Goal: Task Accomplishment & Management: Manage account settings

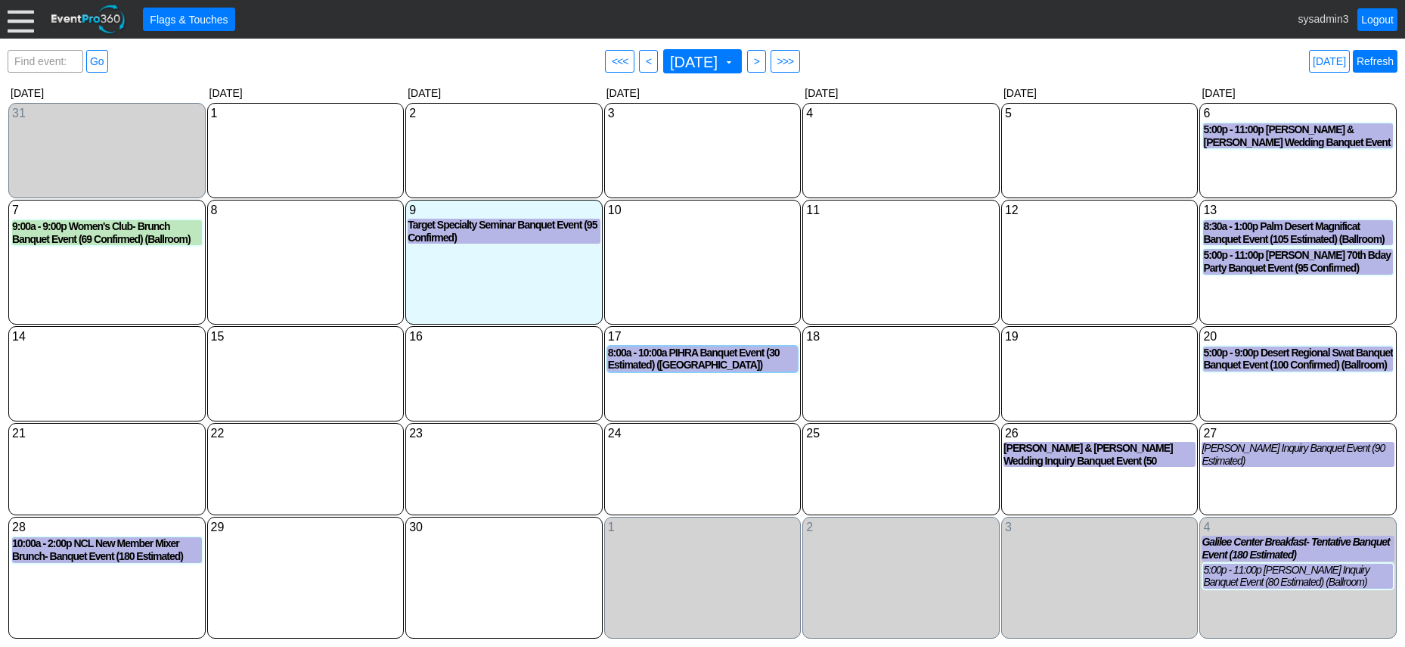
click at [1374, 64] on link "Refresh" at bounding box center [1375, 61] width 45 height 23
click at [18, 16] on div at bounding box center [21, 19] width 26 height 26
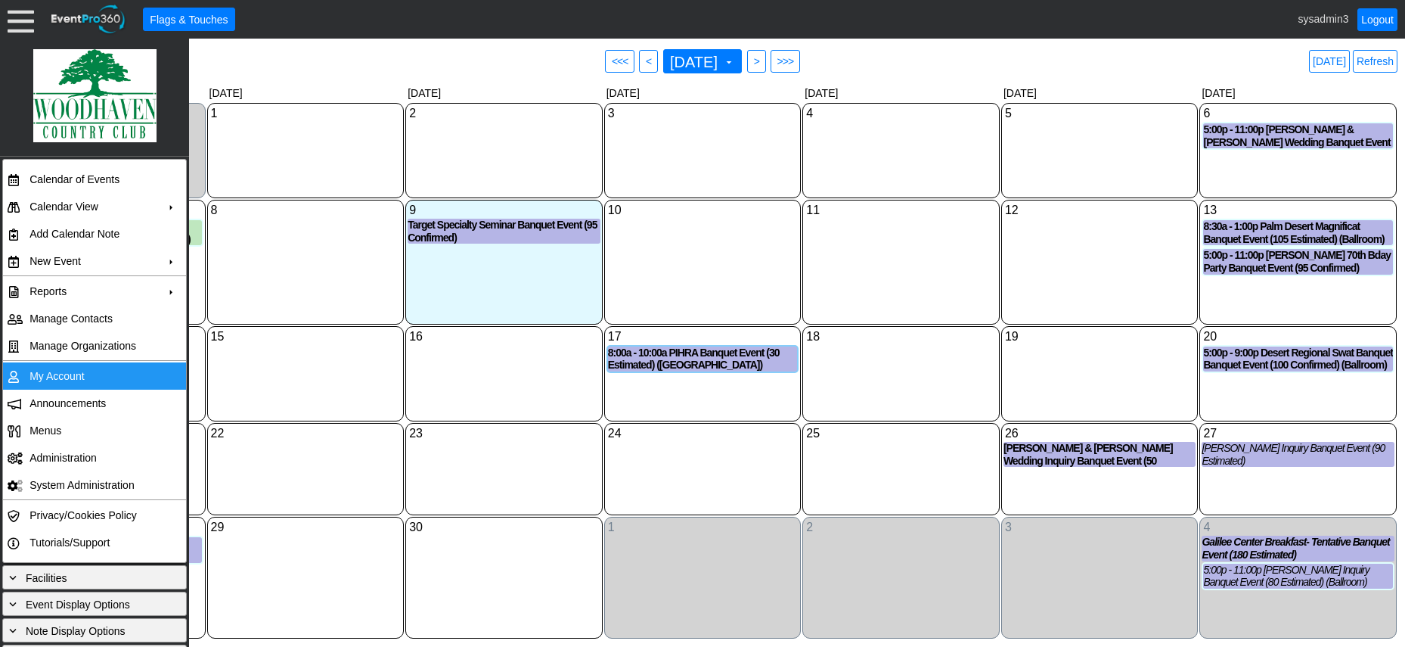
click at [73, 373] on td "My Account" at bounding box center [90, 375] width 135 height 27
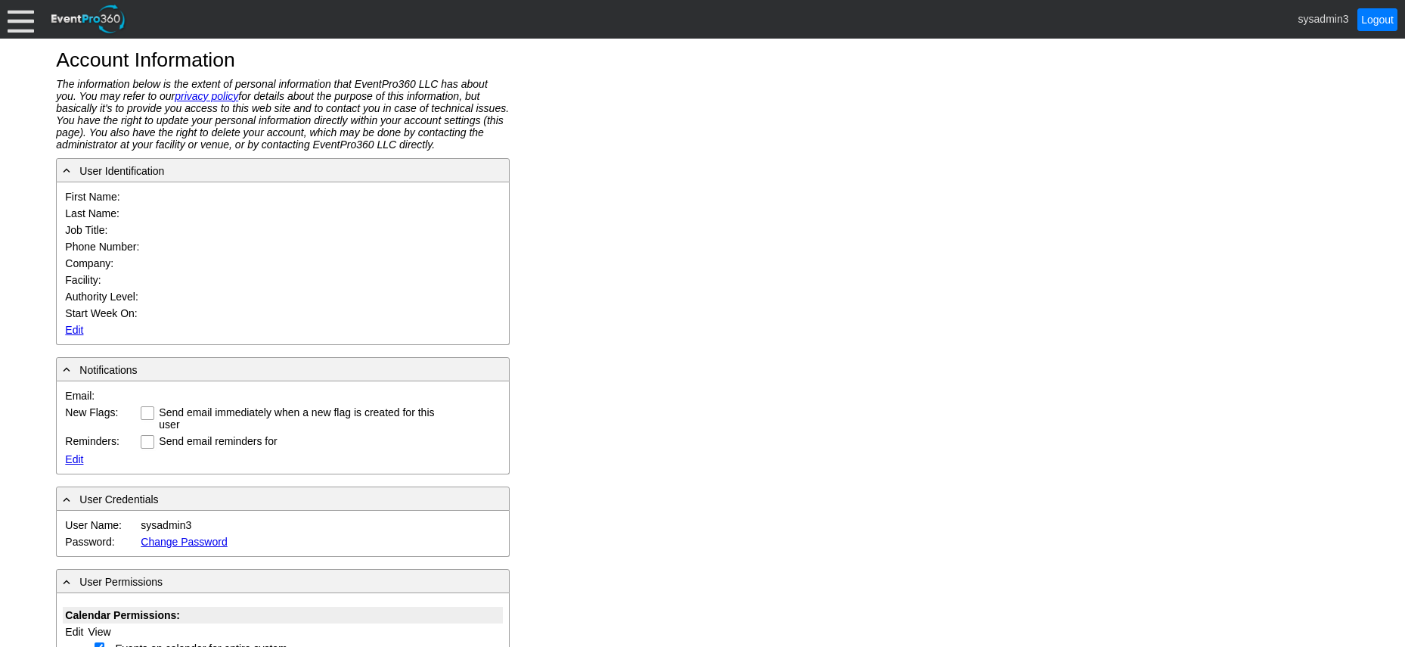
type input "System"
type input "Administrator"
type input "System Administrator"
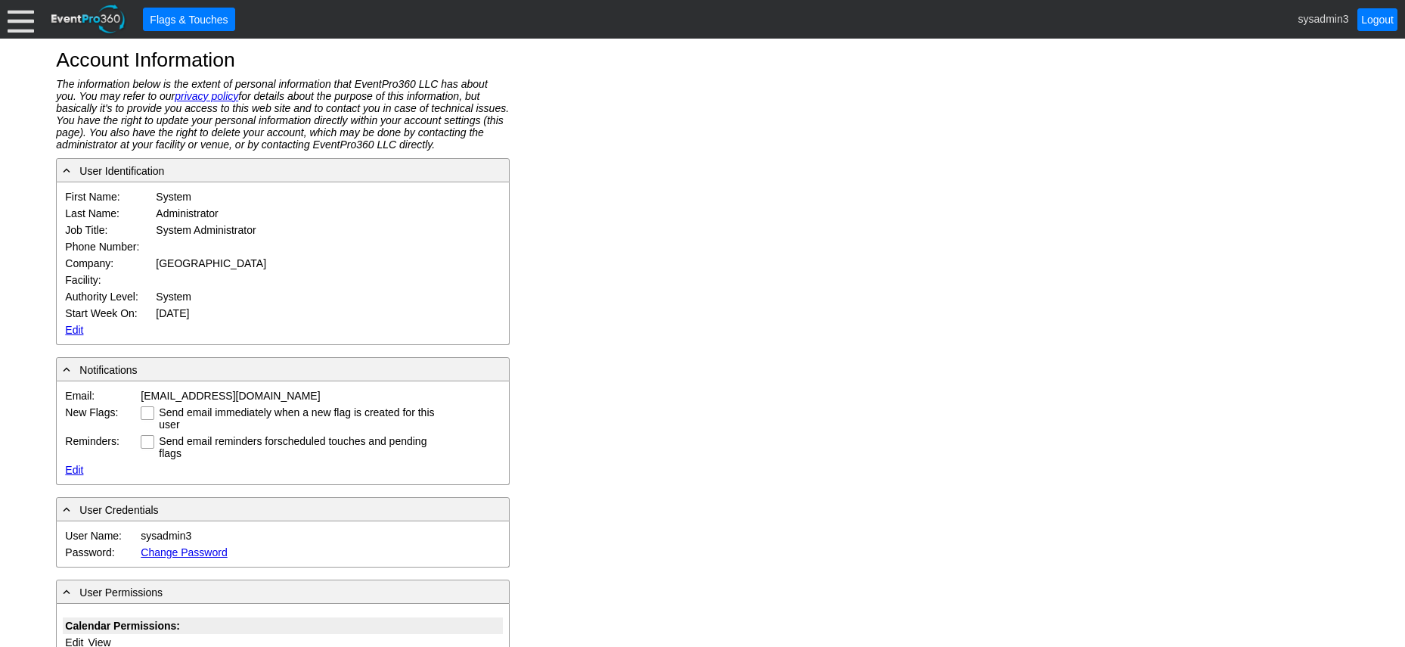
click at [73, 328] on link "Edit" at bounding box center [74, 330] width 18 height 12
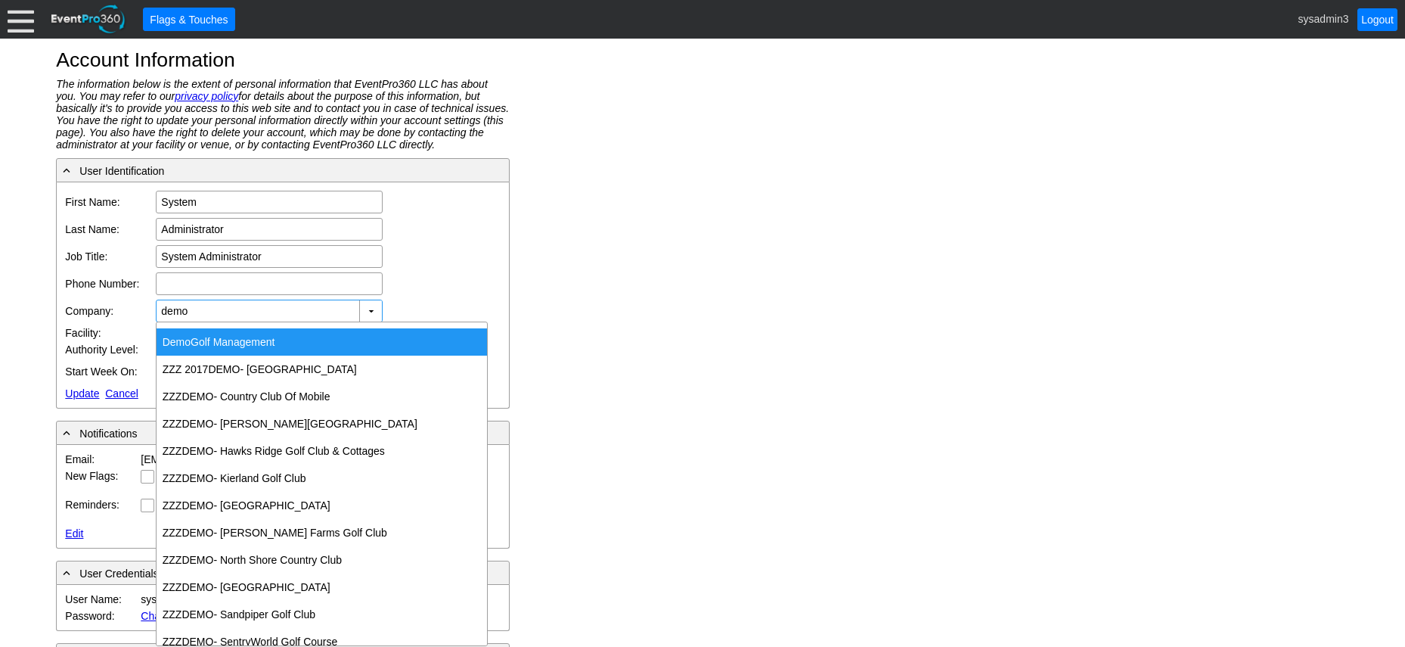
click at [223, 348] on div "Demo Golf Management" at bounding box center [322, 341] width 331 height 27
type input "Demo Golf Management"
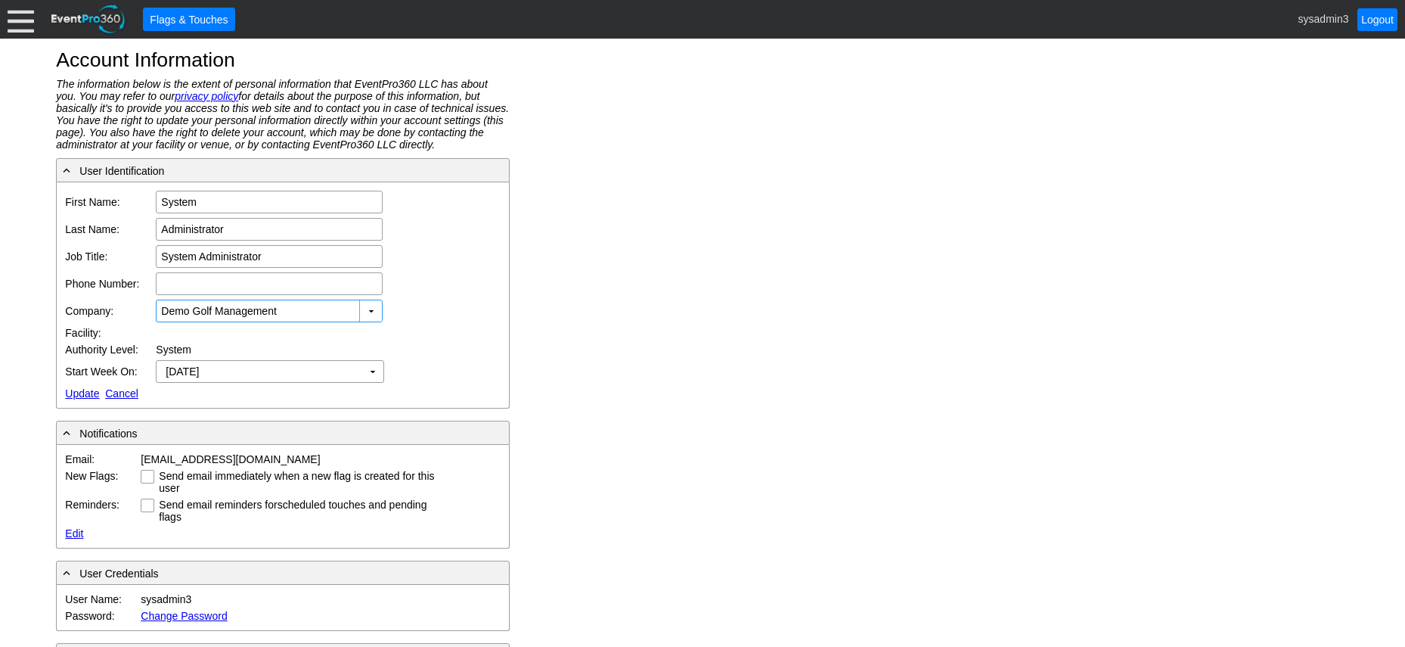
click at [84, 392] on link "Update" at bounding box center [82, 393] width 34 height 12
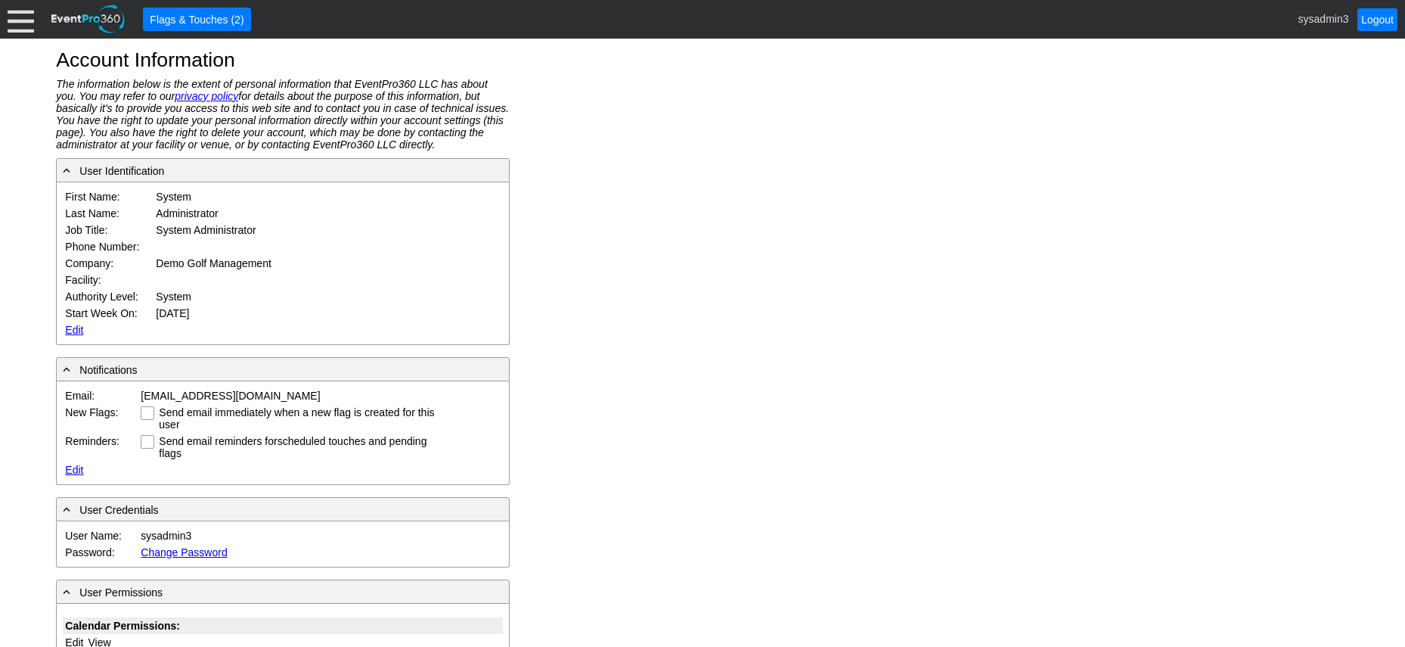
click at [20, 19] on div at bounding box center [21, 19] width 26 height 26
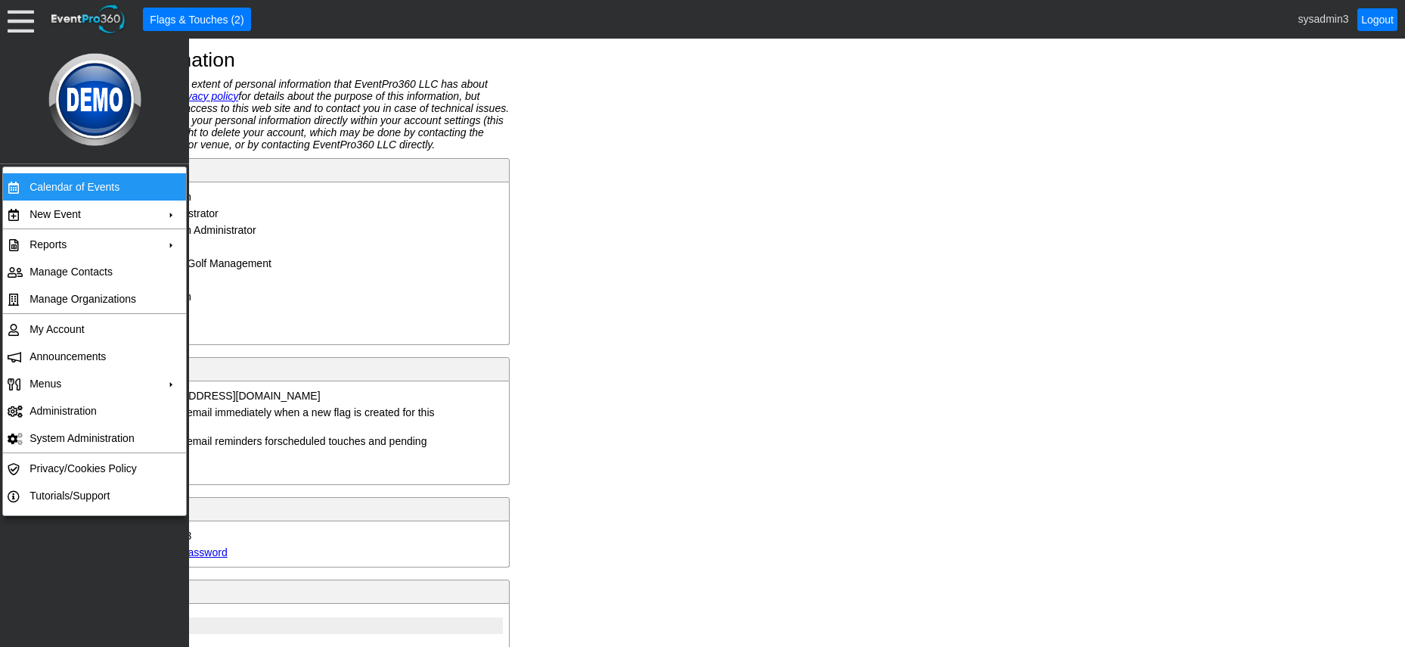
click at [84, 180] on td "Calendar of Events" at bounding box center [90, 186] width 135 height 27
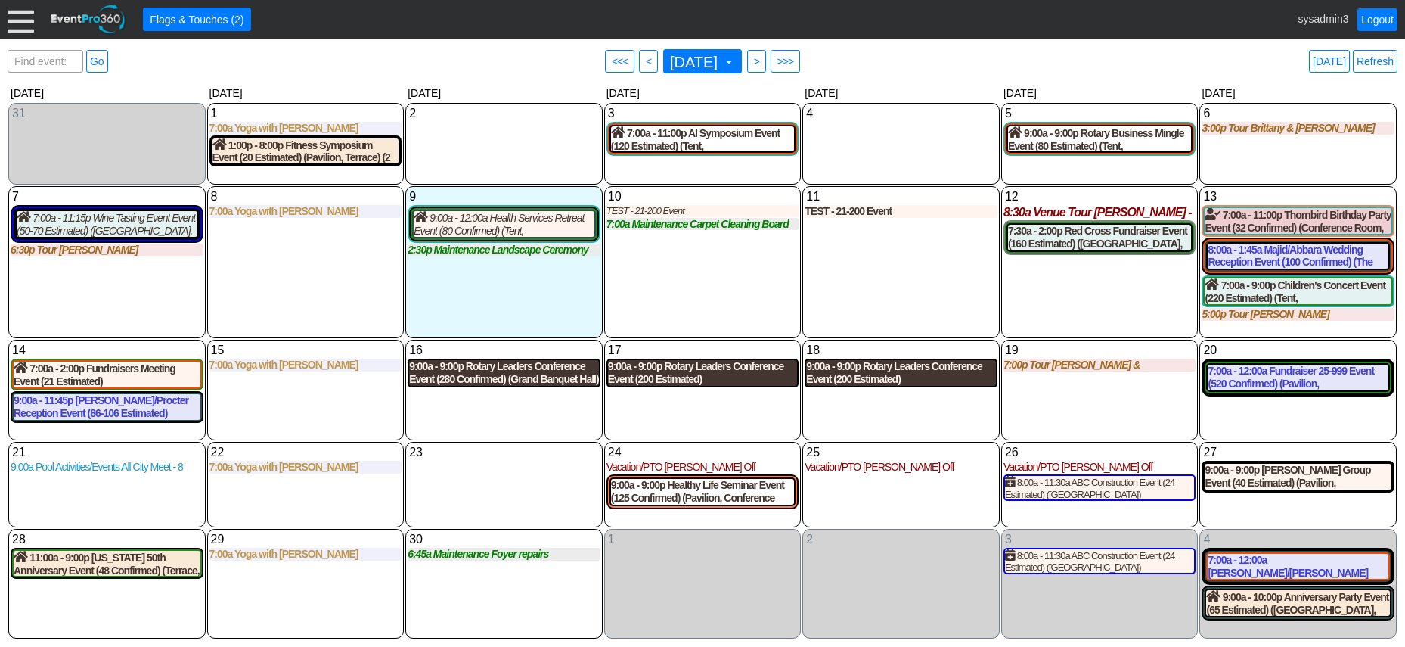
click at [538, 370] on div "9:00a - 9:00p Rotary Leaders Conference Event (280 Confirmed) (Grand Banquet Ha…" at bounding box center [504, 373] width 190 height 26
click at [675, 368] on div "9:00a - 9:00p Rotary Leaders Conference Event (200 Estimated) (Grand Banquet Ha…" at bounding box center [703, 373] width 190 height 26
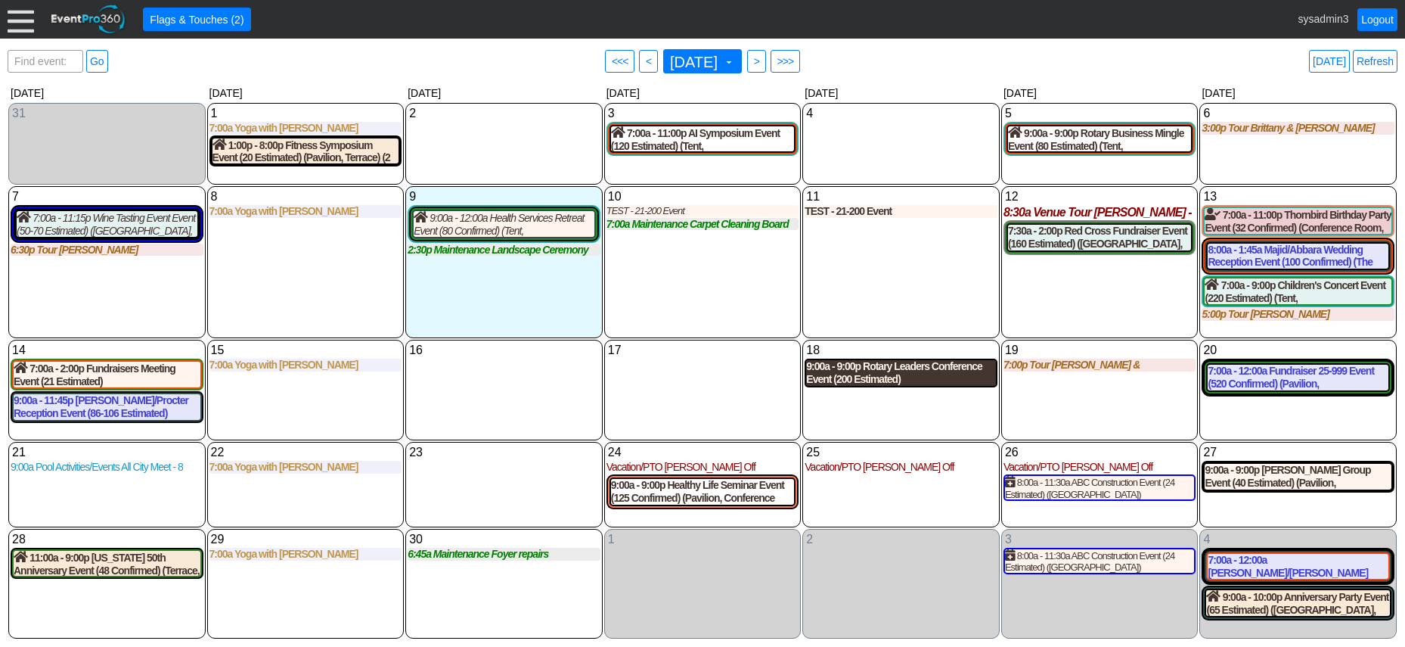
click at [894, 376] on div "9:00a - 9:00p Rotary Leaders Conference Event (200 Estimated) (Grand Banquet Ha…" at bounding box center [901, 373] width 190 height 26
click at [16, 14] on div at bounding box center [21, 19] width 26 height 26
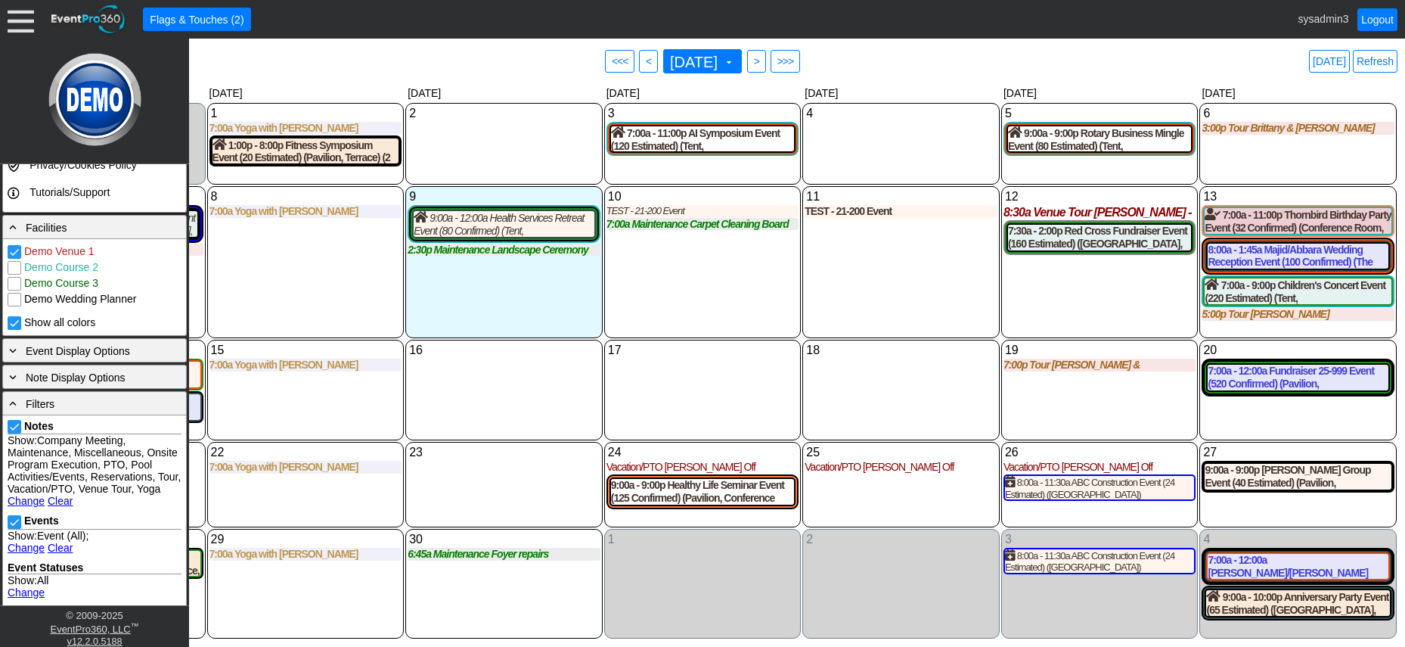
scroll to position [378, 0]
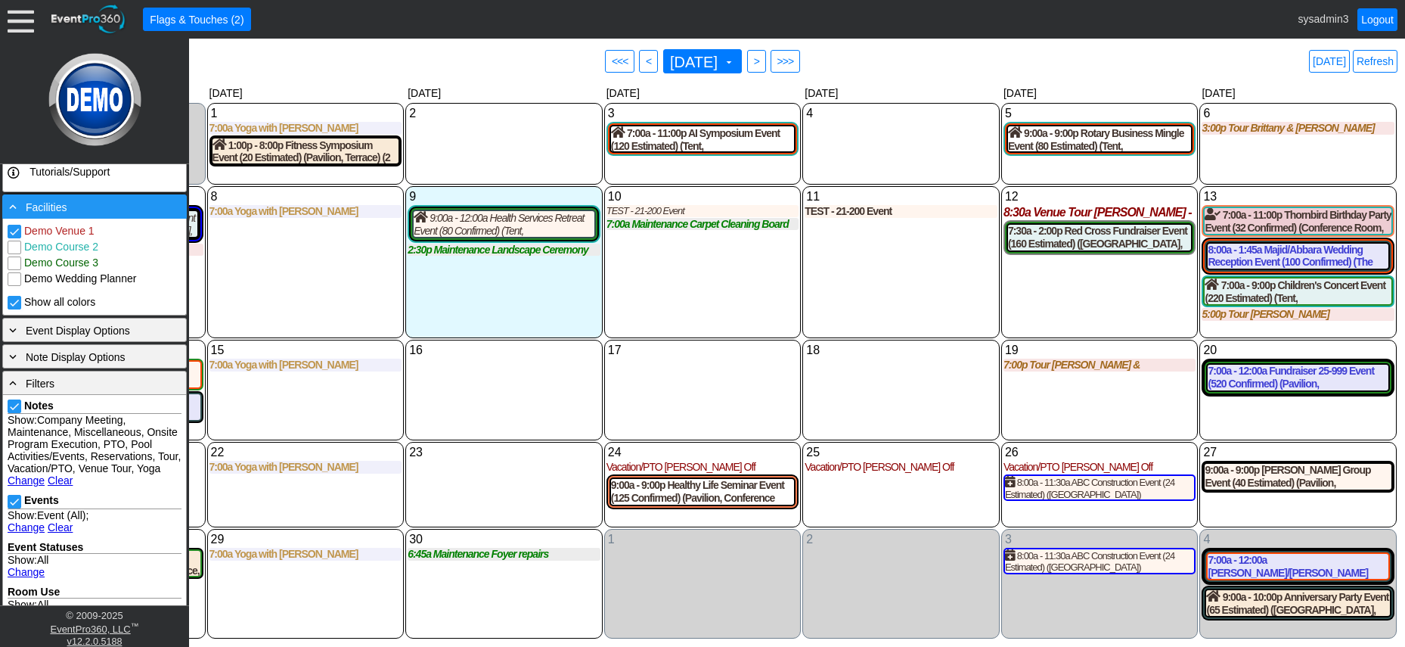
click at [94, 213] on div "- Facilities" at bounding box center [94, 206] width 177 height 17
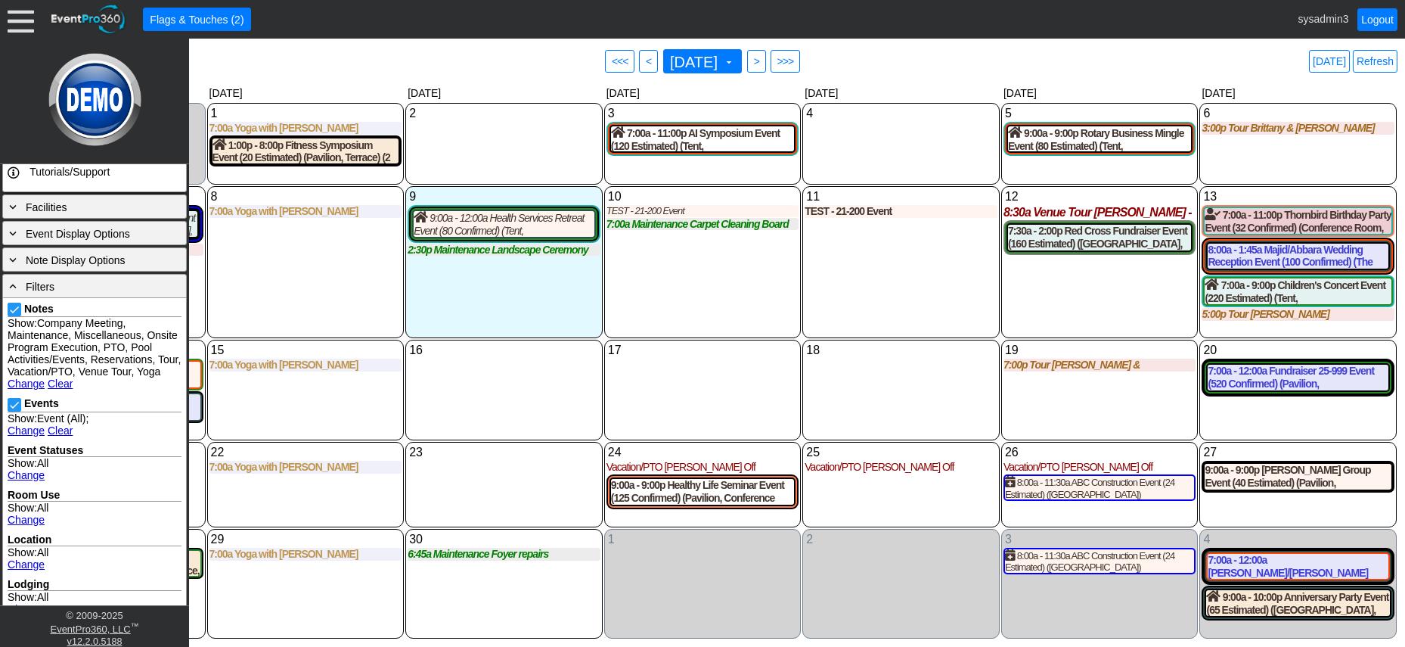
click at [57, 390] on link "Clear" at bounding box center [60, 383] width 25 height 12
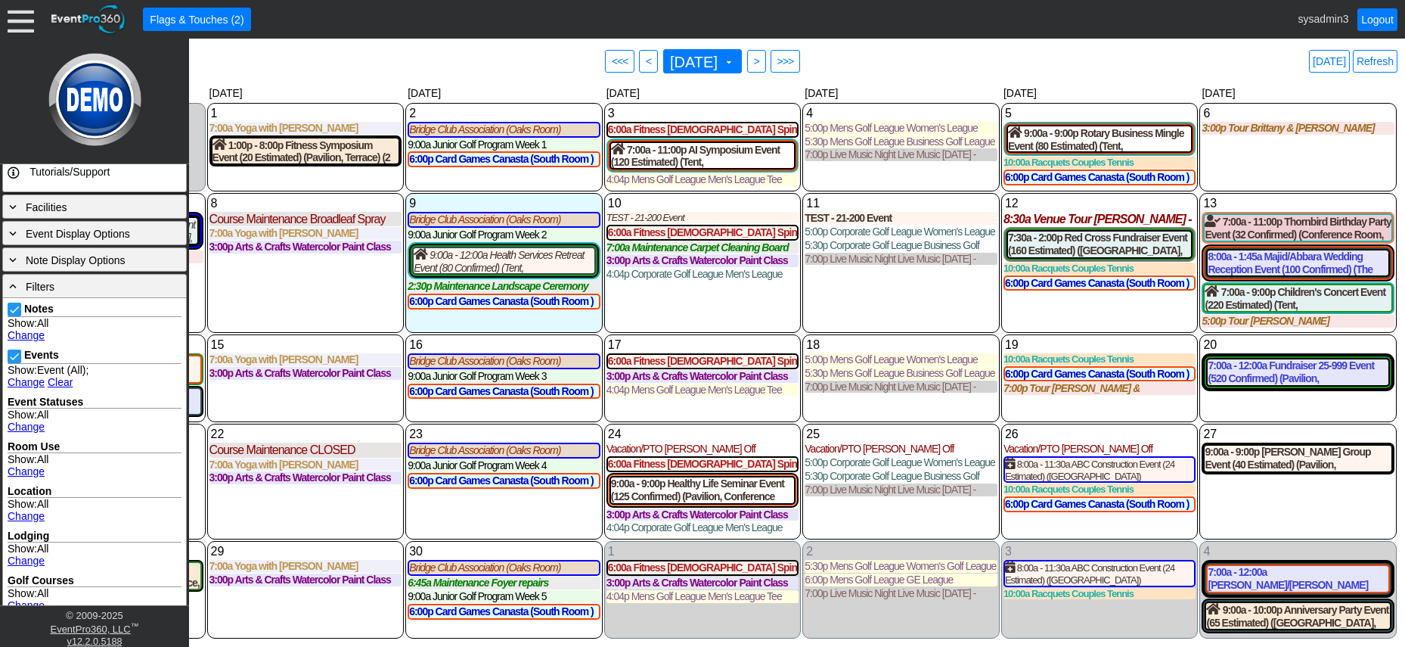
click at [23, 333] on link "Change" at bounding box center [26, 335] width 37 height 12
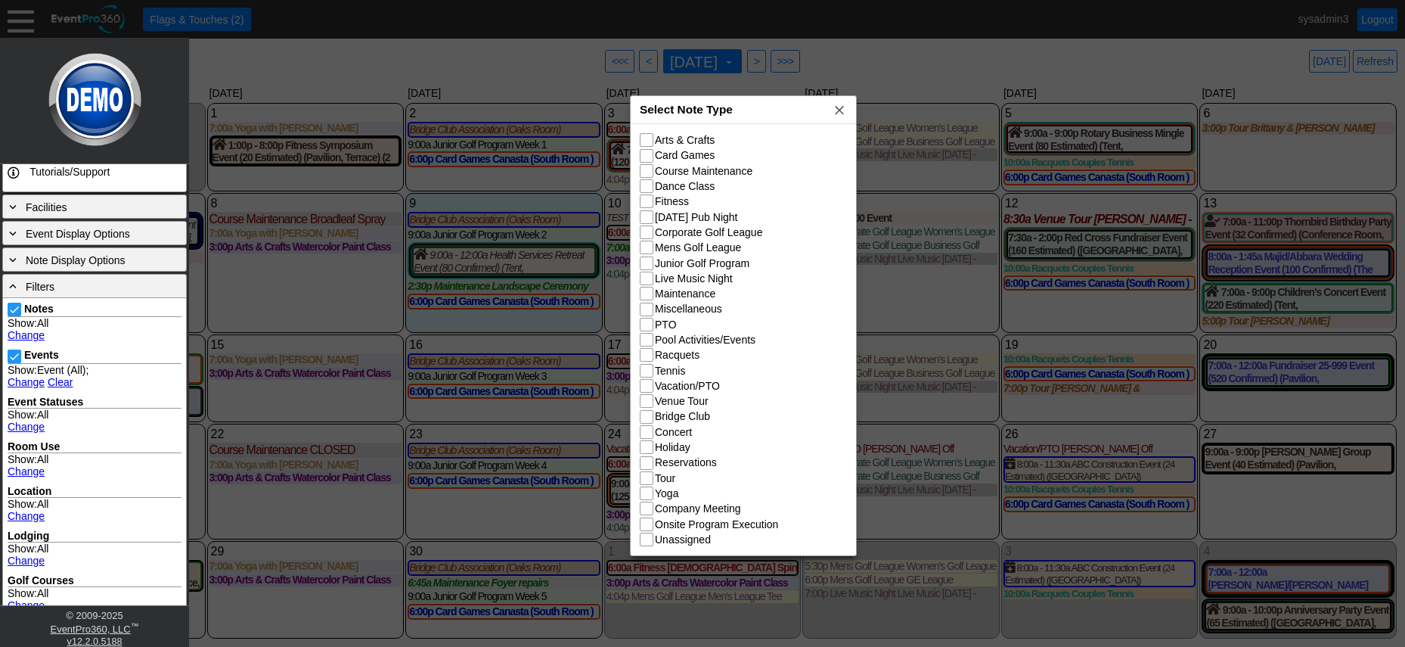
click at [734, 107] on div "Select Note Type x" at bounding box center [743, 110] width 225 height 28
click at [644, 172] on input "Course Maintenance" at bounding box center [648, 172] width 15 height 15
checkbox input "true"
click at [648, 152] on input "Card Games" at bounding box center [648, 157] width 15 height 15
checkbox input "true"
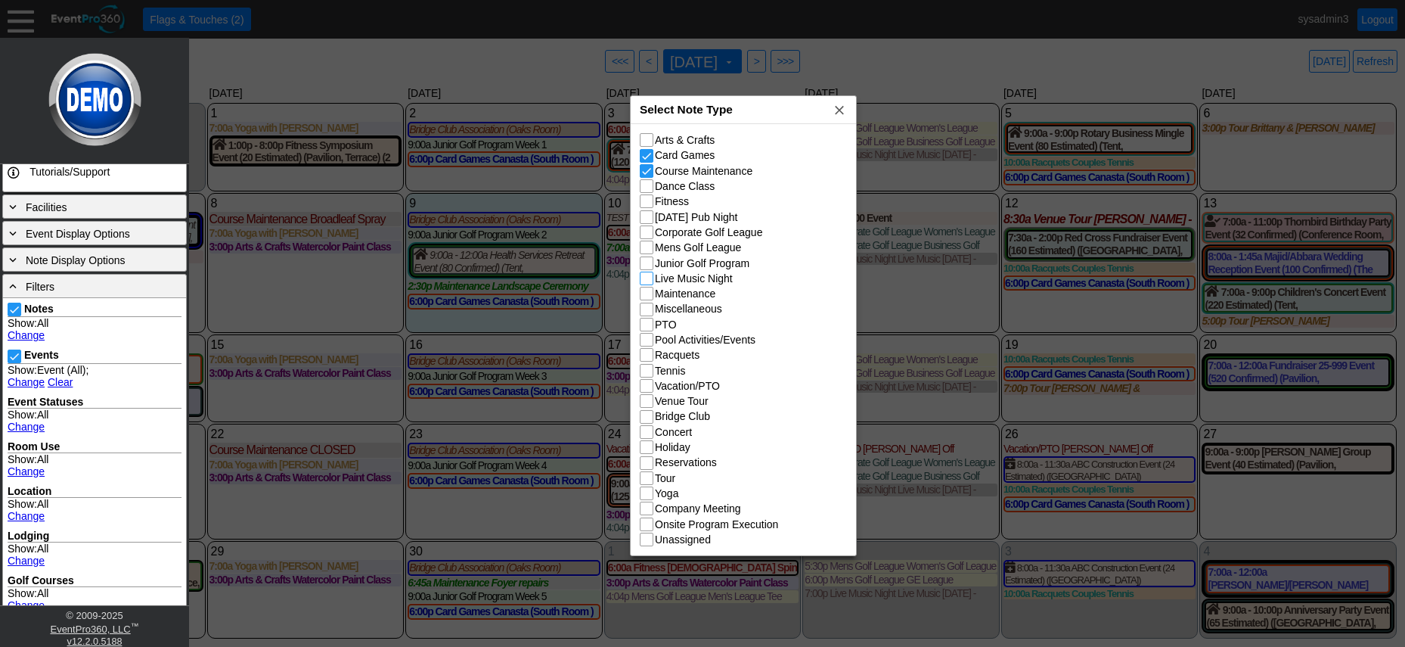
click at [650, 281] on input "Live Music Night" at bounding box center [648, 279] width 15 height 15
checkbox input "true"
click at [650, 296] on input "Maintenance" at bounding box center [648, 294] width 15 height 15
checkbox input "true"
click at [650, 311] on input "Miscellaneous" at bounding box center [648, 310] width 15 height 15
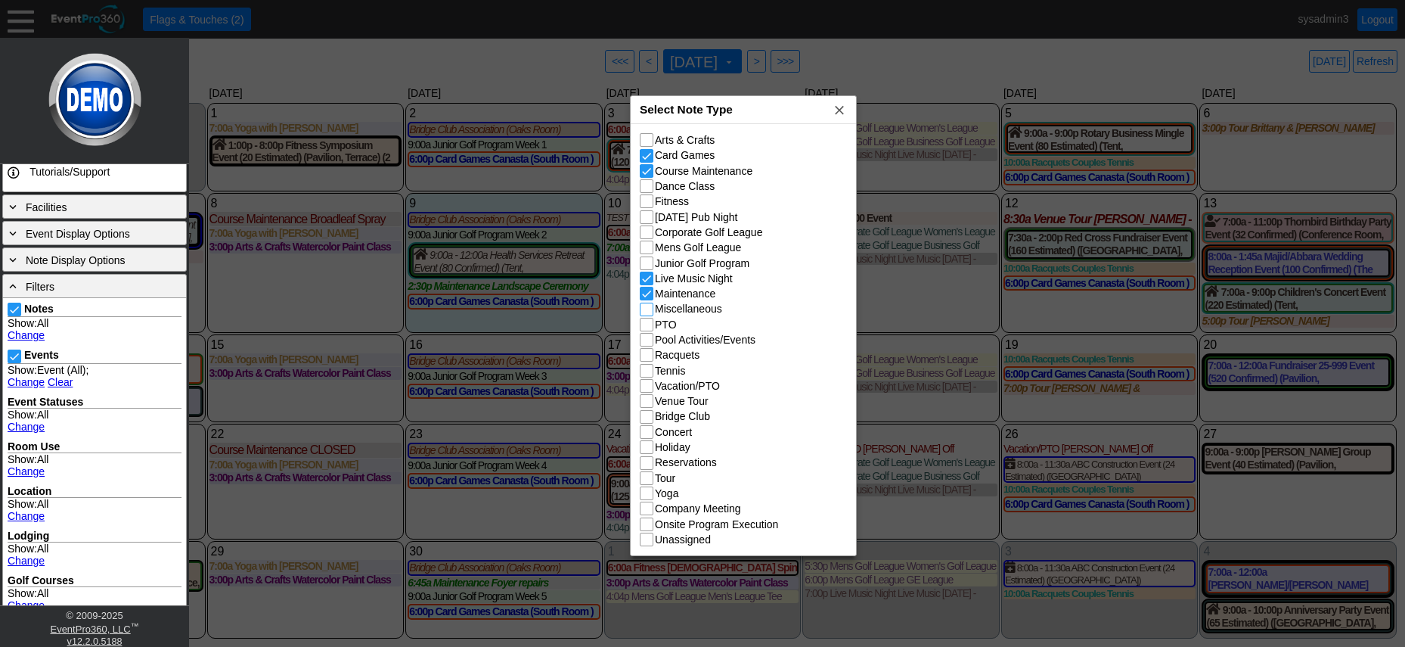
checkbox input "true"
click at [650, 326] on input "PTO" at bounding box center [648, 325] width 15 height 15
checkbox input "true"
click at [650, 343] on input "Pool Activities/Events" at bounding box center [648, 341] width 15 height 15
checkbox input "true"
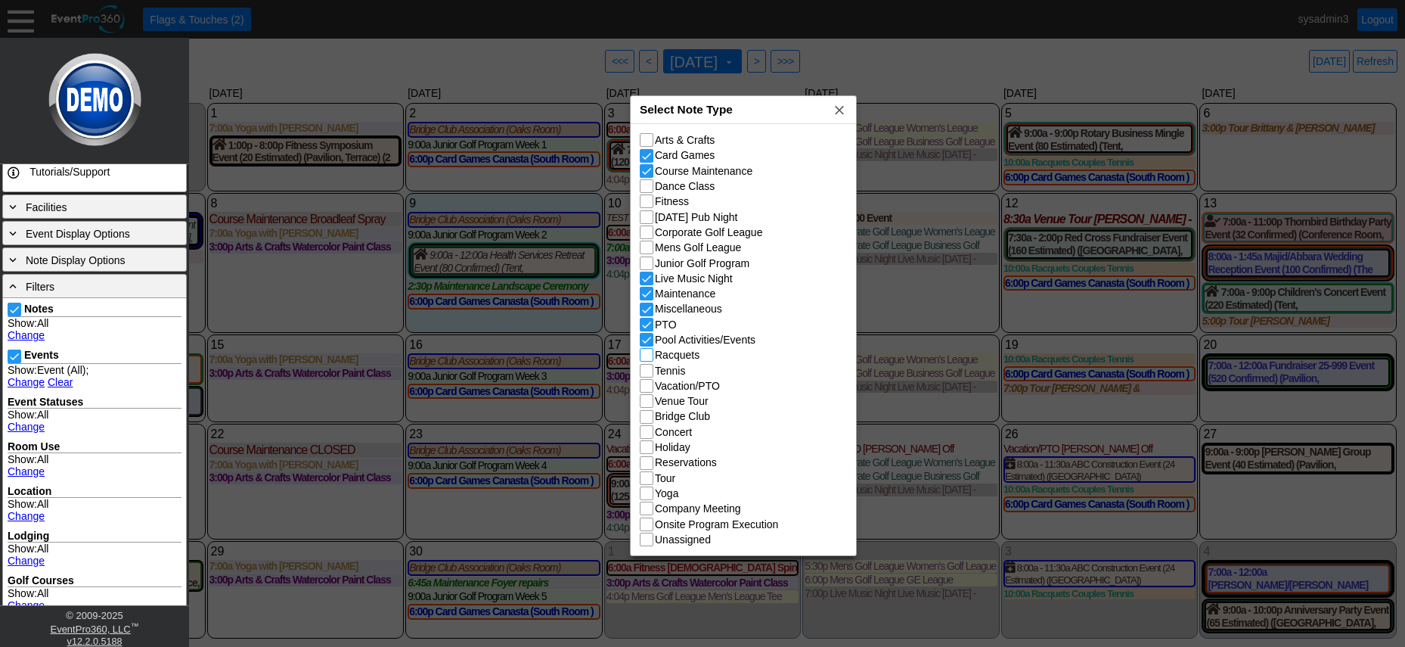
click at [649, 359] on input "Racquets" at bounding box center [648, 356] width 15 height 15
checkbox input "true"
click at [649, 388] on input "Vacation/PTO" at bounding box center [648, 387] width 15 height 15
checkbox input "true"
click at [647, 402] on input "Venue Tour" at bounding box center [648, 402] width 15 height 15
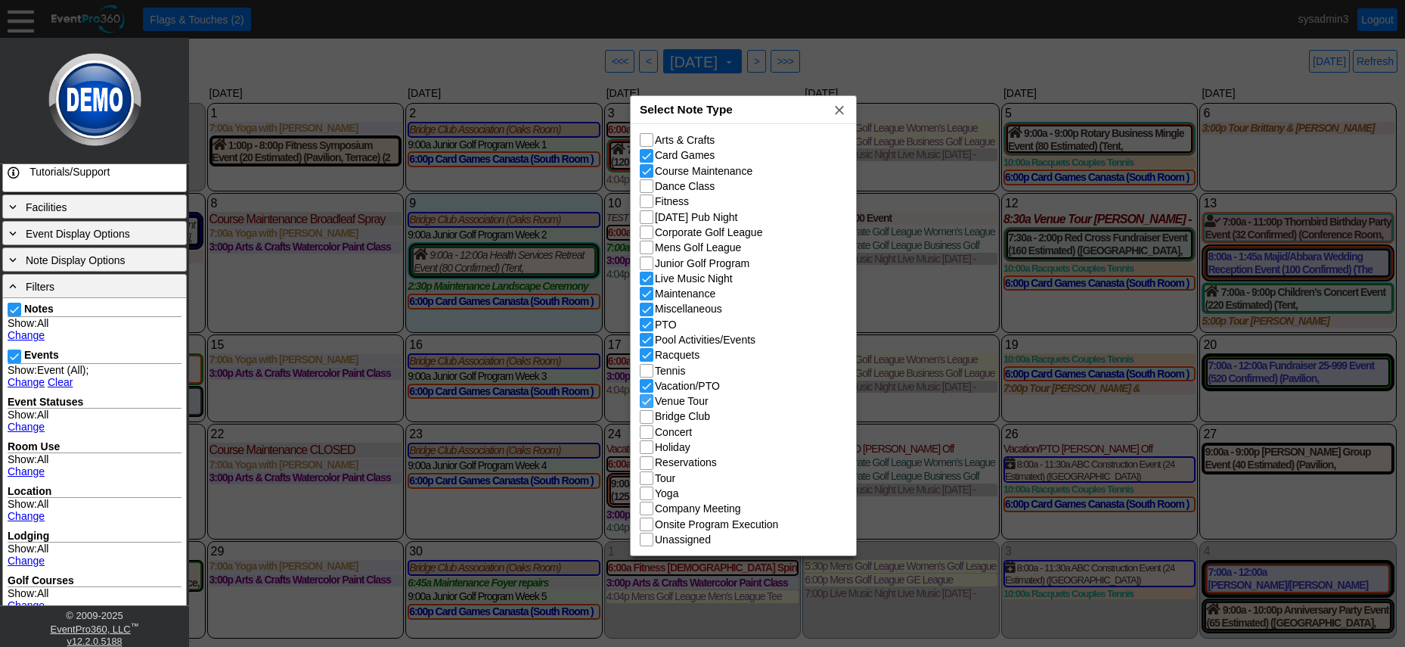
click at [646, 399] on input "Venue Tour" at bounding box center [648, 402] width 15 height 15
checkbox input "false"
click at [649, 418] on input "Bridge Club" at bounding box center [648, 418] width 15 height 15
checkbox input "true"
click at [652, 496] on input "Yoga" at bounding box center [648, 494] width 15 height 15
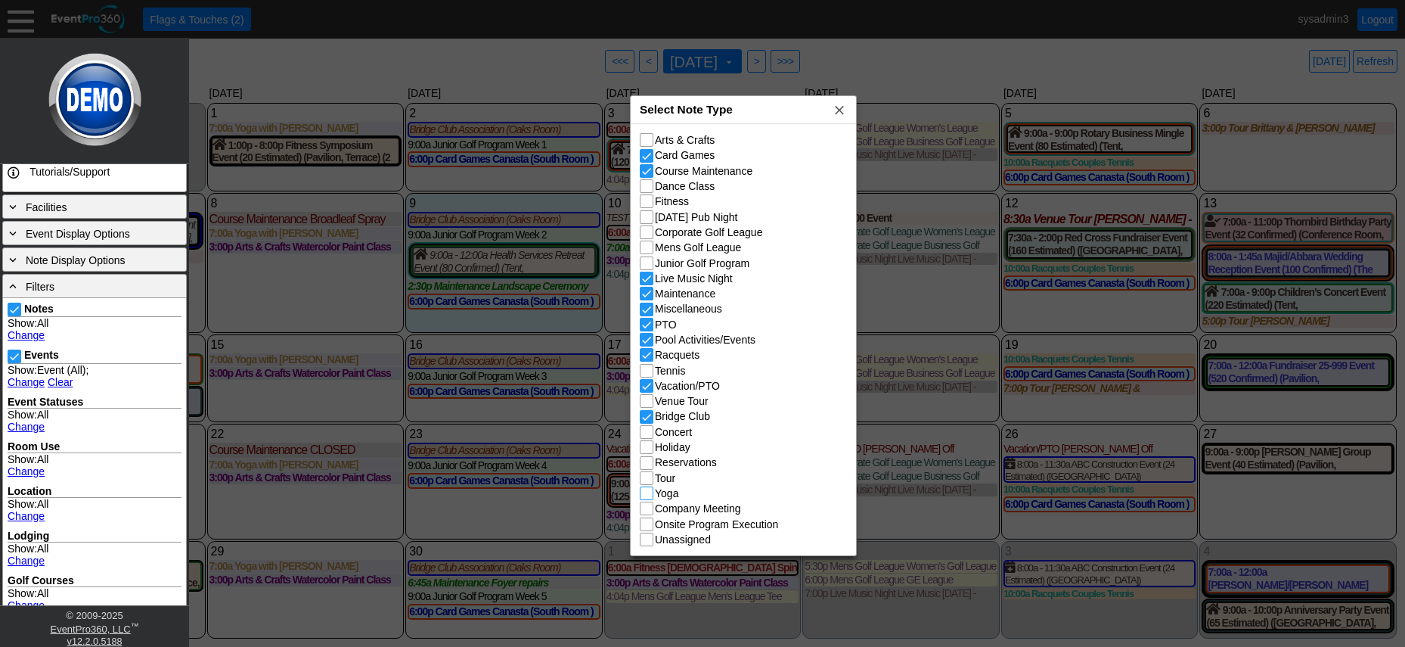
checkbox input "true"
click at [649, 483] on input "Tour" at bounding box center [648, 479] width 15 height 15
checkbox input "true"
click at [647, 404] on input "Venue Tour" at bounding box center [648, 402] width 15 height 15
checkbox input "true"
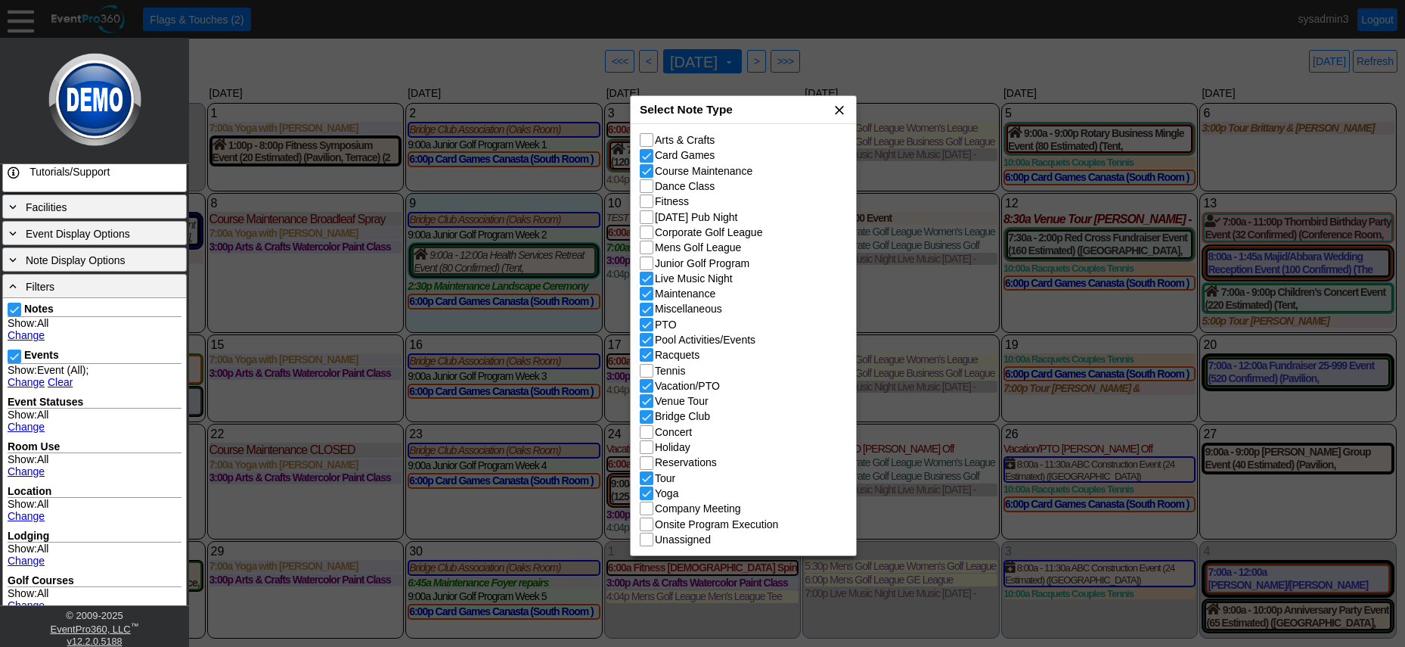
click at [837, 111] on span "x" at bounding box center [839, 109] width 15 height 15
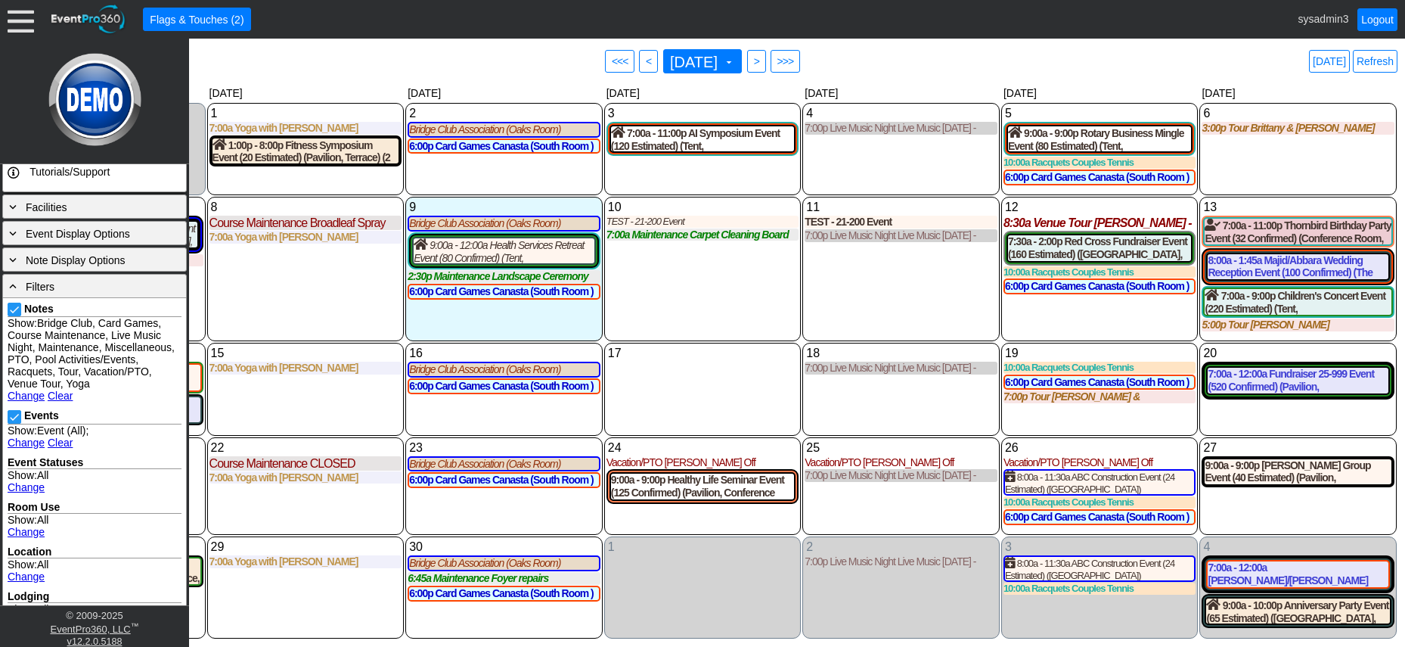
click at [58, 444] on link "Clear" at bounding box center [60, 442] width 25 height 12
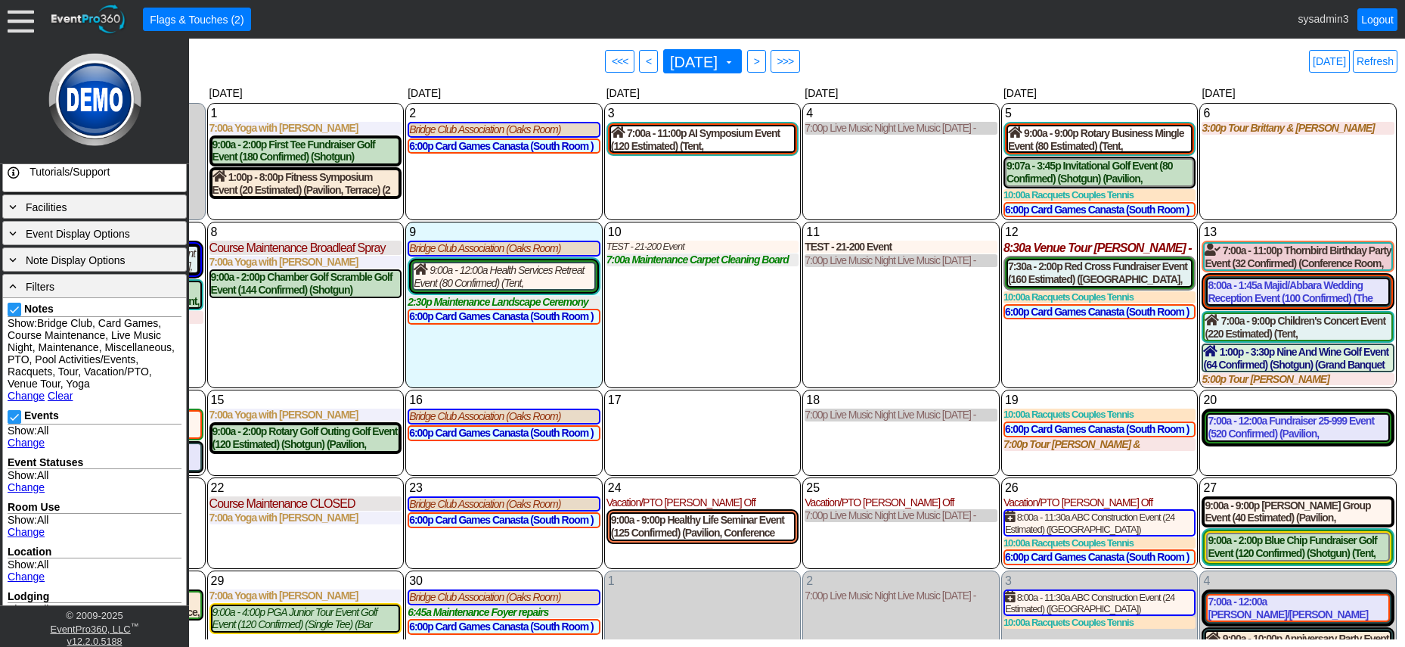
click at [724, 338] on div "10 Wednesday TEST - 21-200 Event TEST - 21-200 Lead Event at Demo Venue 1 Owner…" at bounding box center [702, 305] width 197 height 166
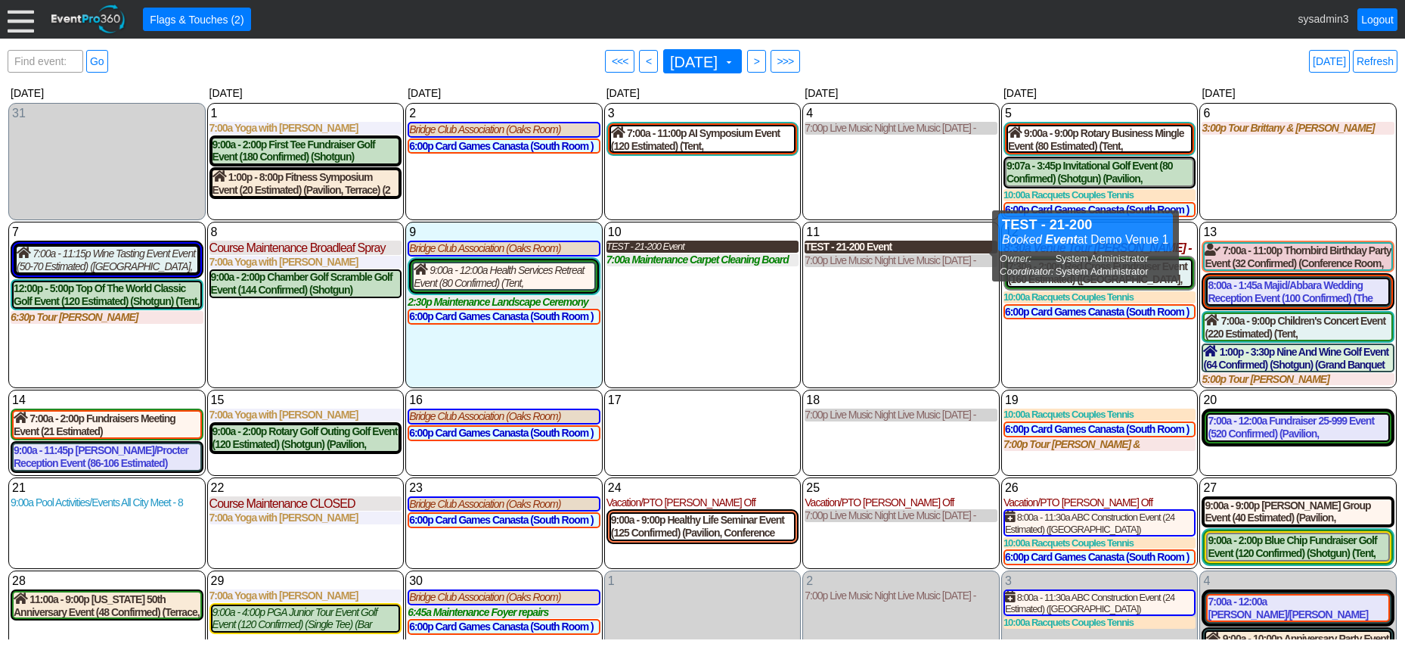
click at [659, 250] on div "TEST - 21-200 Event" at bounding box center [703, 247] width 193 height 12
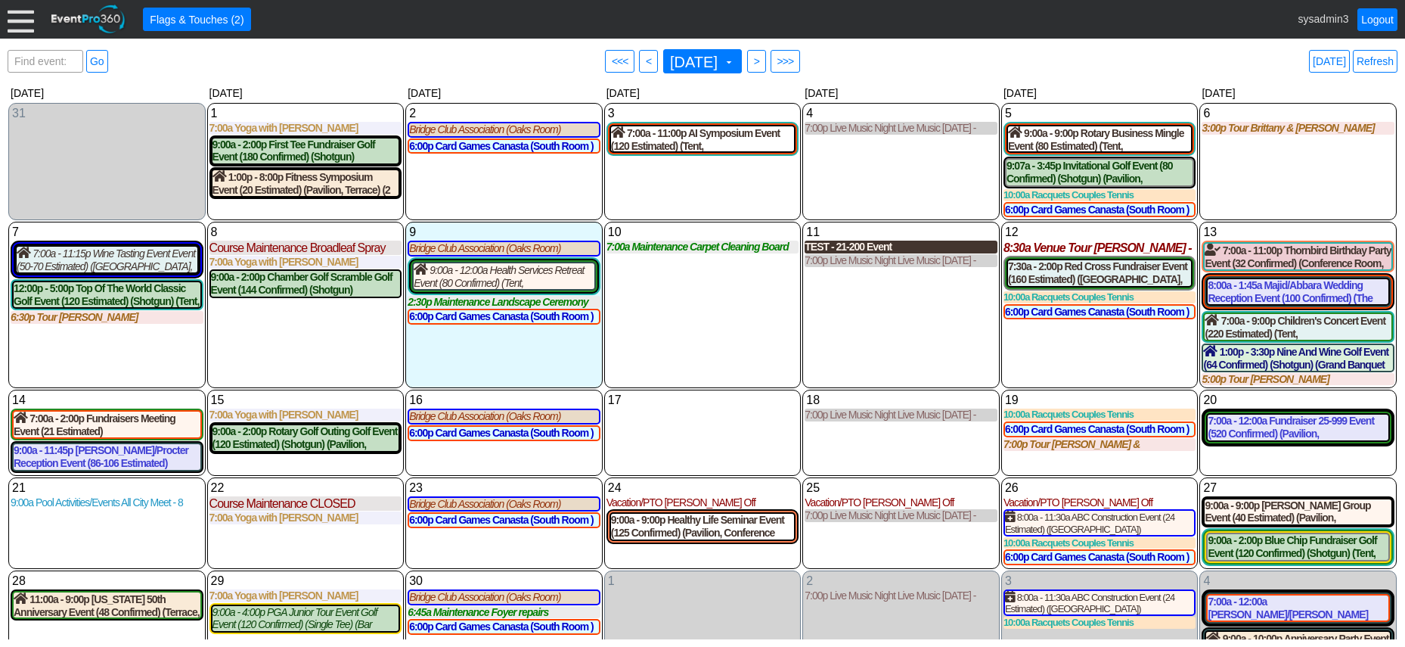
click at [865, 253] on div "TEST - 21-200 Event" at bounding box center [901, 247] width 193 height 13
click at [29, 12] on div at bounding box center [21, 19] width 26 height 26
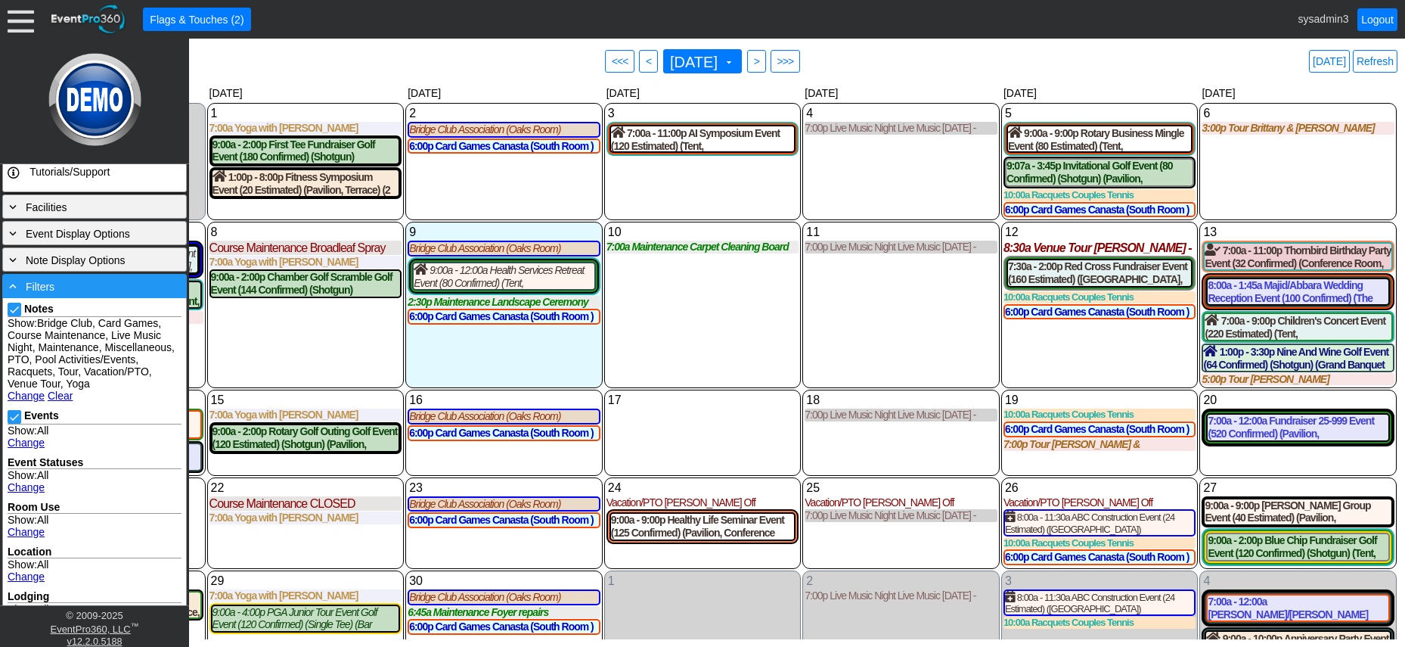
click at [82, 287] on div "- Filters" at bounding box center [94, 286] width 177 height 17
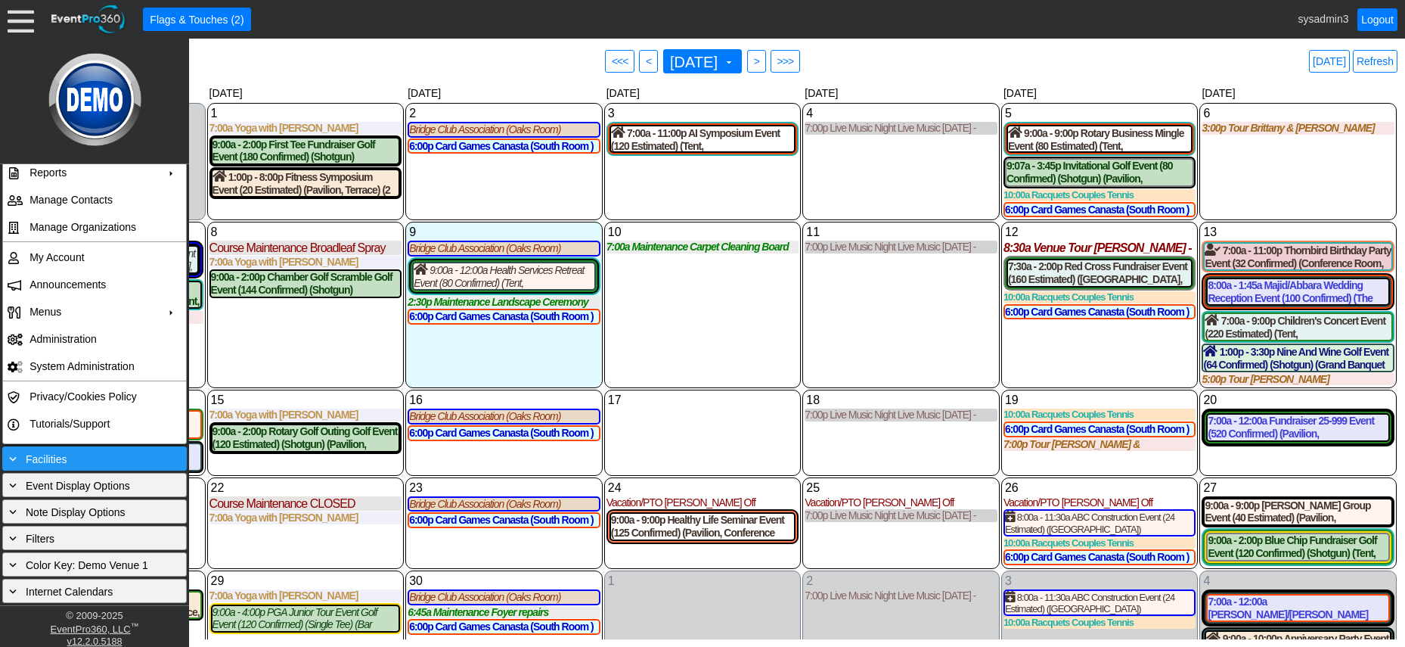
click at [82, 453] on div "+ Facilities" at bounding box center [94, 458] width 177 height 17
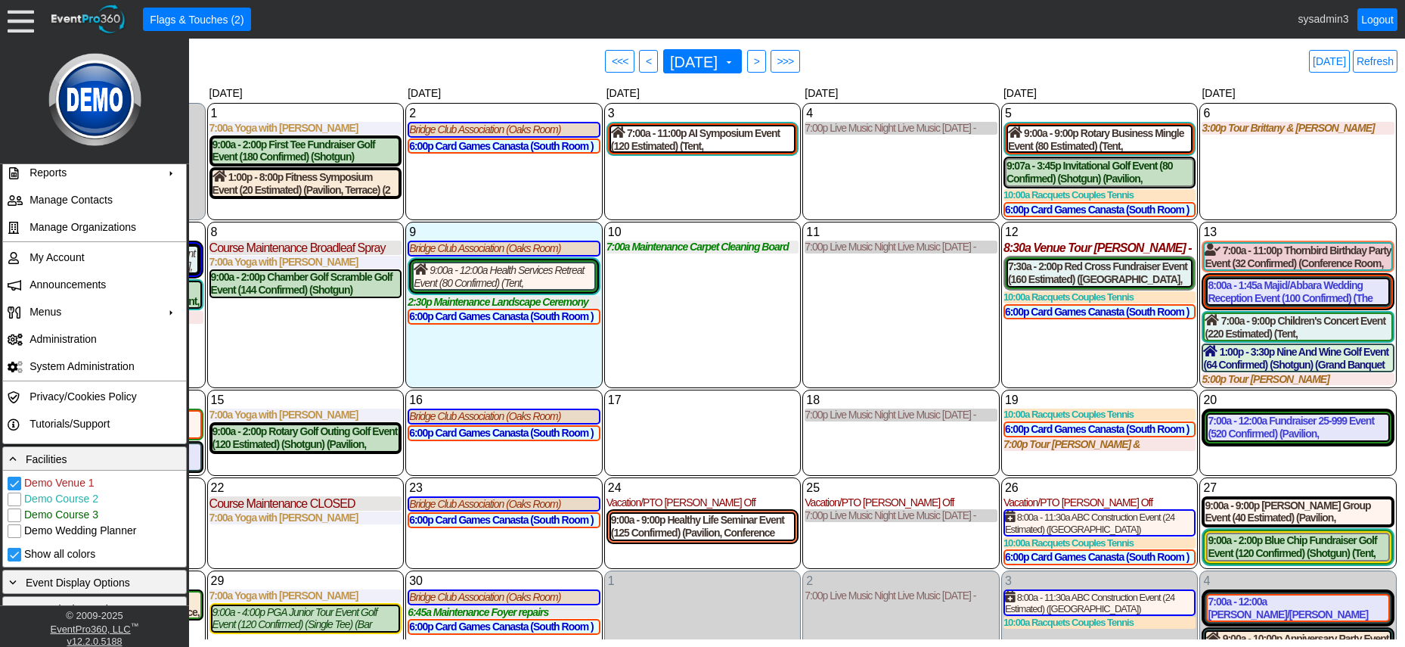
click at [14, 494] on input "Demo Course 2" at bounding box center [15, 500] width 15 height 15
checkbox input "true"
click at [690, 364] on div "10 Wednesday 7:00a Maintenance Carpet Cleaning Board Rooms Carpet Cleaning Boar…" at bounding box center [702, 305] width 197 height 166
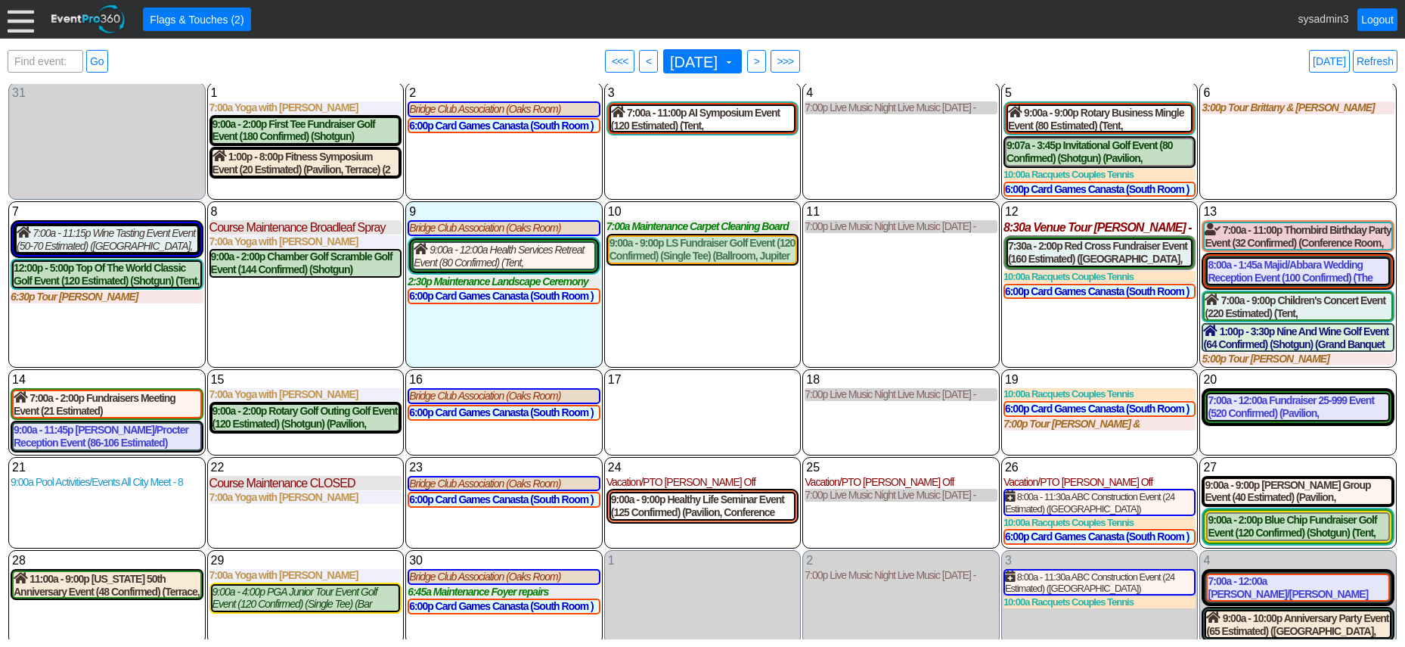
scroll to position [40, 0]
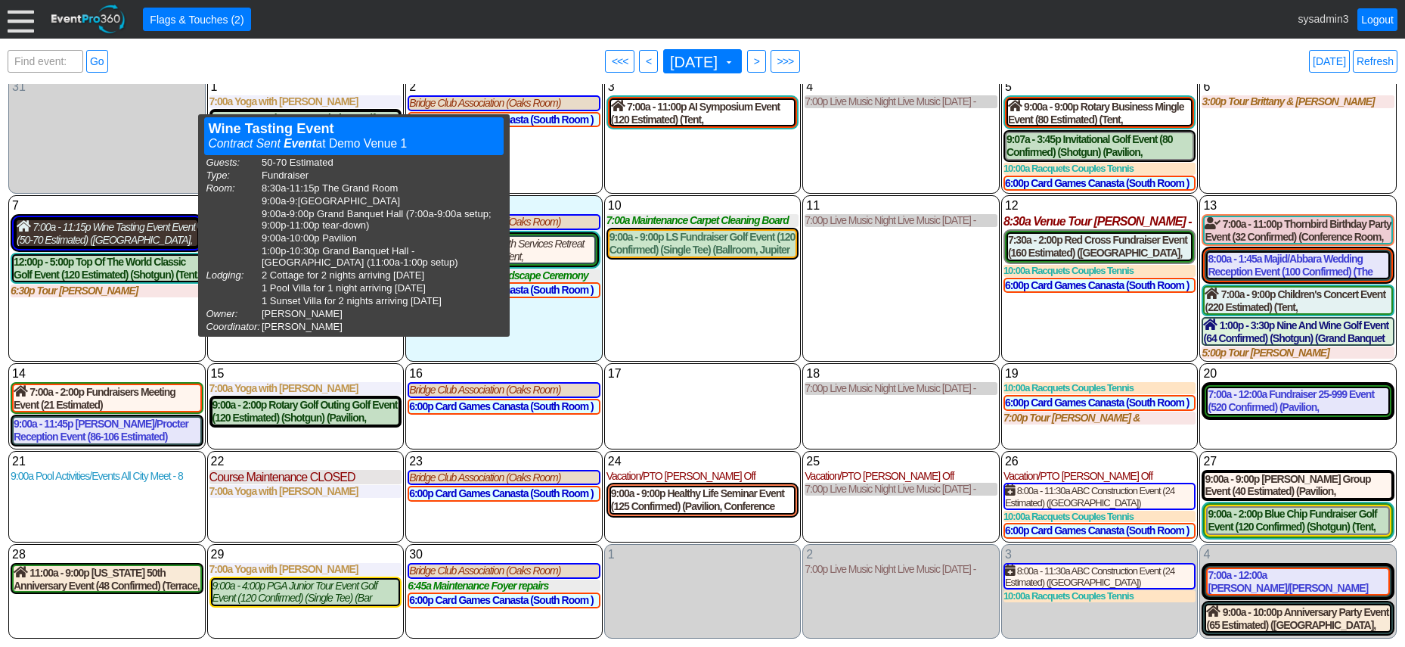
click at [147, 225] on div "7:00a - 11:15p Wine Tasting Event Event (50-70 Estimated) (The Grand Room, Oaks…" at bounding box center [107, 233] width 181 height 26
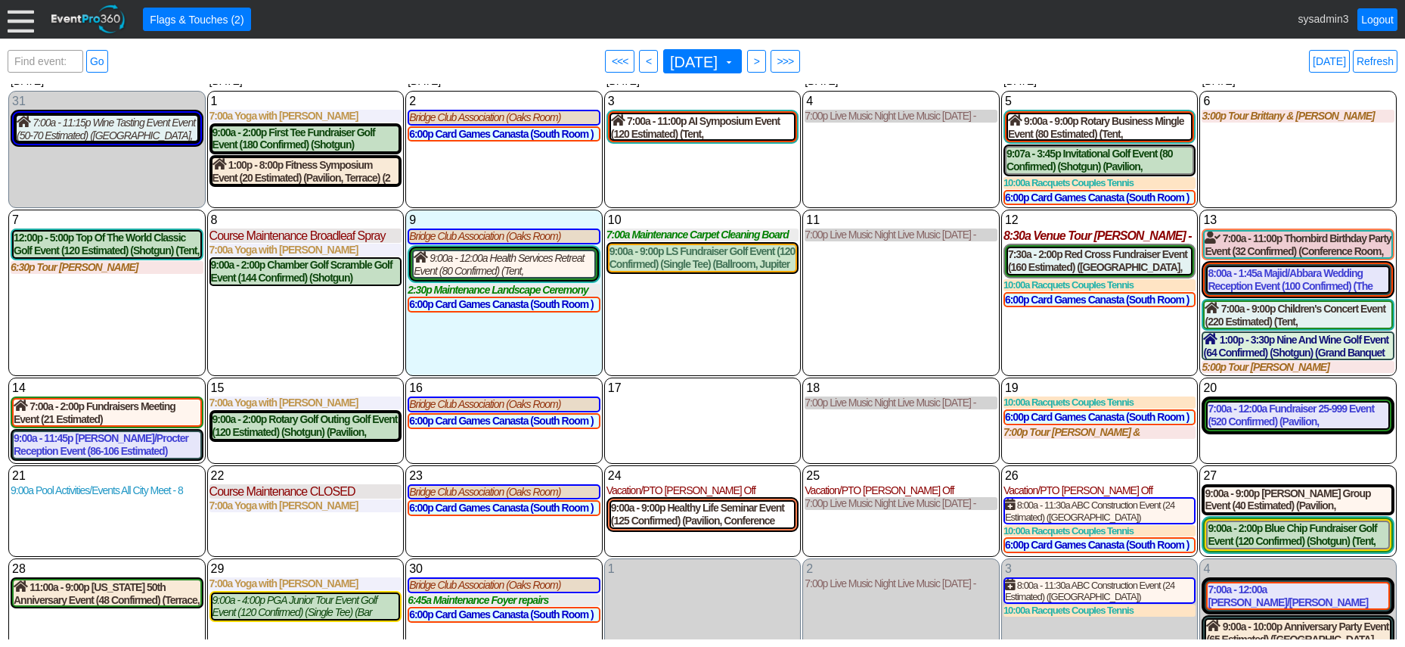
scroll to position [0, 0]
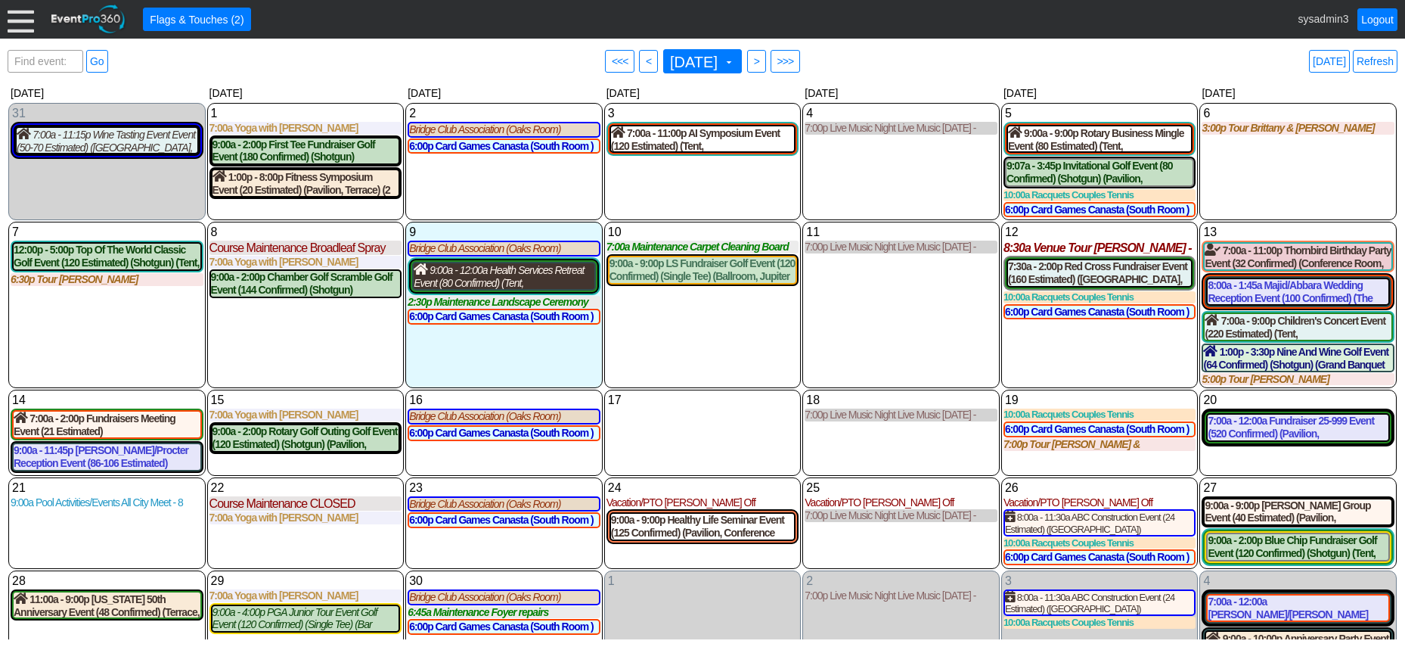
click at [522, 281] on div "9:00a - 12:00a Health Services Retreat Event (80 Confirmed) (Tent, Grand Banque…" at bounding box center [504, 276] width 181 height 26
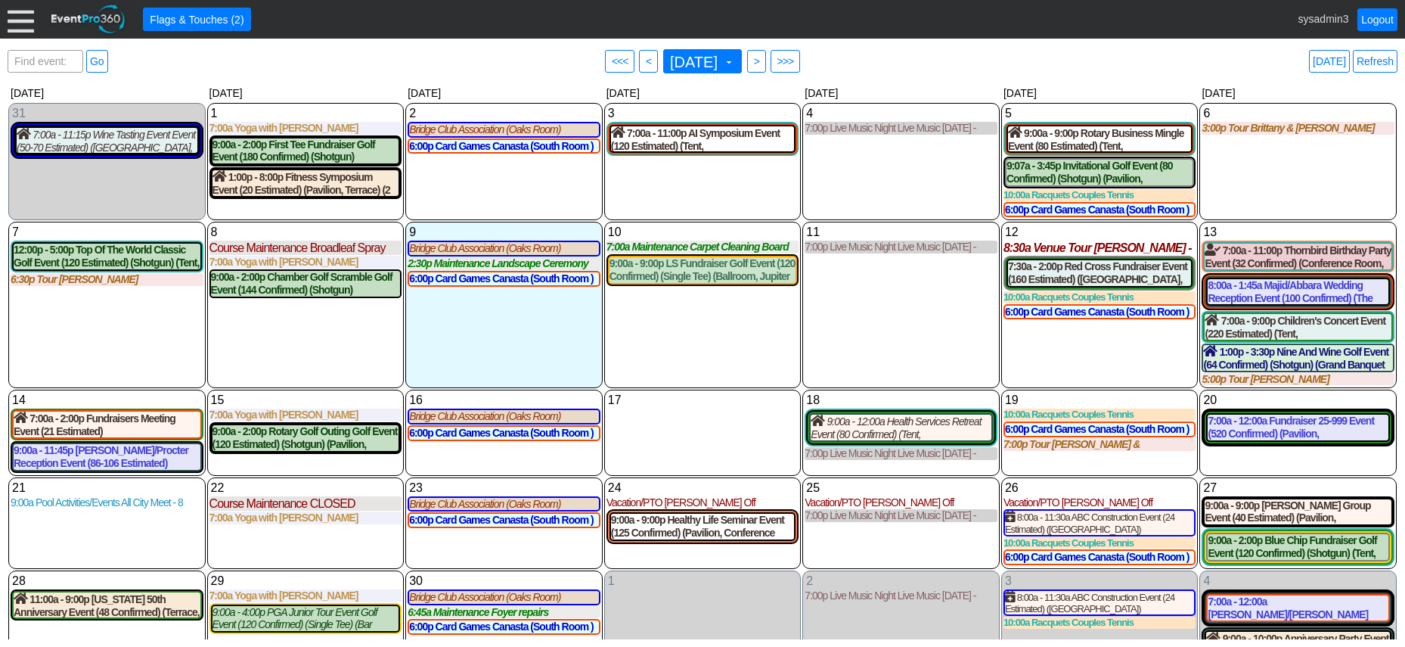
click at [16, 17] on div at bounding box center [21, 19] width 26 height 26
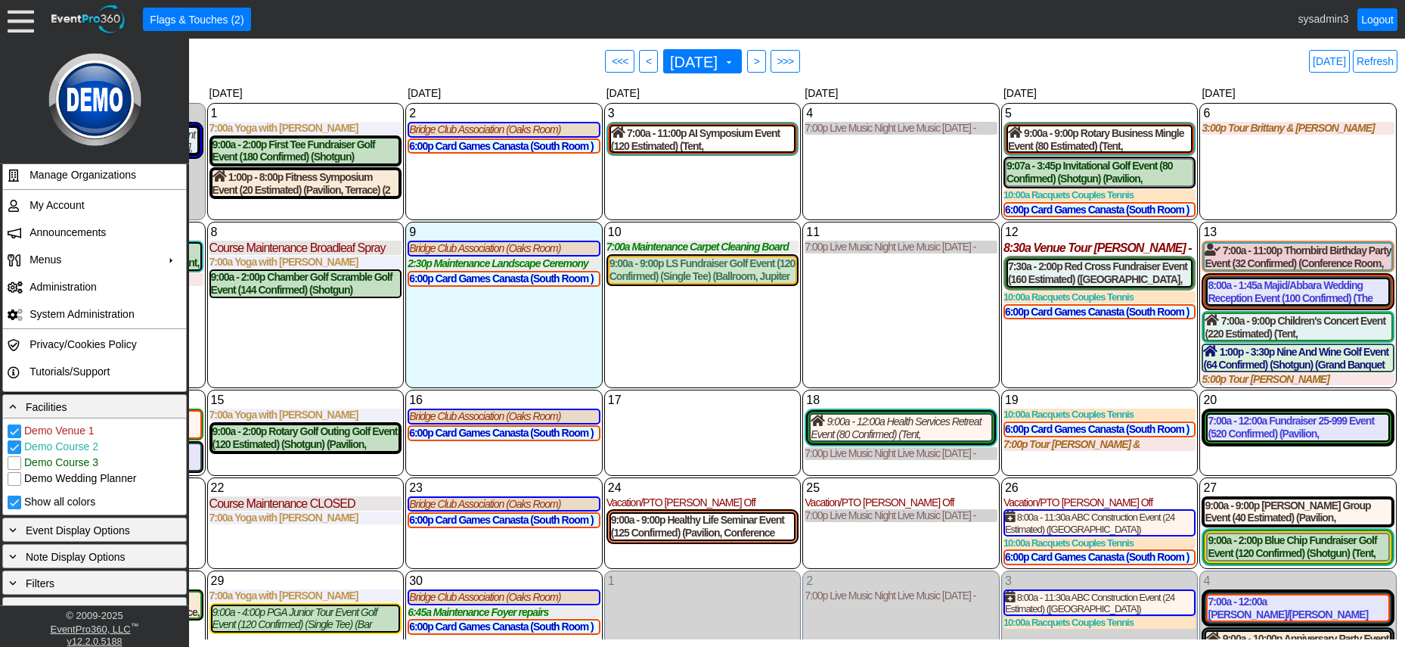
scroll to position [250, 0]
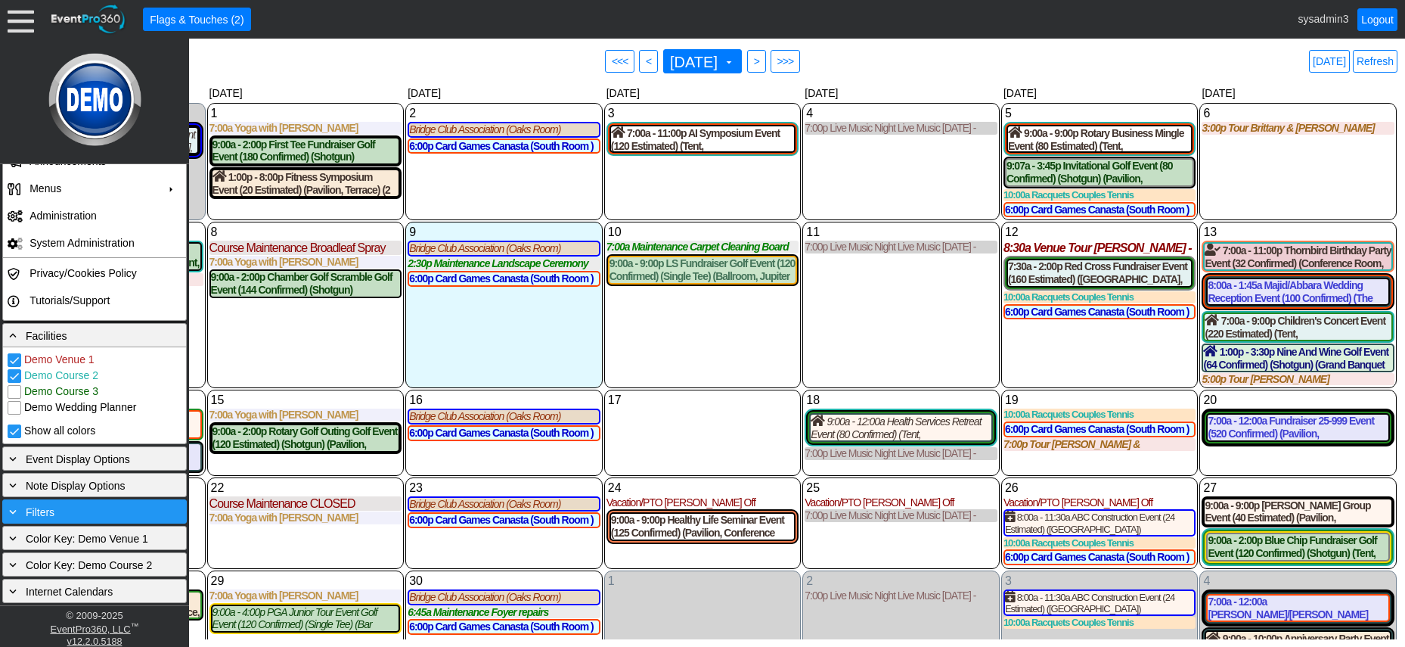
click at [50, 514] on span "Filters" at bounding box center [40, 512] width 29 height 12
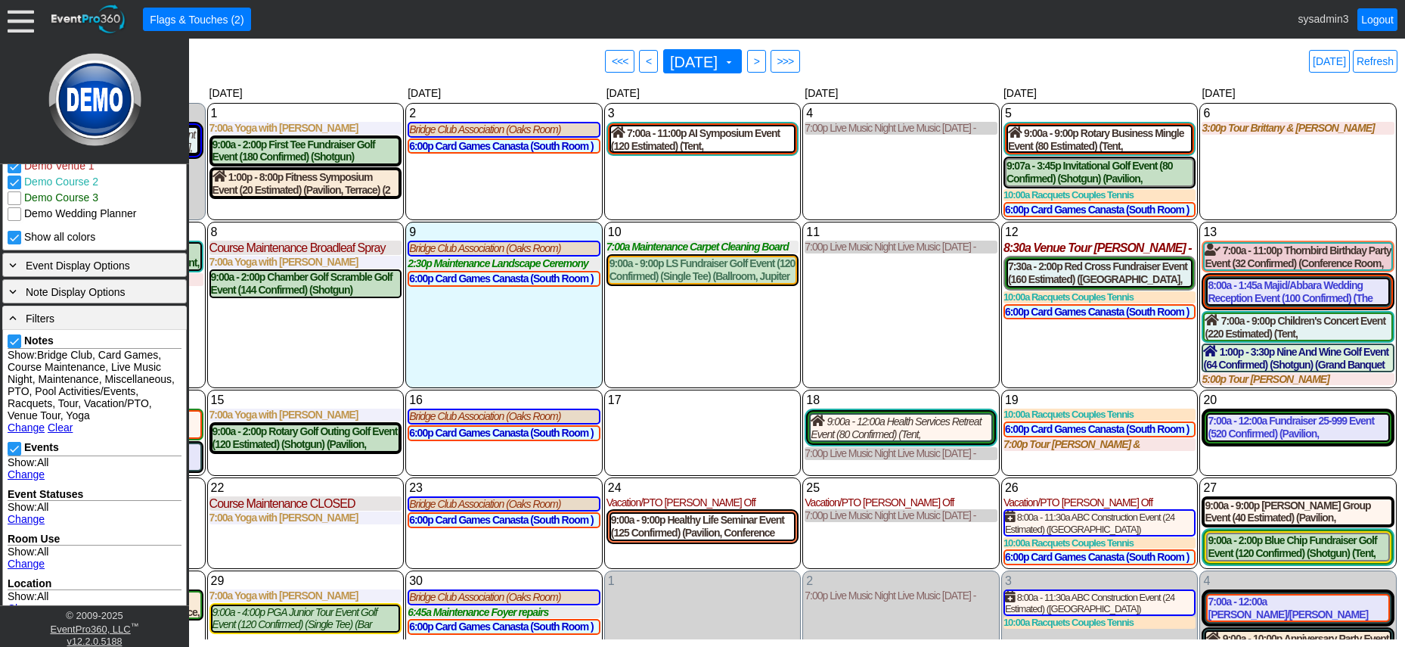
scroll to position [477, 0]
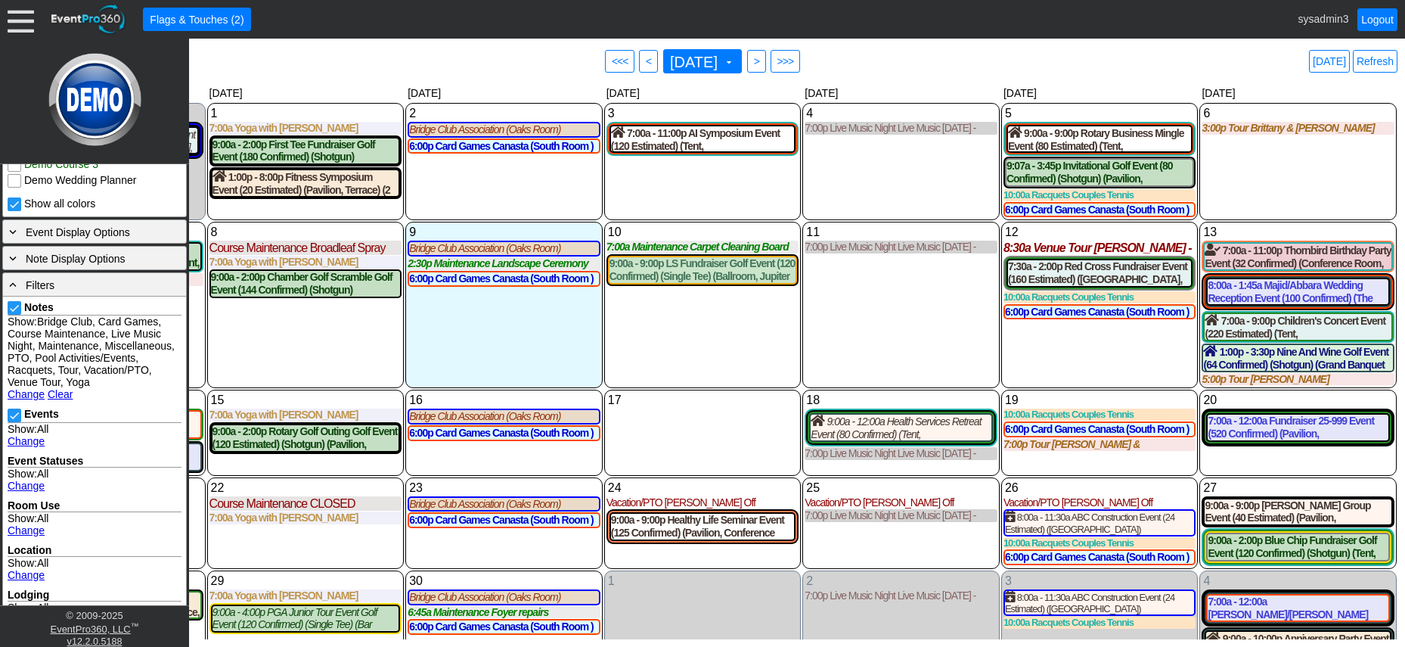
click at [34, 394] on link "Change" at bounding box center [26, 394] width 37 height 12
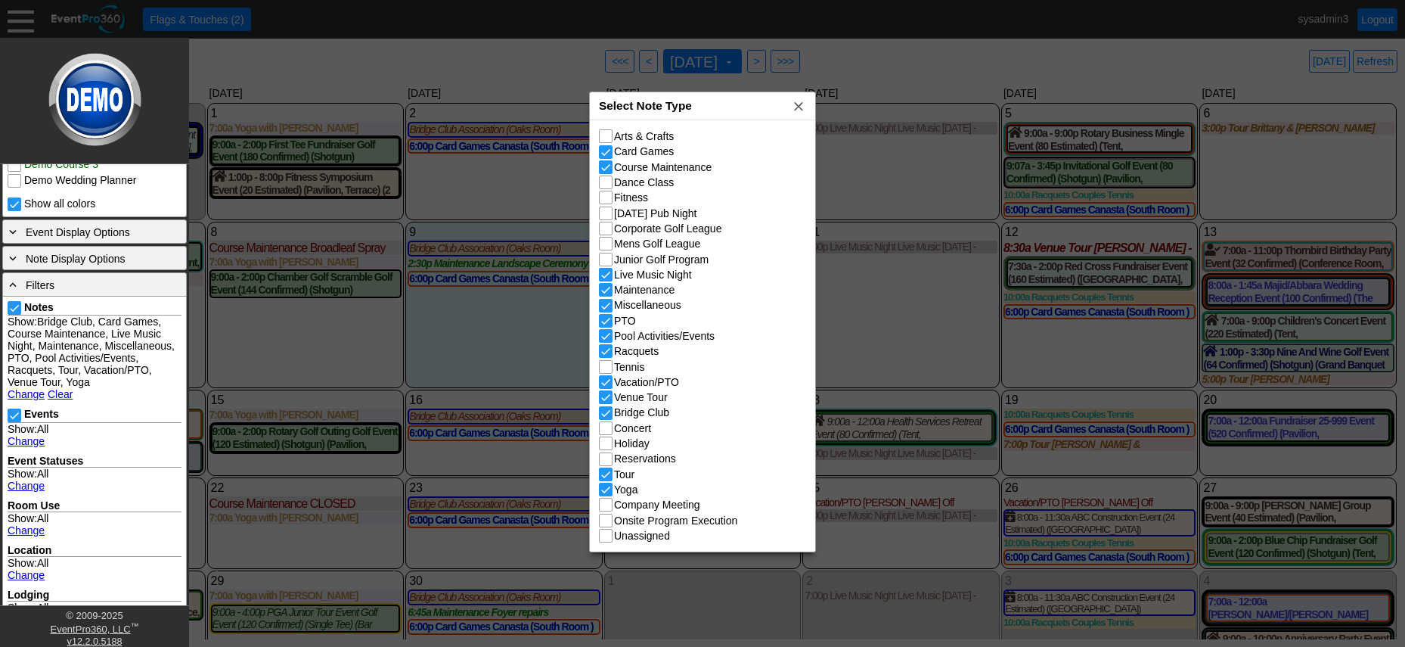
click at [610, 195] on input "Fitness" at bounding box center [607, 198] width 15 height 15
checkbox input "true"
click at [610, 152] on input "Card Games" at bounding box center [607, 153] width 15 height 15
checkbox input "false"
click at [797, 104] on span "x" at bounding box center [798, 105] width 15 height 15
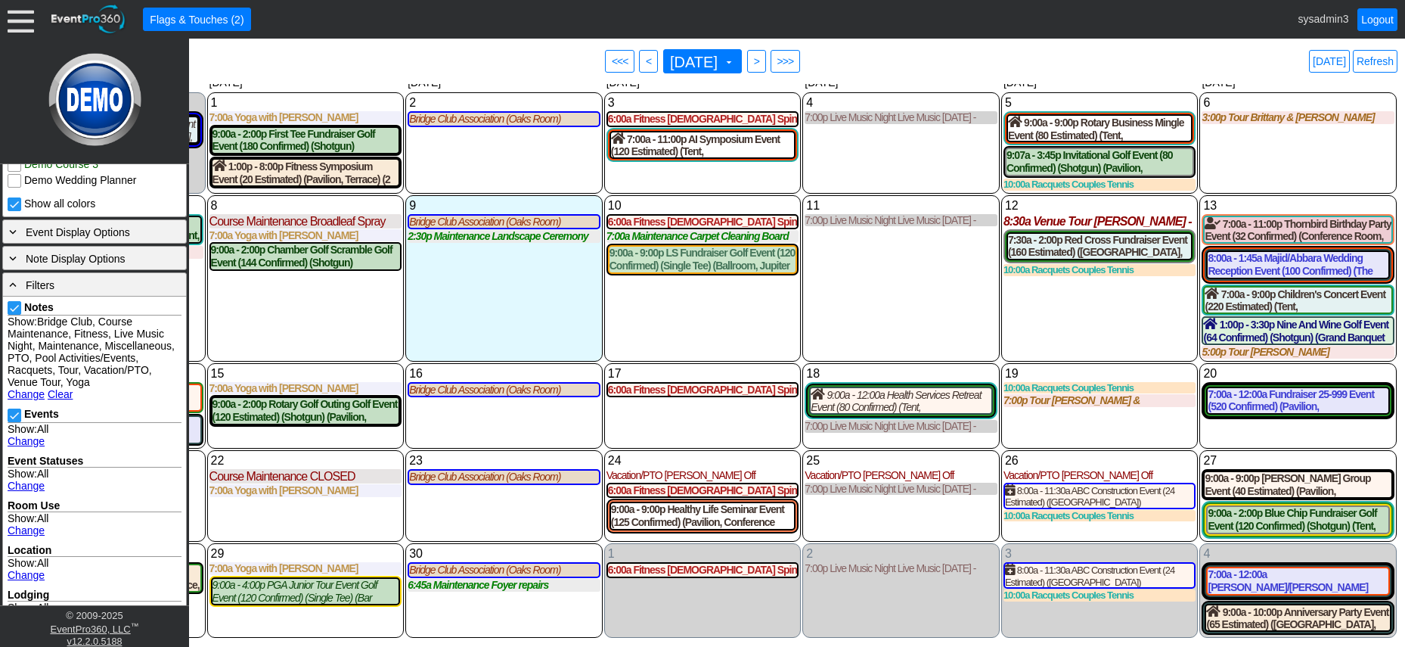
scroll to position [23, 0]
click at [771, 310] on div "10 Wednesday 6:00a Fitness Ladies Spin Class (Pavilion) Ladies Spin Class at De…" at bounding box center [702, 278] width 197 height 166
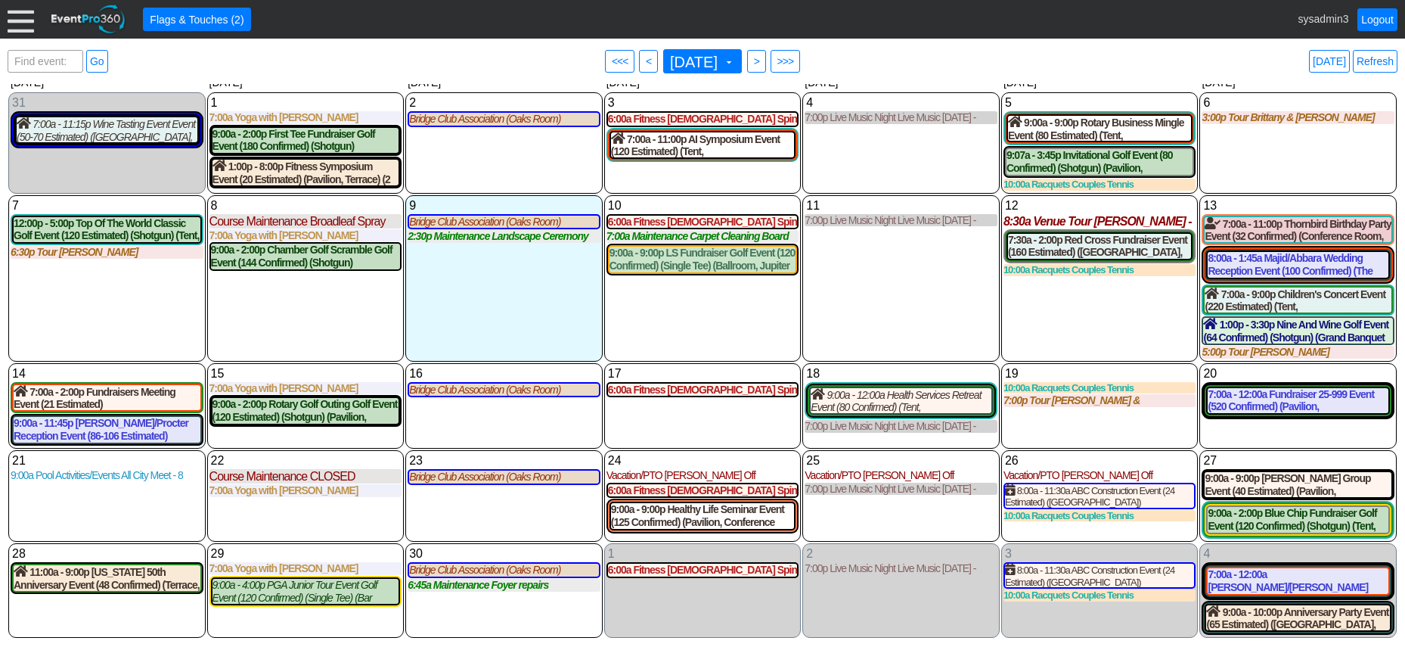
scroll to position [0, 0]
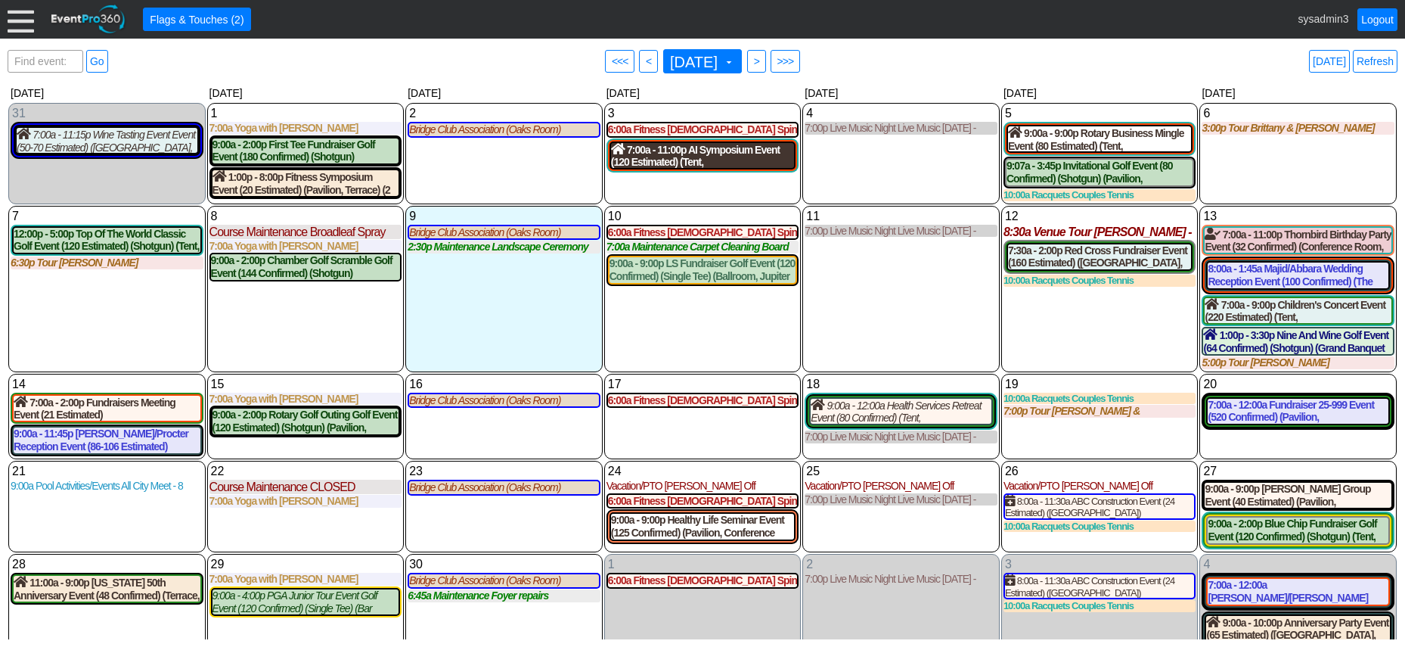
click at [749, 160] on div "7:00a - 11:00p AI Symposium Event (120 Estimated) (Tent, South Room , Grand Ban…" at bounding box center [703, 156] width 184 height 26
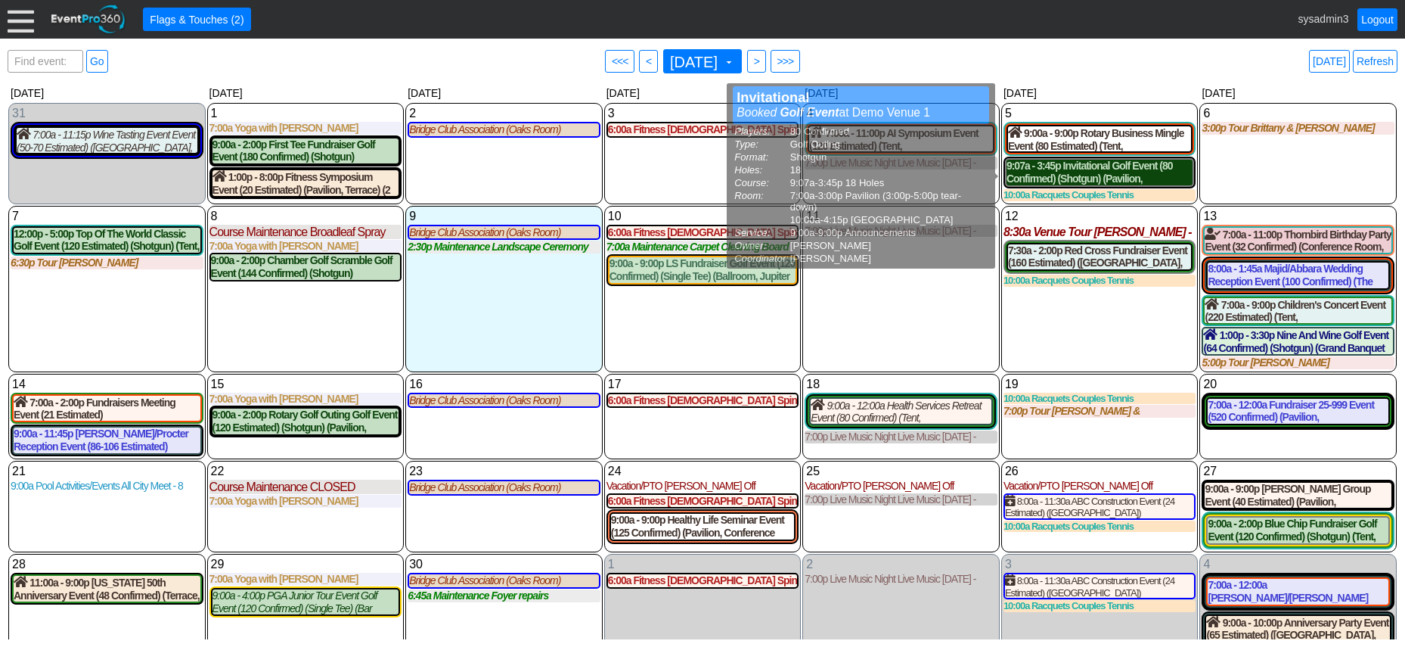
click at [1114, 174] on div "9:07a - 3:45p Invitational Golf Event (80 Confirmed) (Shotgun) (Pavilion, East …" at bounding box center [1100, 173] width 187 height 26
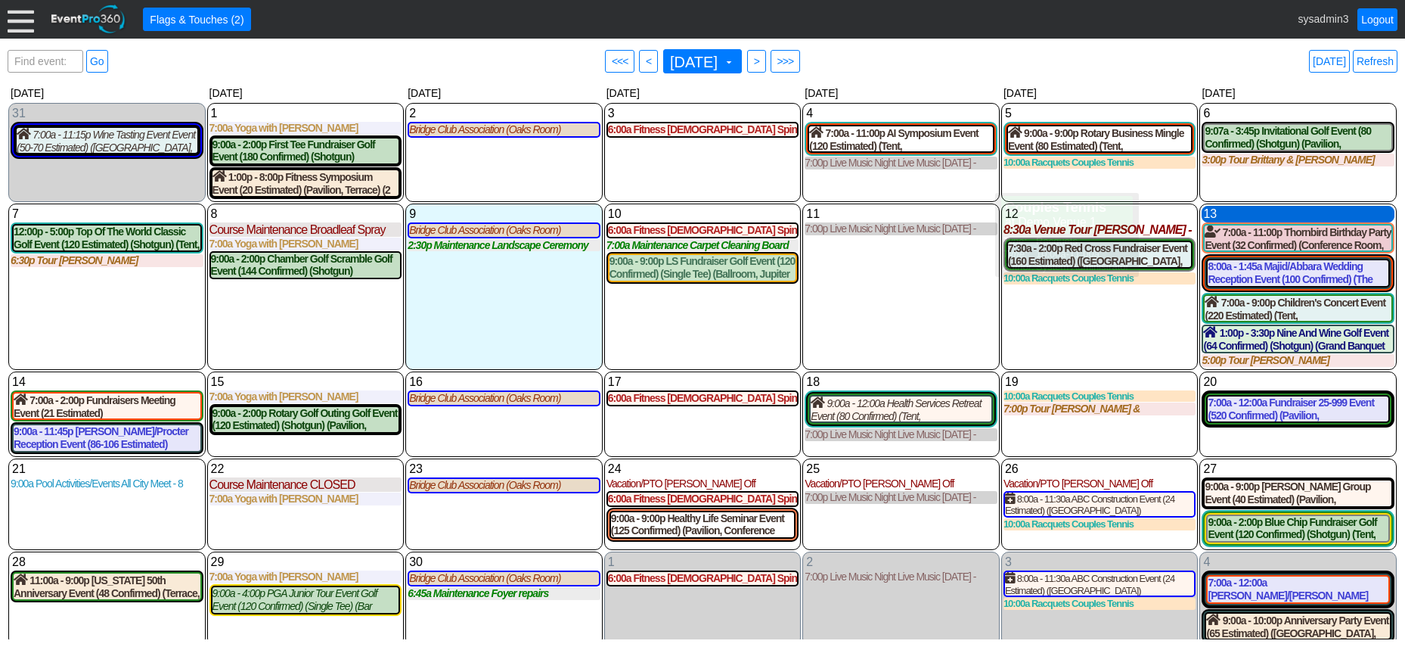
click at [1253, 220] on div "13 Saturday" at bounding box center [1298, 214] width 193 height 17
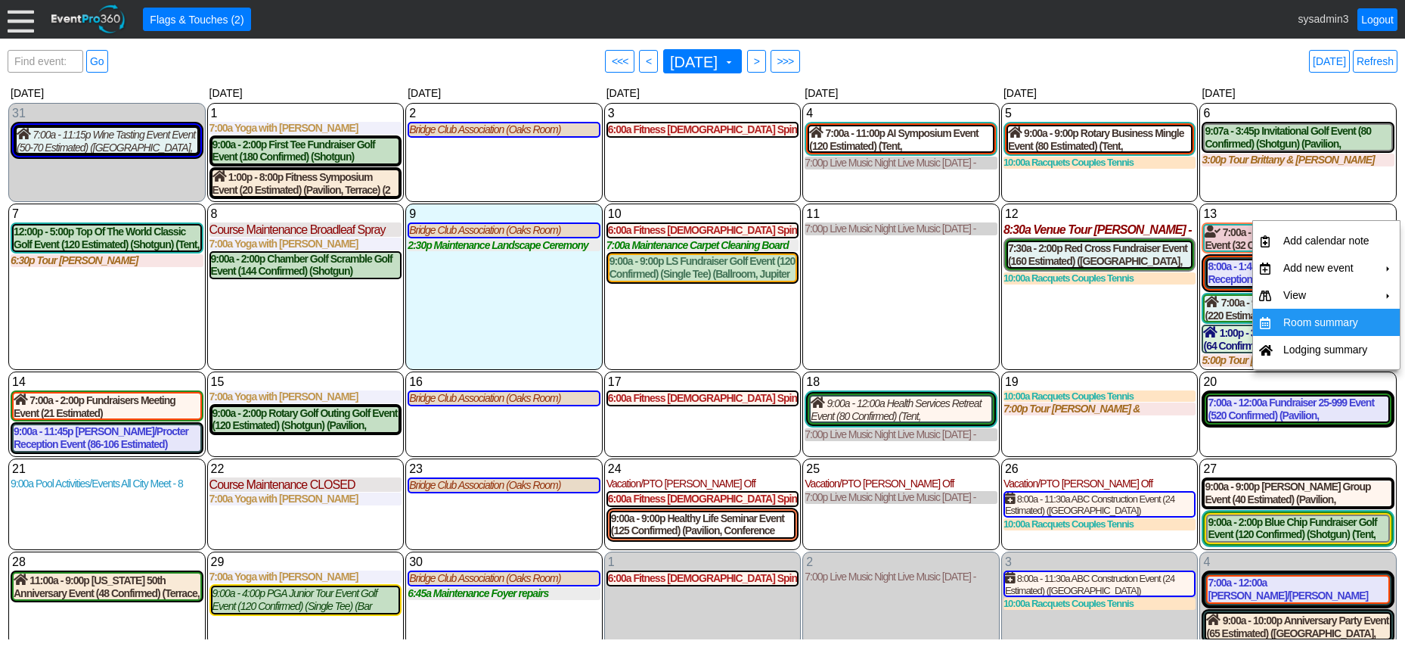
click at [1303, 323] on td "Room summary" at bounding box center [1327, 322] width 98 height 27
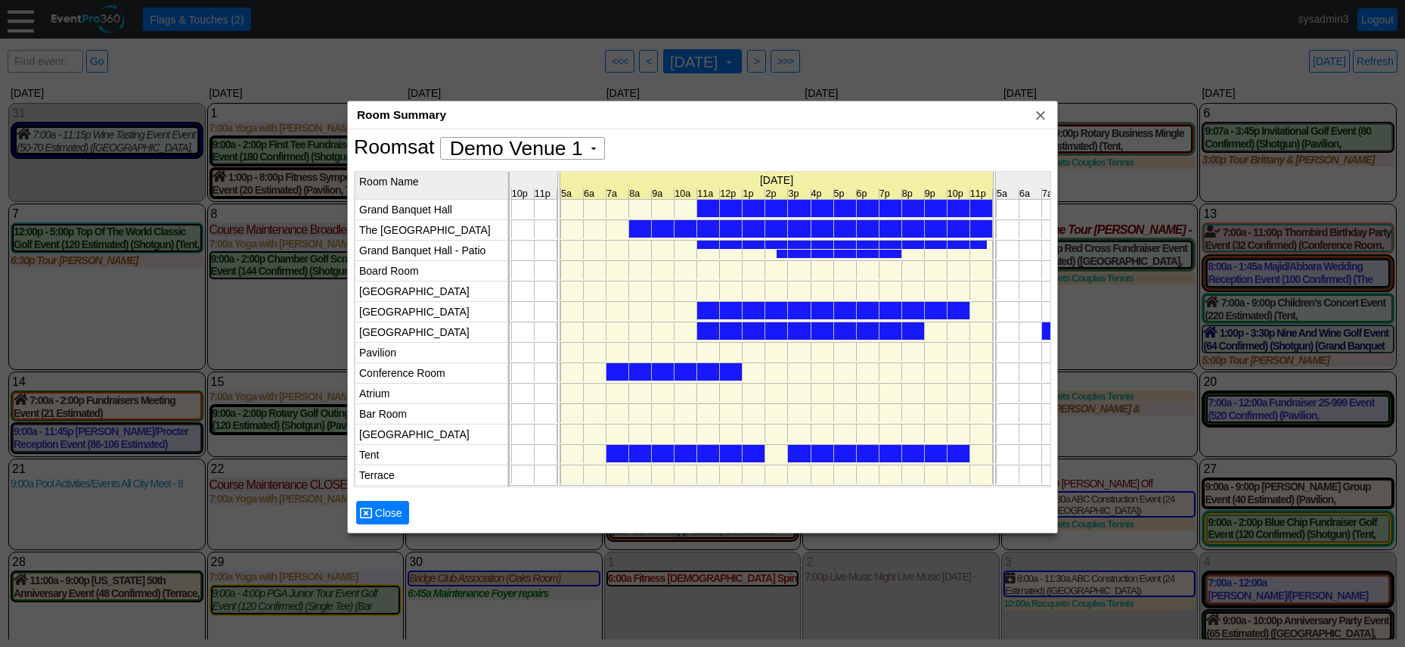
click at [861, 252] on div at bounding box center [839, 254] width 125 height 8
click at [840, 244] on div at bounding box center [842, 245] width 290 height 8
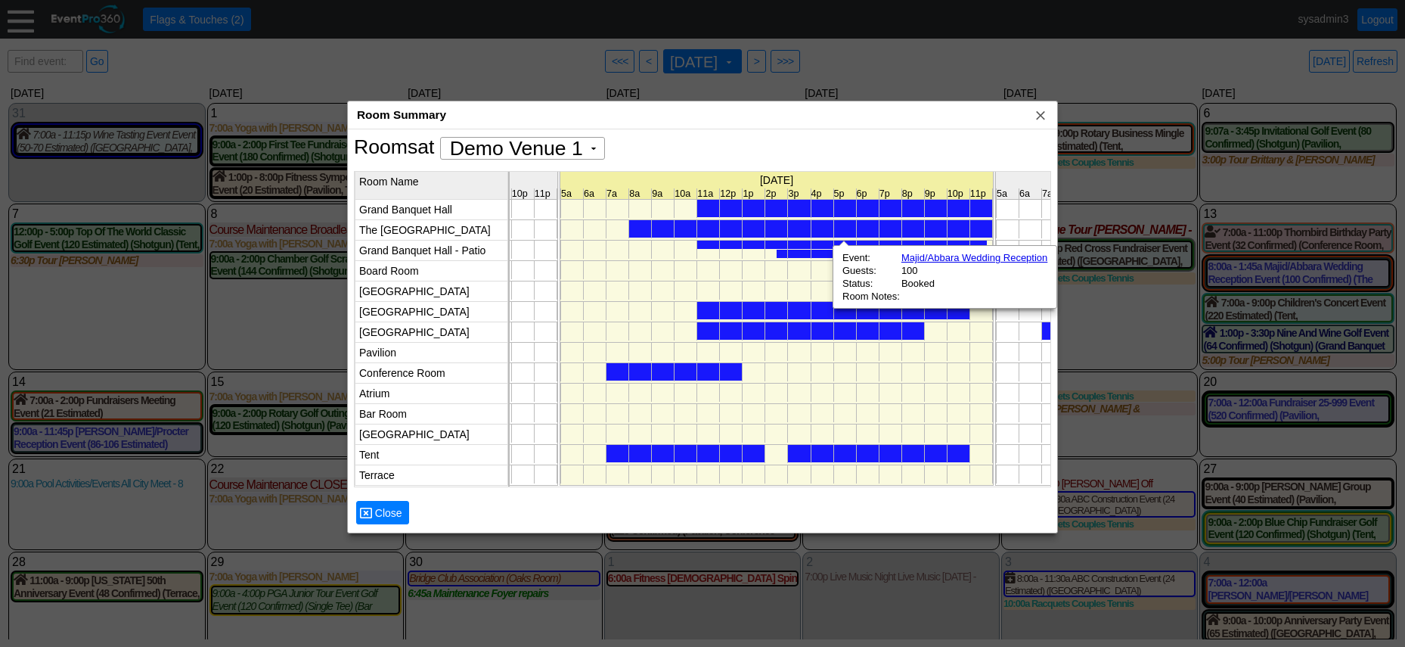
click at [1153, 332] on div at bounding box center [702, 323] width 1405 height 647
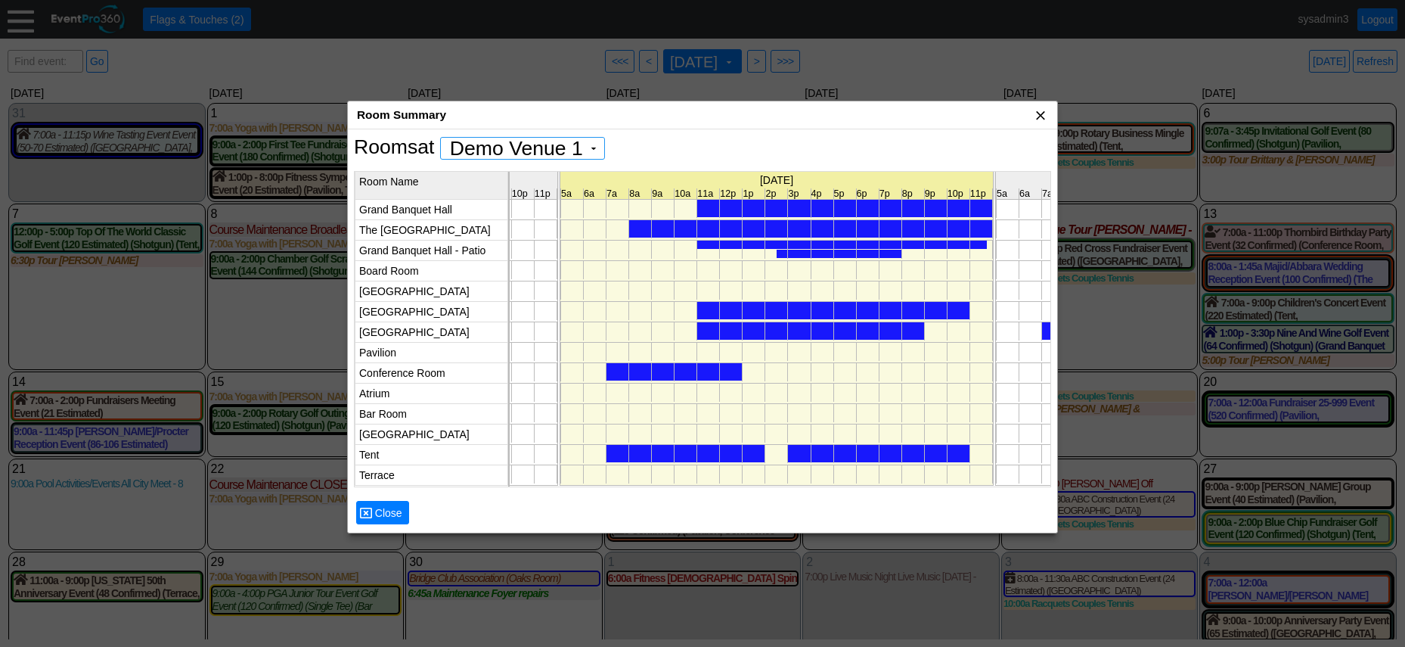
click at [1042, 113] on span "x" at bounding box center [1040, 114] width 15 height 15
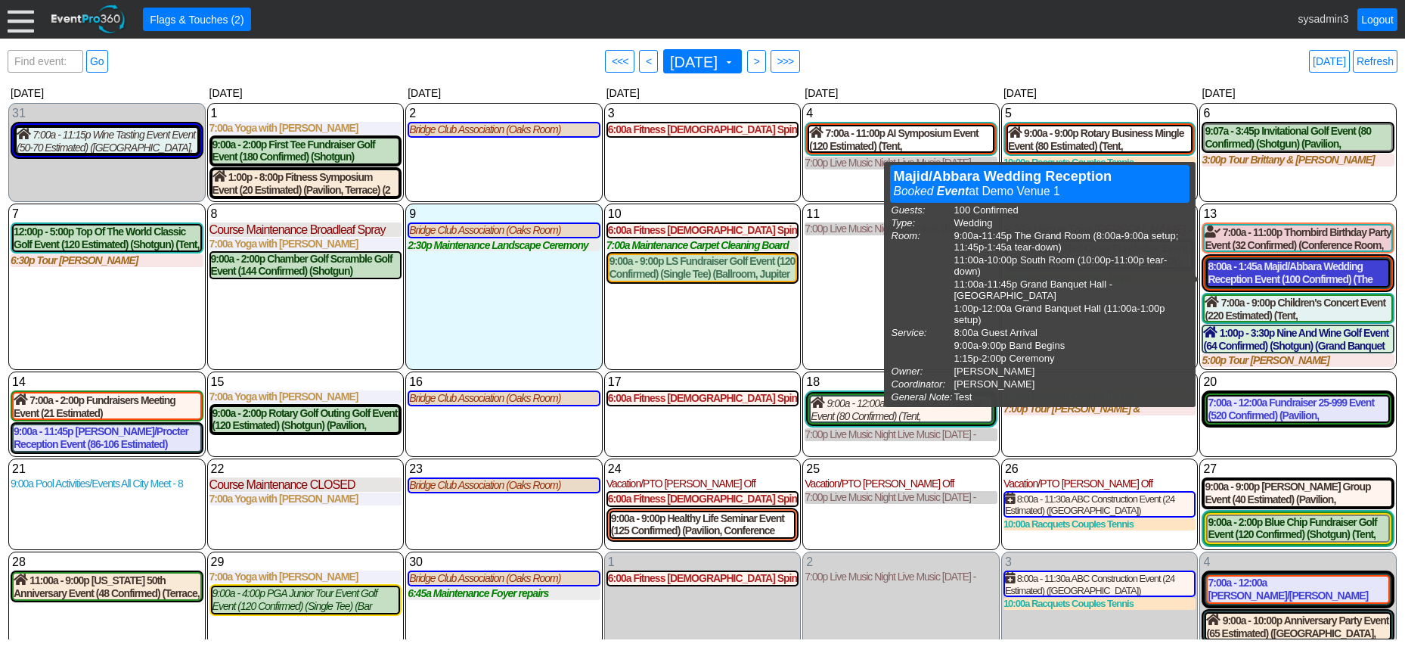
click at [1278, 277] on div "8:00a - 1:45a Majid/Abbara Wedding Reception Event (100 Confirmed) (The Grand R…" at bounding box center [1298, 273] width 181 height 26
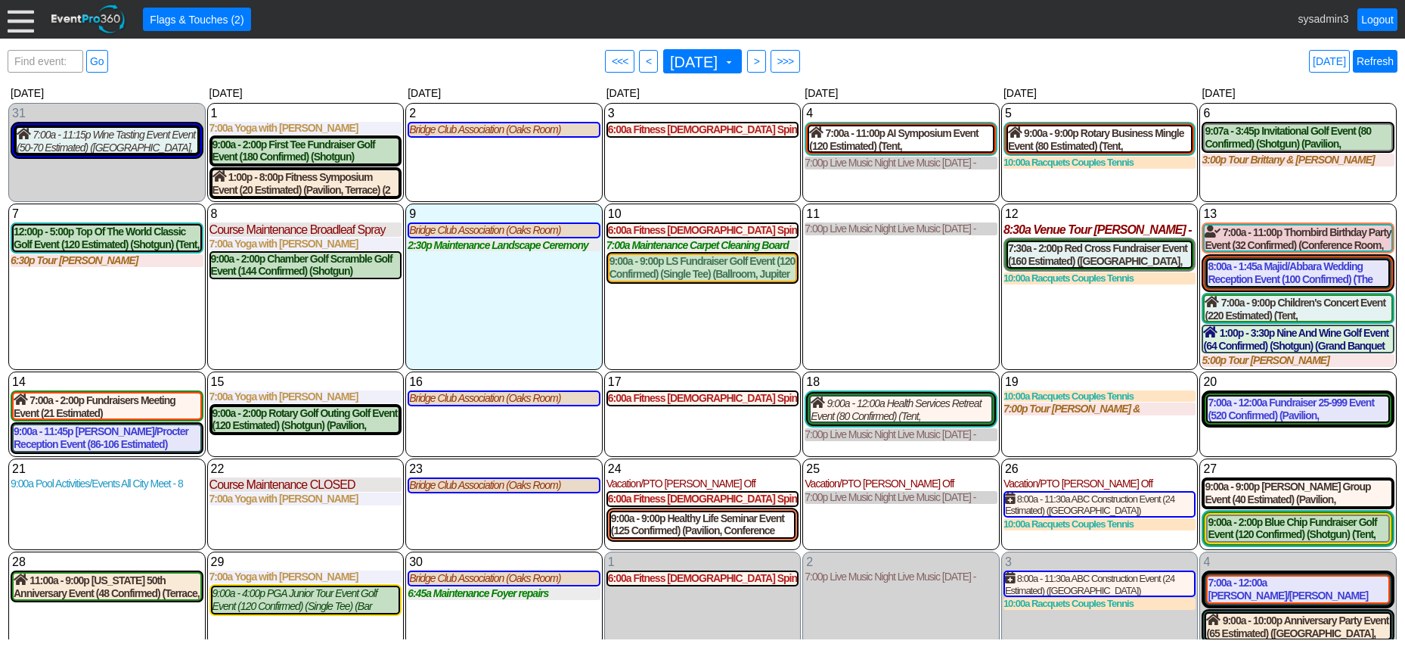
click at [1374, 53] on link "Refresh" at bounding box center [1375, 61] width 45 height 23
click at [1277, 275] on div "8:00a - 1:45a Majid/Abbara Wedding Reception Event (100 Confirmed) (The Grand R…" at bounding box center [1298, 273] width 181 height 26
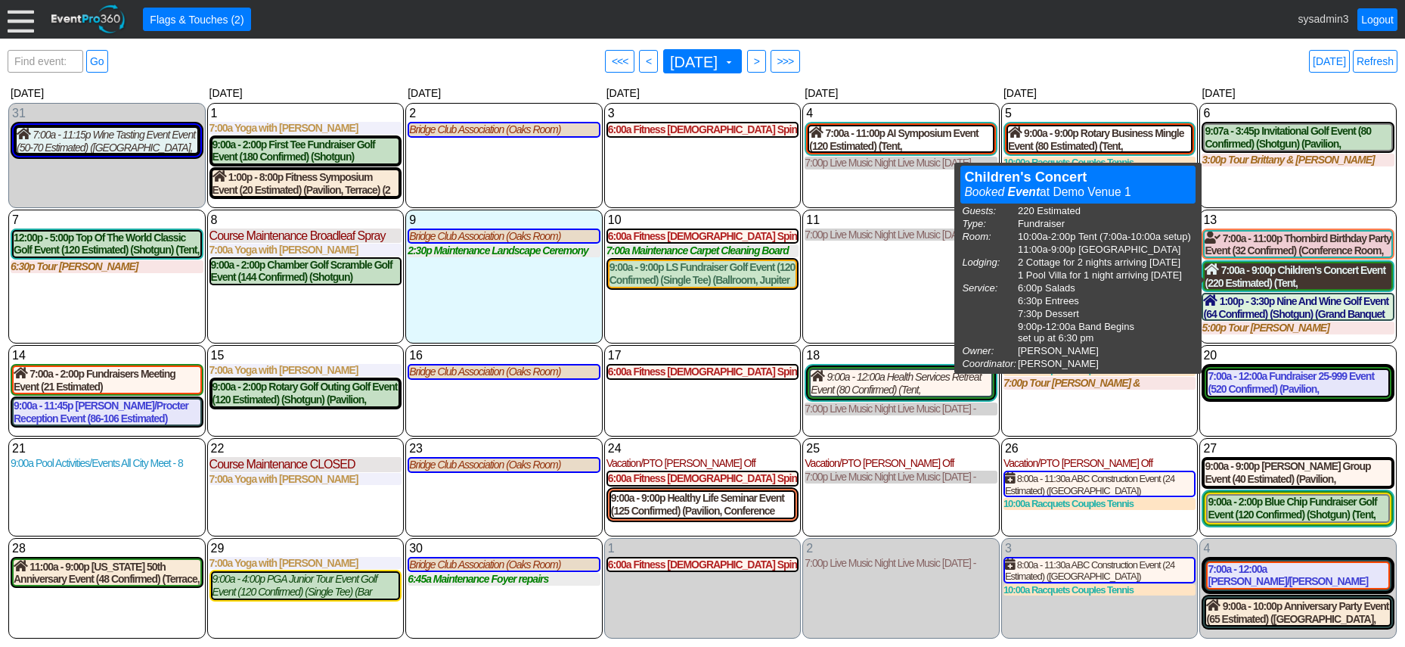
click at [1306, 282] on div "7:00a - 9:00p Children's Concert Event (220 Estimated) (Tent, West Room) (2 Cot…" at bounding box center [1298, 276] width 187 height 26
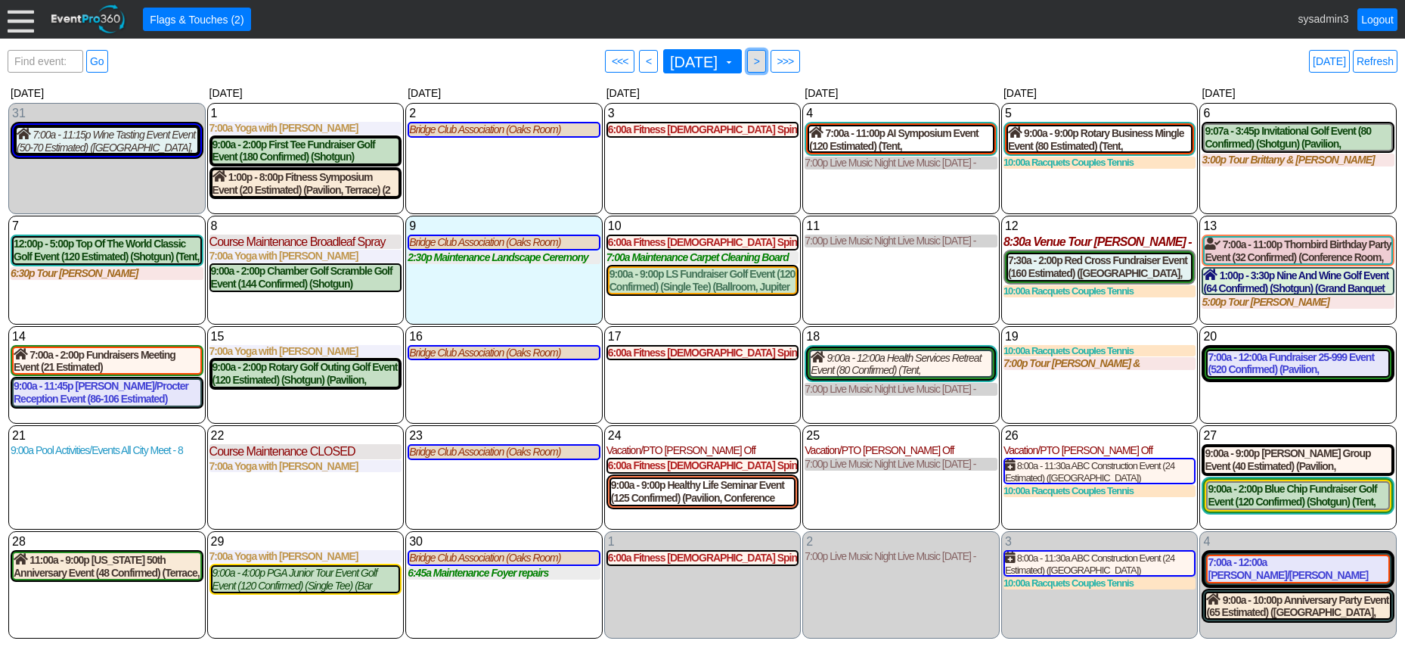
click at [762, 61] on span ">" at bounding box center [756, 61] width 11 height 15
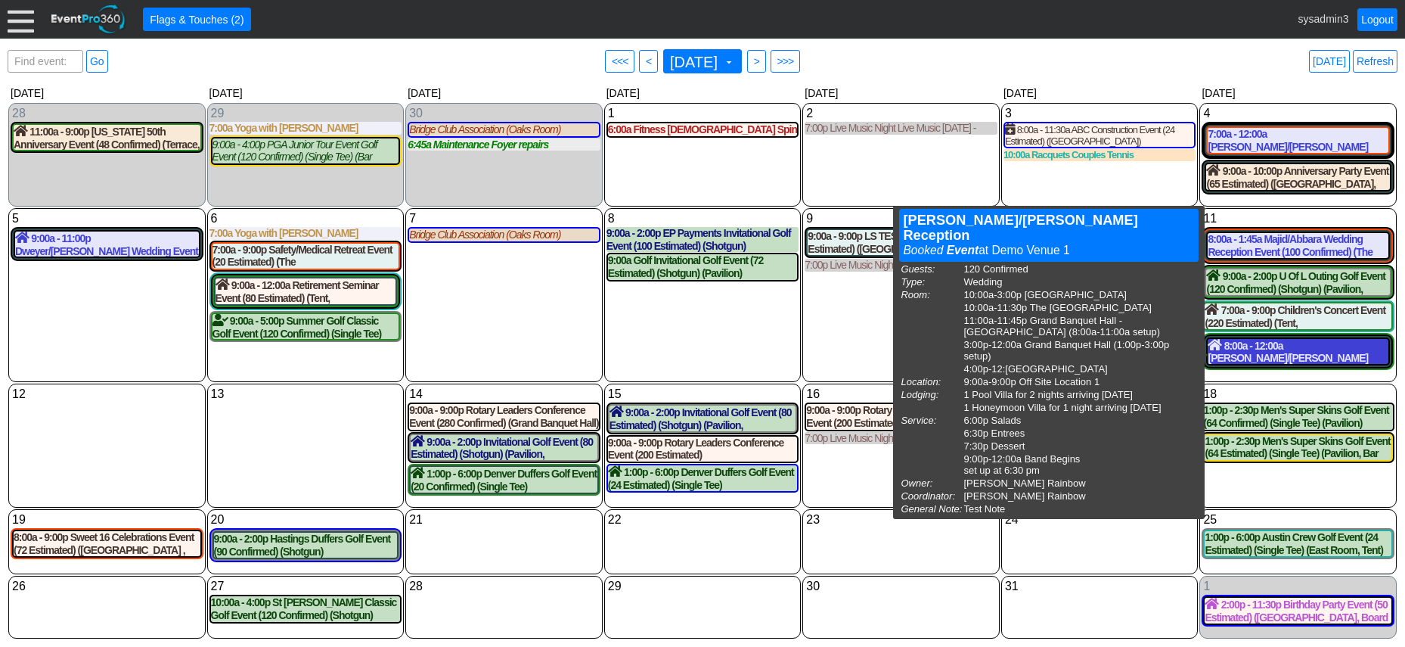
click at [1304, 350] on div "8:00a - 12:00a Ortiz/Fernandez Reception Event (120 Confirmed) (West Room, The …" at bounding box center [1298, 352] width 181 height 26
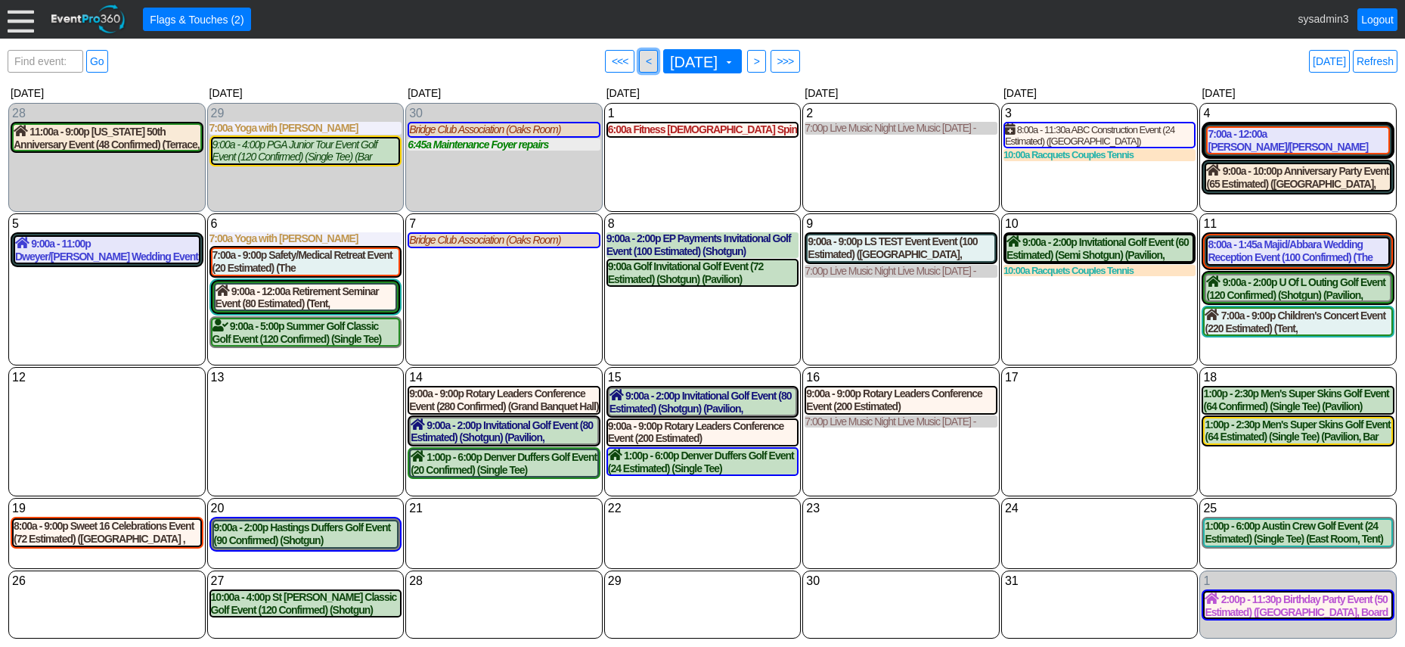
click at [643, 60] on span "<" at bounding box center [648, 61] width 11 height 15
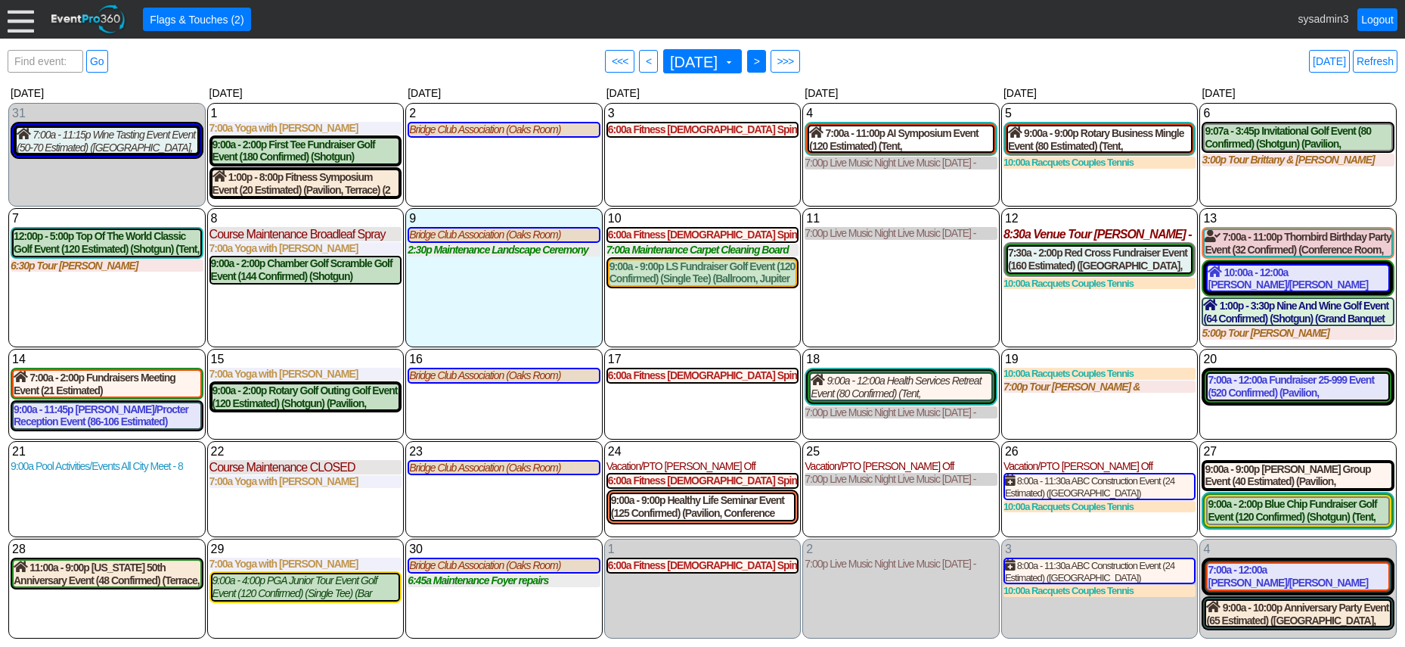
click at [762, 60] on span ">" at bounding box center [756, 61] width 11 height 15
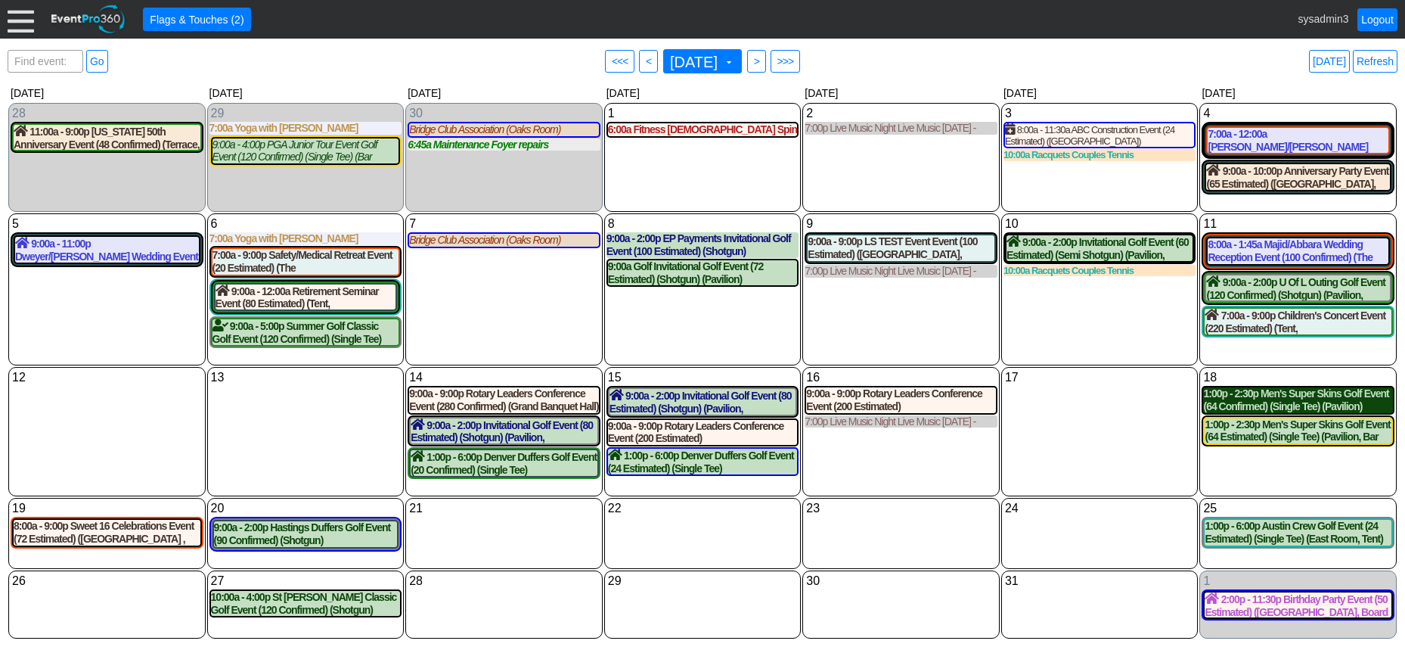
click at [1317, 404] on div "1:00p - 2:30p Men's Super Skins Golf Event (64 Confirmed) (Single Tee) (Pavilio…" at bounding box center [1298, 400] width 190 height 26
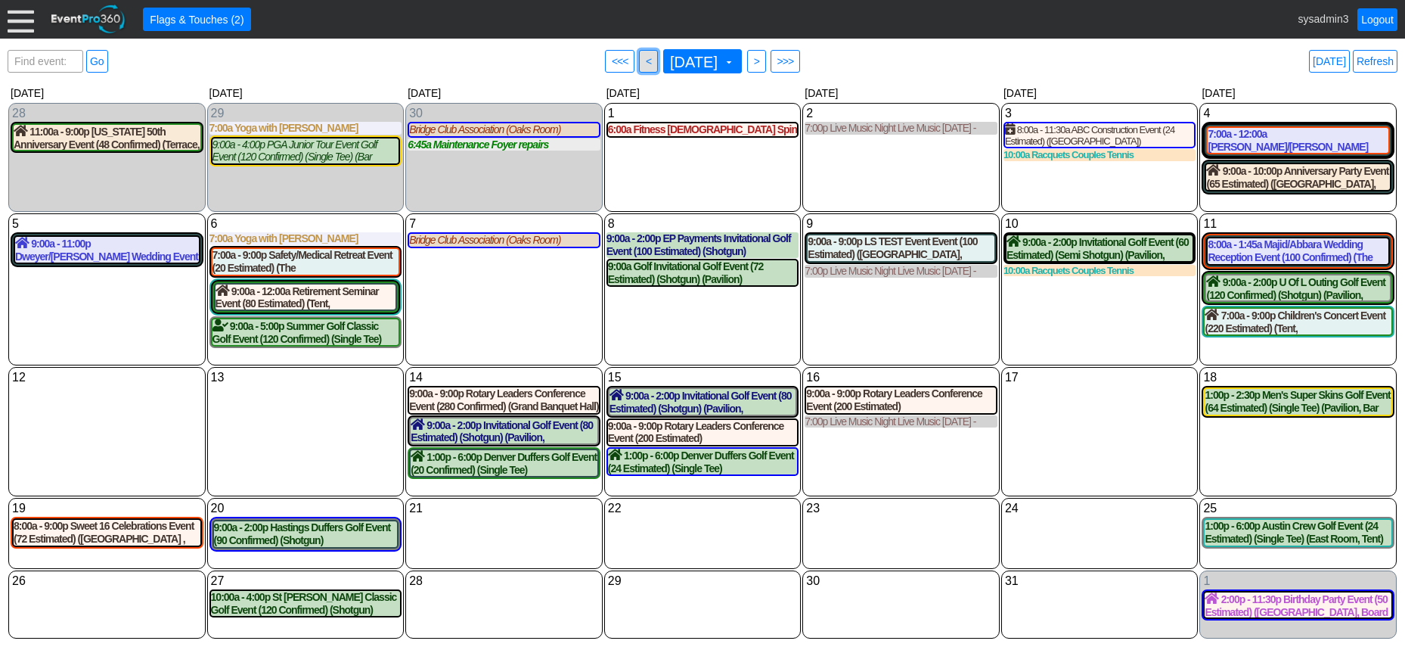
click at [639, 58] on span "● <" at bounding box center [648, 61] width 19 height 23
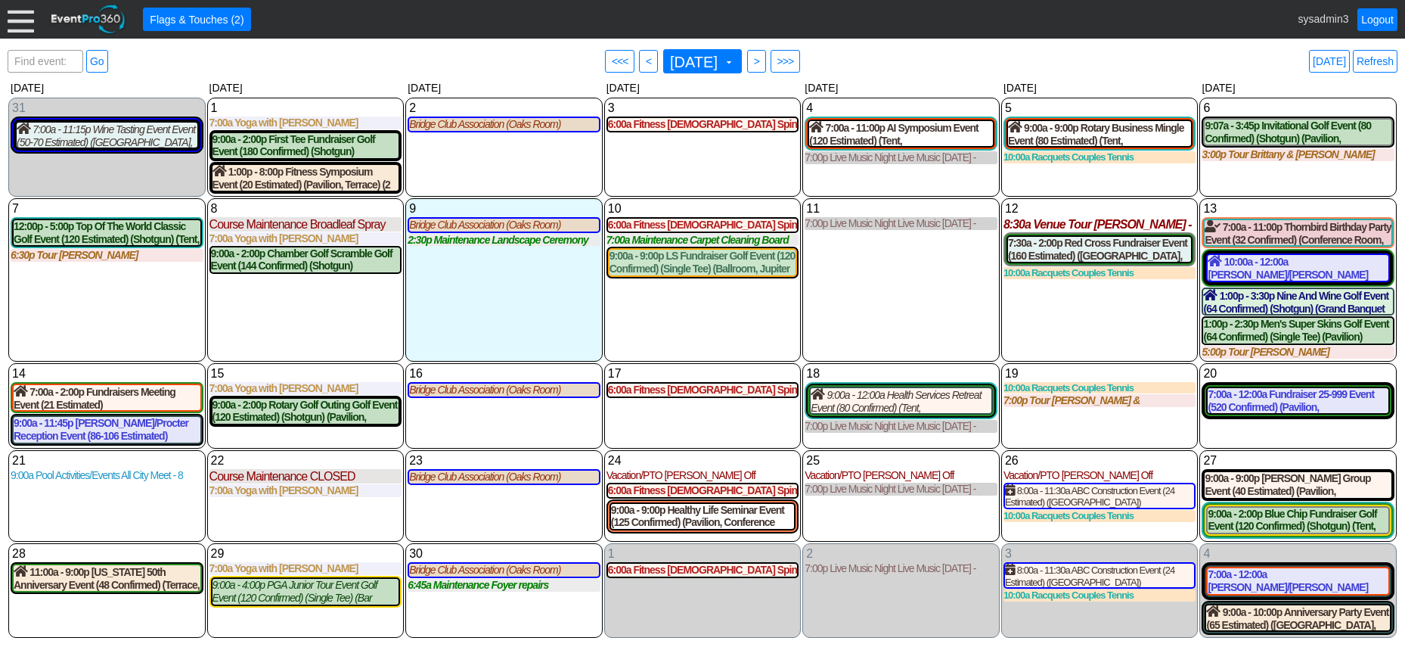
scroll to position [19, 0]
click at [1259, 576] on div "7:00a - 12:00a Baily/Skinner Wedding Event (180 Estimated) (Grand Banquet Hall,…" at bounding box center [1298, 581] width 181 height 26
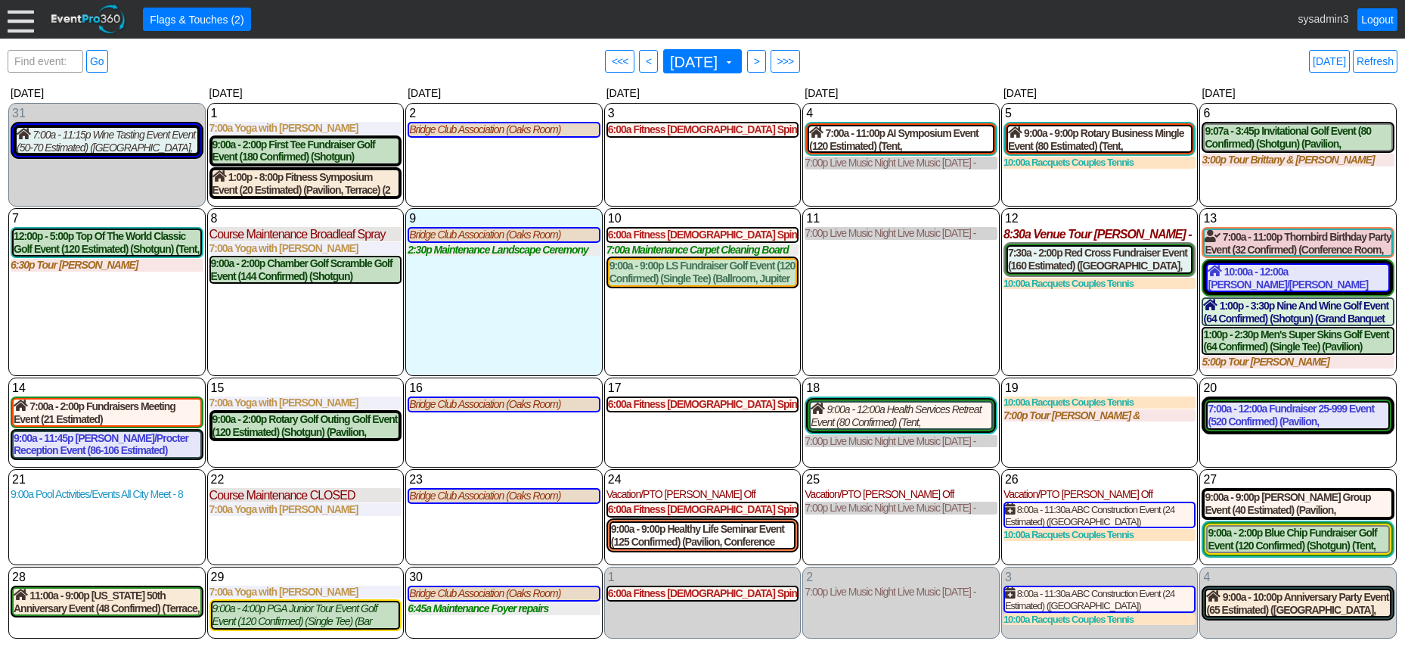
scroll to position [0, 0]
click at [1375, 59] on link "Refresh" at bounding box center [1375, 61] width 45 height 23
click at [1274, 421] on div "7:00a - 12:00a Fundraiser 25-999 Event (520 Confirmed) (Pavilion, Grand Banquet…" at bounding box center [1298, 415] width 181 height 26
click at [1378, 63] on link "Refresh" at bounding box center [1375, 61] width 45 height 23
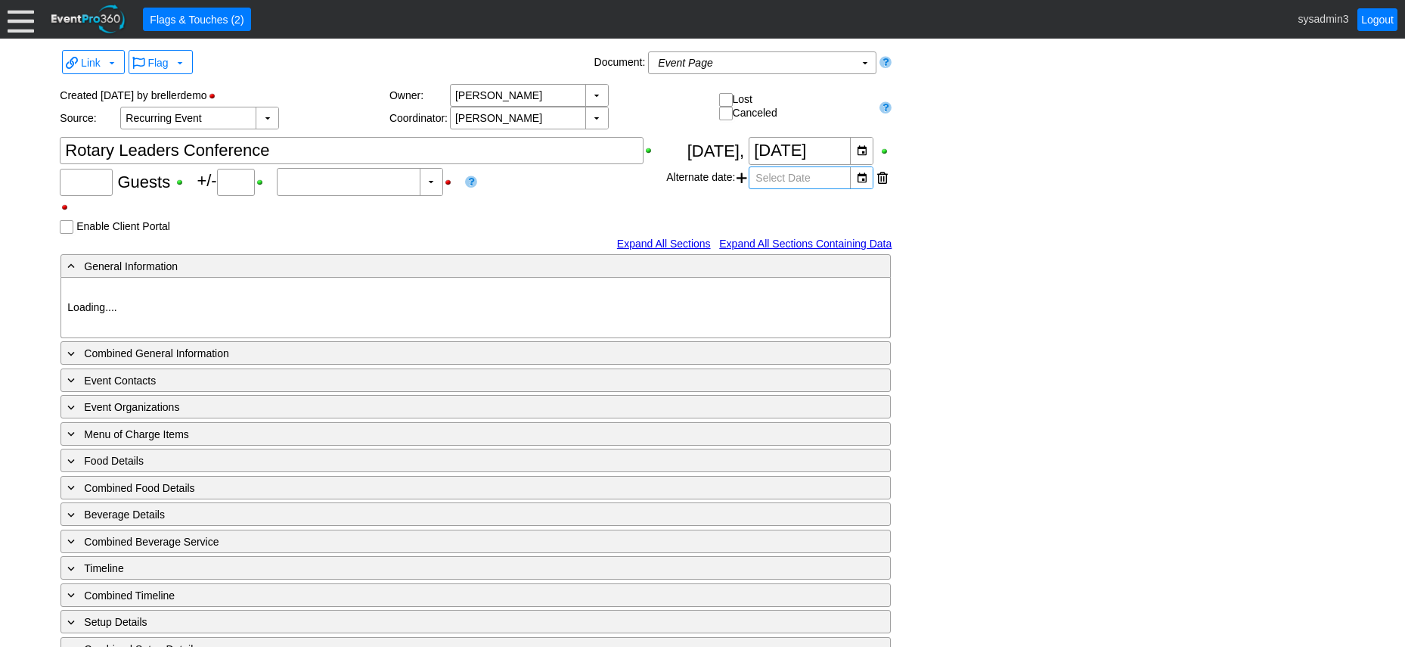
type input "Demo Venue 1"
type input "Meeting"
type input "91266"
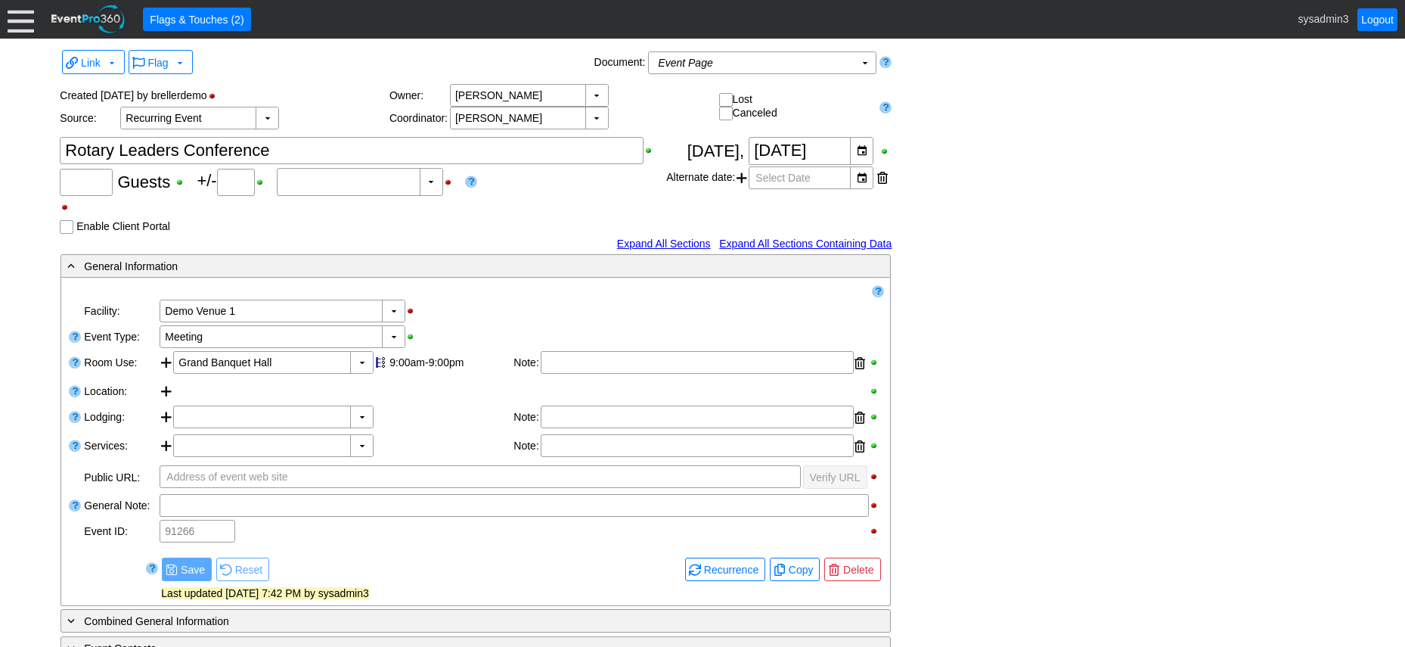
type input "280"
type input "Confirmed"
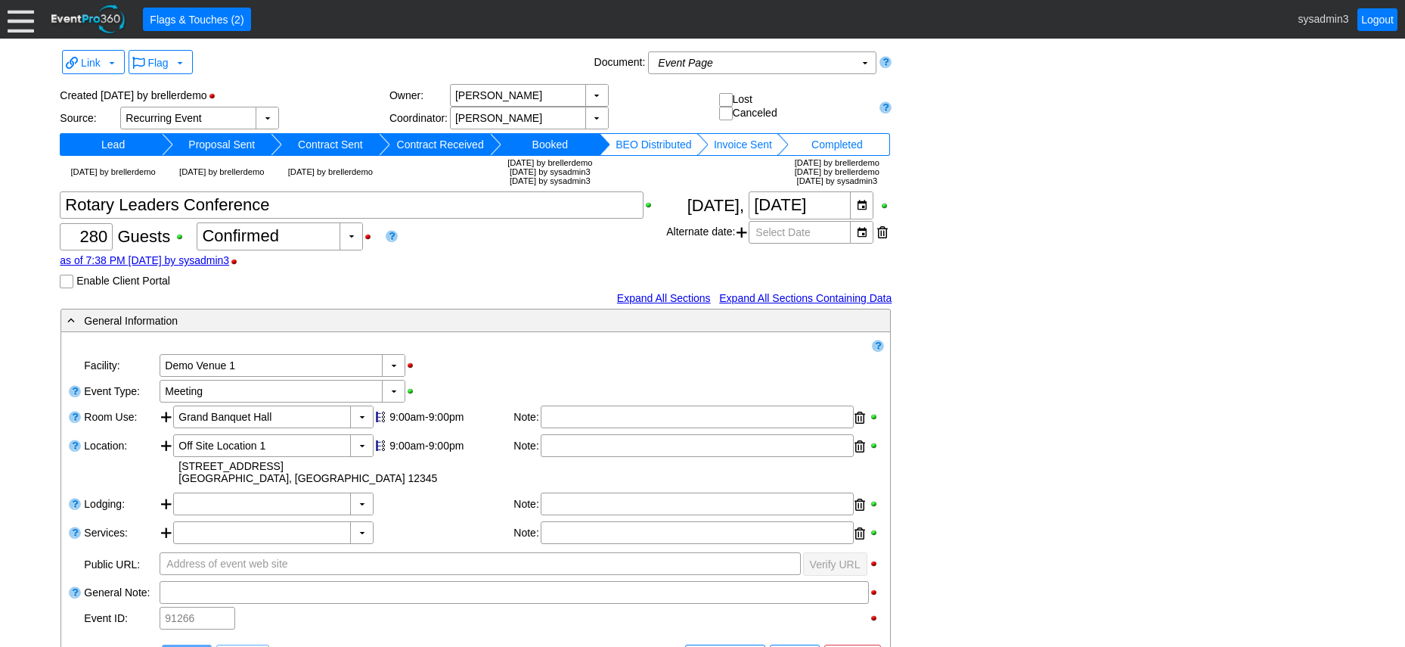
click at [860, 129] on div "Created [DATE] by brellerdemo Source: ▼ Χ Recurring Event Select source of even…" at bounding box center [476, 106] width 832 height 45
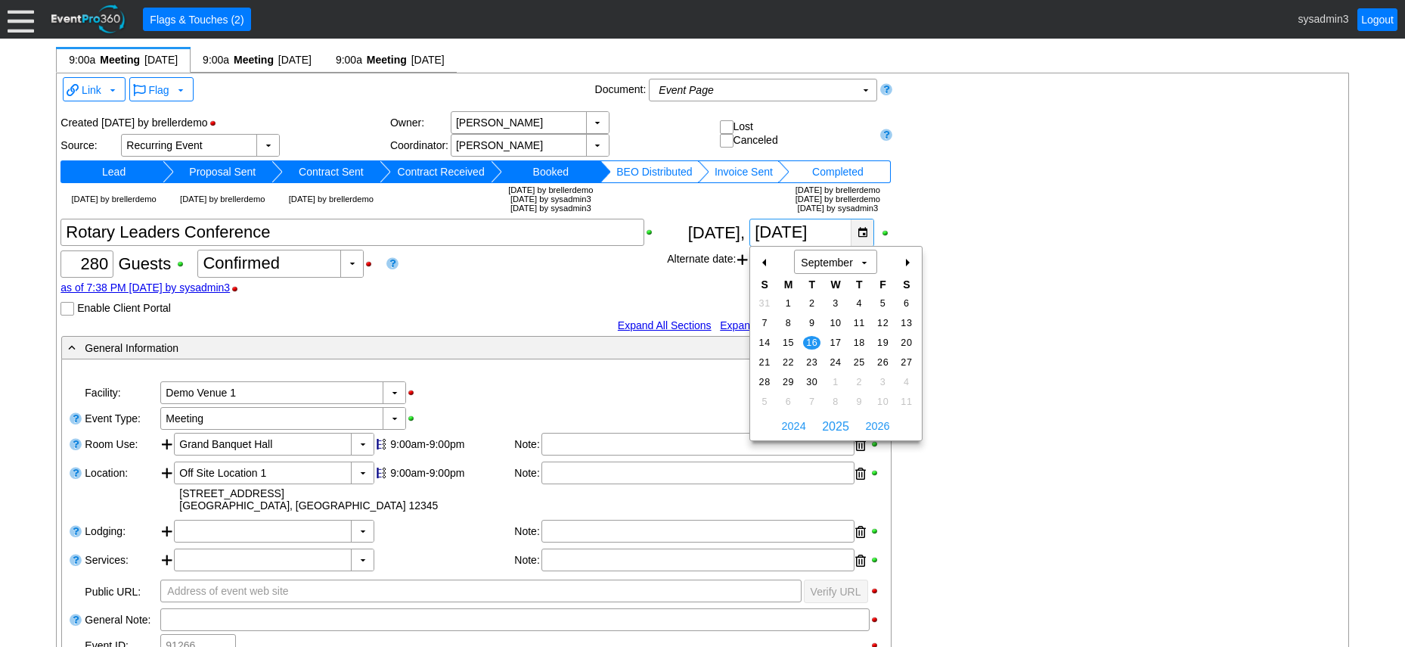
click at [863, 230] on div "▼" at bounding box center [862, 232] width 23 height 26
click at [908, 261] on div "+" at bounding box center [907, 263] width 24 height 26
click at [809, 339] on span "14" at bounding box center [811, 343] width 17 height 14
type input "[DATE]"
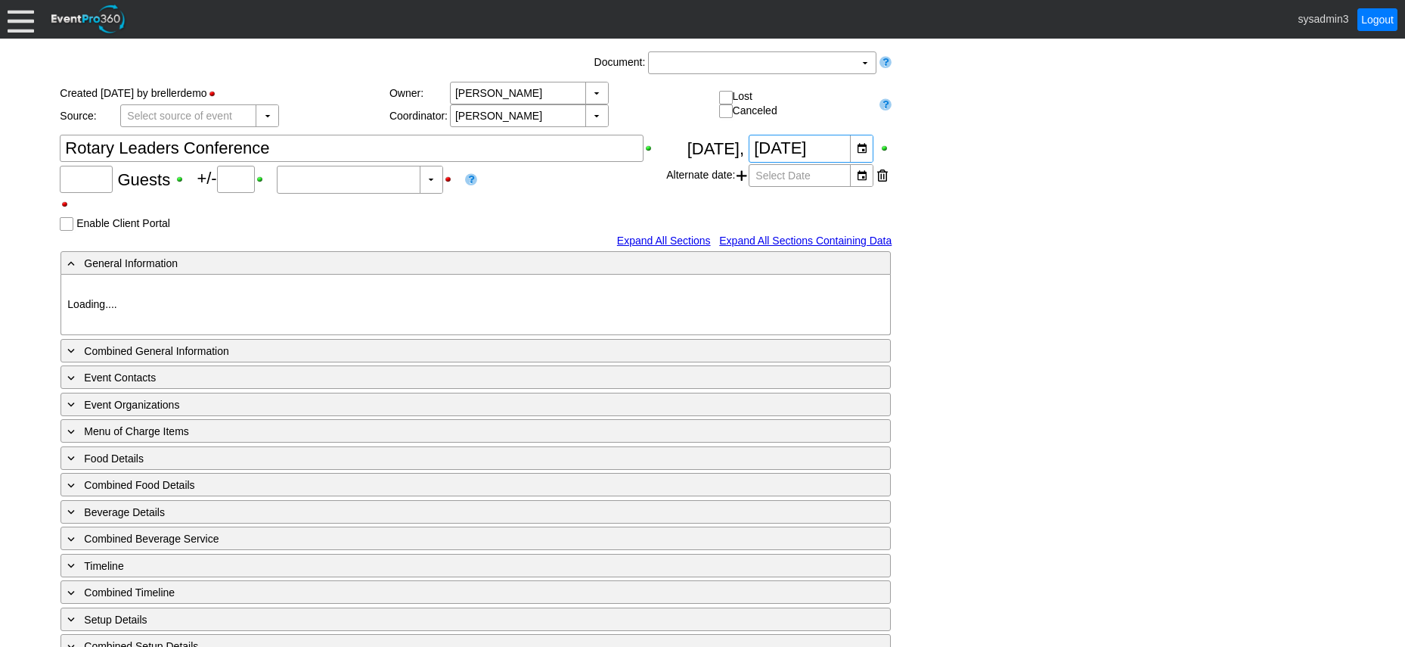
type input "200"
type input "0"
type input "Estimated"
type input "Demo Venue 1"
type input "Meeting"
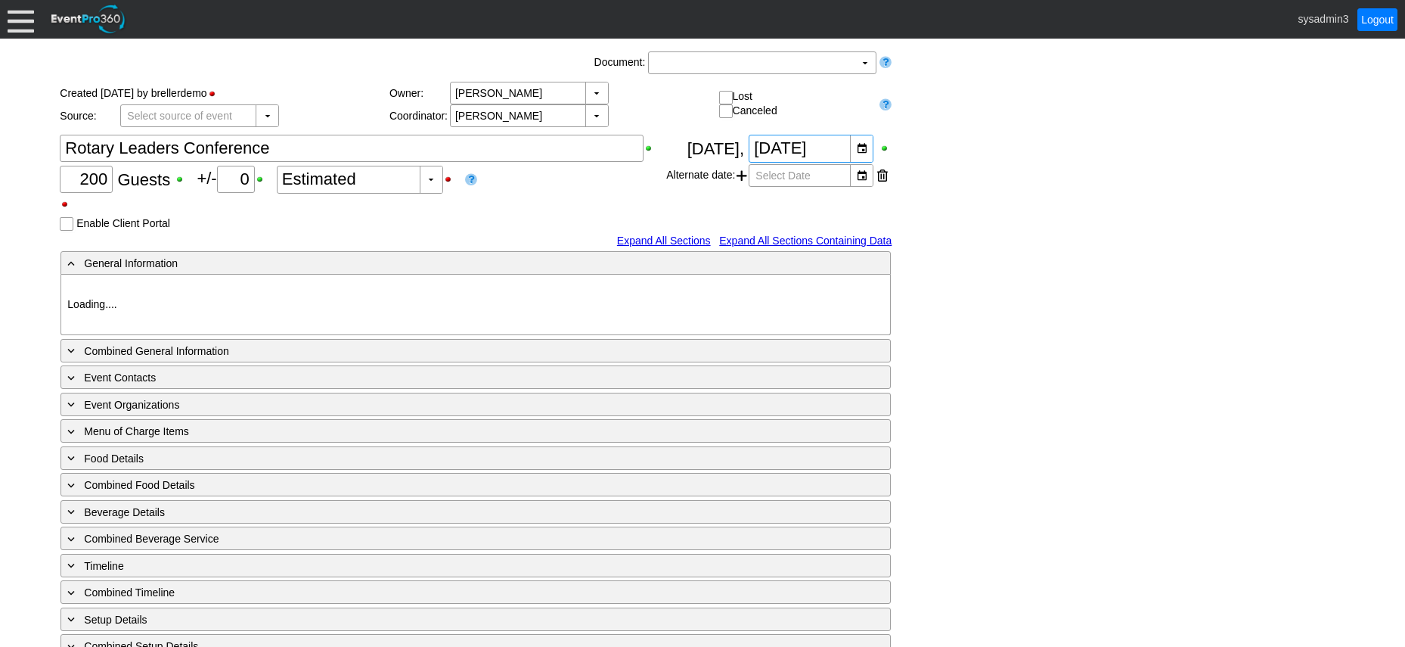
type input "205597"
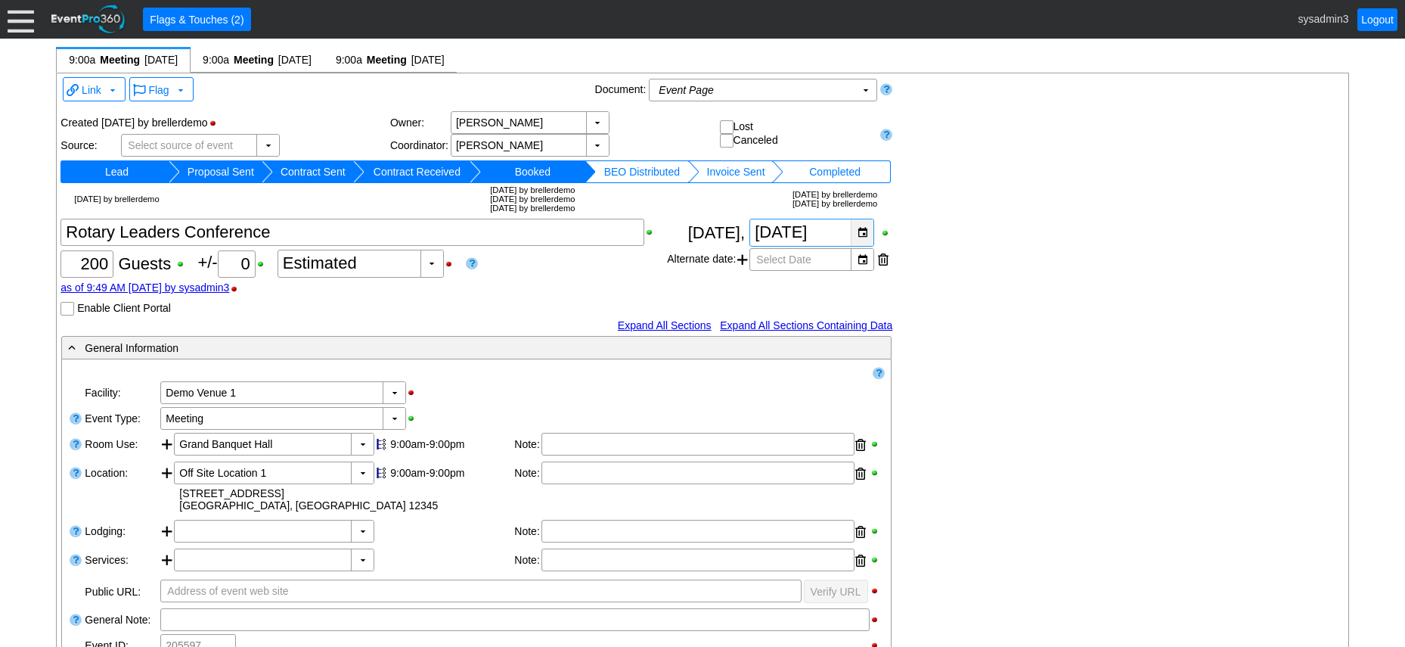
click at [861, 228] on div "▼" at bounding box center [862, 232] width 23 height 26
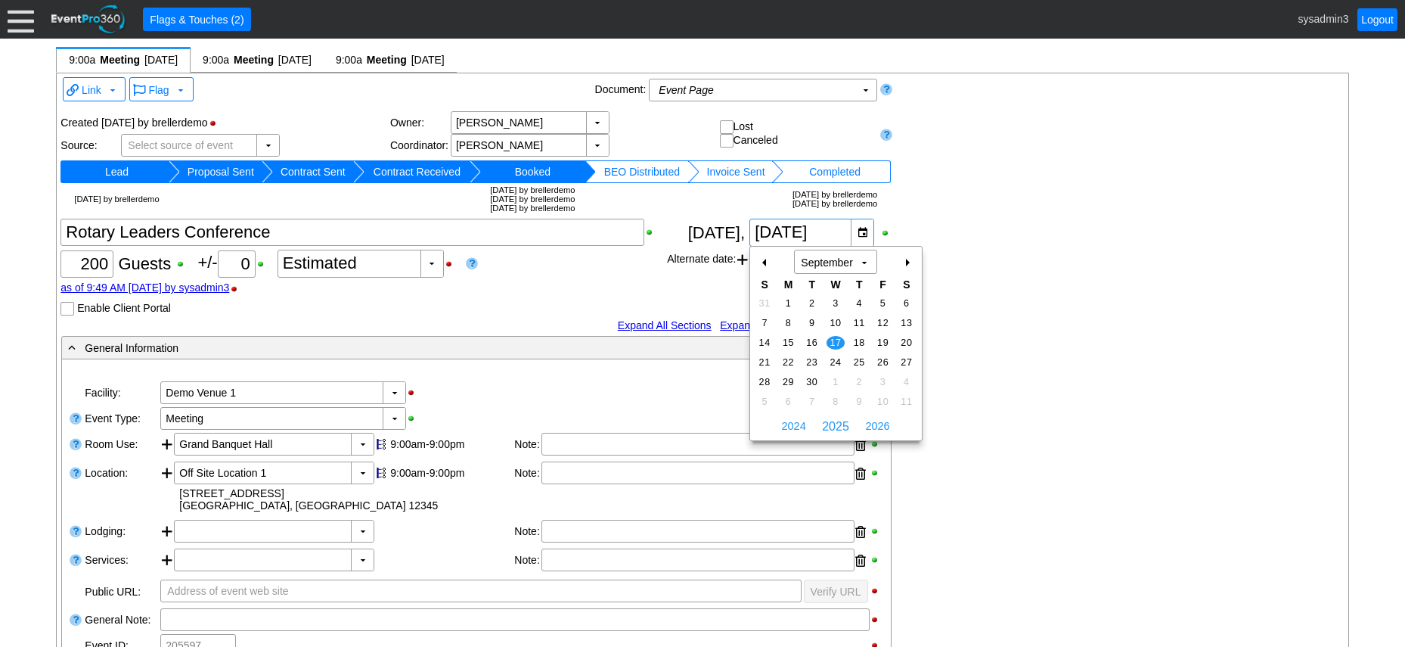
click at [904, 259] on div "+" at bounding box center [907, 263] width 24 height 26
click at [838, 340] on span "15" at bounding box center [835, 343] width 17 height 14
type input "10/15/2025"
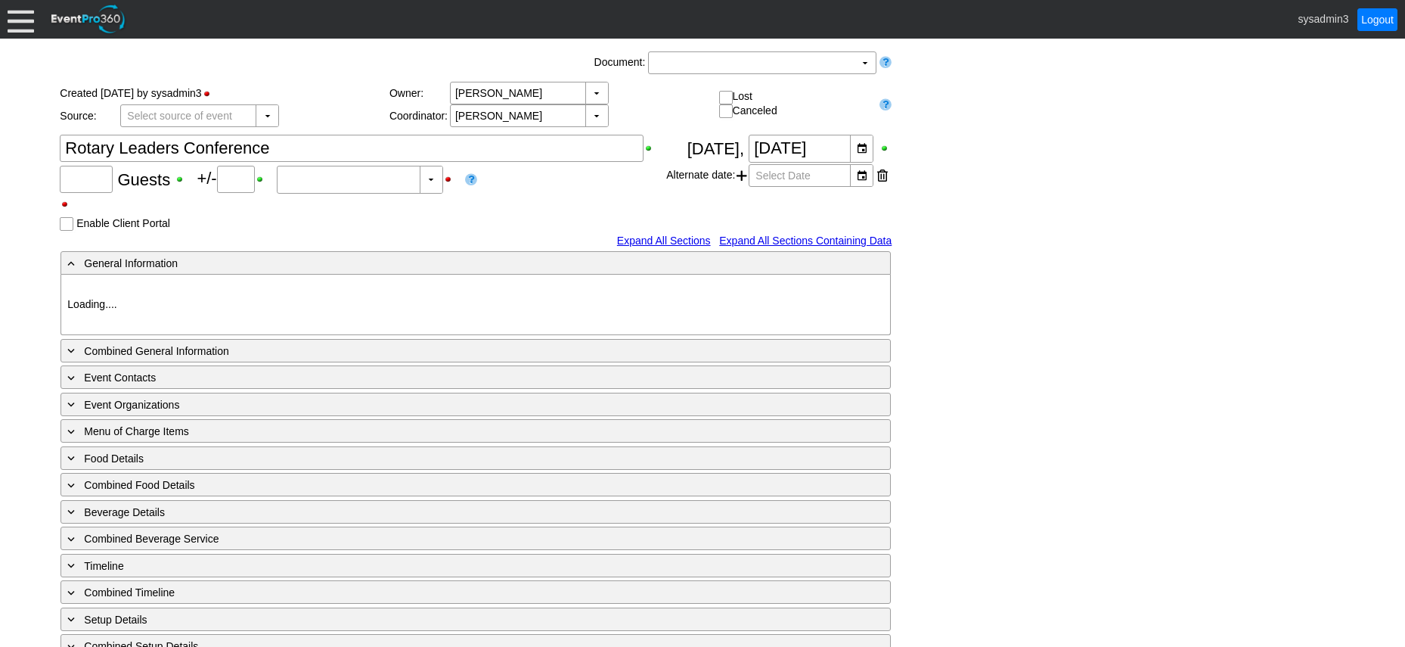
type input "200"
type input "0"
type input "Estimated"
type input "Demo Venue 1"
type input "Meeting"
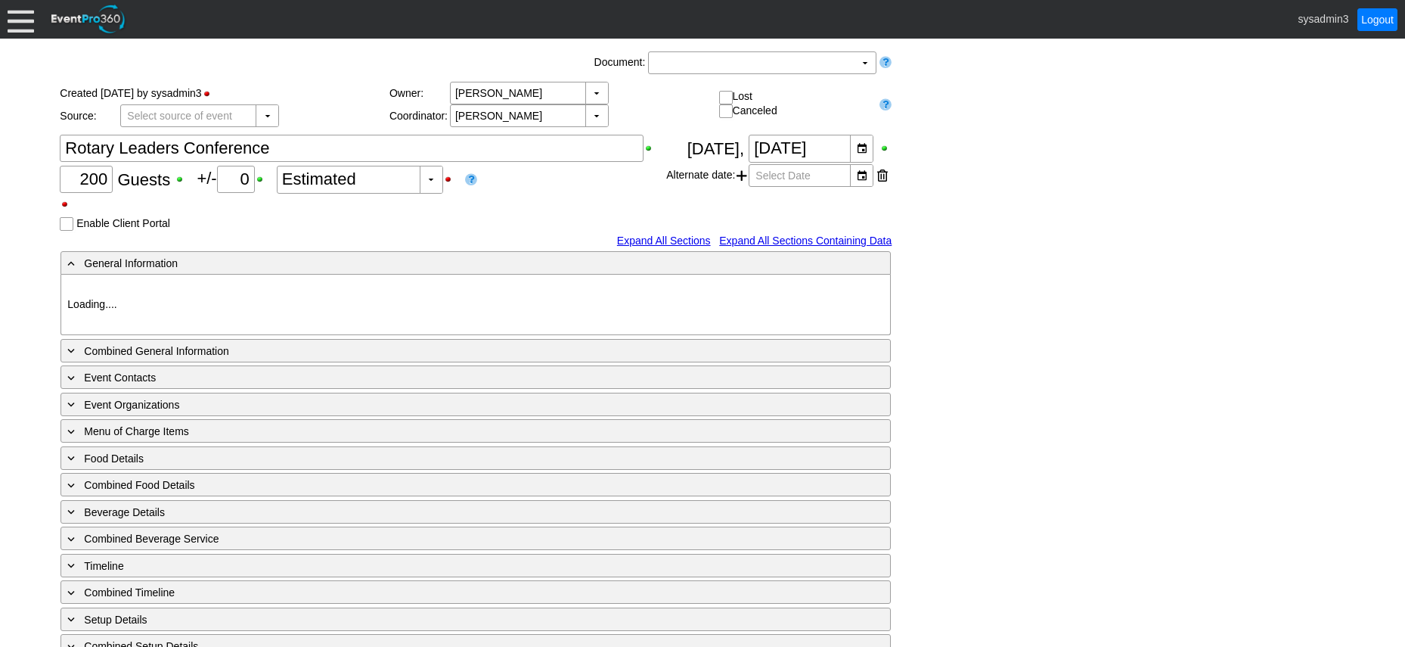
type input "1210269"
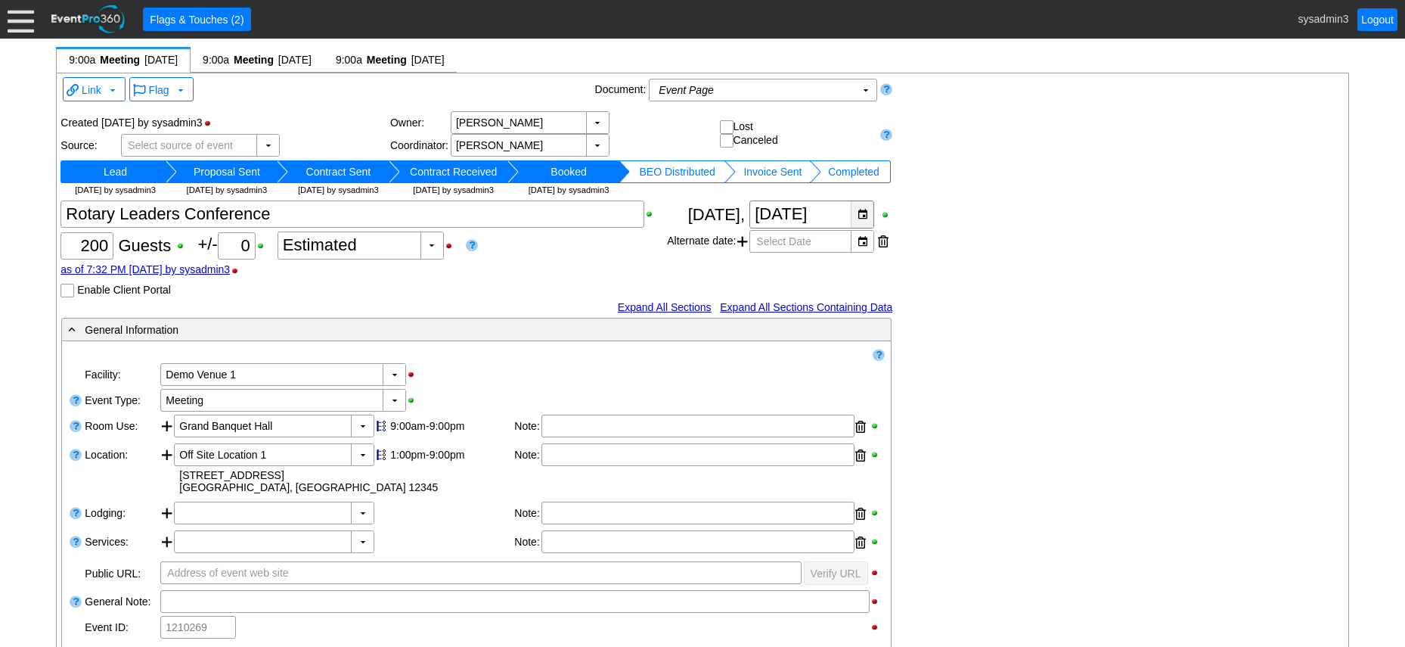
click at [861, 208] on div "▼" at bounding box center [862, 214] width 23 height 26
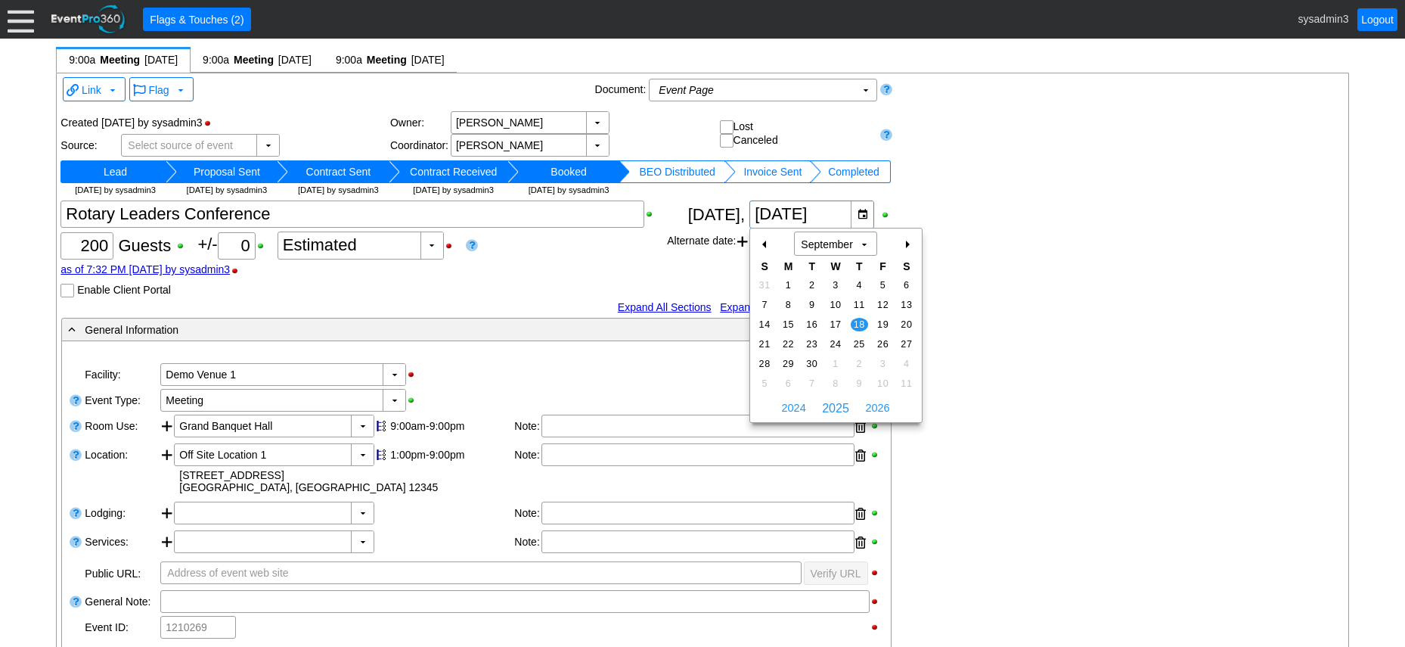
drag, startPoint x: 905, startPoint y: 239, endPoint x: 906, endPoint y: 247, distance: 7.7
click at [905, 239] on div "+" at bounding box center [907, 244] width 24 height 26
click at [855, 317] on td "16" at bounding box center [859, 325] width 23 height 20
type input "10/16/2025"
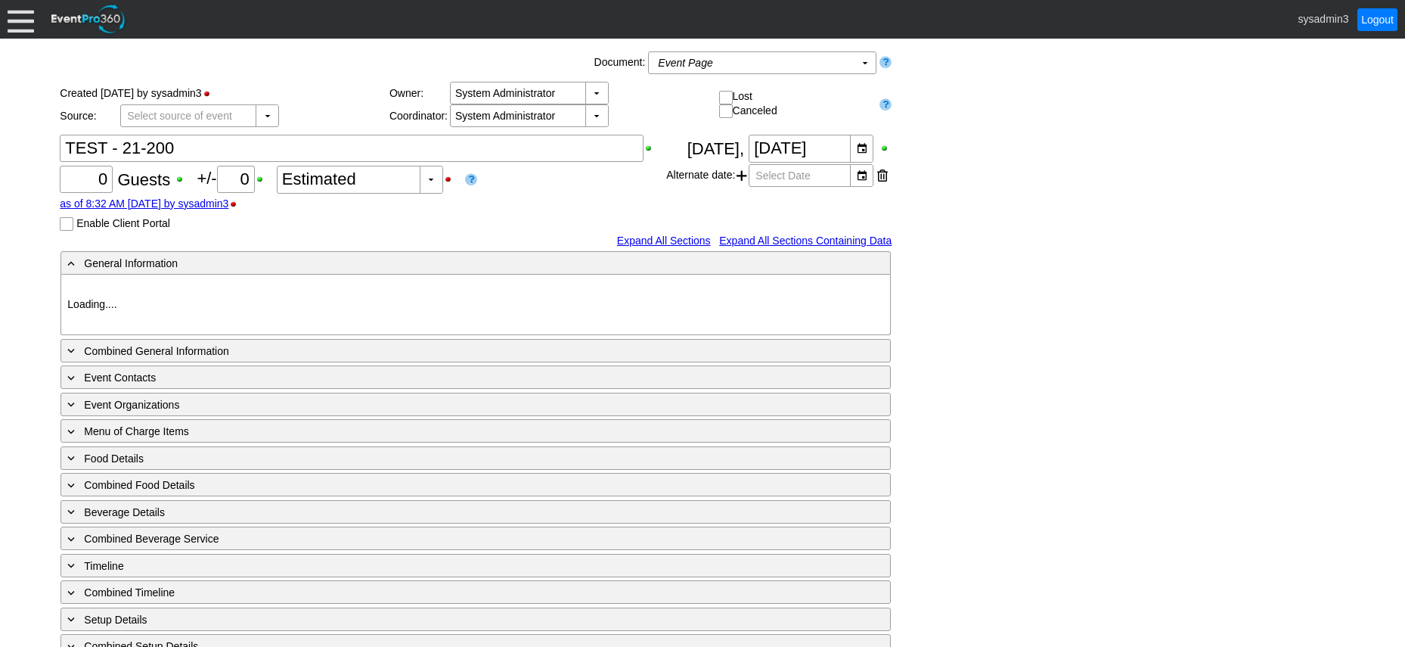
type input "Demo Venue 1"
type input "1210423"
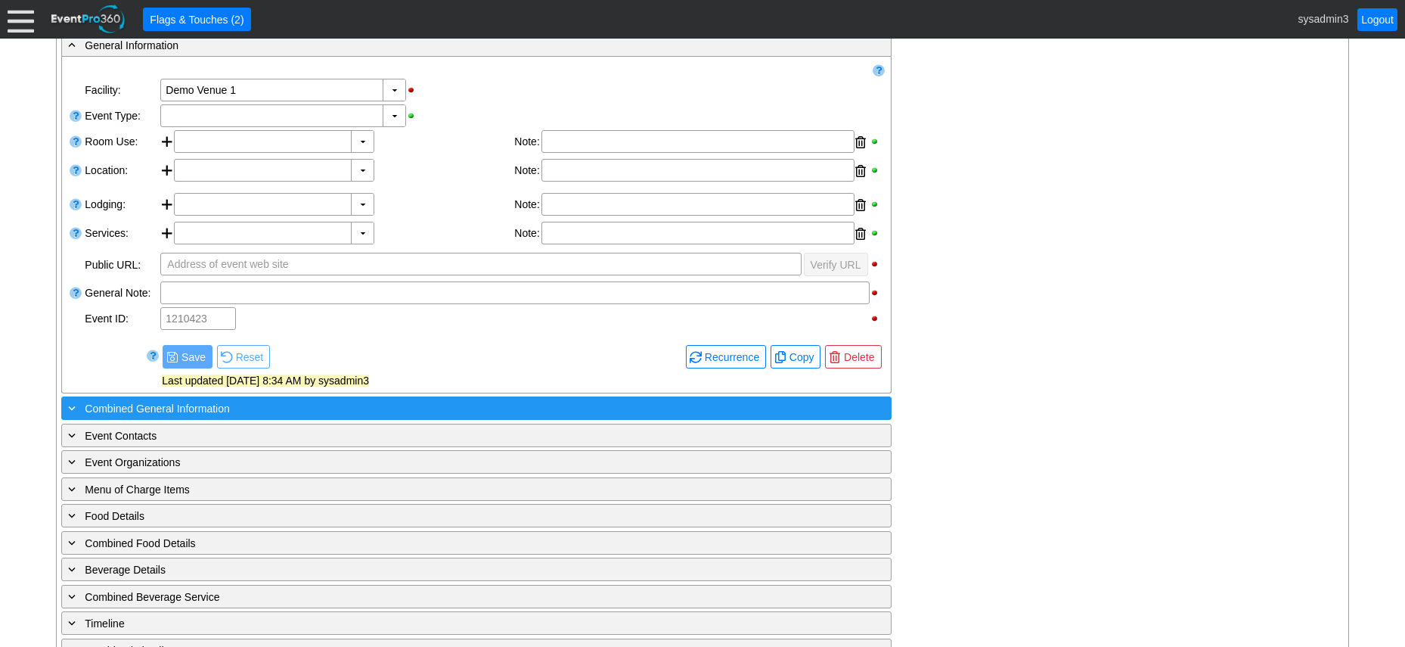
scroll to position [303, 0]
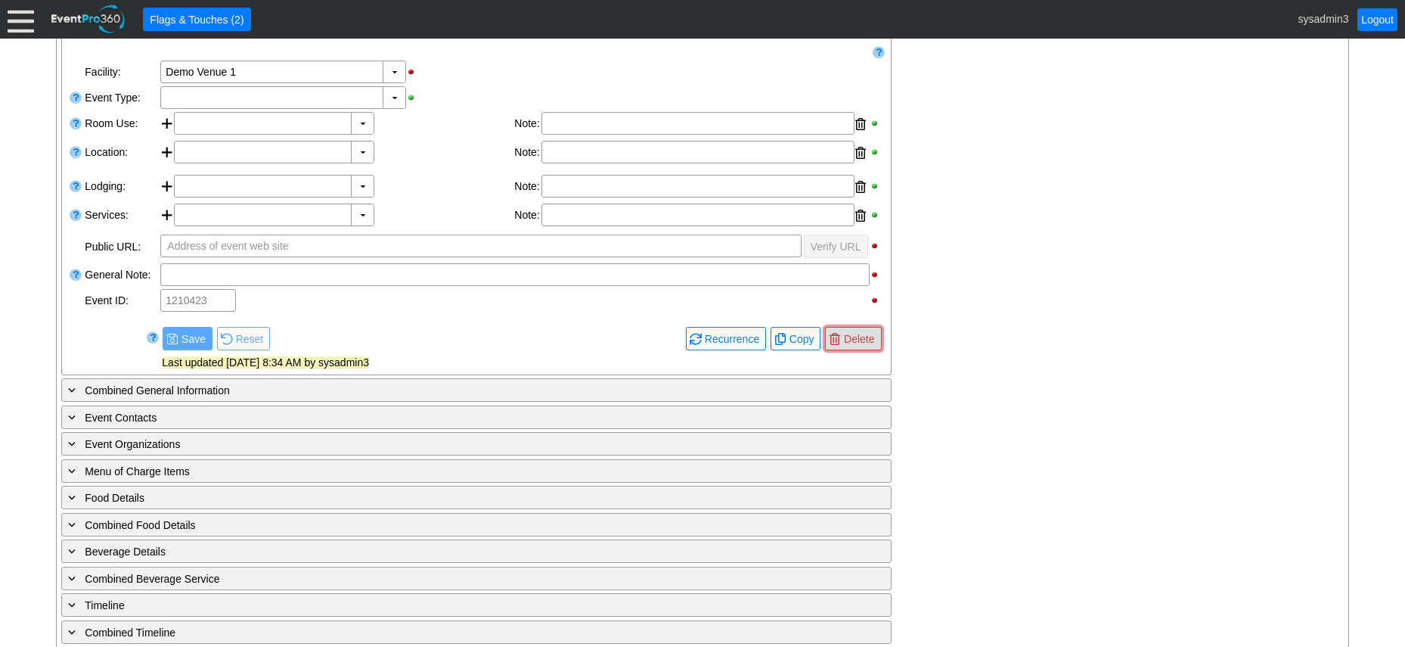
click at [860, 337] on span "Delete" at bounding box center [859, 338] width 36 height 15
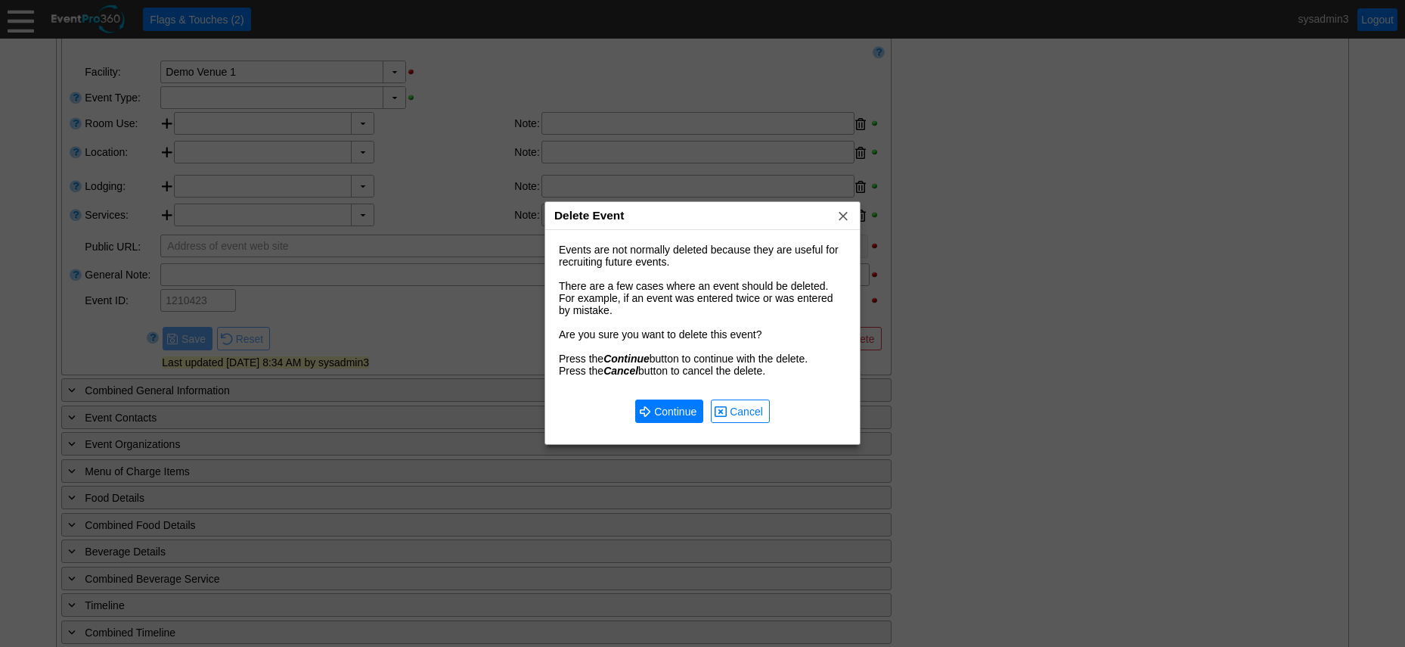
scroll to position [0, 0]
click at [659, 423] on span "● Continue" at bounding box center [669, 410] width 68 height 23
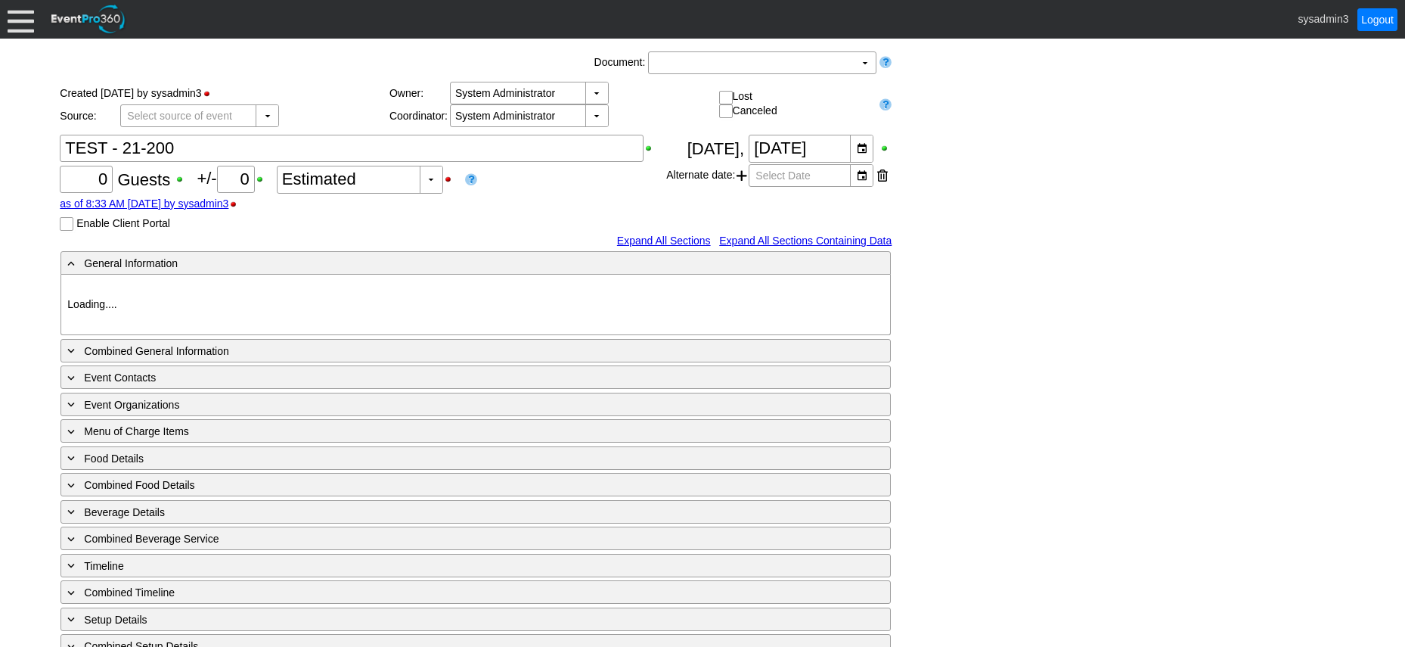
type input "Demo Venue 1"
type input "1210424"
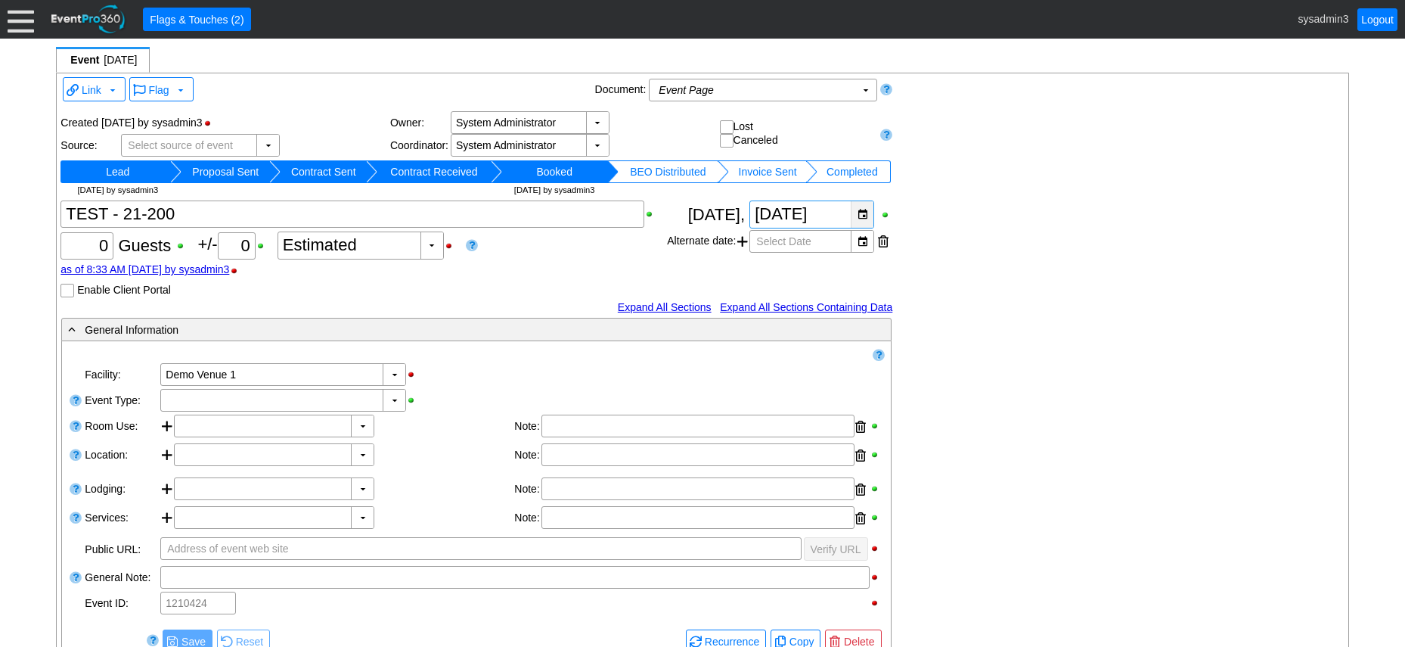
click at [865, 213] on div "▼" at bounding box center [862, 214] width 23 height 26
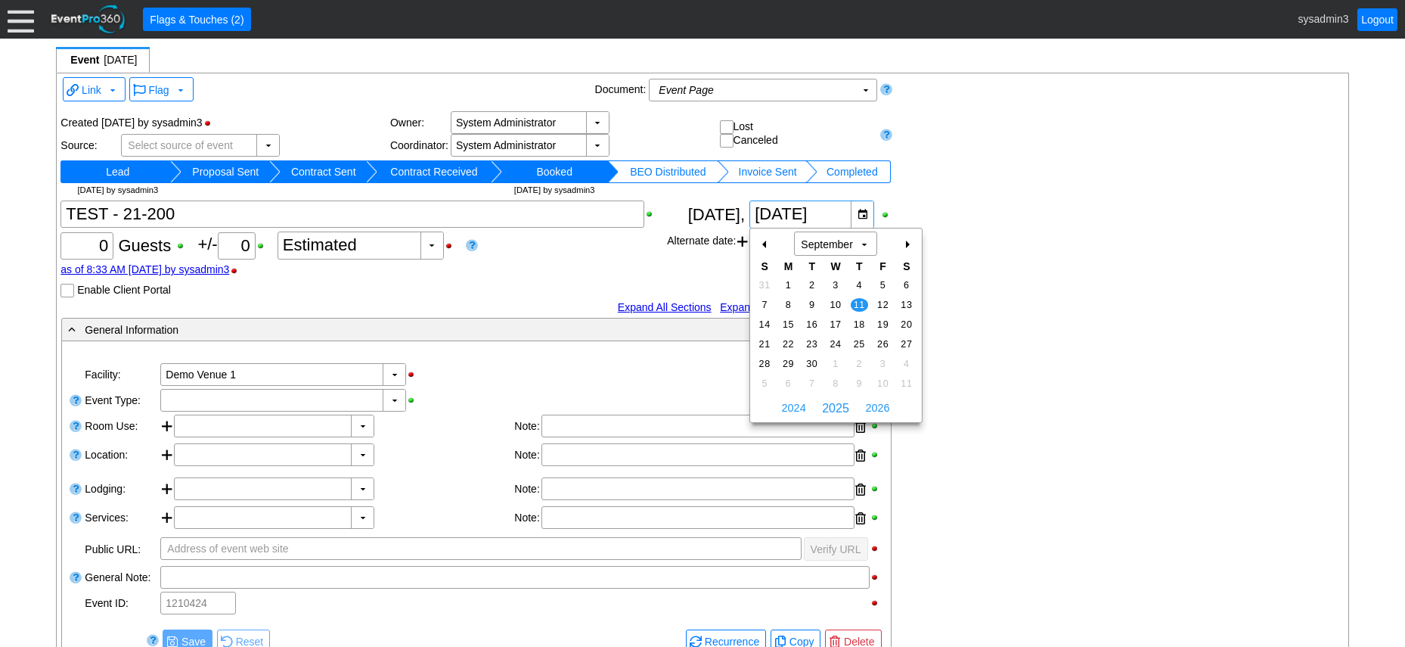
click at [905, 244] on div "+" at bounding box center [907, 244] width 24 height 26
click at [861, 301] on span "9" at bounding box center [859, 305] width 17 height 14
type input "10/9/2025"
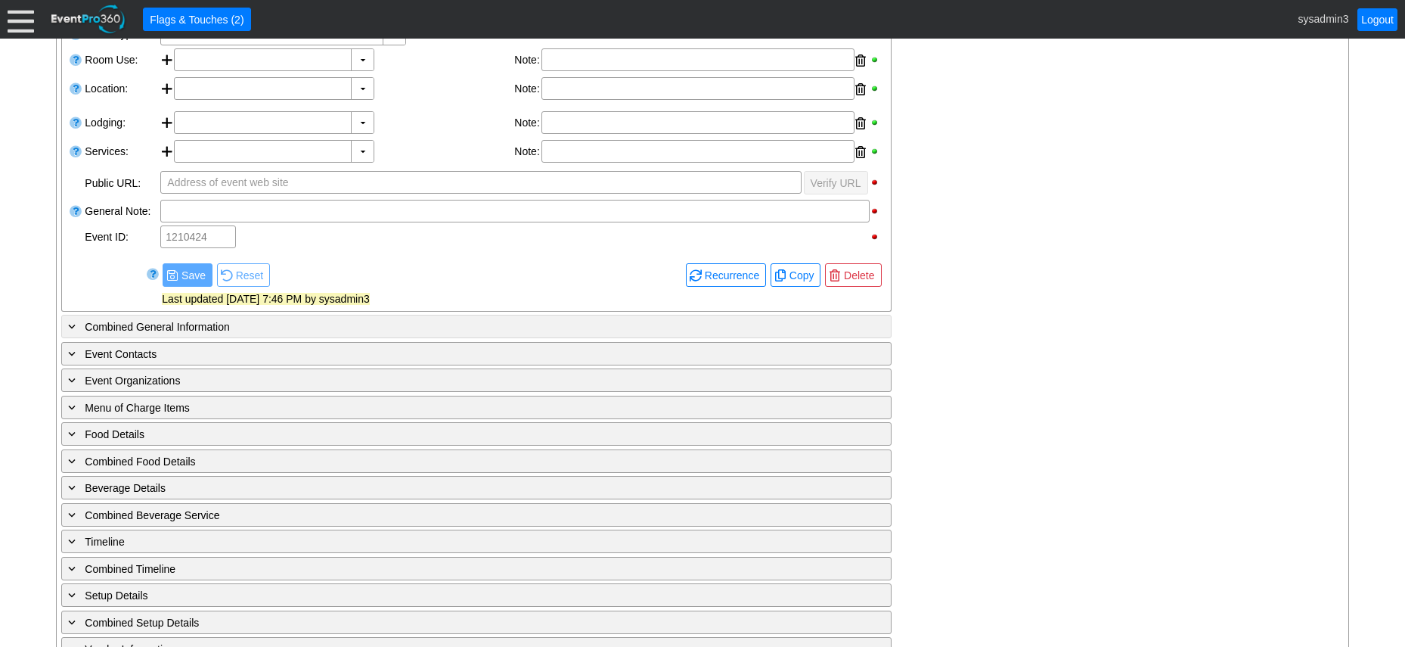
scroll to position [366, 0]
click at [862, 269] on span "Delete" at bounding box center [859, 275] width 36 height 15
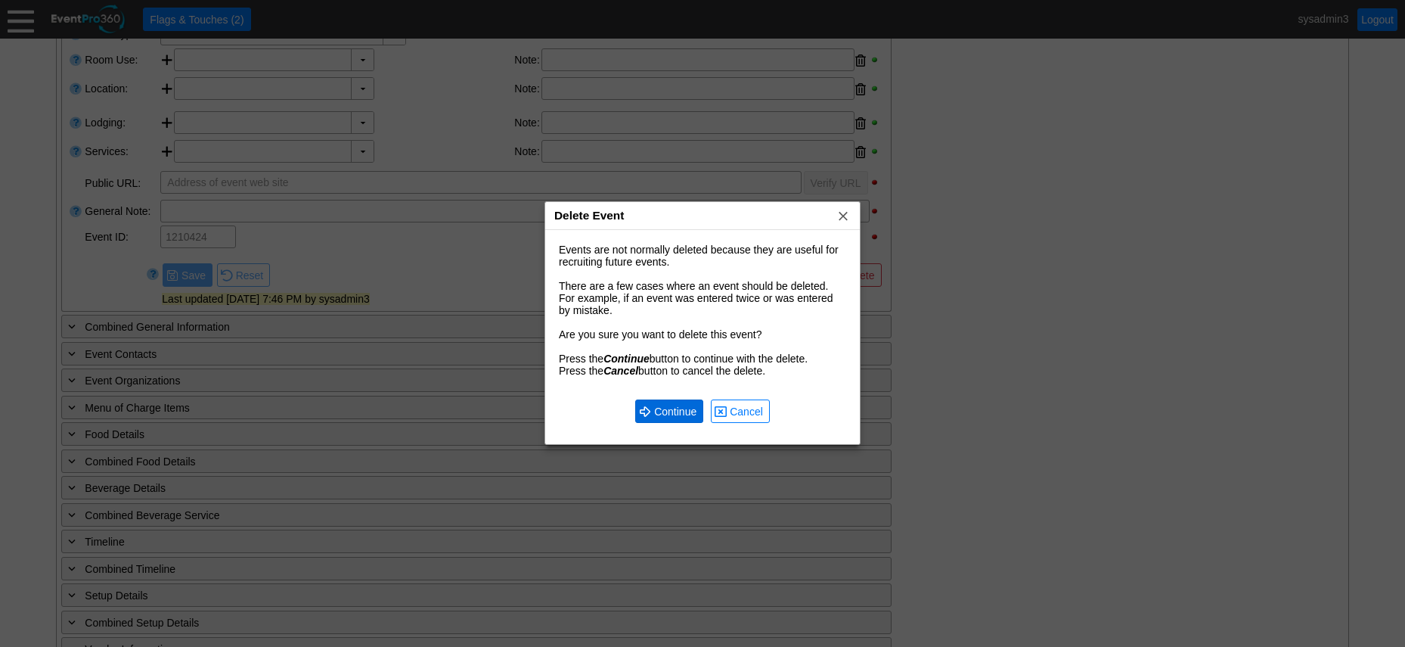
click at [681, 411] on span "Continue" at bounding box center [675, 411] width 48 height 15
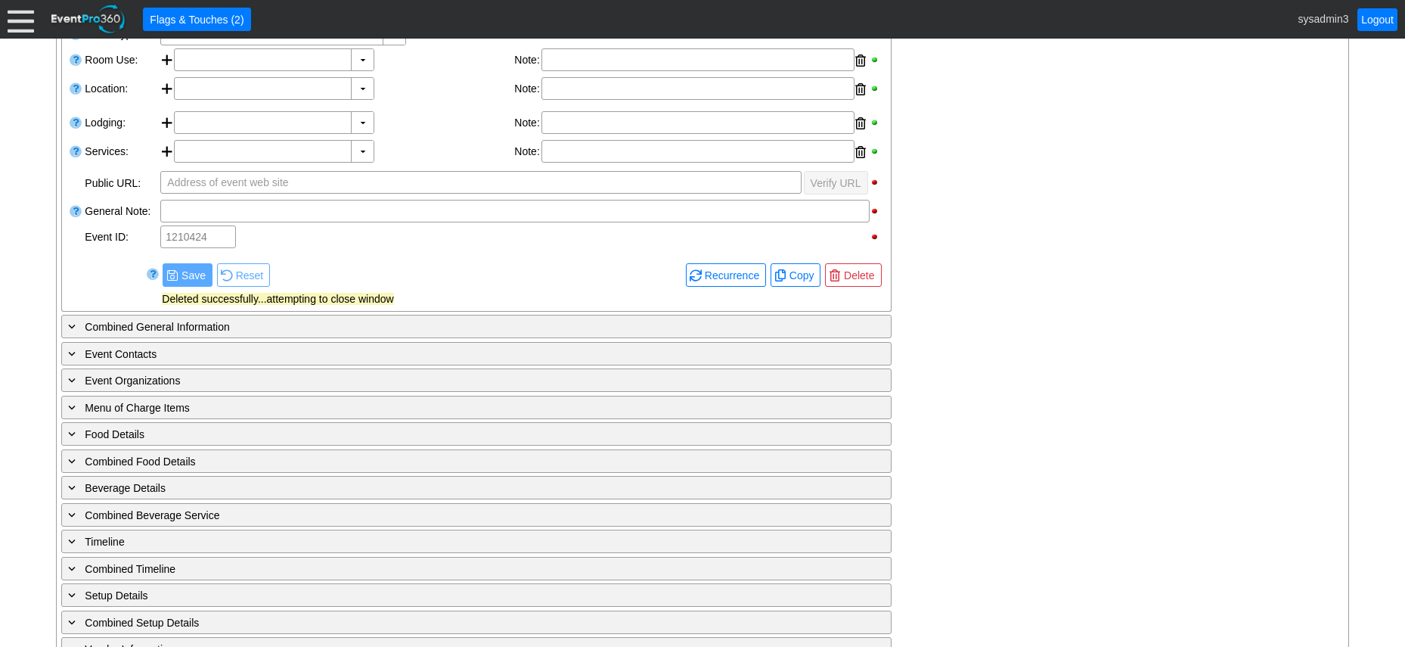
click at [15, 18] on div at bounding box center [21, 19] width 26 height 26
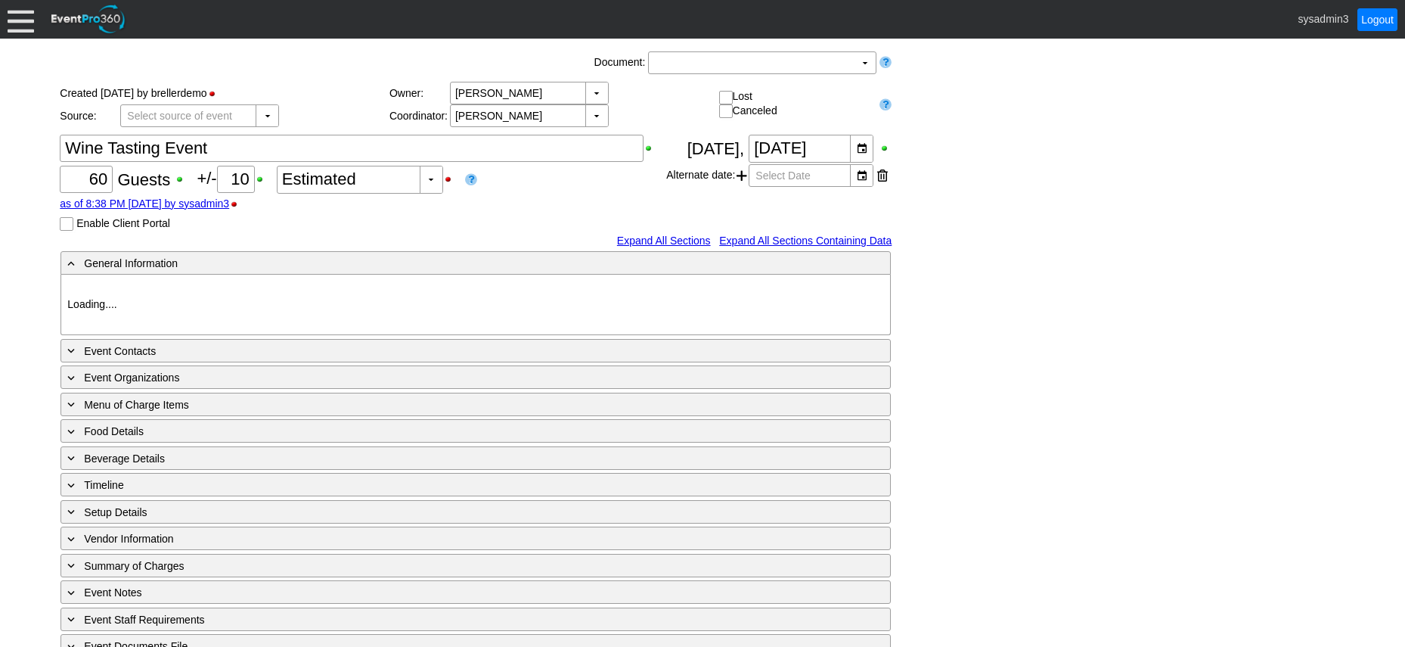
type input "Demo Venue 1"
type input "Fundraiser"
type input "393968"
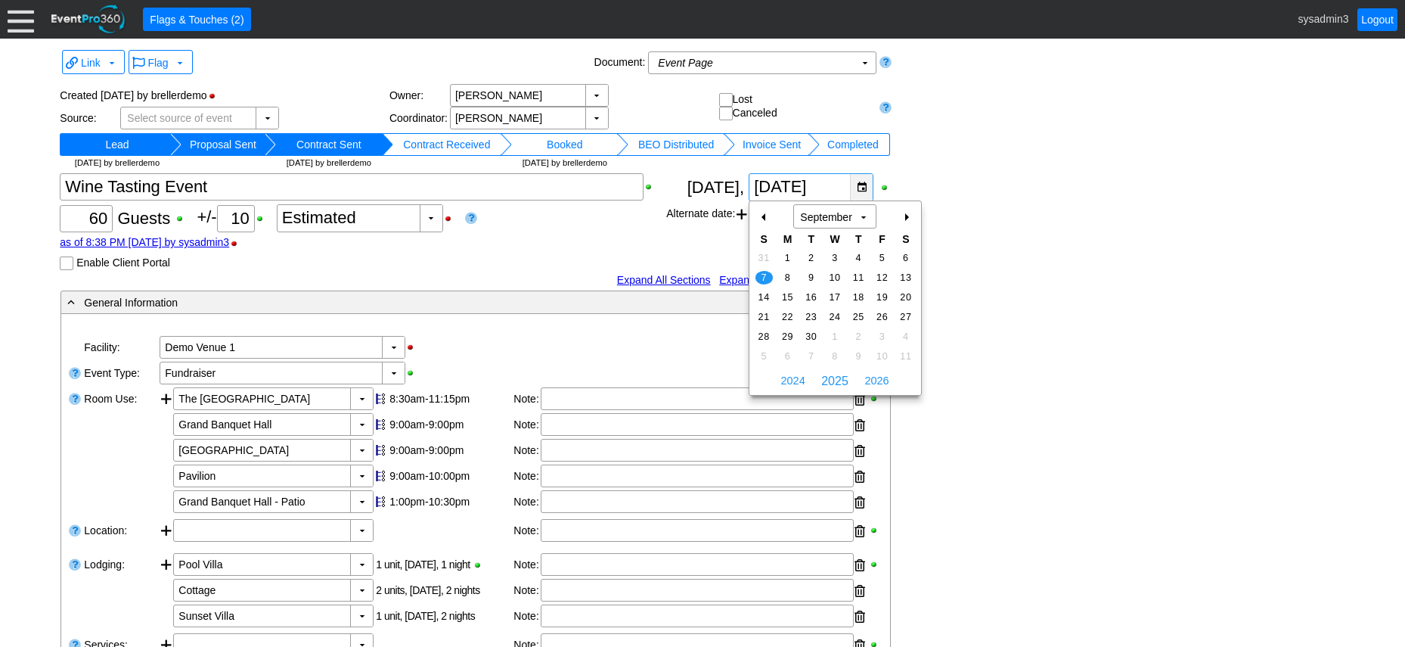
click at [865, 185] on div "▼" at bounding box center [861, 187] width 23 height 26
click at [761, 255] on span "31" at bounding box center [764, 258] width 17 height 14
type input "[DATE]"
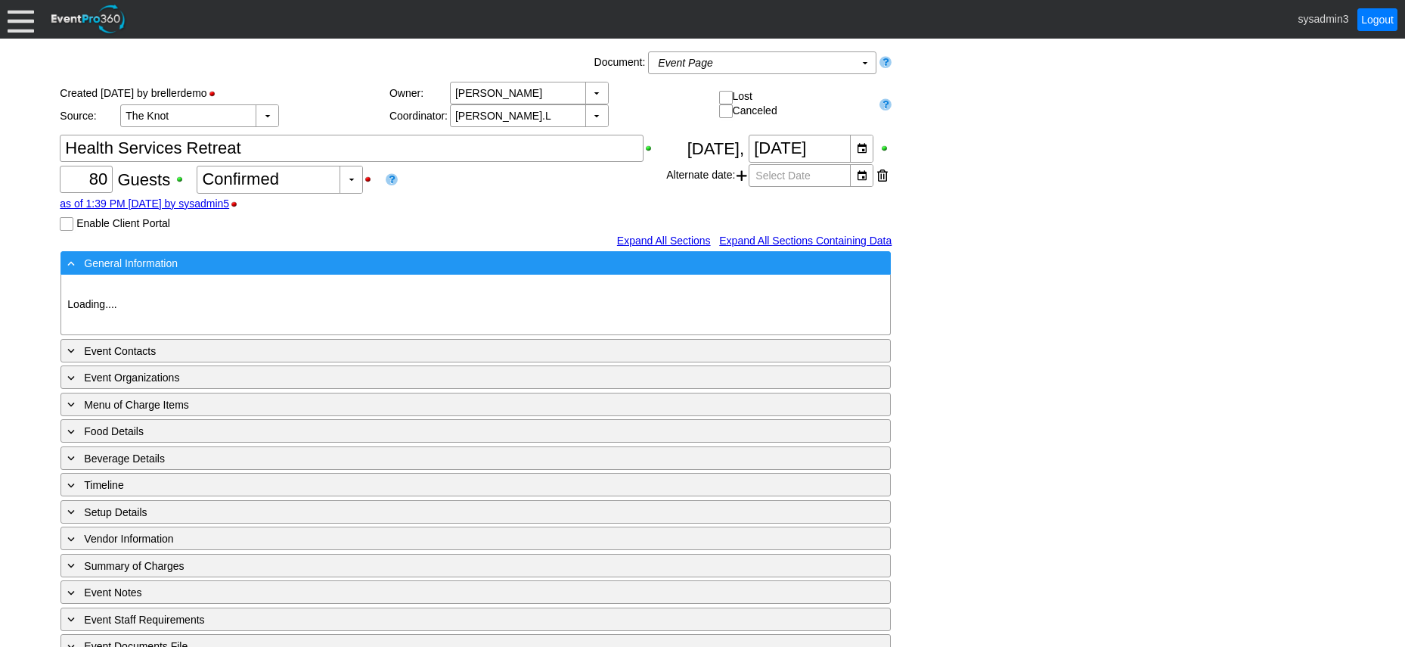
type input "Demo Venue 1"
type input "Concert"
type input "364795"
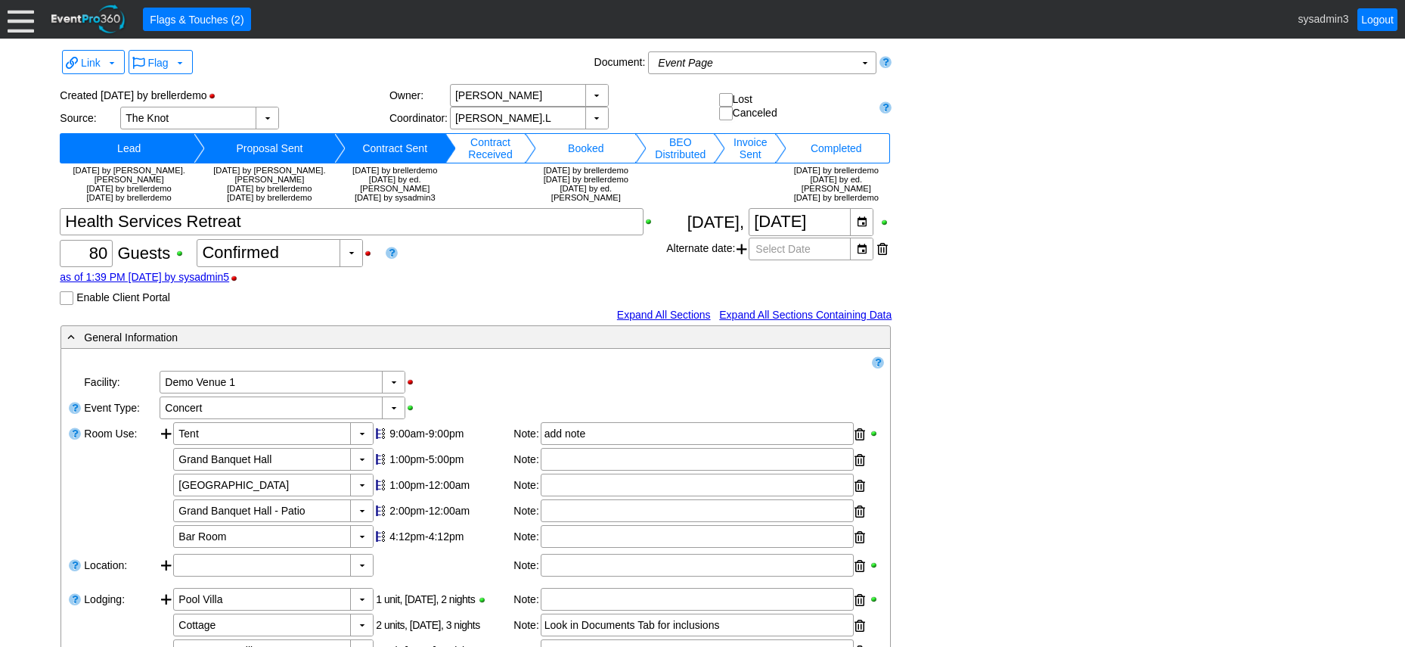
click at [864, 148] on td "Completed" at bounding box center [836, 148] width 99 height 30
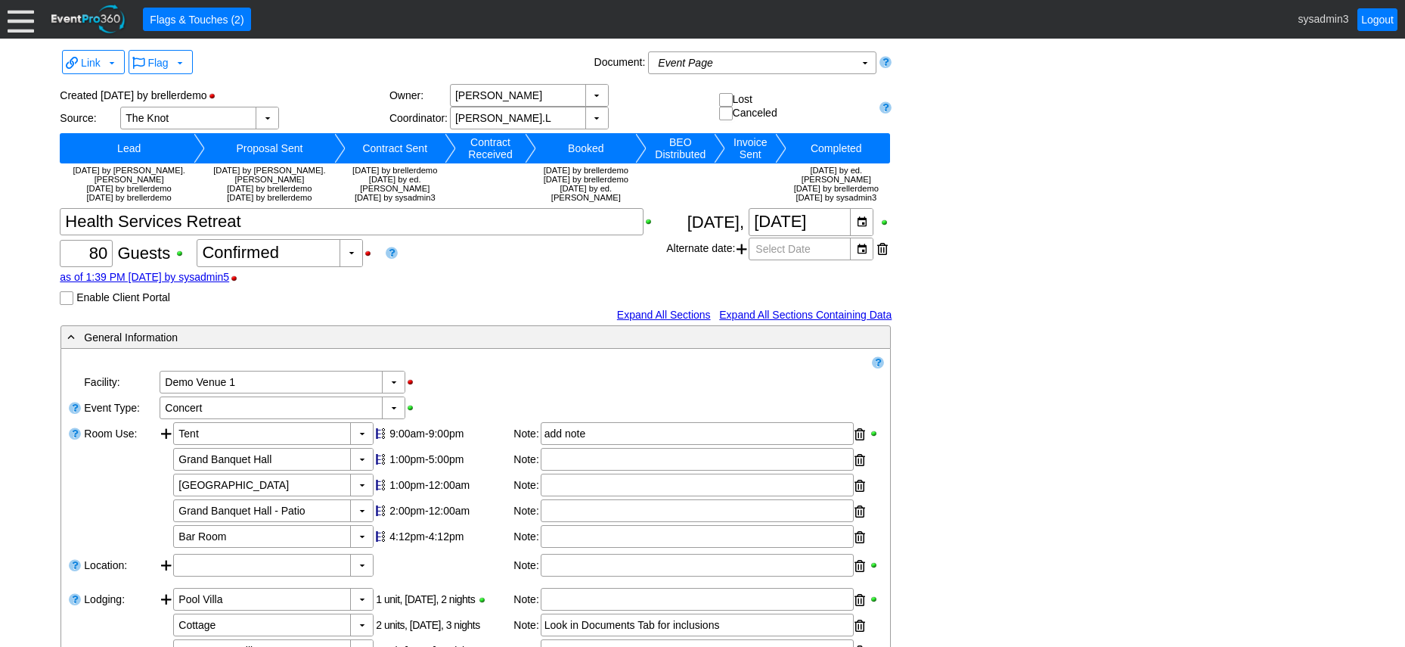
click at [360, 149] on td "Contract Sent" at bounding box center [395, 148] width 99 height 30
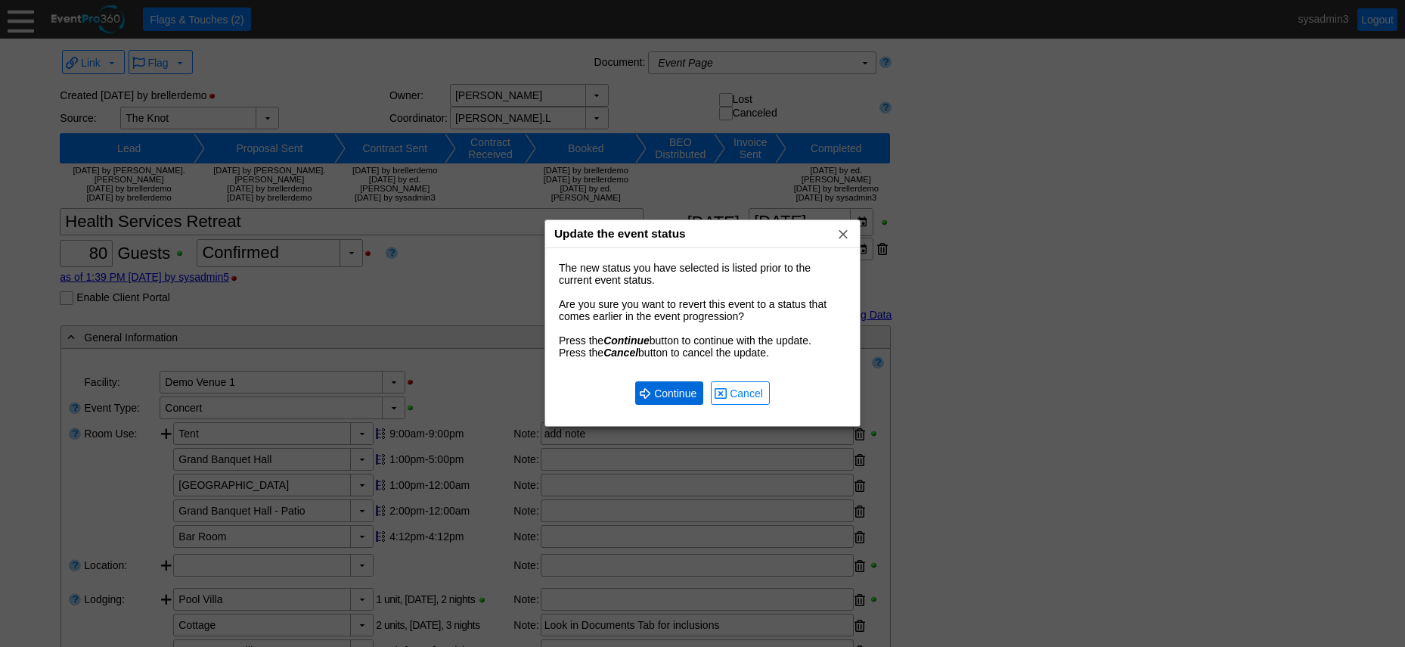
click at [669, 392] on span "Continue" at bounding box center [675, 393] width 48 height 15
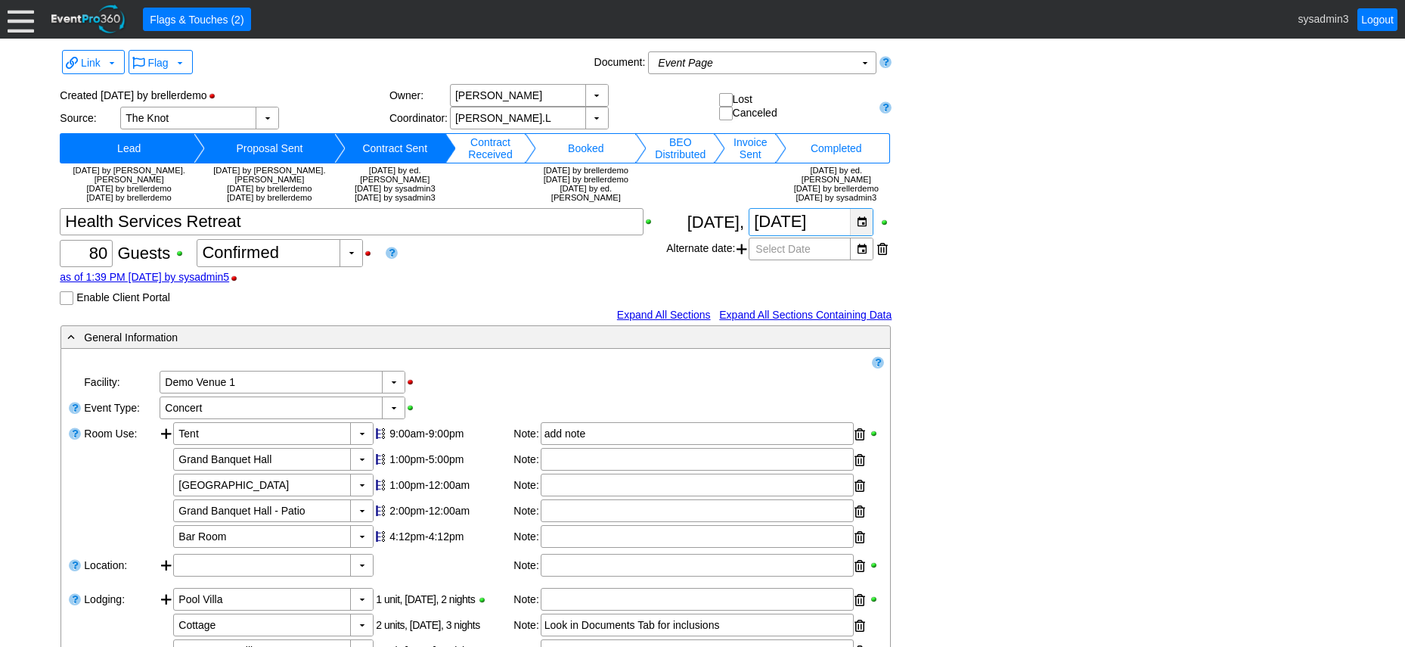
click at [862, 235] on div "▼" at bounding box center [861, 222] width 23 height 26
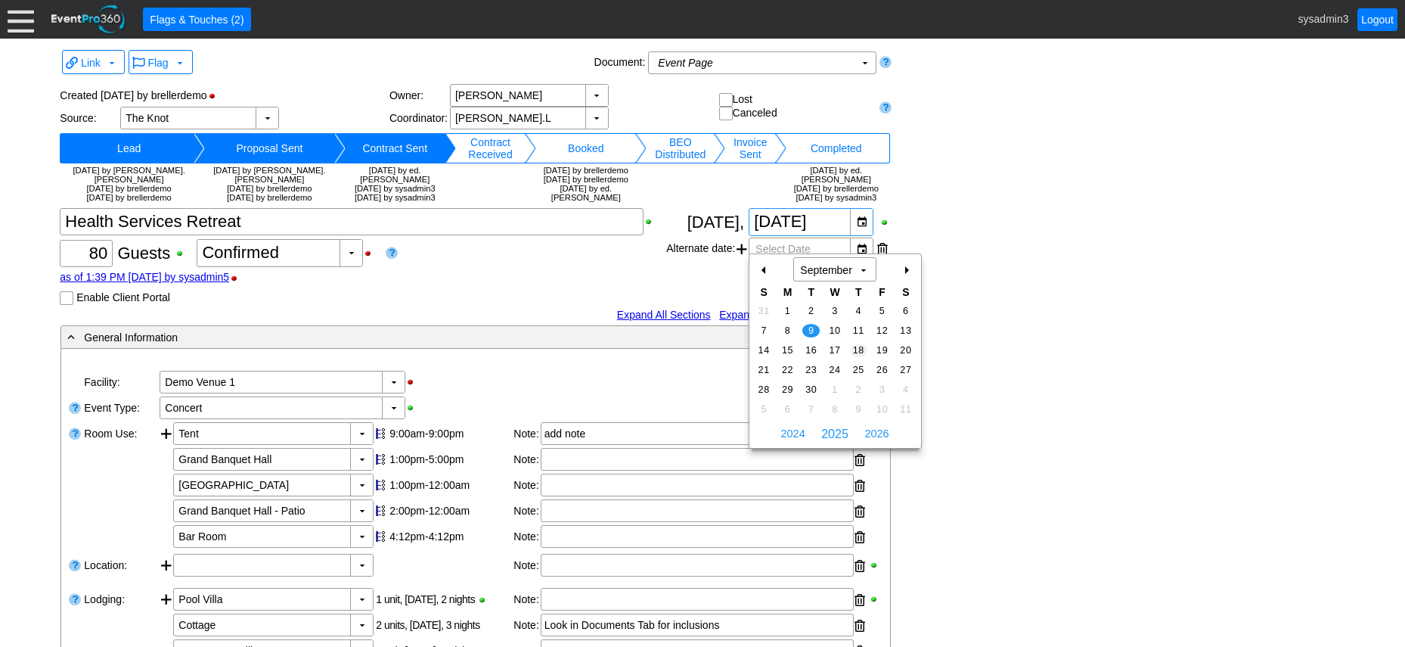
click at [857, 349] on span "18" at bounding box center [858, 350] width 17 height 14
type input "9/18/2025"
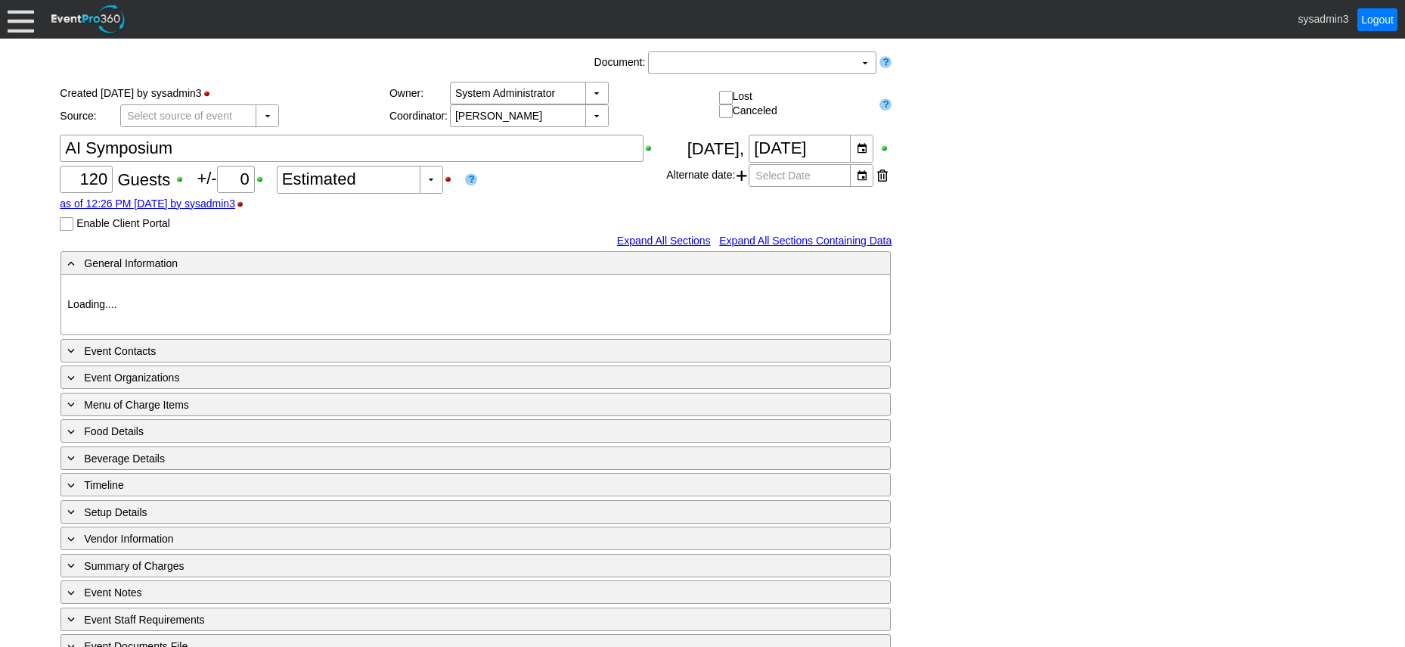
type input "Demo Venue 1"
type input "Convention"
type input "https://eventpro360.com/"
type input "996349"
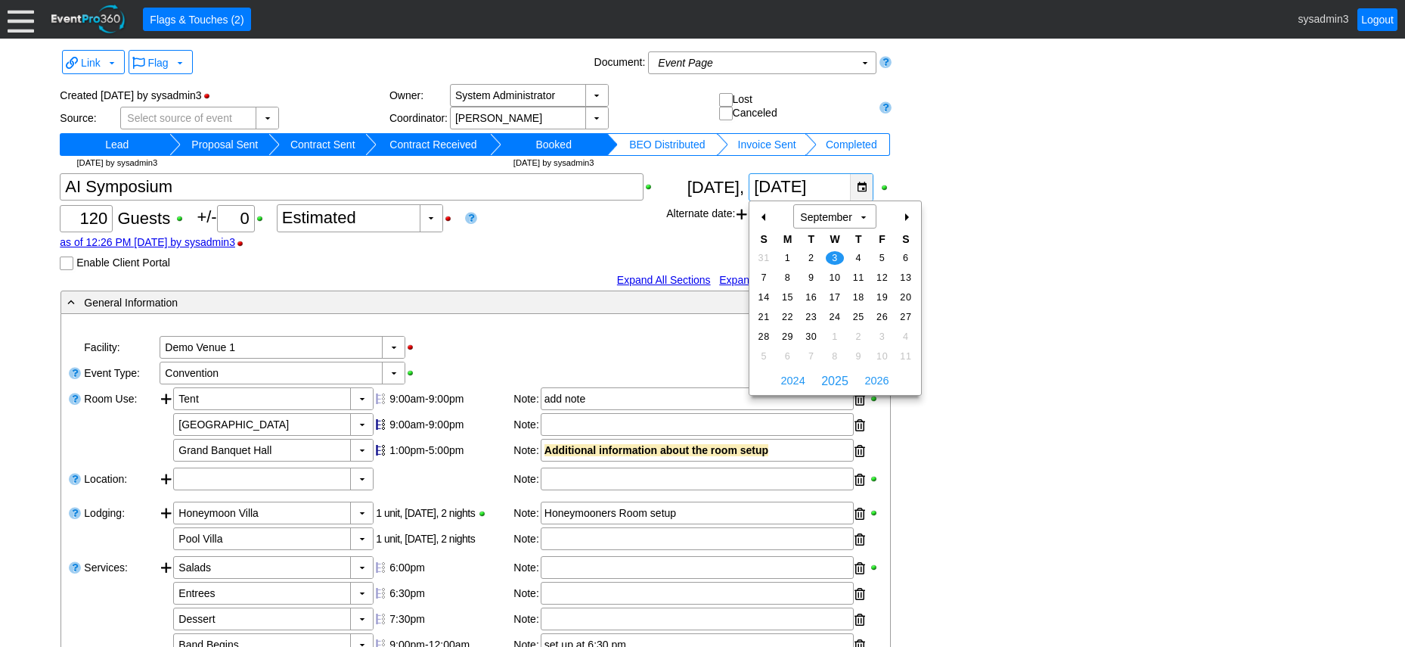
click at [864, 185] on div "▼" at bounding box center [861, 187] width 23 height 26
click at [856, 253] on span "4" at bounding box center [858, 258] width 17 height 14
type input "9/4/2025"
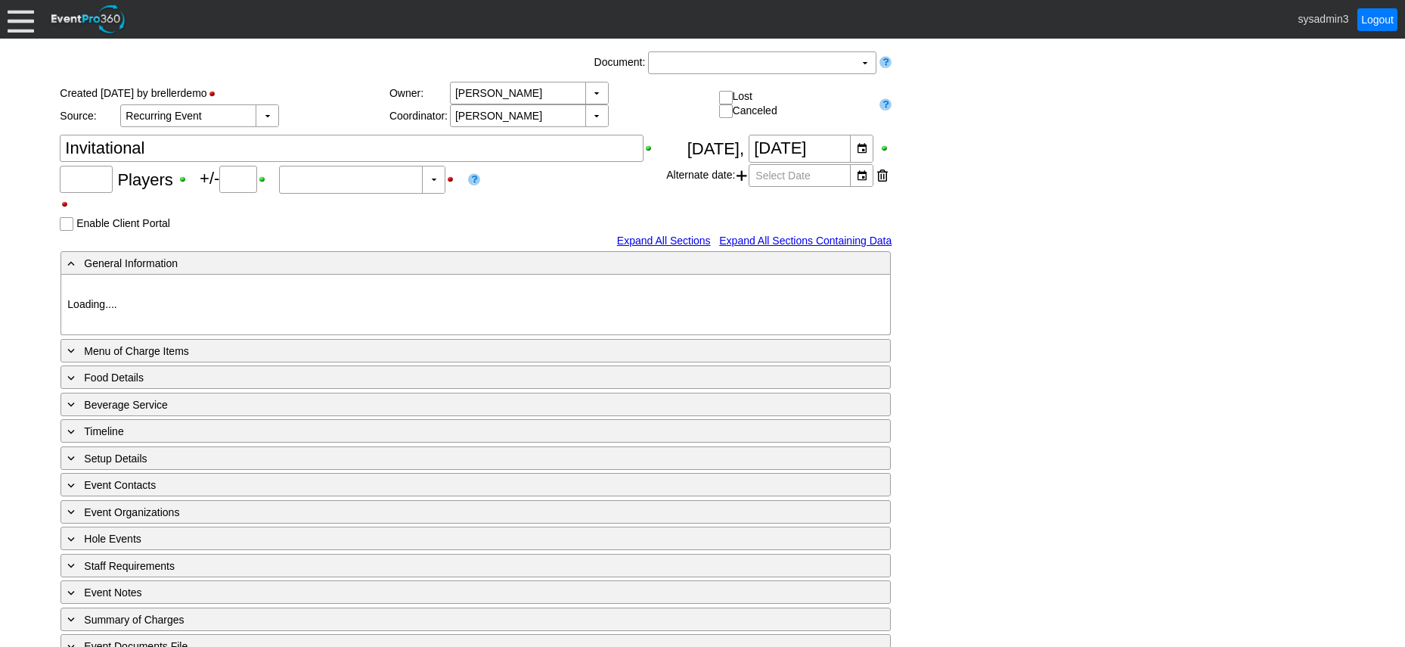
type input "80"
type input "Confirmed"
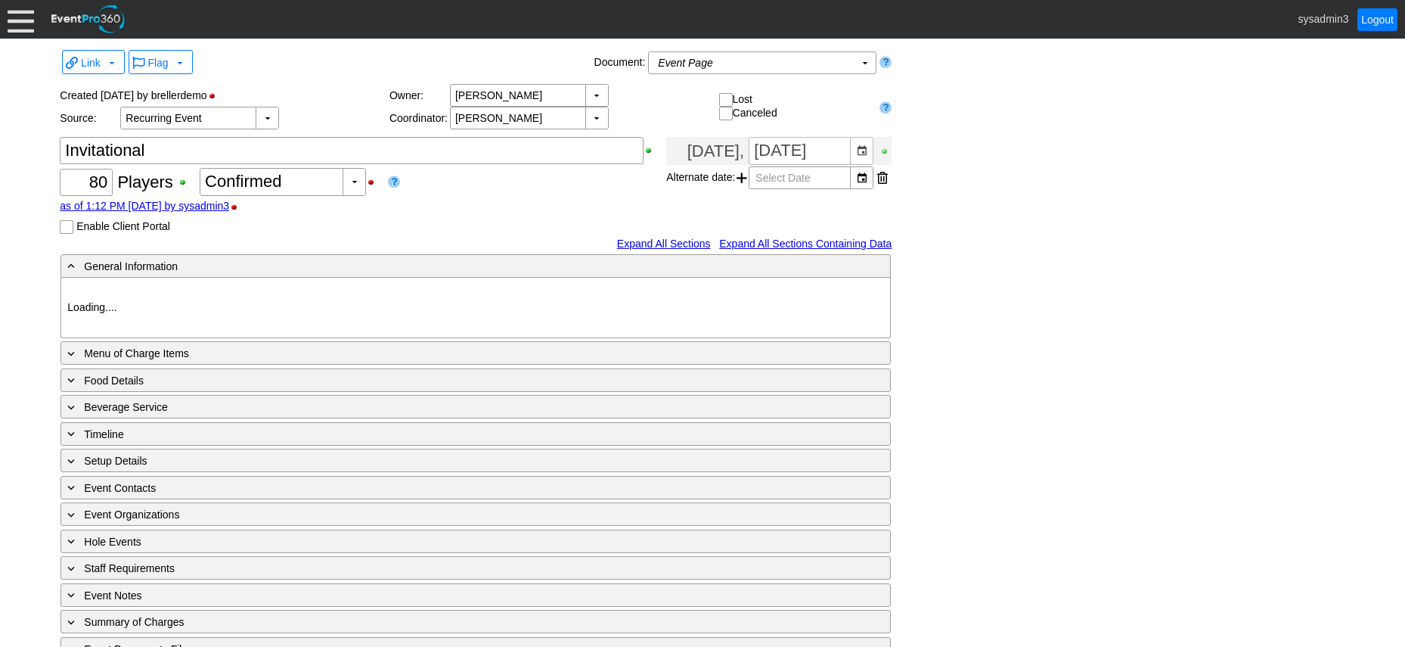
type input "Demo Venue 1"
type input "Golf Outing"
type input "Scramble"
type input "Shotgun"
type input "White"
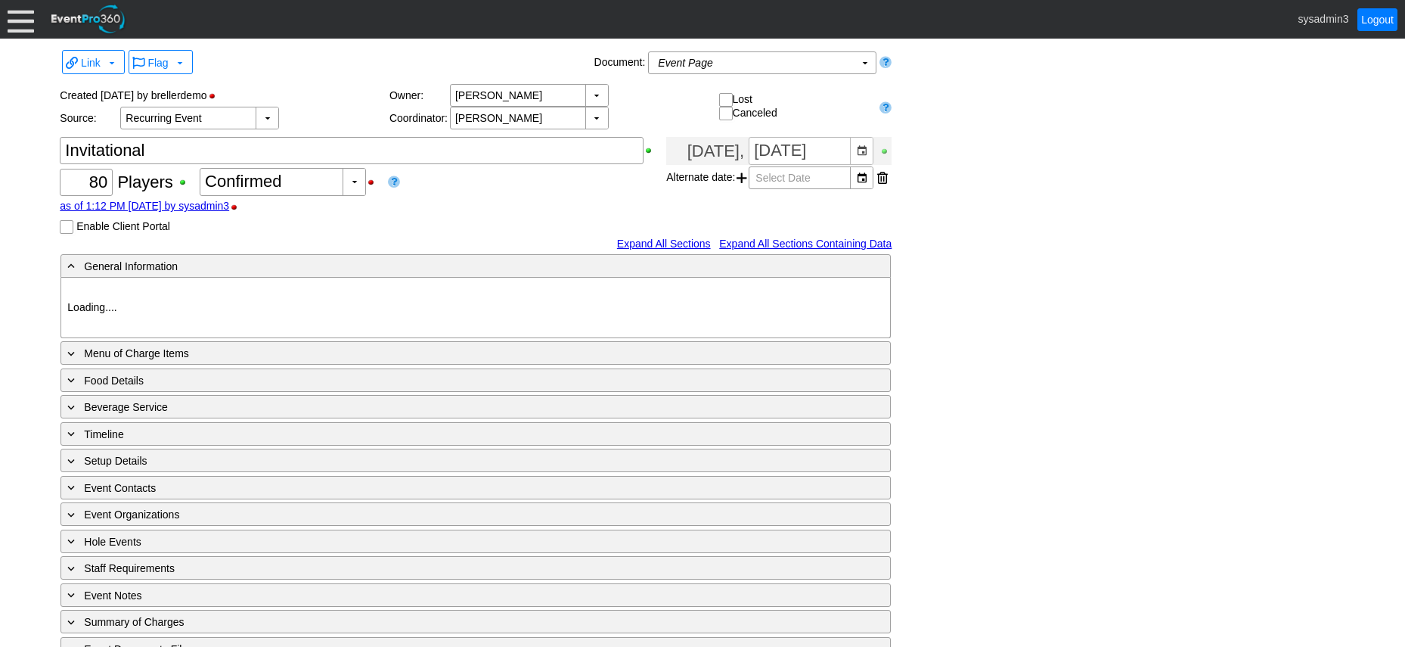
type input "Red"
type input "354064"
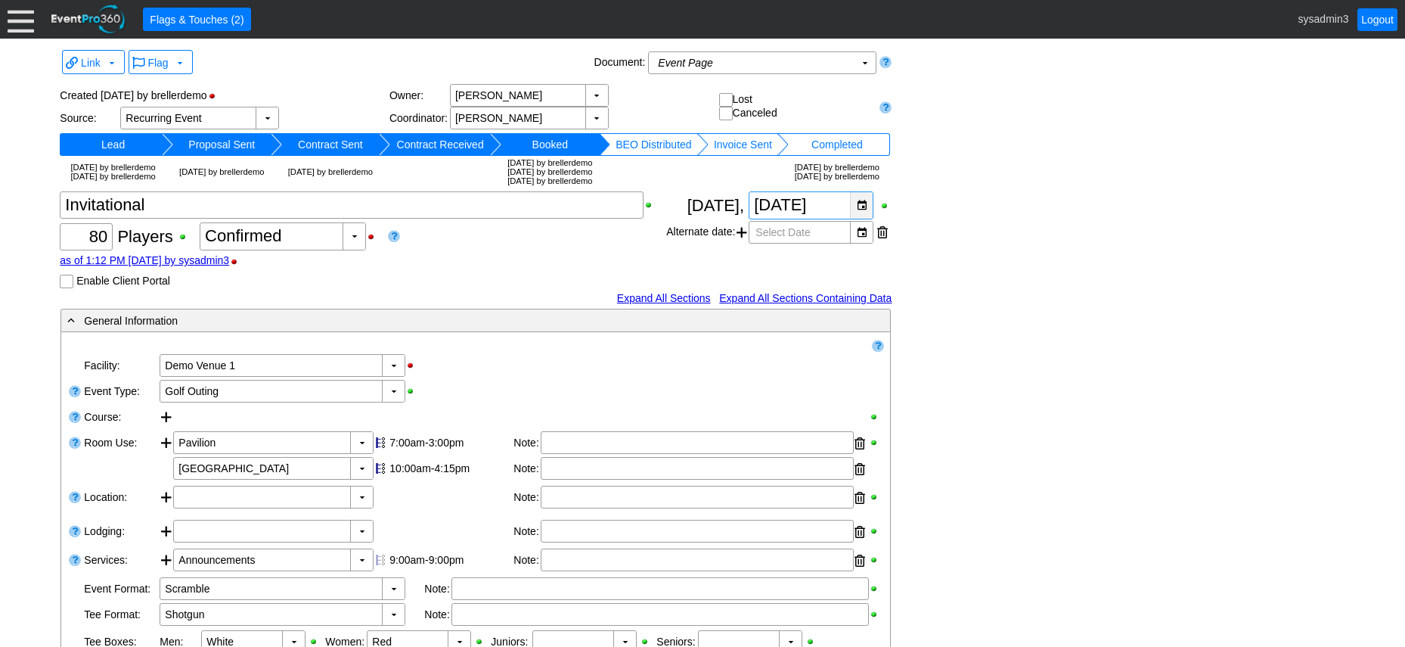
click at [865, 217] on div "▼" at bounding box center [861, 205] width 23 height 26
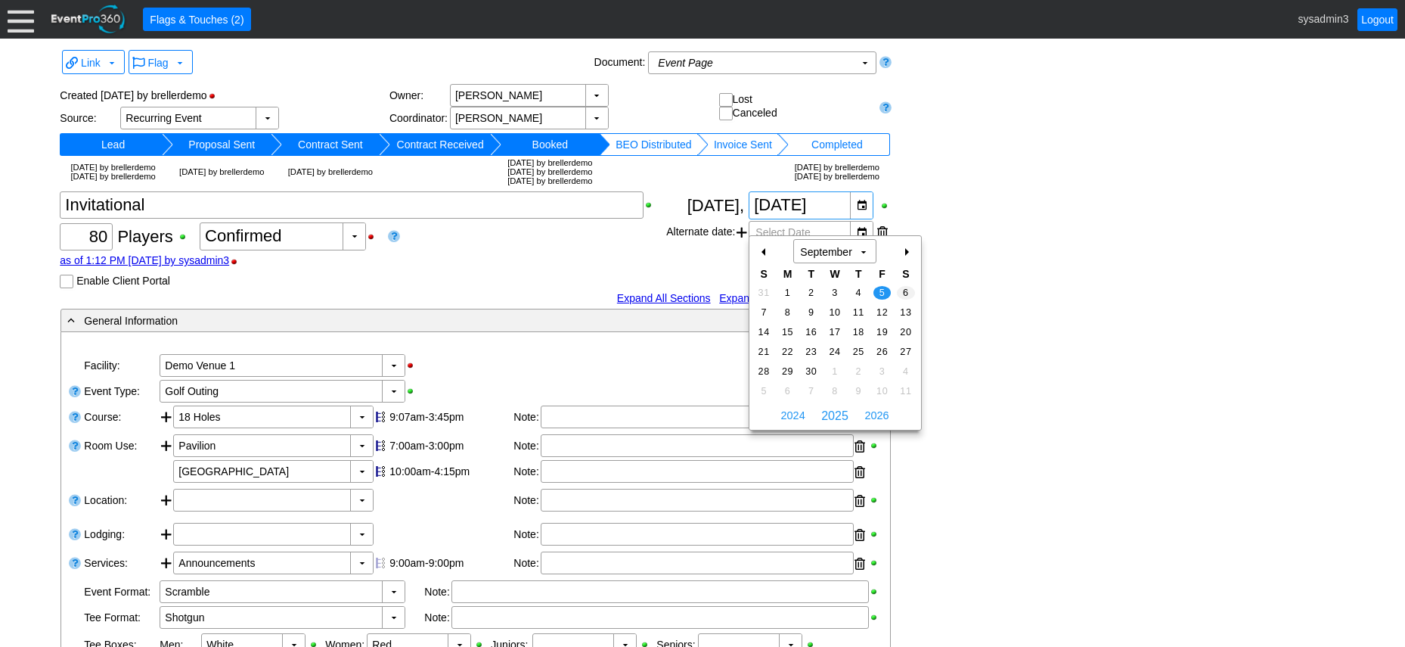
click at [908, 290] on span "6" at bounding box center [905, 293] width 17 height 14
type input "9/6/2025"
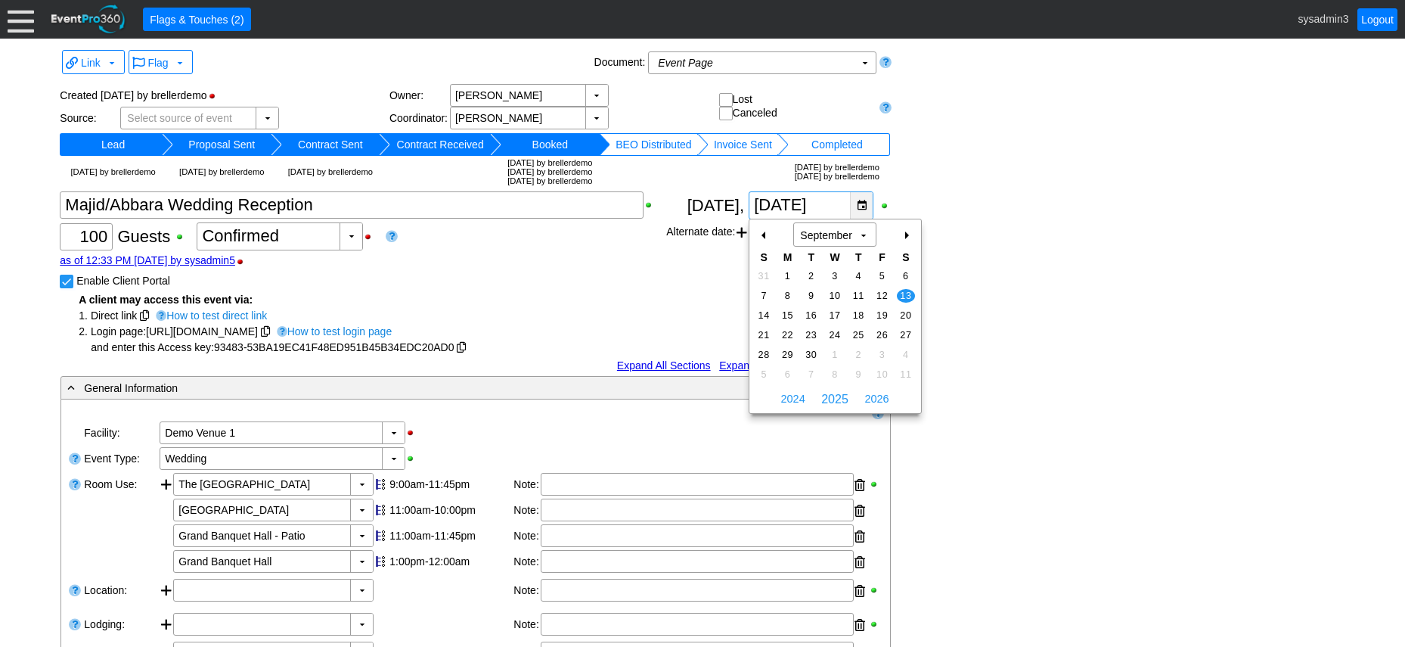
click at [867, 207] on div "▼" at bounding box center [861, 205] width 23 height 26
click at [907, 235] on div "+" at bounding box center [906, 235] width 24 height 26
click at [908, 289] on span "11" at bounding box center [905, 296] width 17 height 14
type input "[DATE]"
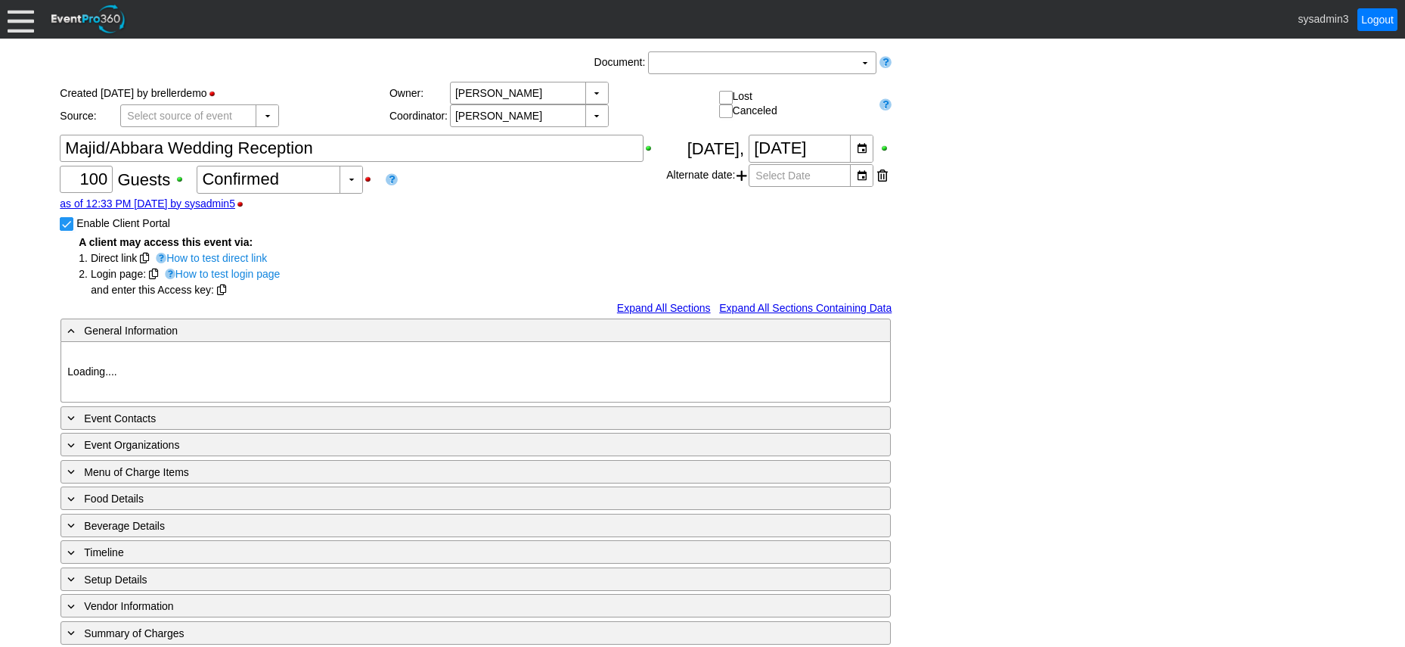
type input "Demo Venue 1"
type input "Wedding"
type input "93483"
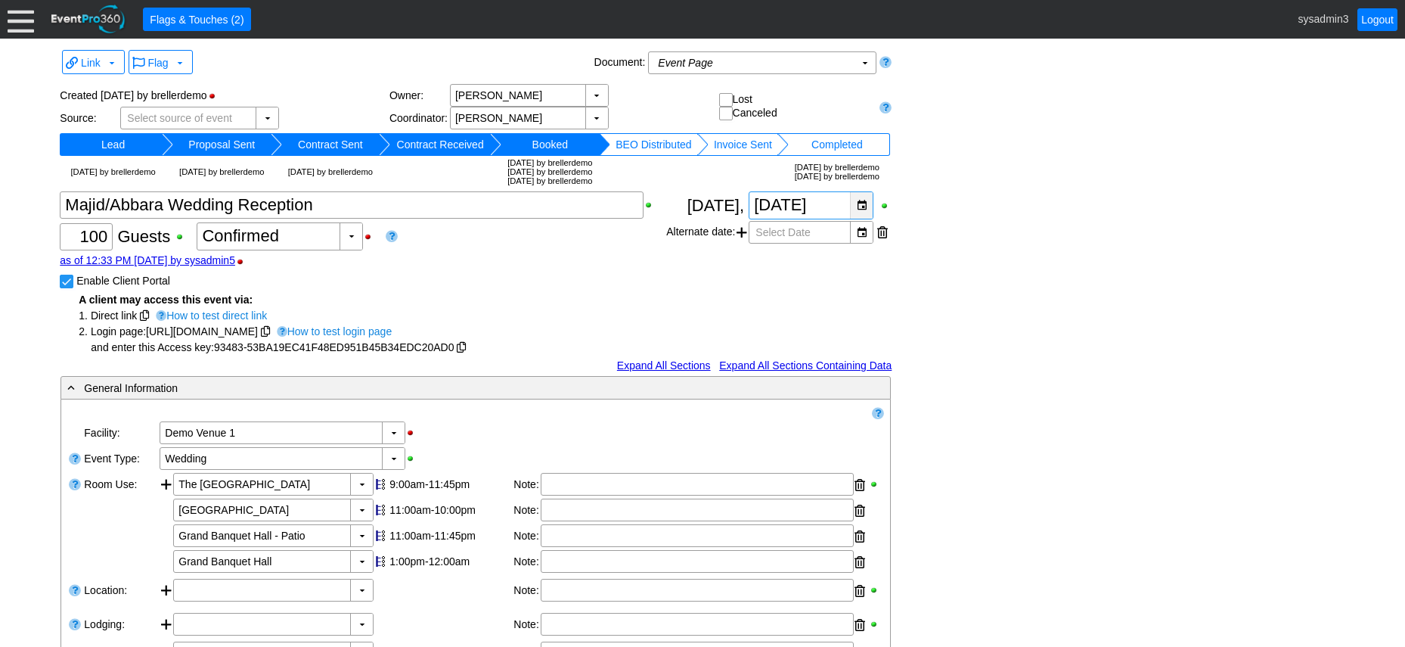
click at [859, 201] on div "▼" at bounding box center [861, 205] width 23 height 26
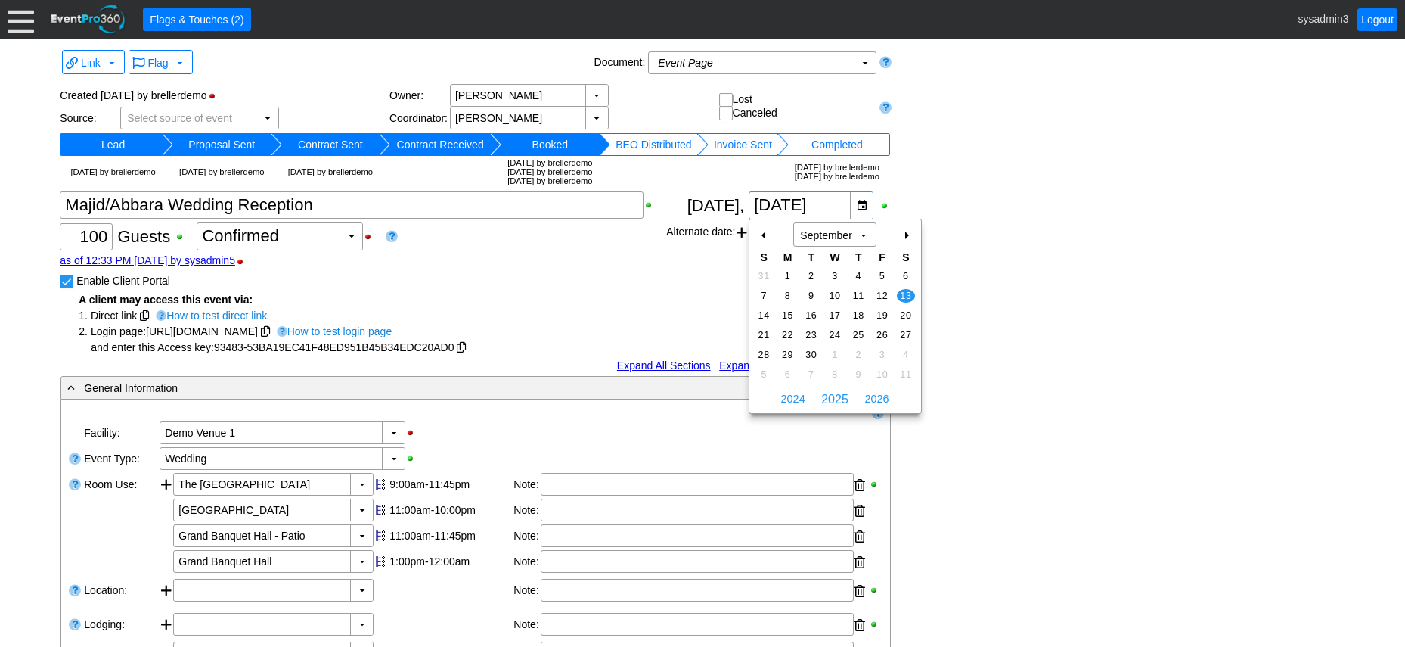
click at [906, 232] on div "+" at bounding box center [906, 235] width 24 height 26
click at [908, 295] on span "11" at bounding box center [905, 296] width 17 height 14
type input "[DATE]"
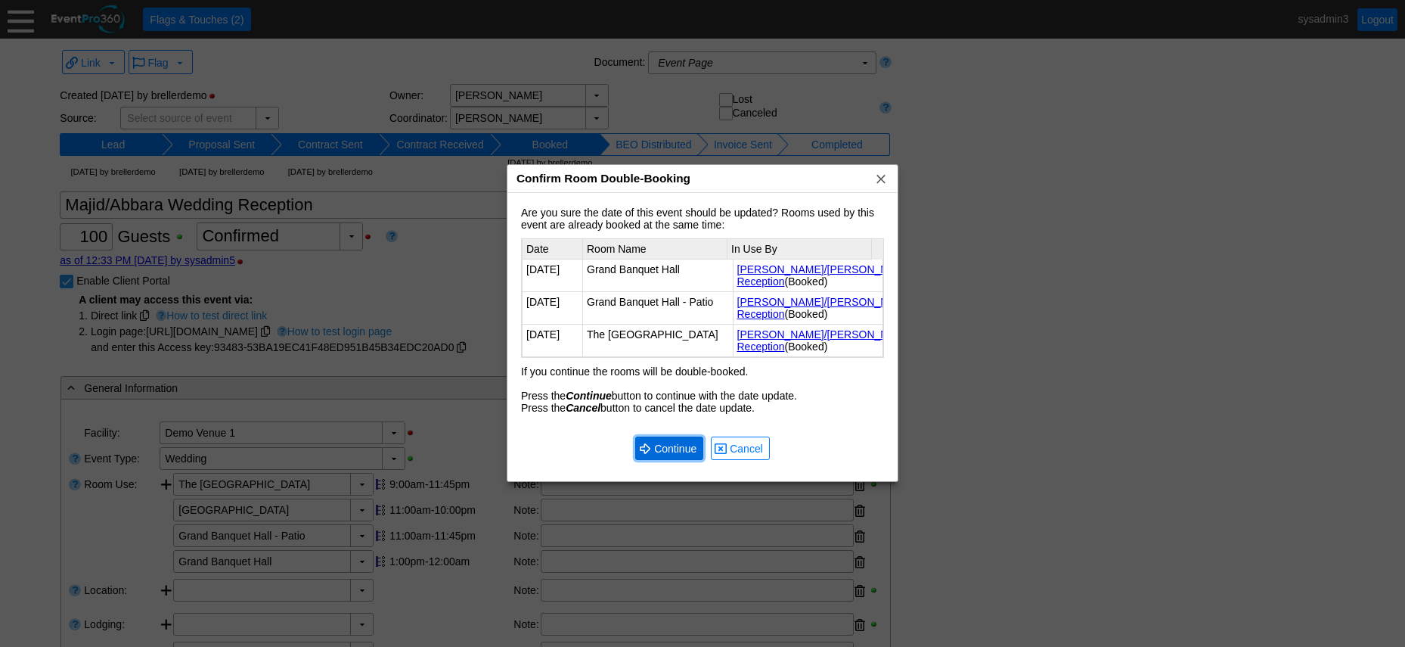
click at [678, 450] on span "Continue" at bounding box center [675, 448] width 48 height 15
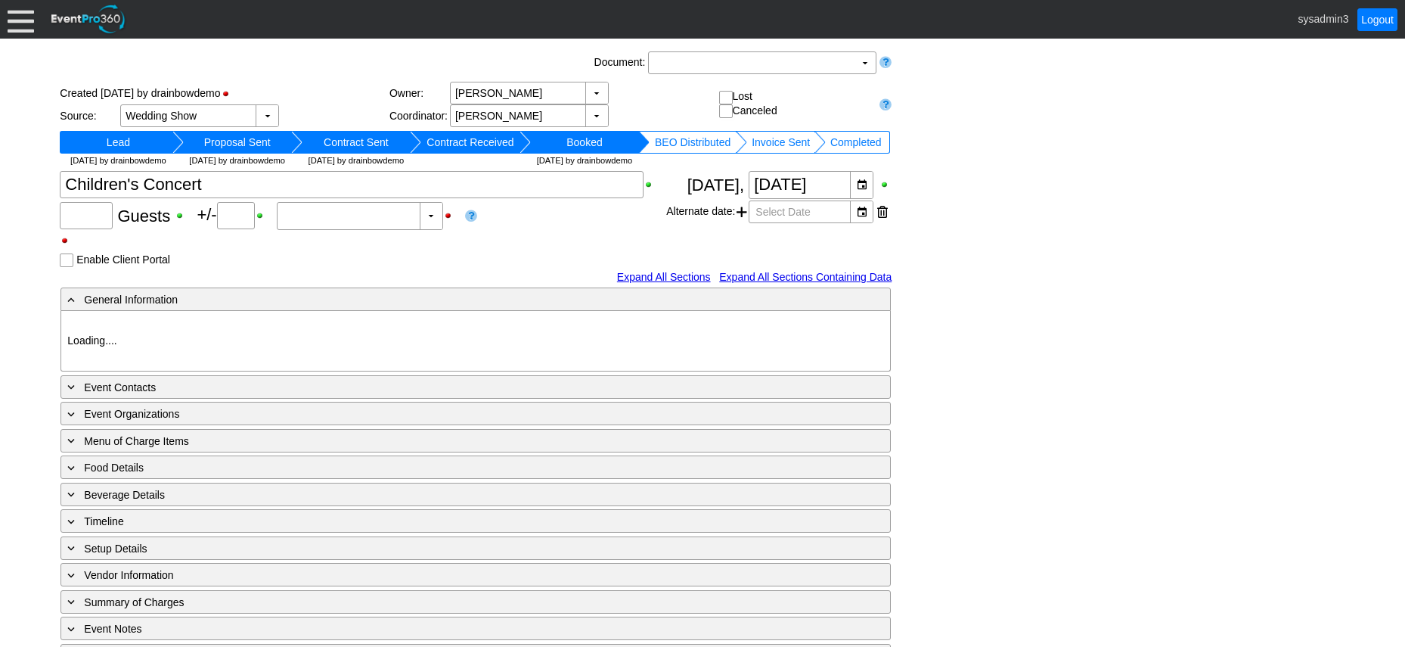
type input "Demo Venue 1"
type input "Fundraiser"
type input "601772"
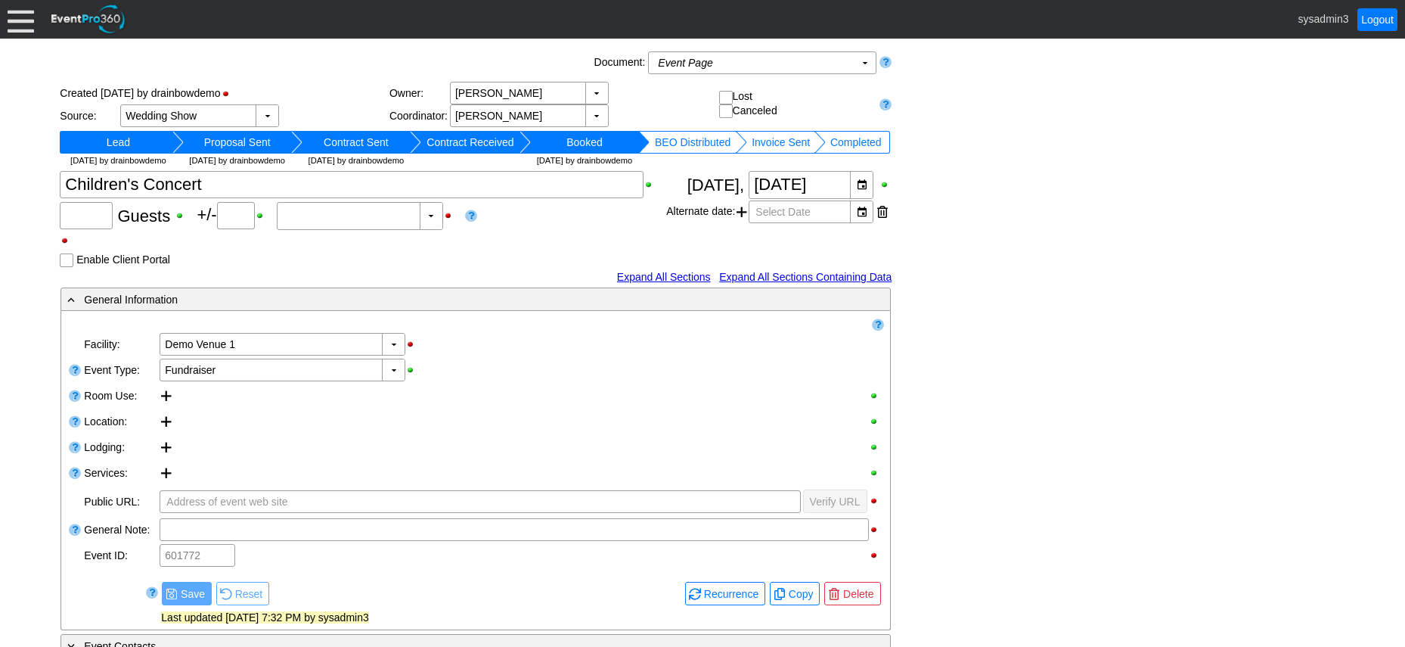
type input "220"
type input "0"
type input "Estimated"
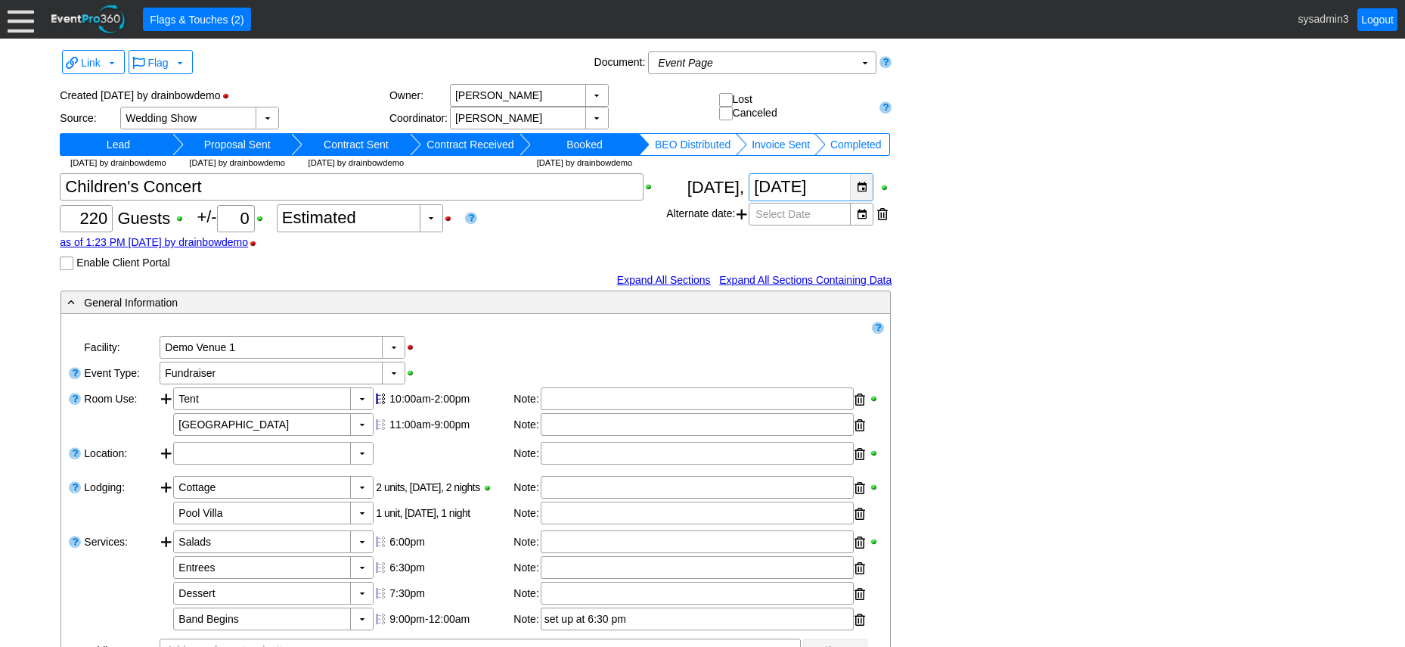
click at [865, 193] on div "▼" at bounding box center [861, 187] width 23 height 26
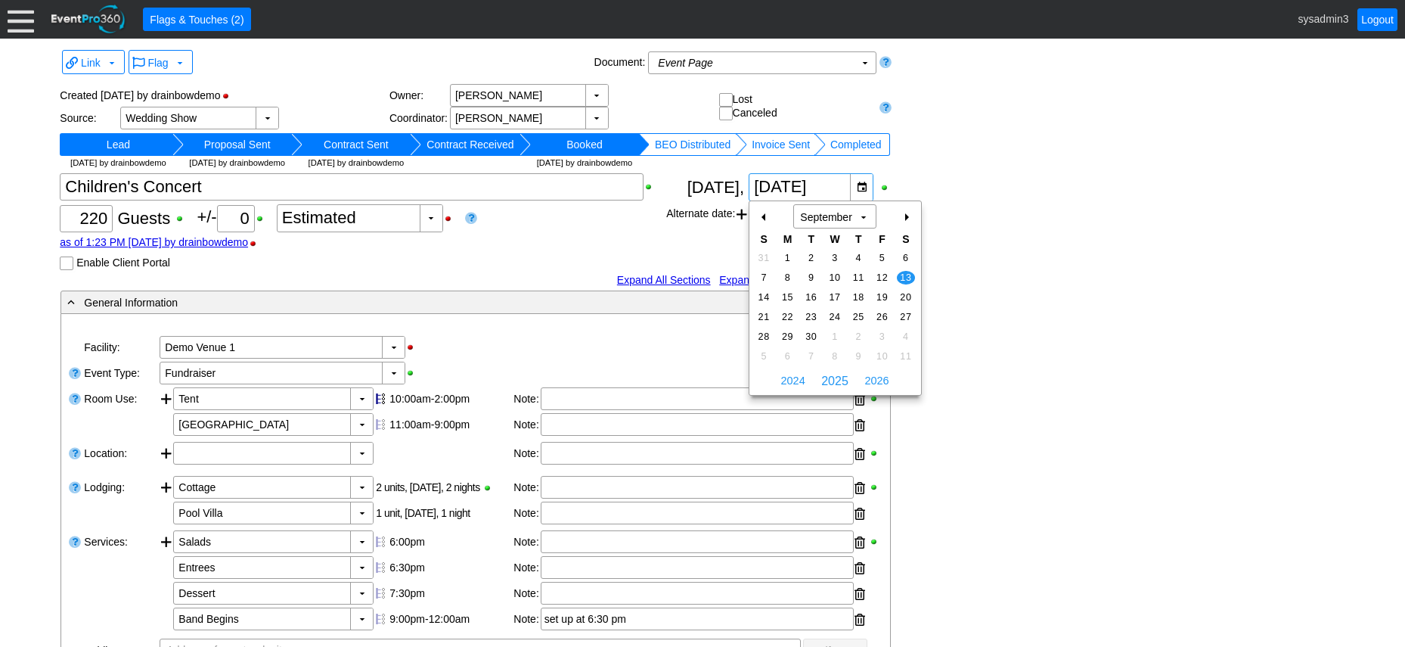
click at [906, 216] on div "+" at bounding box center [906, 217] width 24 height 26
click at [906, 277] on span "11" at bounding box center [905, 278] width 17 height 14
type input "[DATE]"
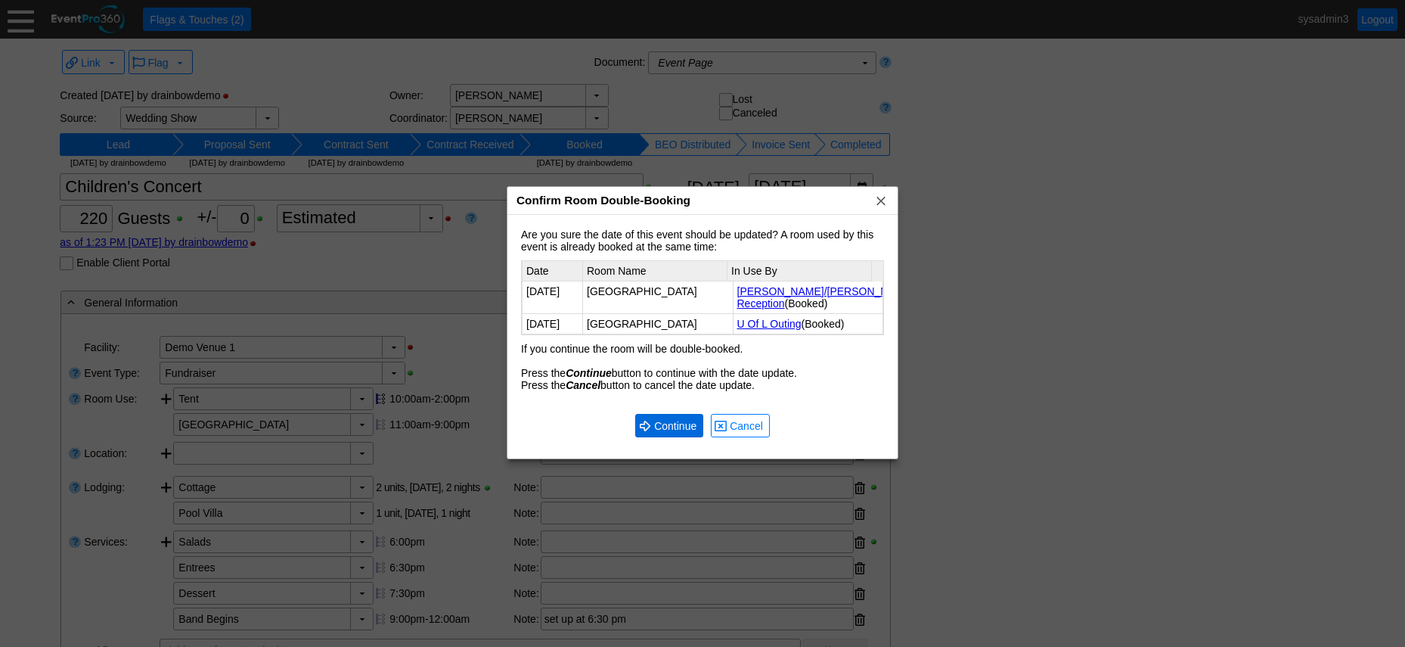
click at [670, 425] on span "Continue" at bounding box center [675, 425] width 48 height 15
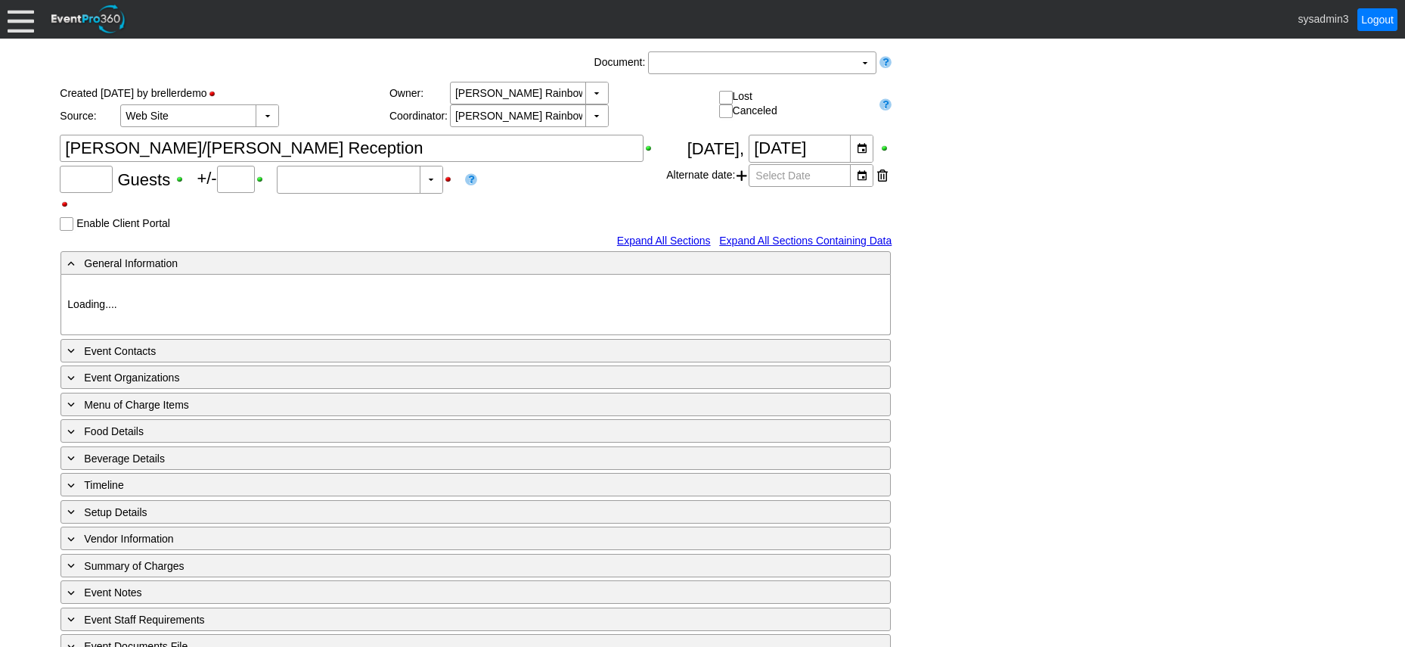
type input "120"
type input "Confirmed"
type input "Demo Venue 1"
type input "Wedding"
type input "426834"
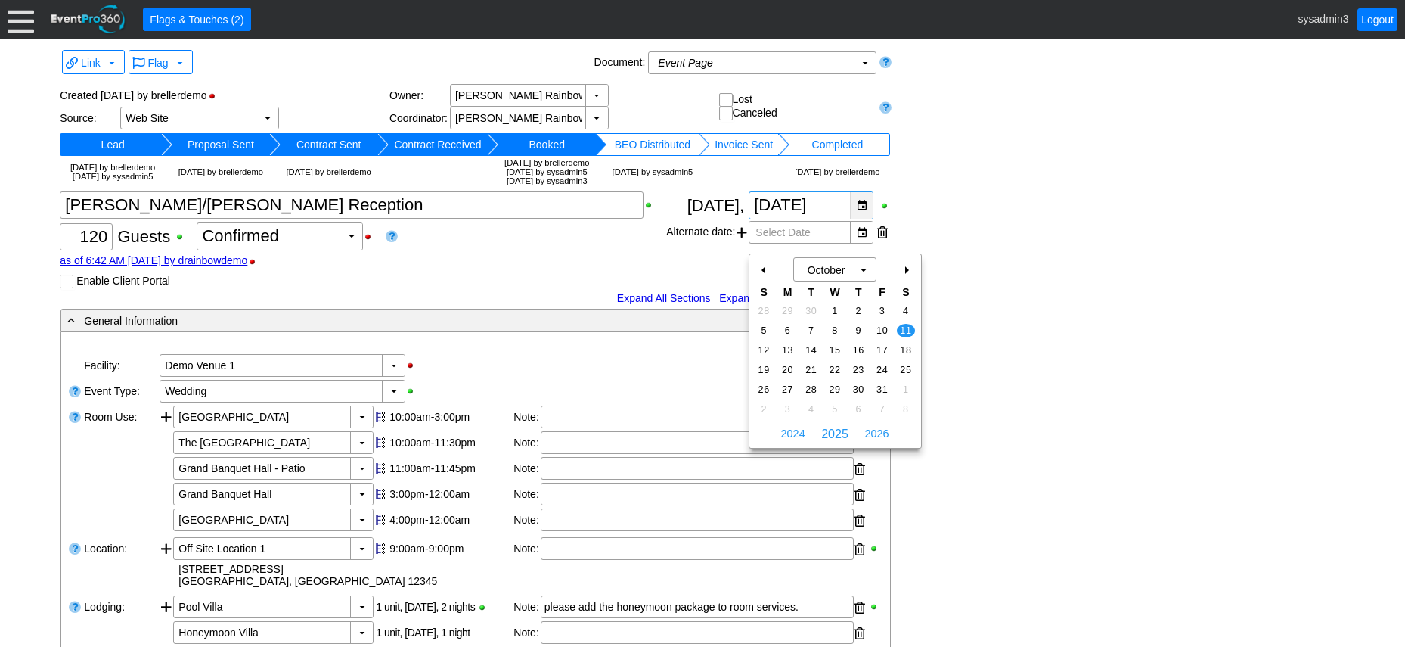
click at [865, 219] on div "▼" at bounding box center [861, 205] width 23 height 26
click at [762, 269] on div "-" at bounding box center [765, 270] width 24 height 26
click at [908, 326] on span "13" at bounding box center [905, 331] width 17 height 14
type input "[DATE]"
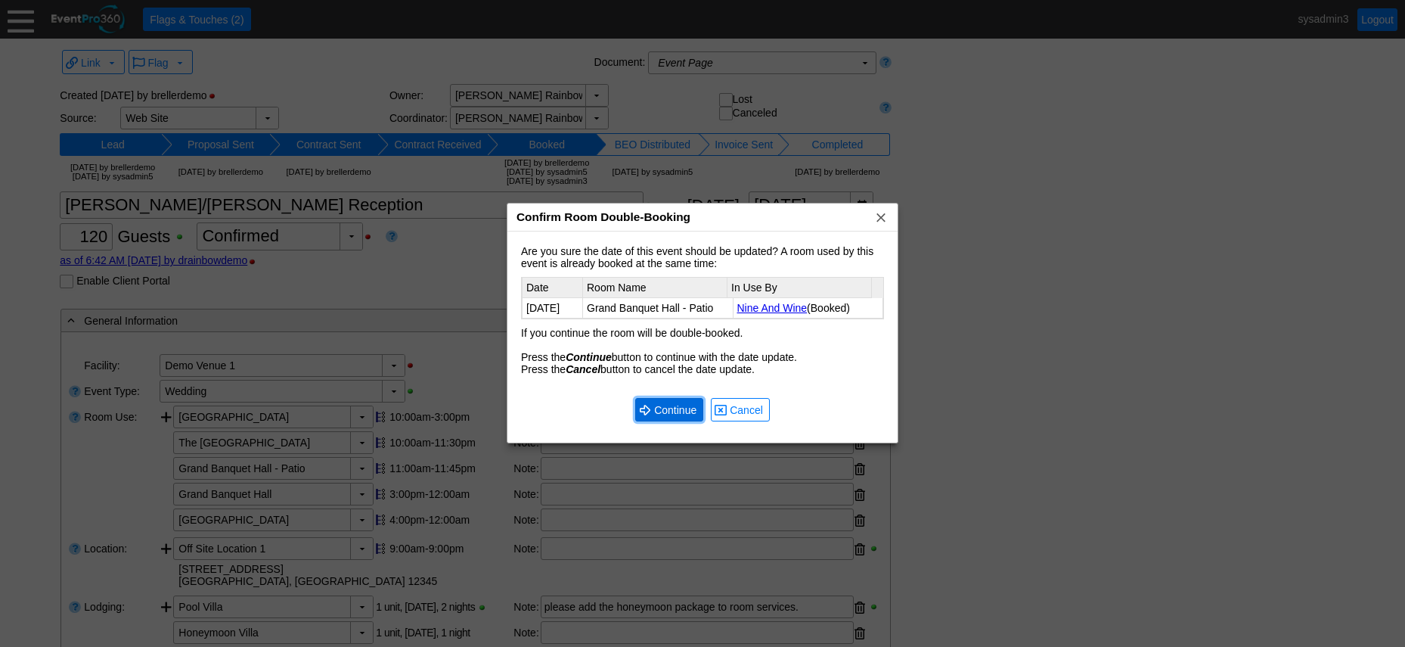
click at [678, 405] on span "Continue" at bounding box center [675, 409] width 48 height 15
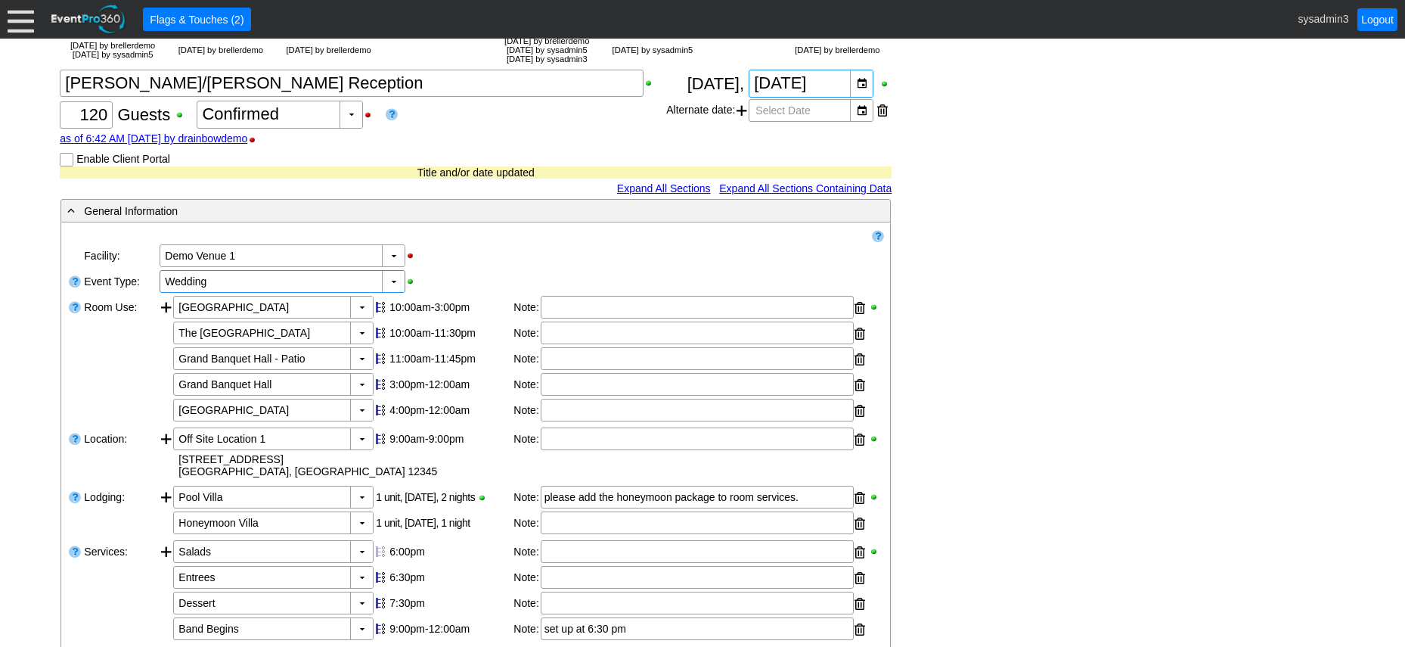
scroll to position [151, 0]
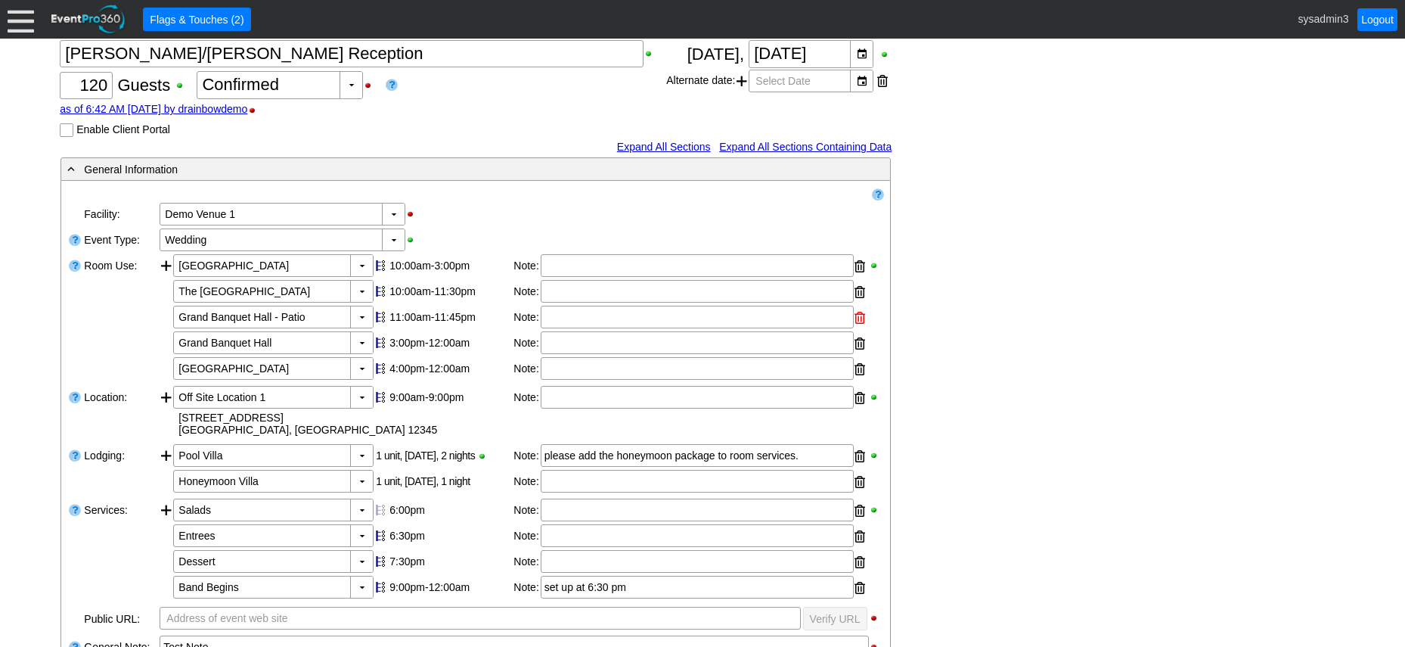
click at [858, 329] on div at bounding box center [860, 317] width 11 height 23
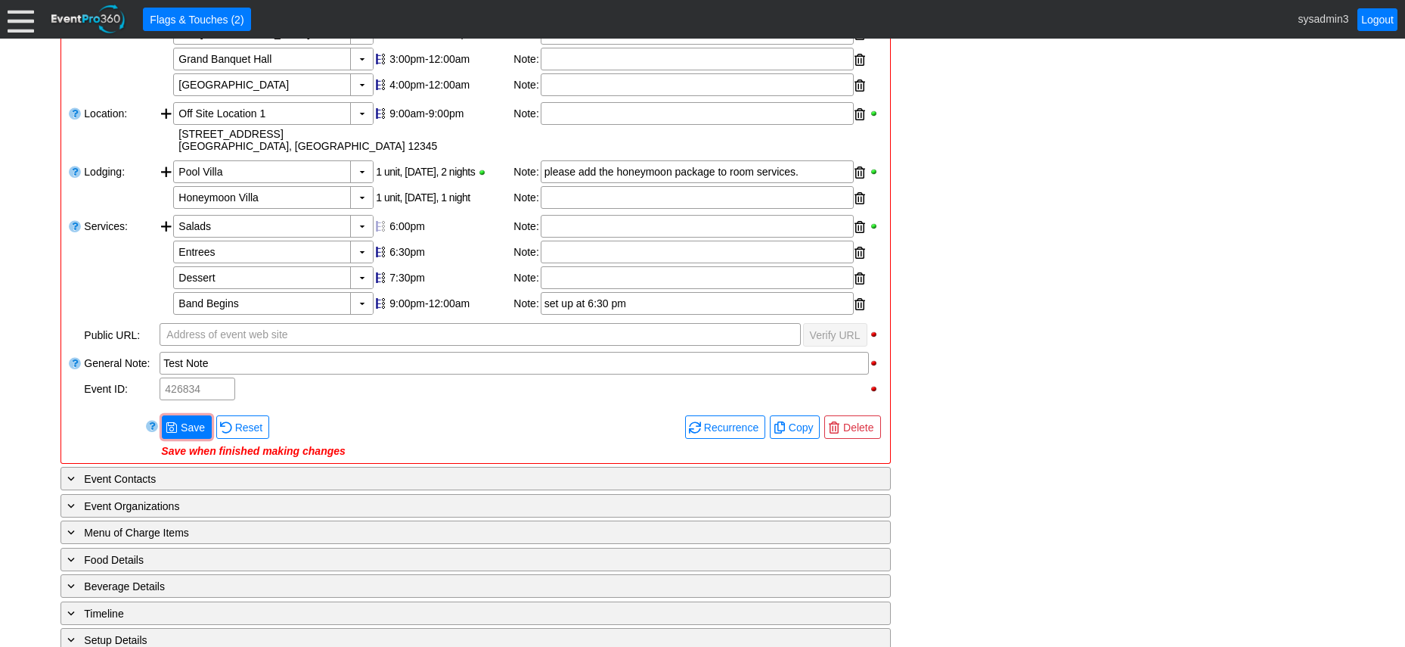
scroll to position [454, 0]
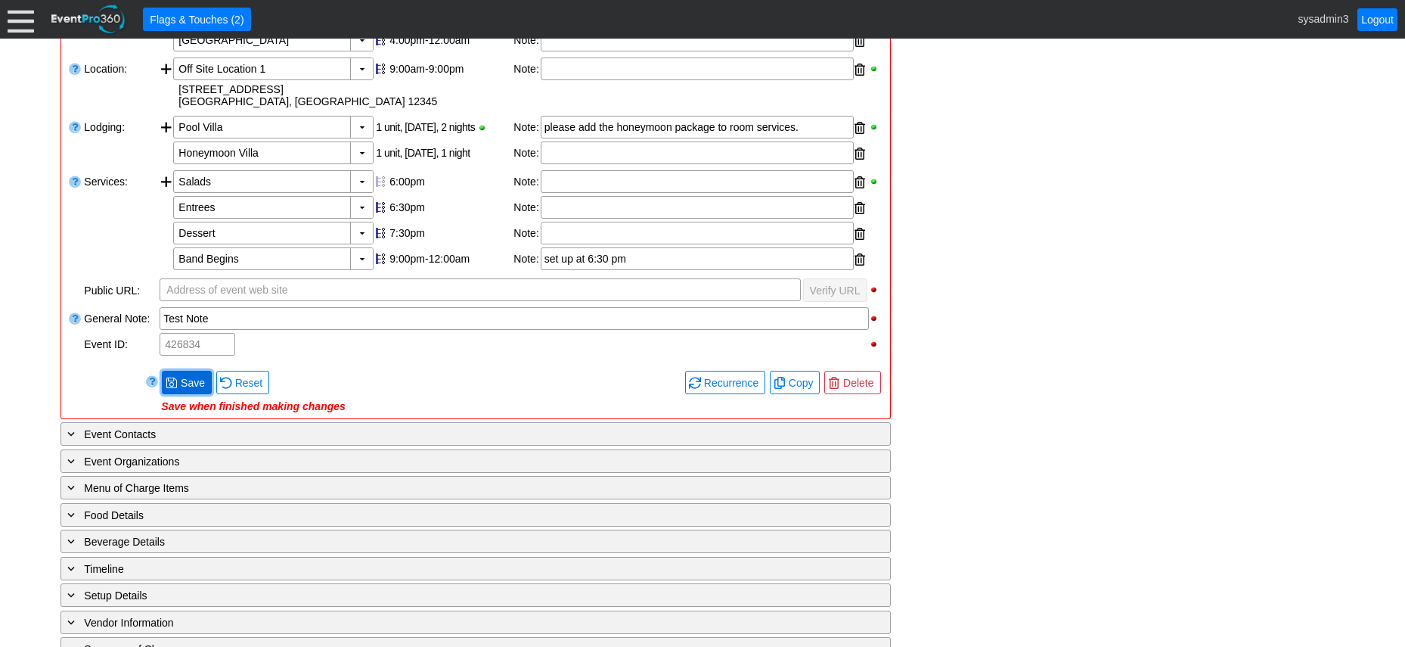
click at [192, 390] on span "Save" at bounding box center [193, 382] width 30 height 15
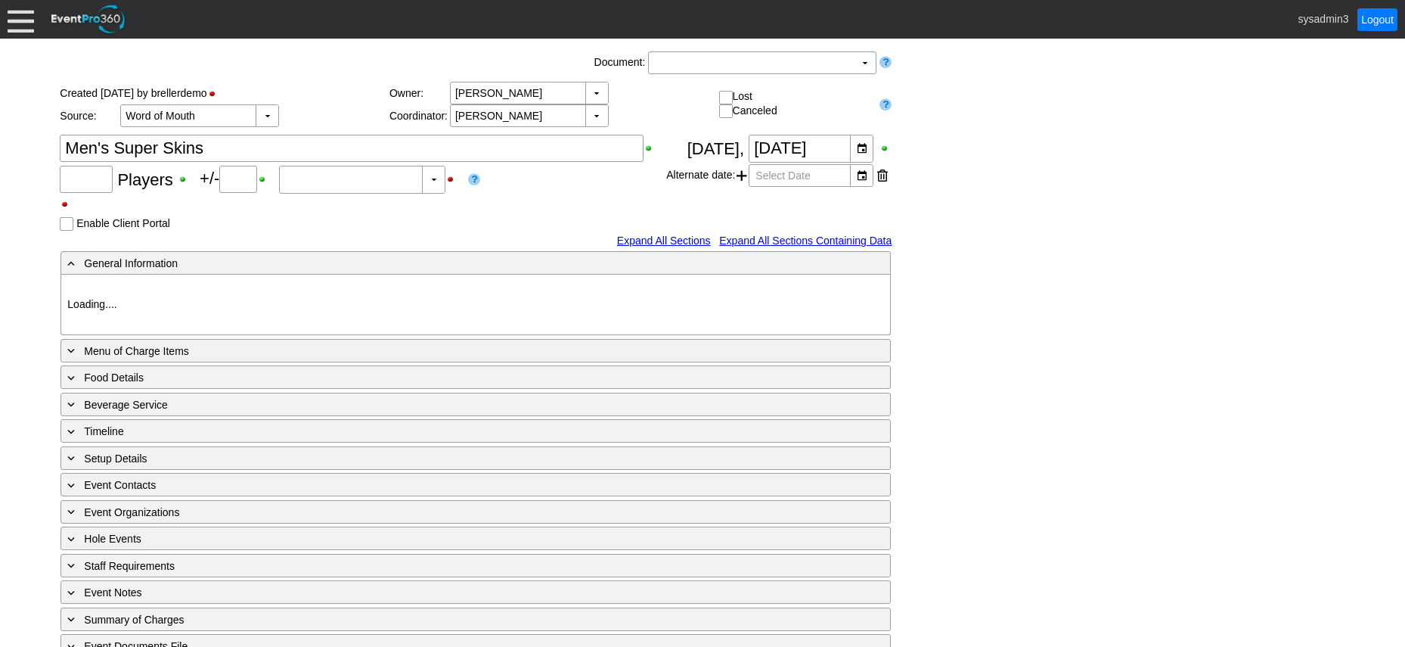
type input "64"
type input "Confirmed"
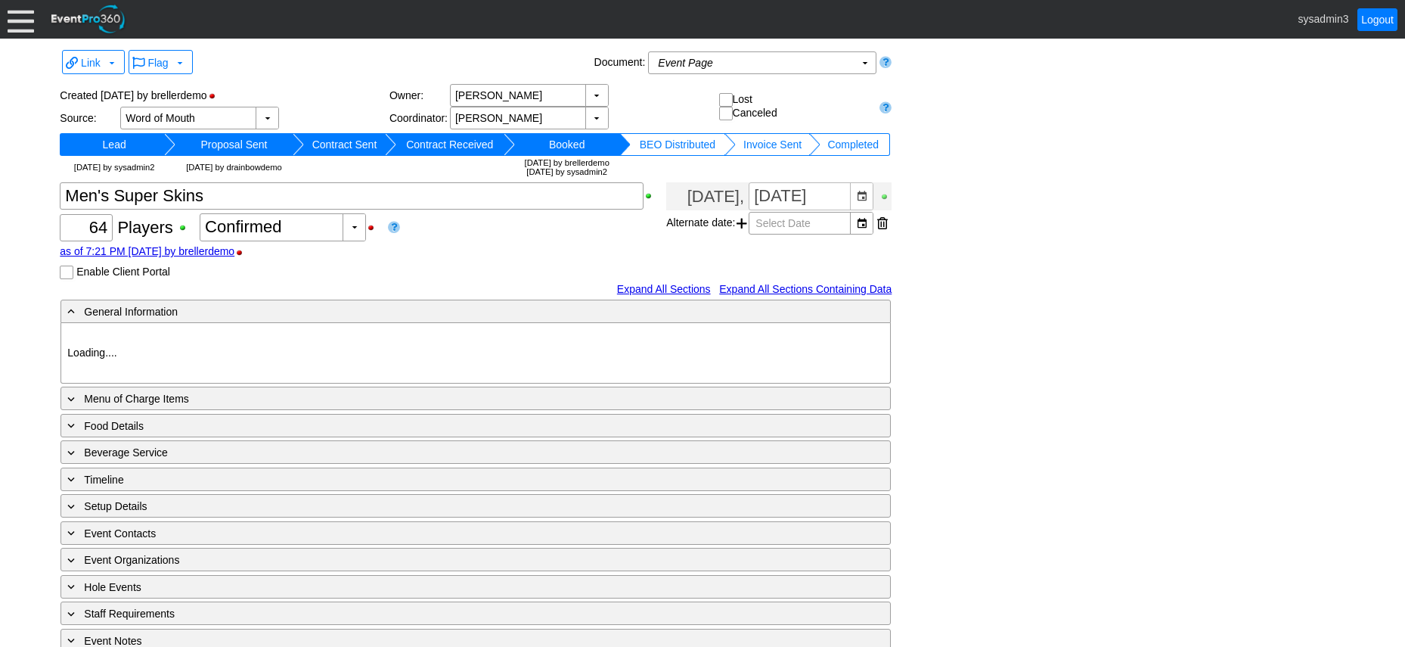
type input "Demo Venue 1"
type input "Golf Outing"
type input "Individual"
type input "Single Tee"
type input "Blue"
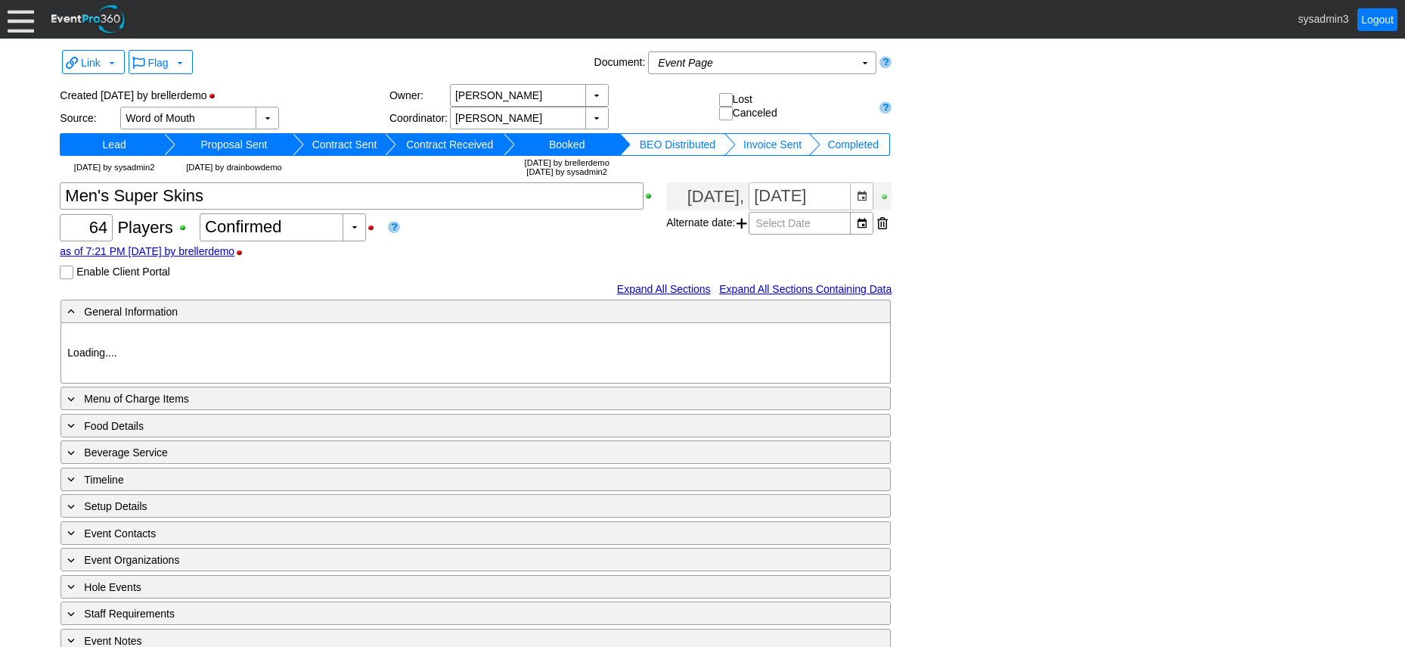
type input "8446"
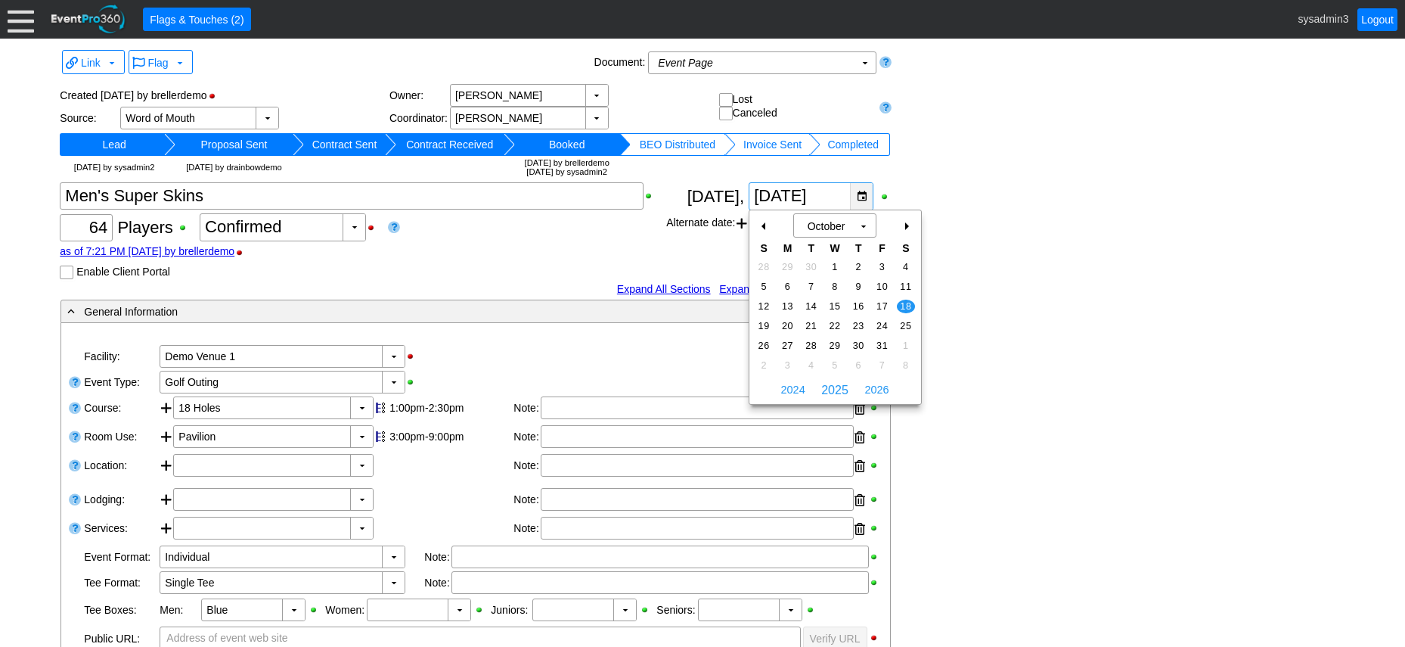
click at [861, 192] on div "▼" at bounding box center [861, 196] width 23 height 26
click at [765, 224] on div "-" at bounding box center [765, 226] width 24 height 26
click at [910, 281] on span "13" at bounding box center [905, 287] width 17 height 14
type input "[DATE]"
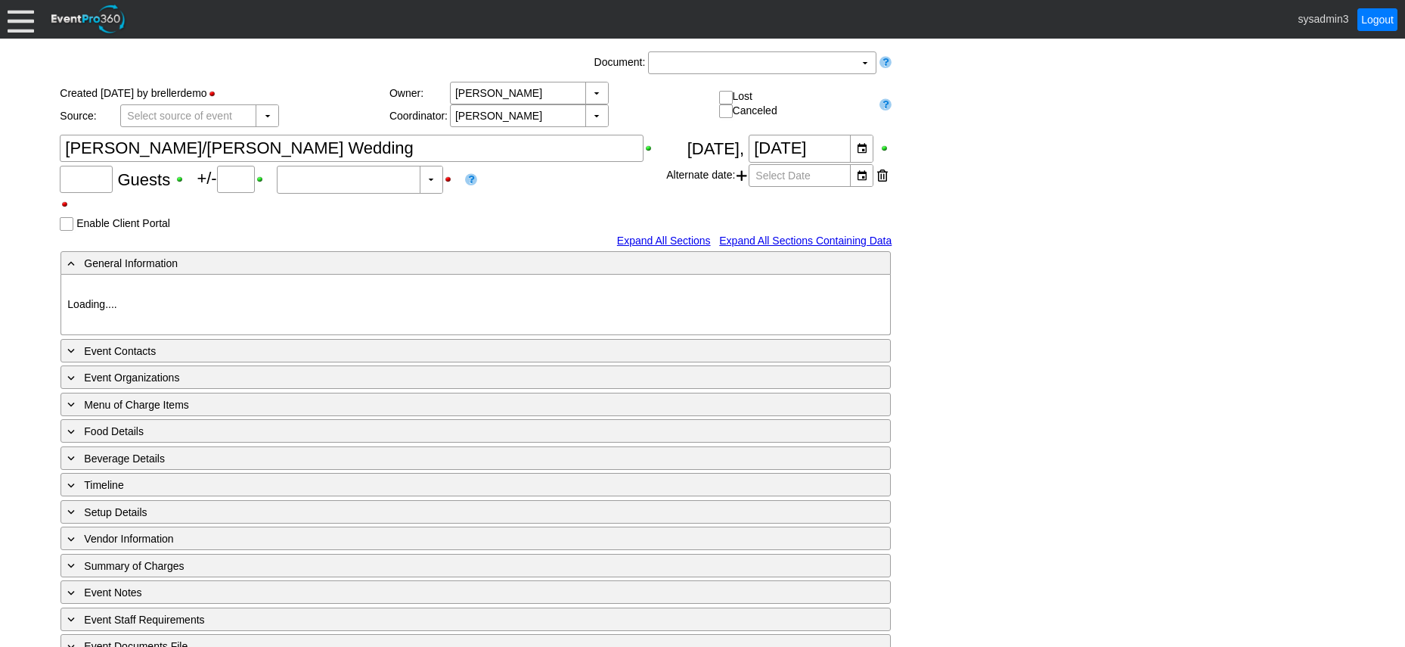
type input "180"
type input "0"
type input "Estimated"
type input "Demo Venue 1"
type input "Wedding"
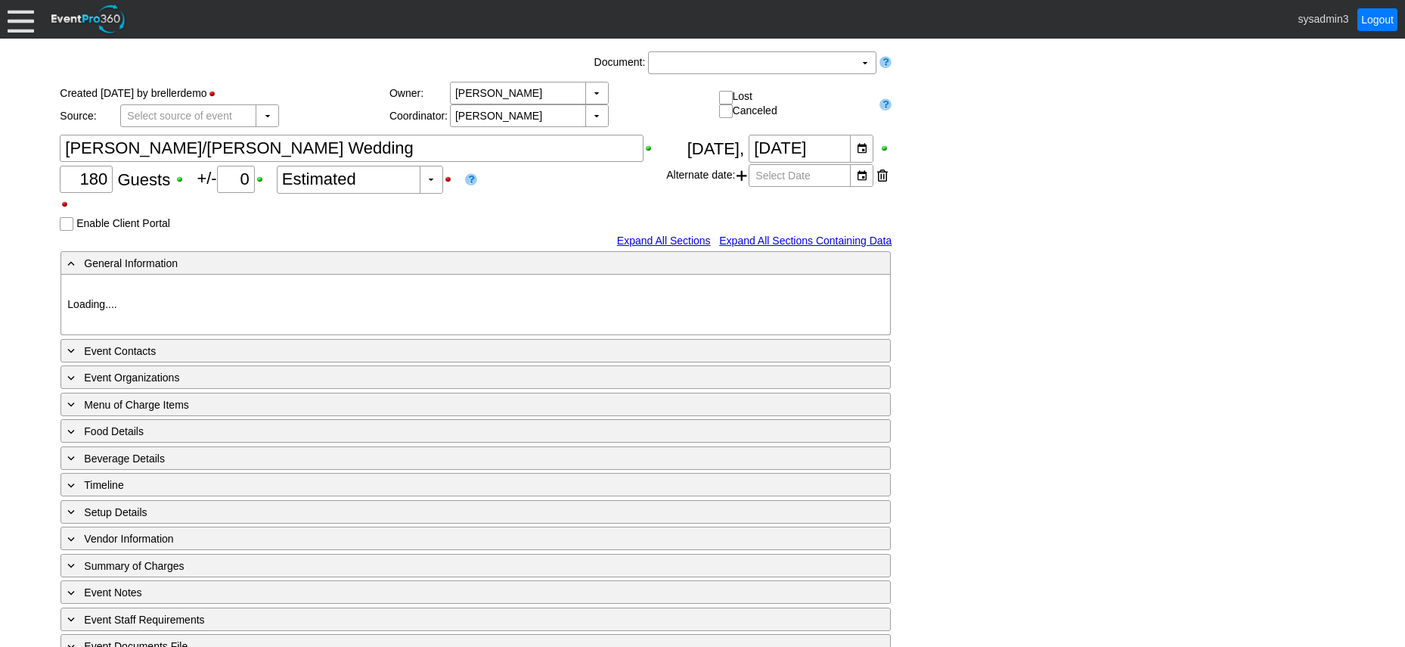
type input "8445"
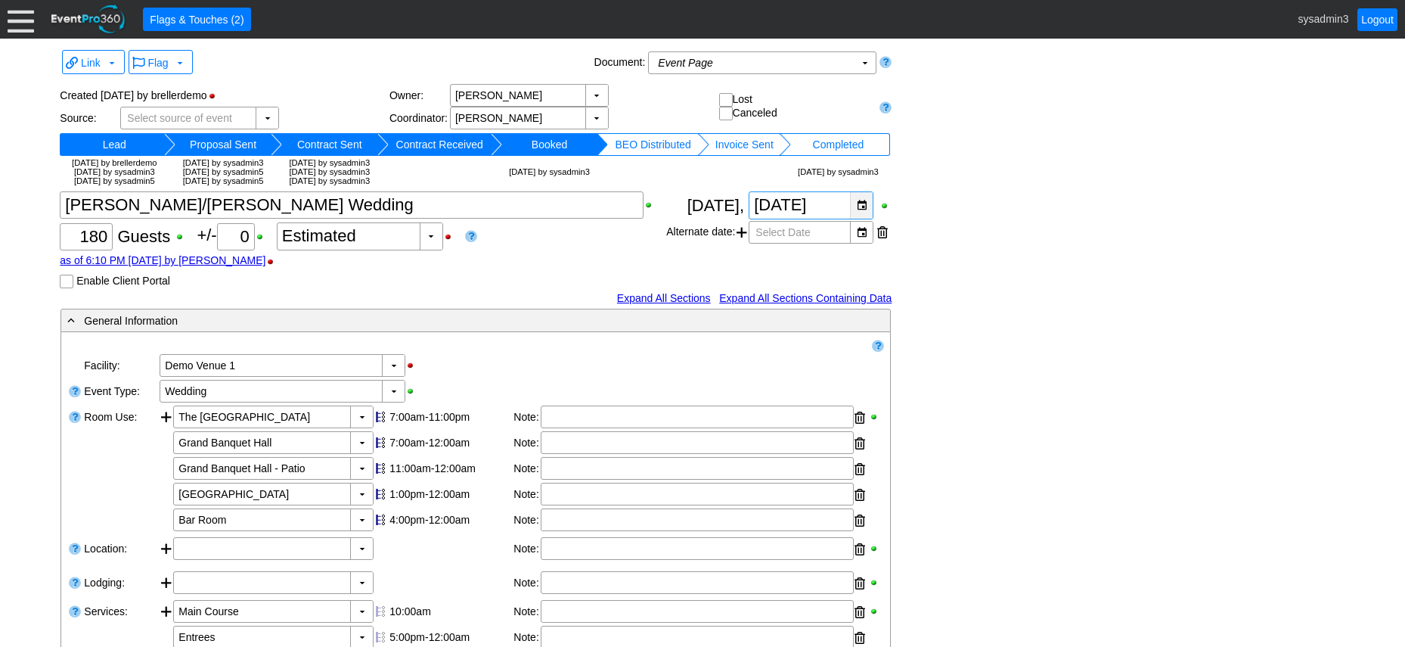
click at [860, 210] on div "▼" at bounding box center [861, 205] width 23 height 26
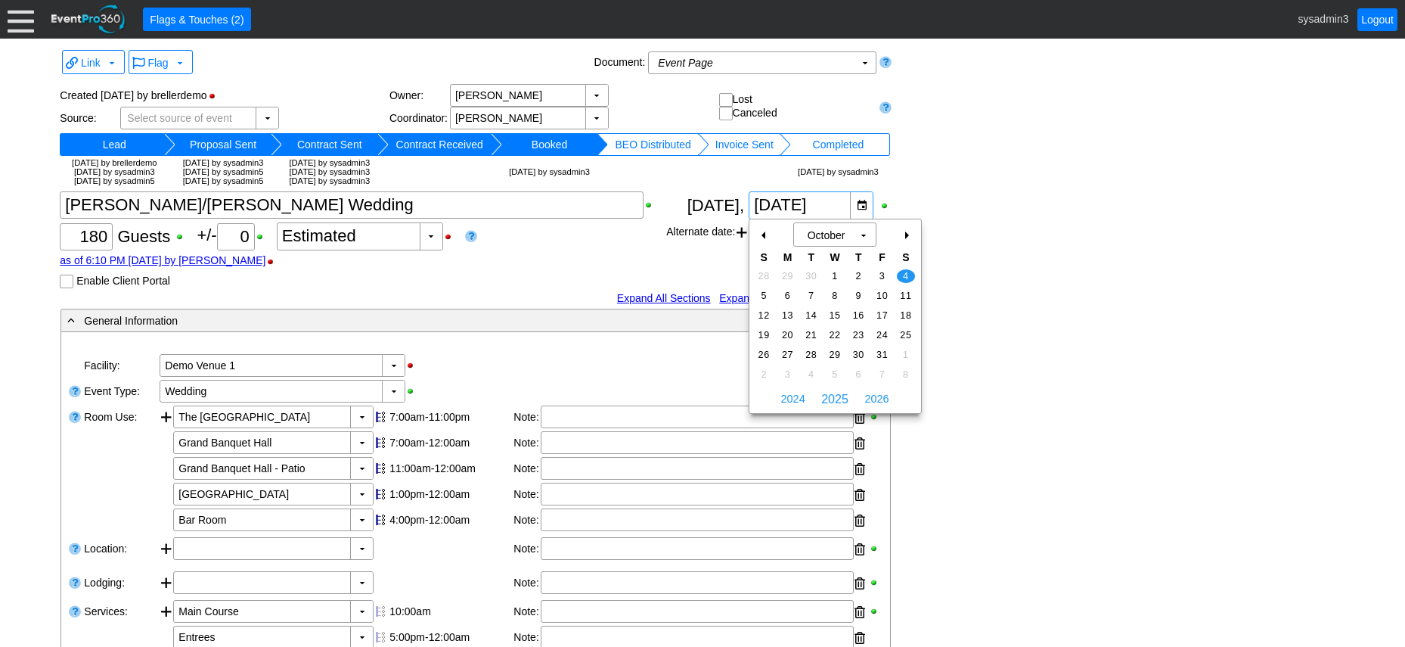
click at [905, 232] on div "+" at bounding box center [906, 235] width 24 height 26
click at [904, 294] on span "8" at bounding box center [905, 296] width 17 height 14
type input "[DATE]"
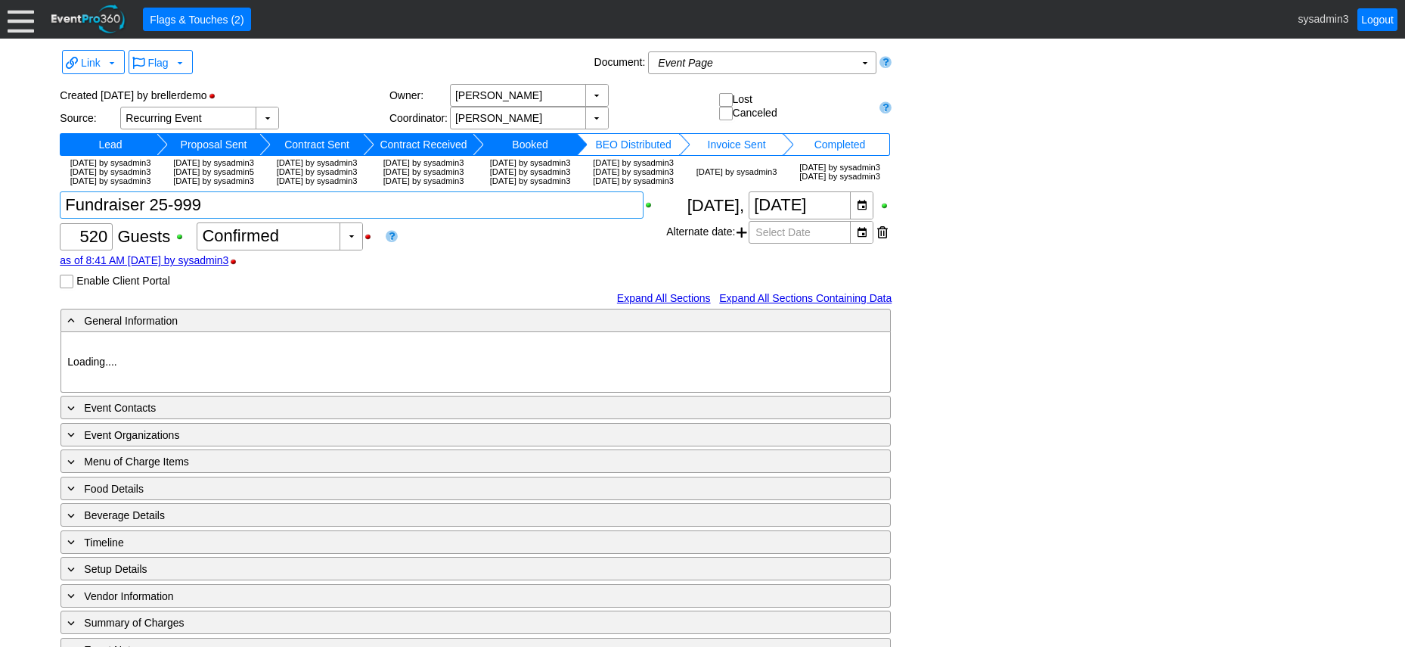
type input "Demo Venue 1"
type input "Wedding"
type input "https://eventpro360.com/"
type input "675609"
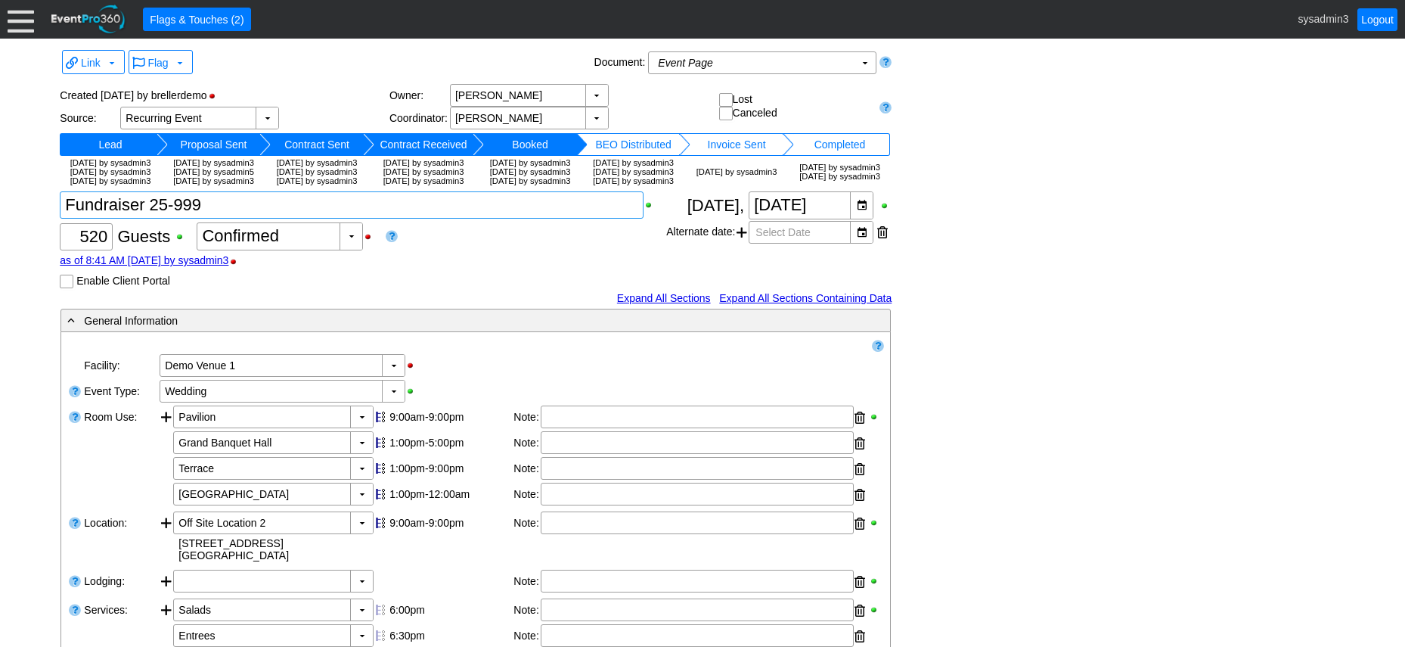
click at [222, 219] on textarea at bounding box center [352, 204] width 584 height 27
type textarea "F"
type textarea "T"
type textarea "Member Fall Kickoff"
click at [85, 250] on input "520" at bounding box center [86, 237] width 42 height 26
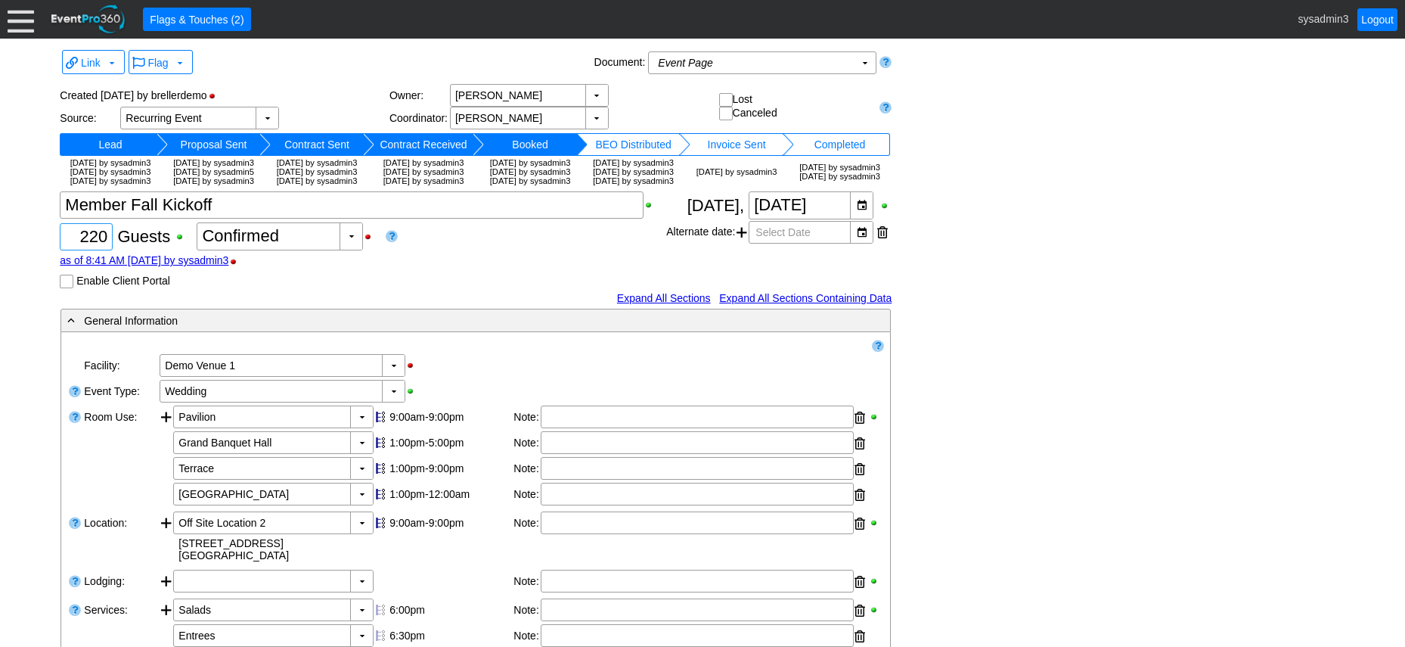
type input "220"
click at [962, 230] on div "Link ▼ Flag ▼ Document: Event Page Χ ▼ ● Print or PDF E-Sign ▼ Insert ▼ Save ▼ …" at bounding box center [702, 628] width 1293 height 1165
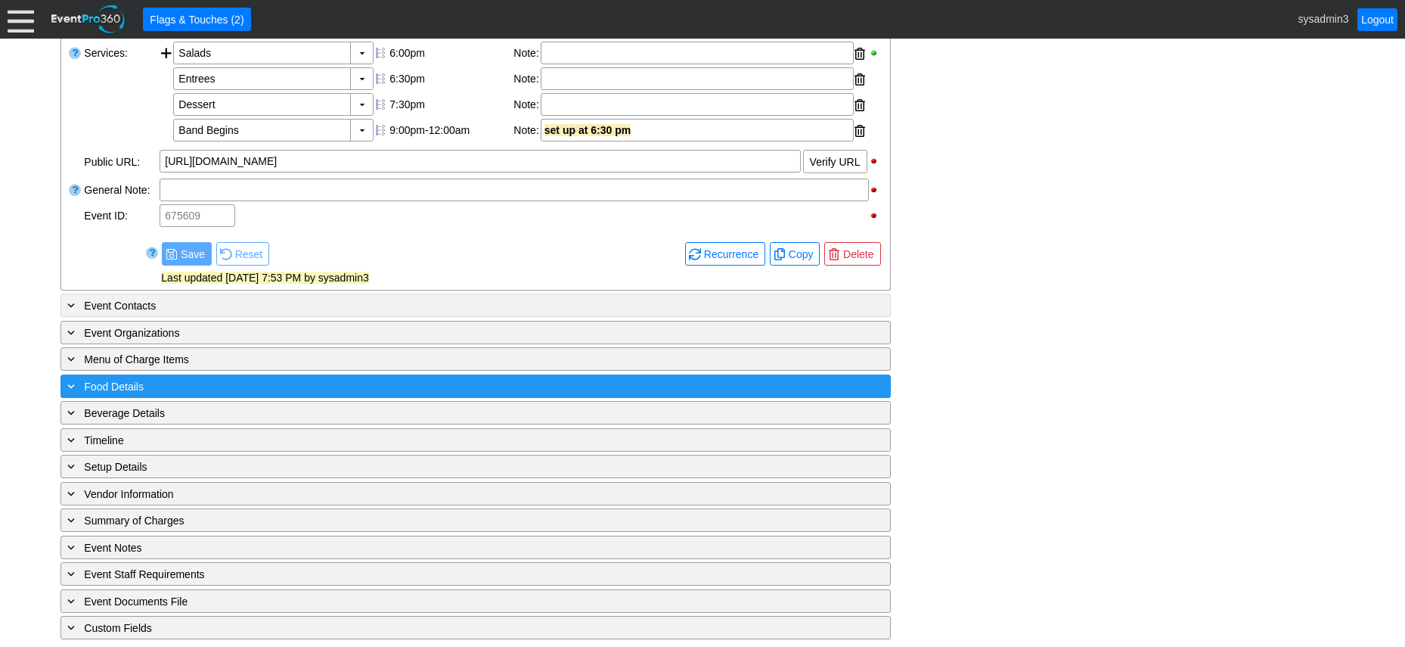
scroll to position [604, 0]
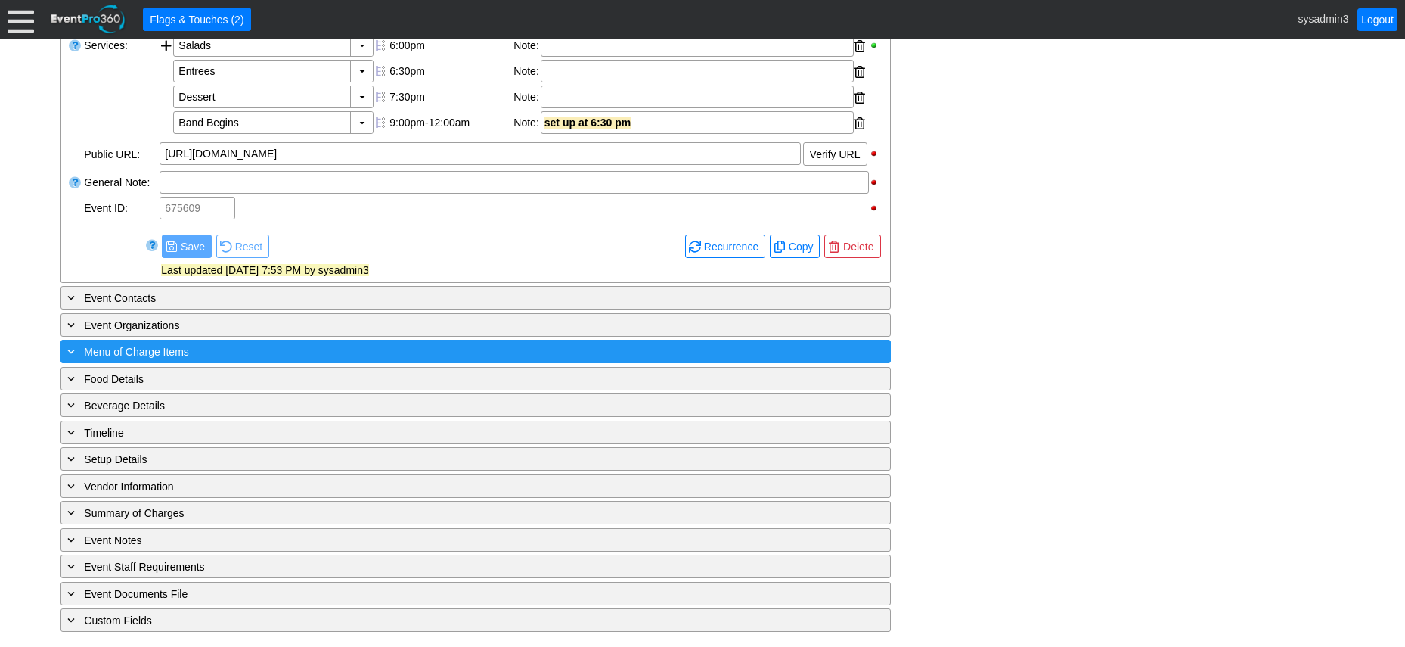
click at [274, 349] on div "+ Menu of Charge Items" at bounding box center [444, 351] width 761 height 17
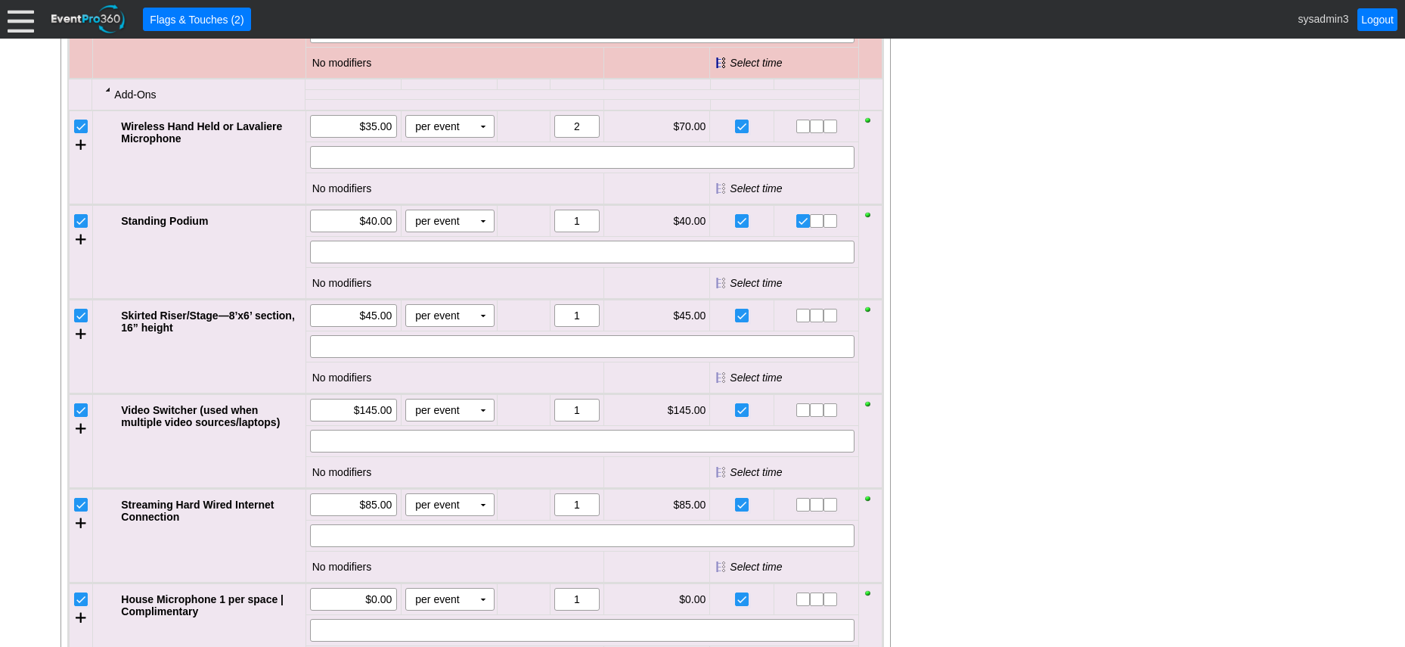
scroll to position [1272, 0]
click at [80, 323] on input "checkbox" at bounding box center [82, 315] width 15 height 15
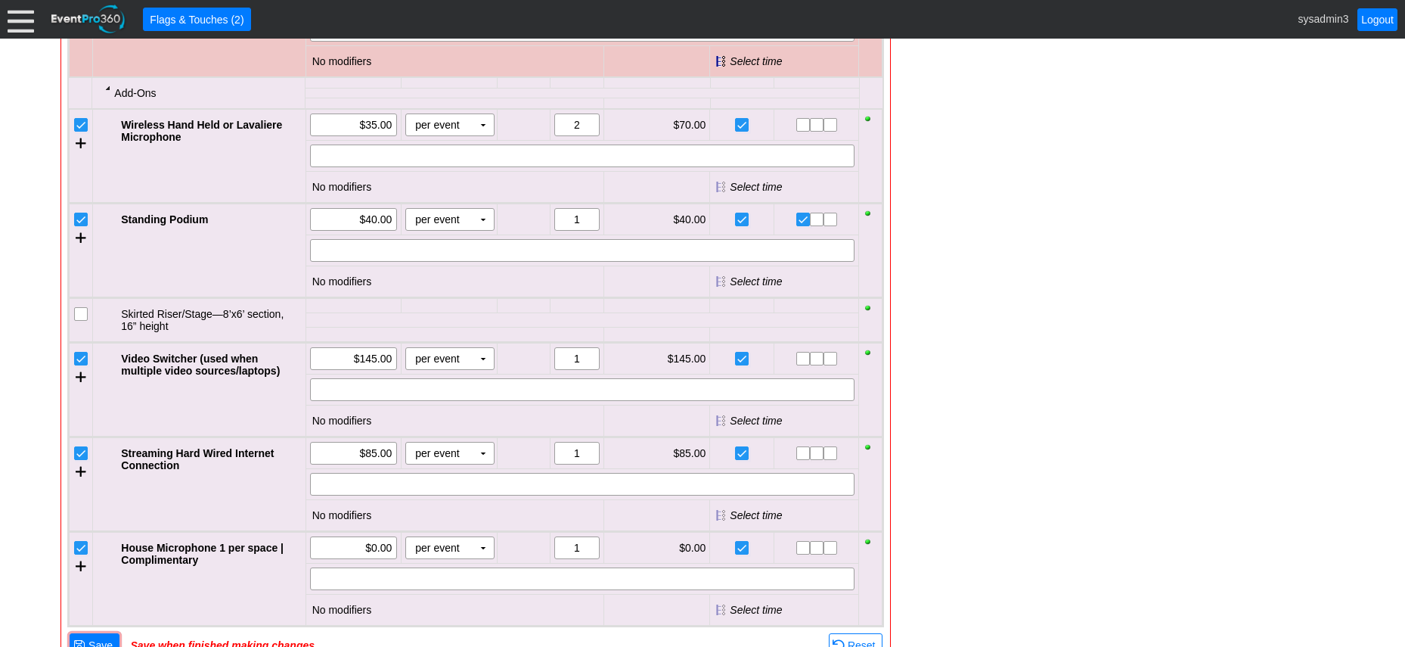
click at [81, 368] on input "checkbox" at bounding box center [82, 359] width 15 height 15
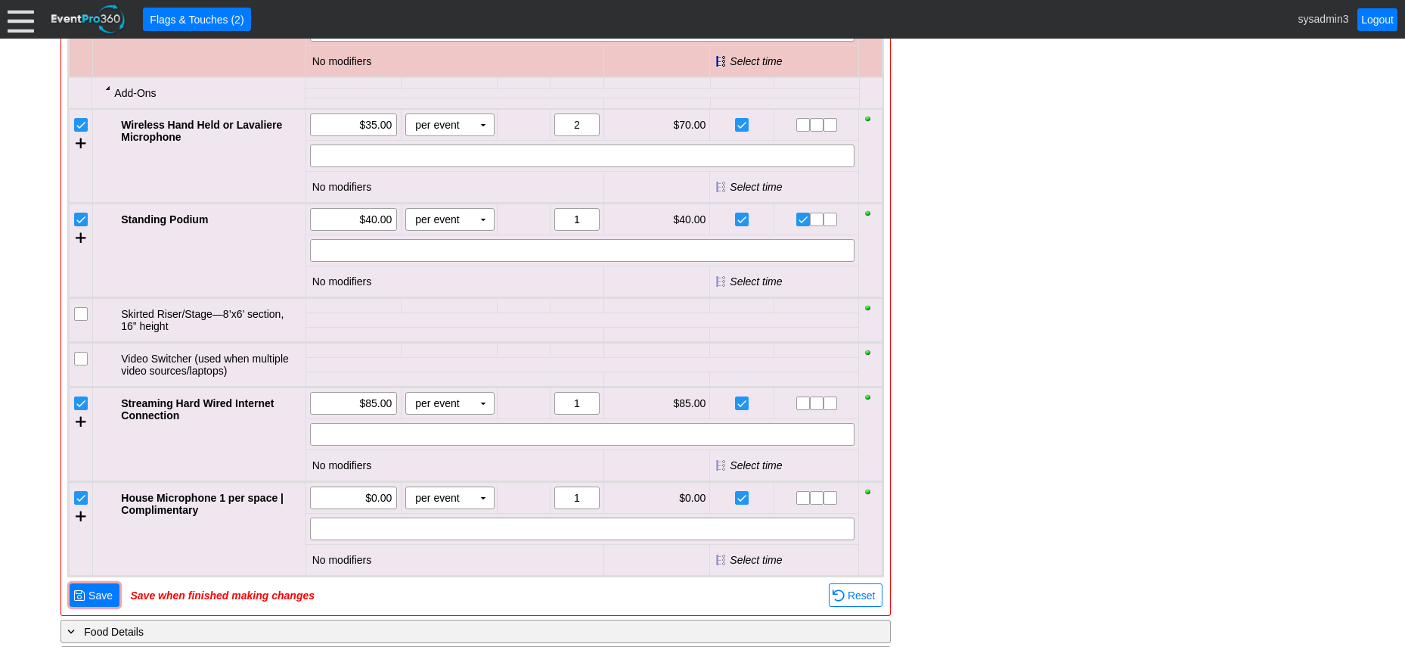
click at [77, 412] on input "checkbox" at bounding box center [82, 404] width 15 height 15
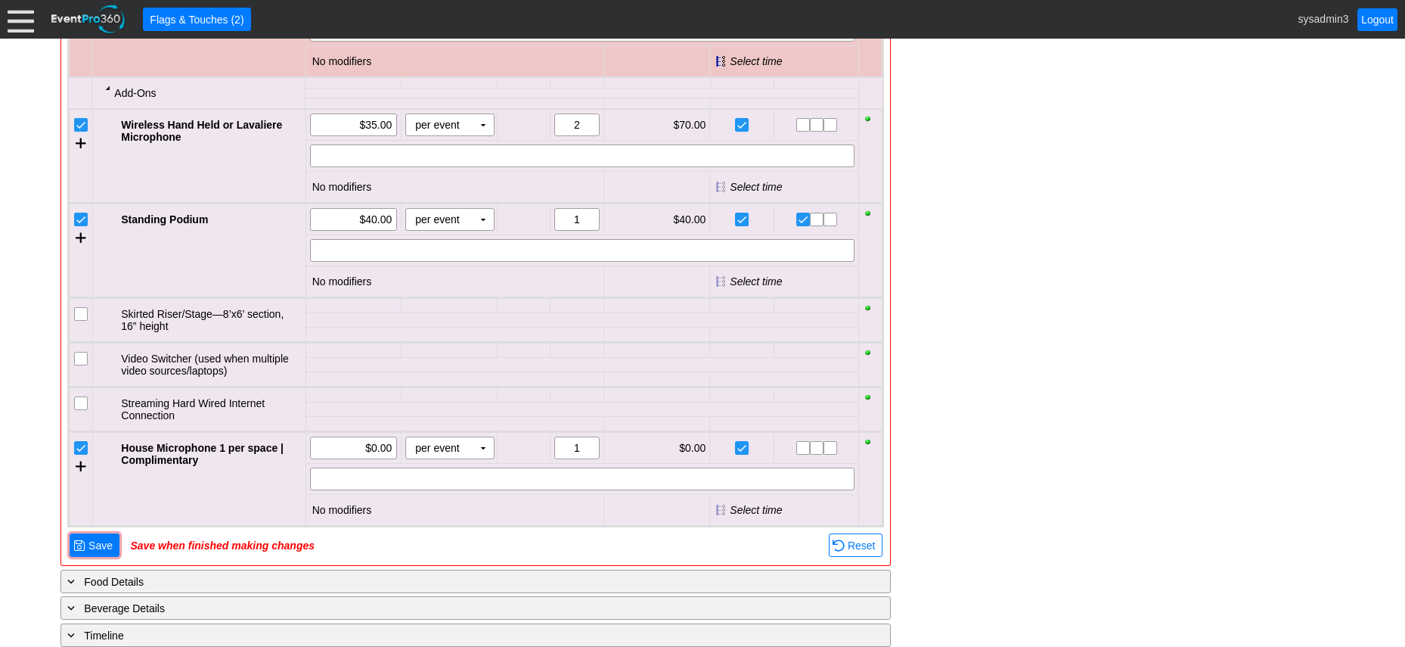
click at [82, 457] on input "checkbox" at bounding box center [82, 449] width 15 height 15
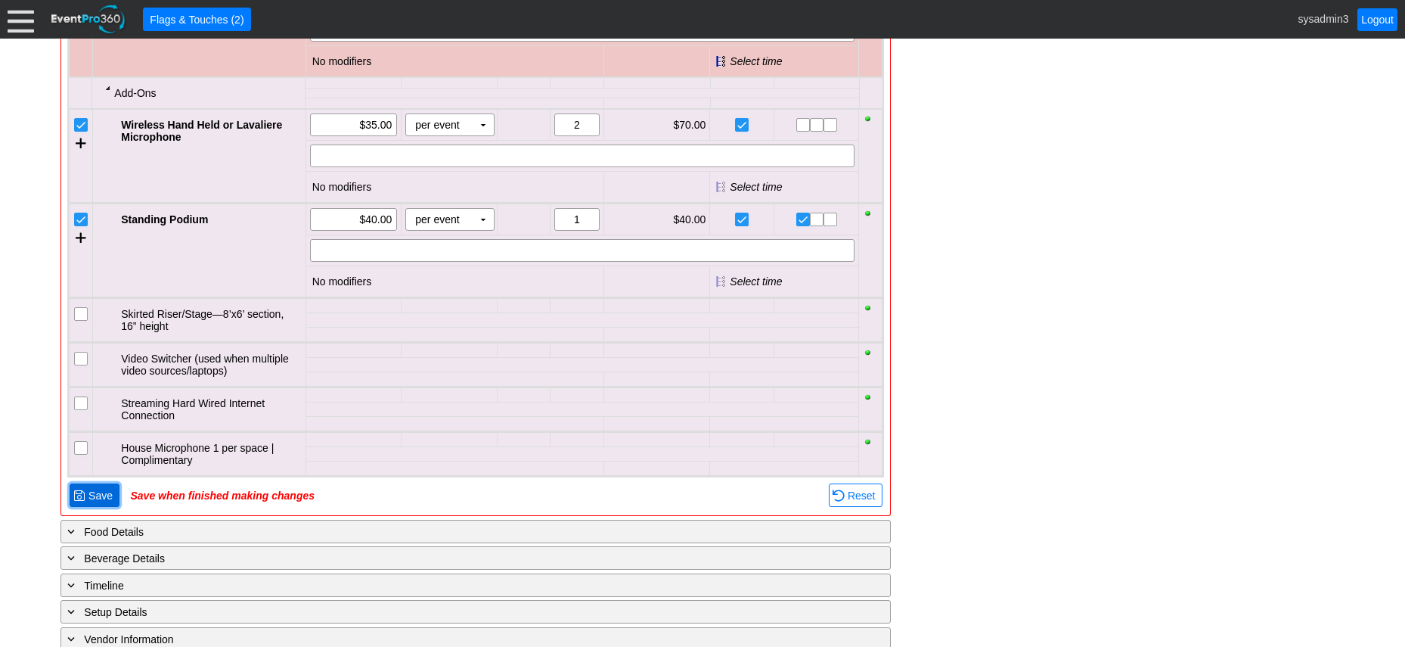
click at [102, 503] on span "Save" at bounding box center [100, 495] width 30 height 15
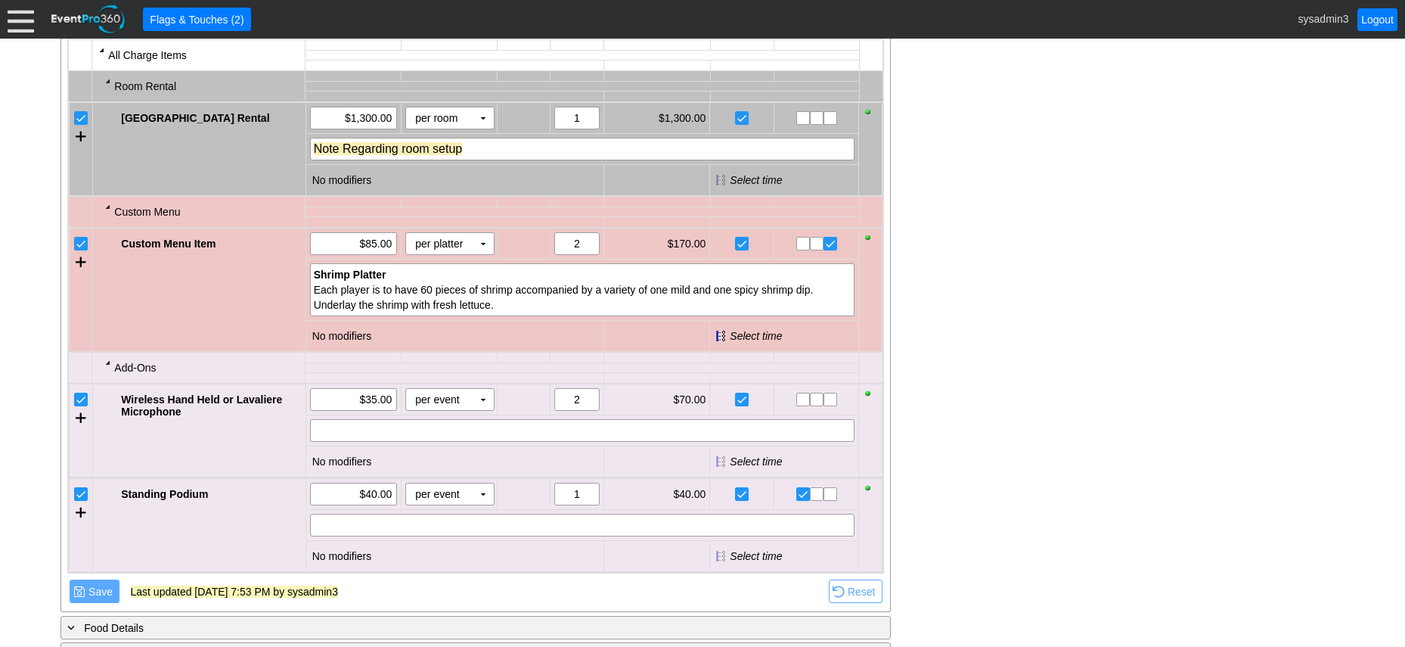
scroll to position [846, 0]
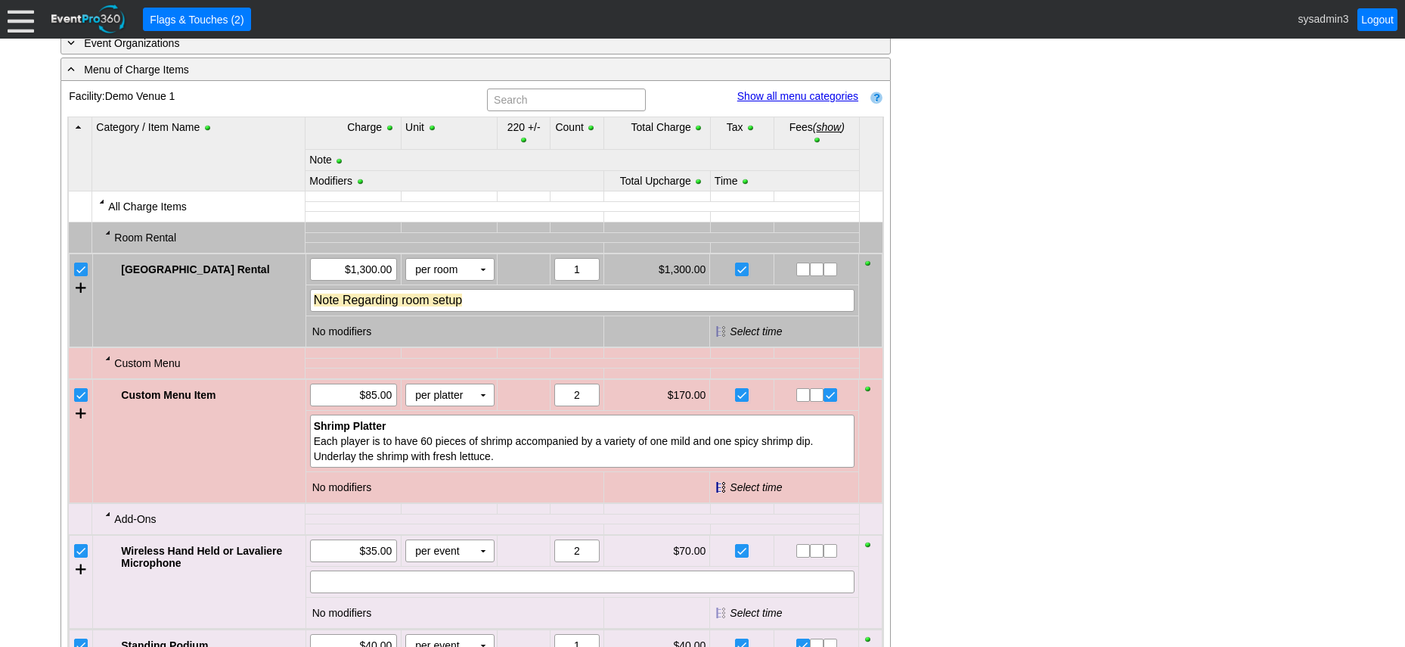
click at [814, 102] on link "Show all menu categories" at bounding box center [797, 96] width 121 height 12
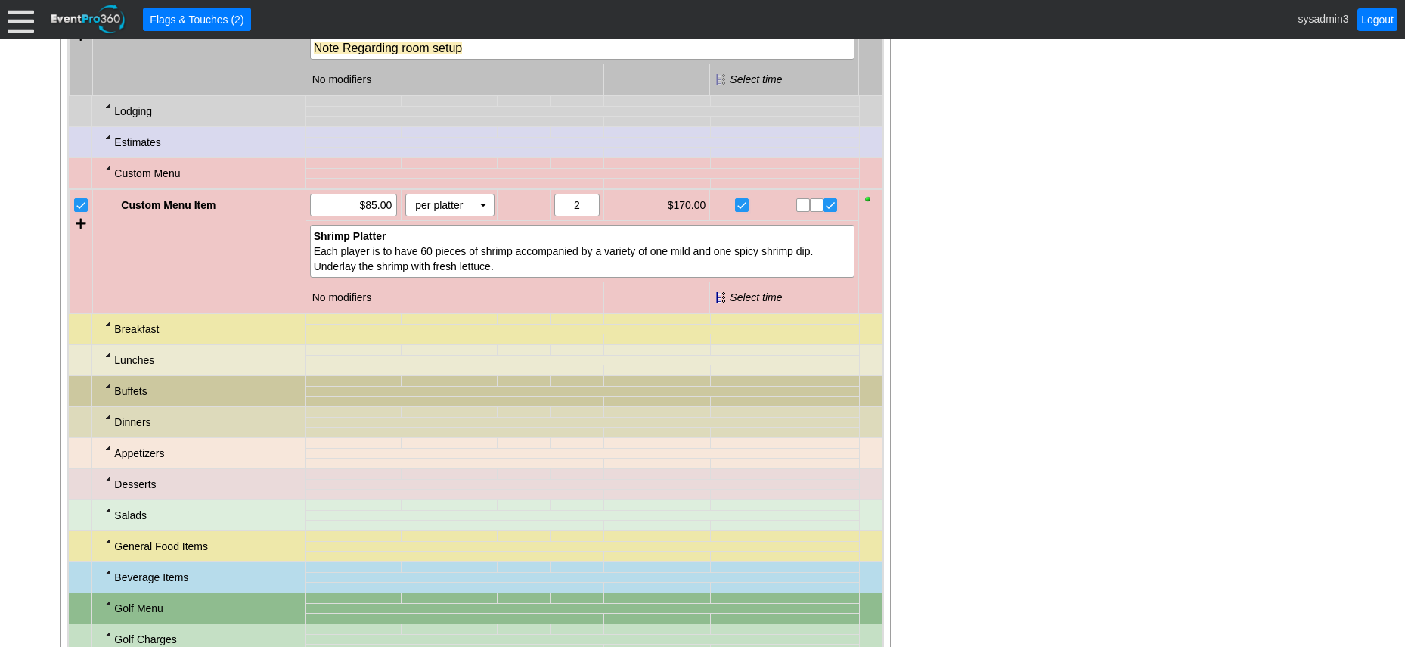
scroll to position [1149, 0]
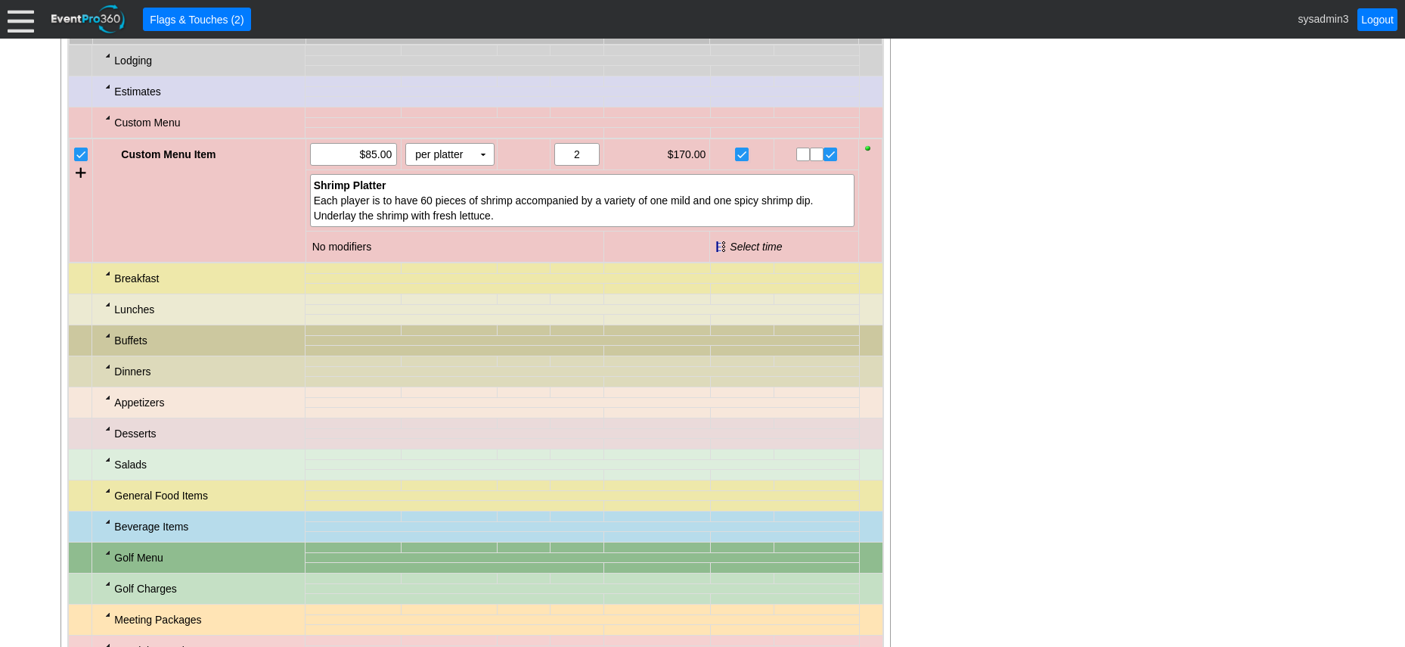
click at [109, 403] on div at bounding box center [108, 397] width 12 height 12
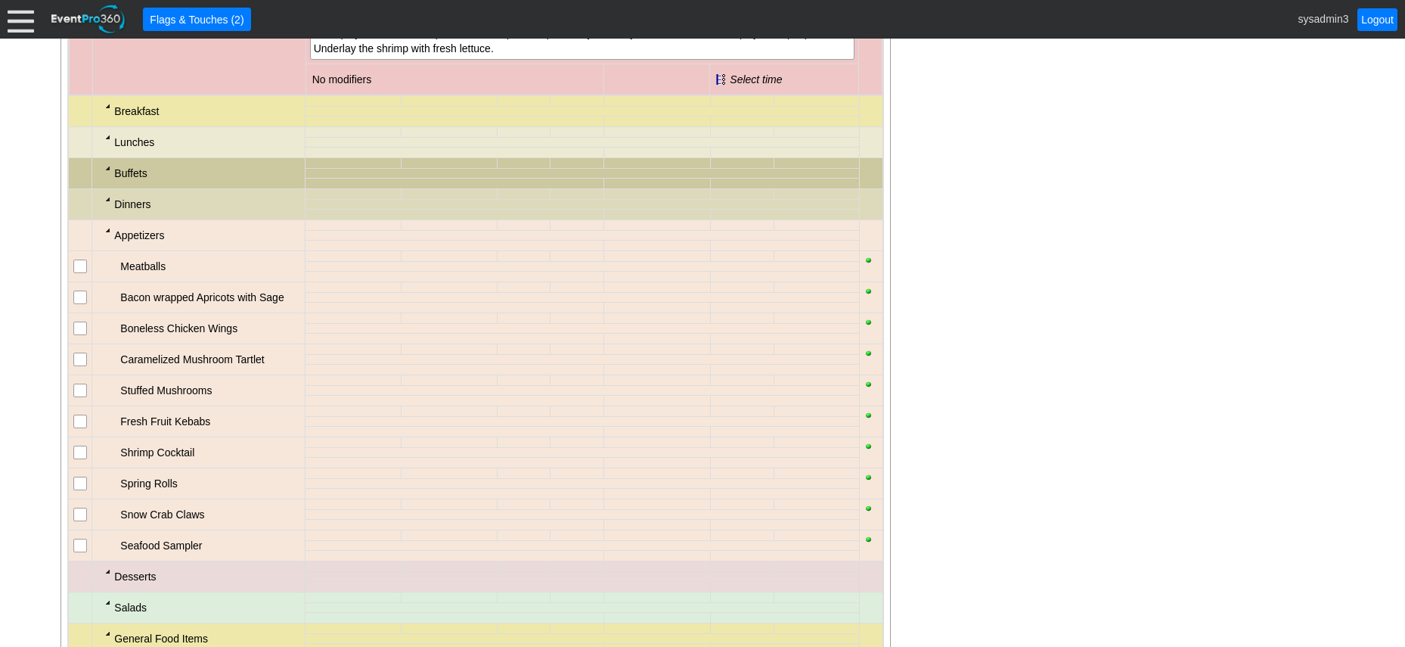
scroll to position [1376, 0]
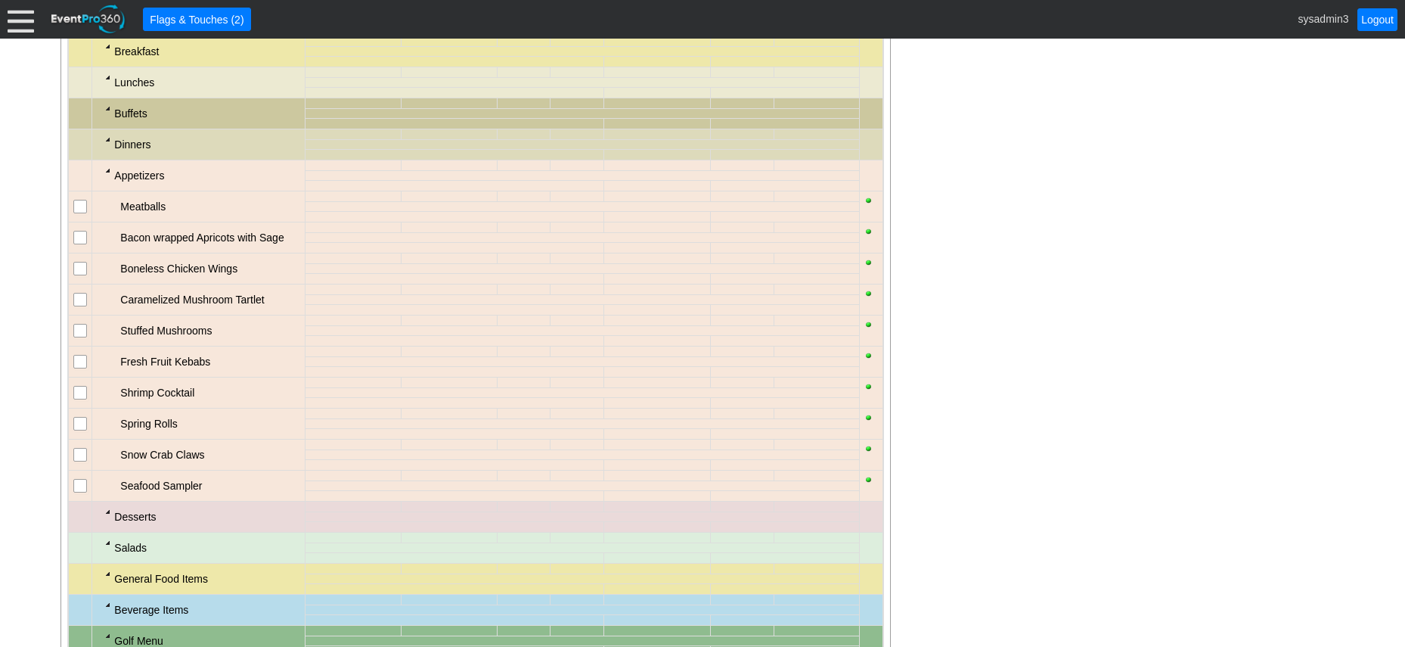
click at [73, 315] on td at bounding box center [80, 299] width 23 height 31
click at [79, 309] on input "checkbox" at bounding box center [81, 300] width 15 height 15
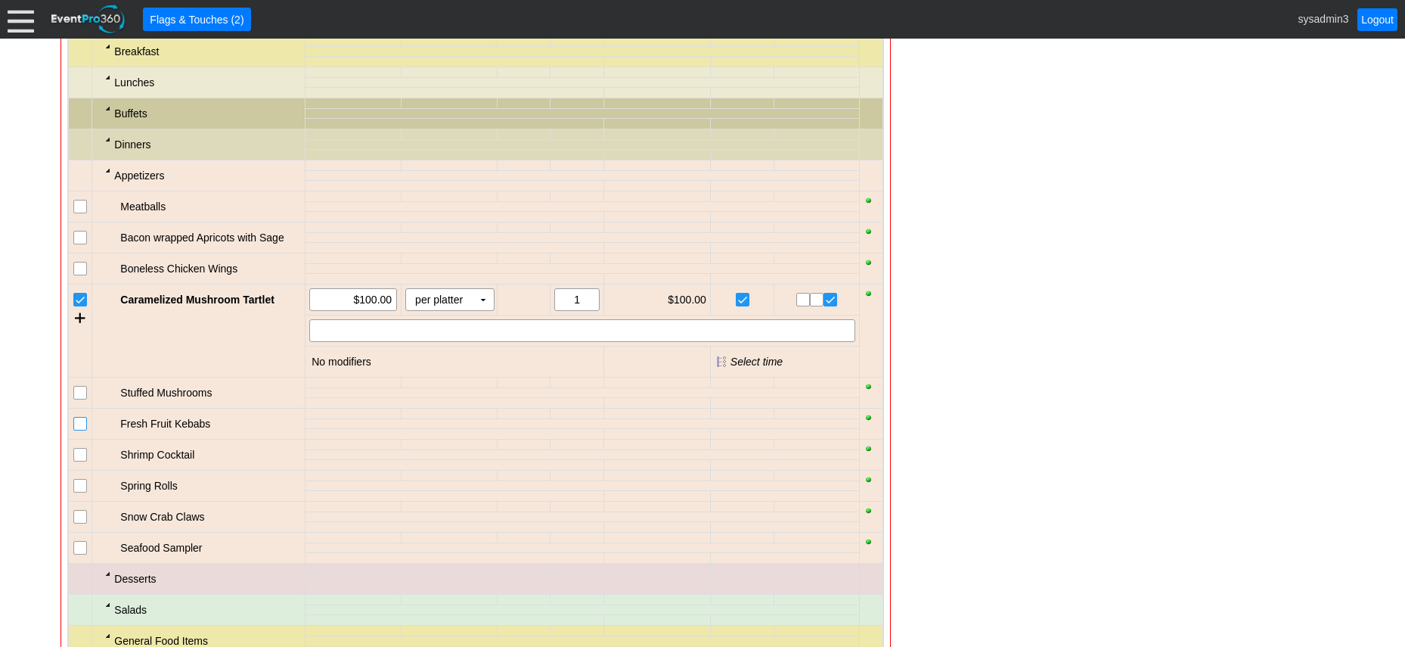
click at [85, 433] on input "checkbox" at bounding box center [81, 425] width 15 height 15
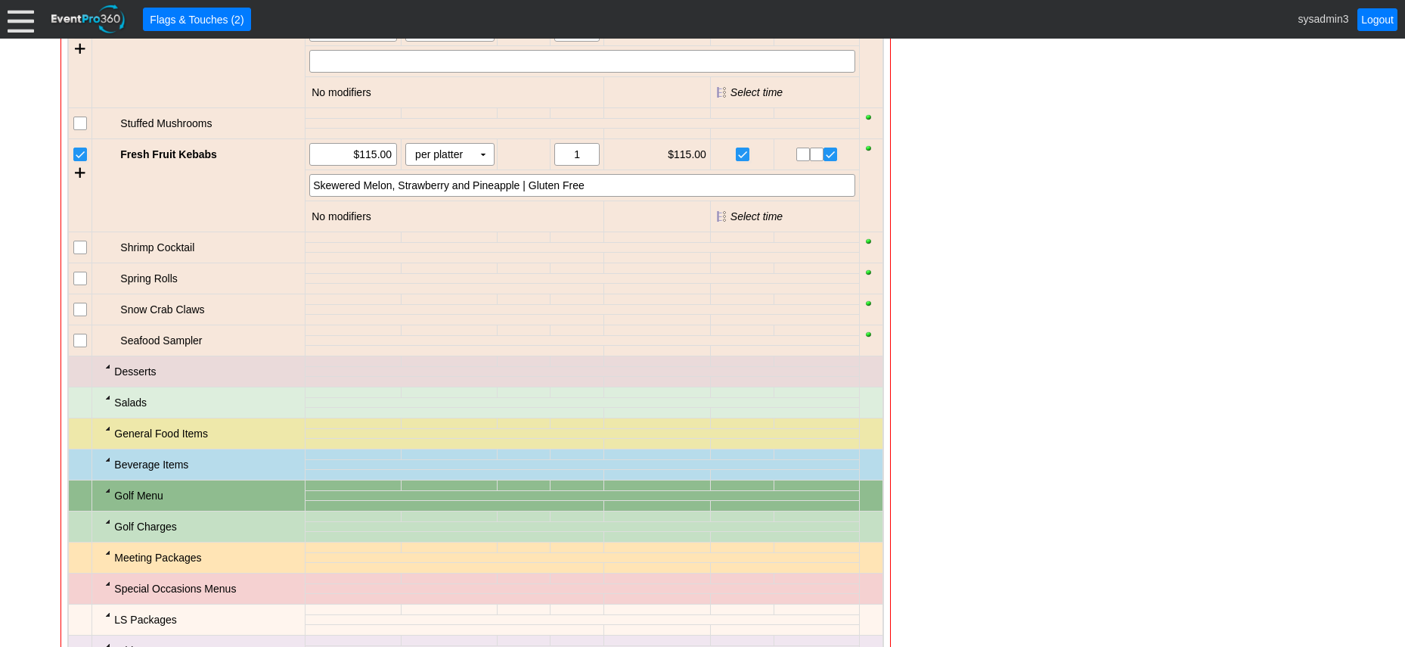
scroll to position [1678, 0]
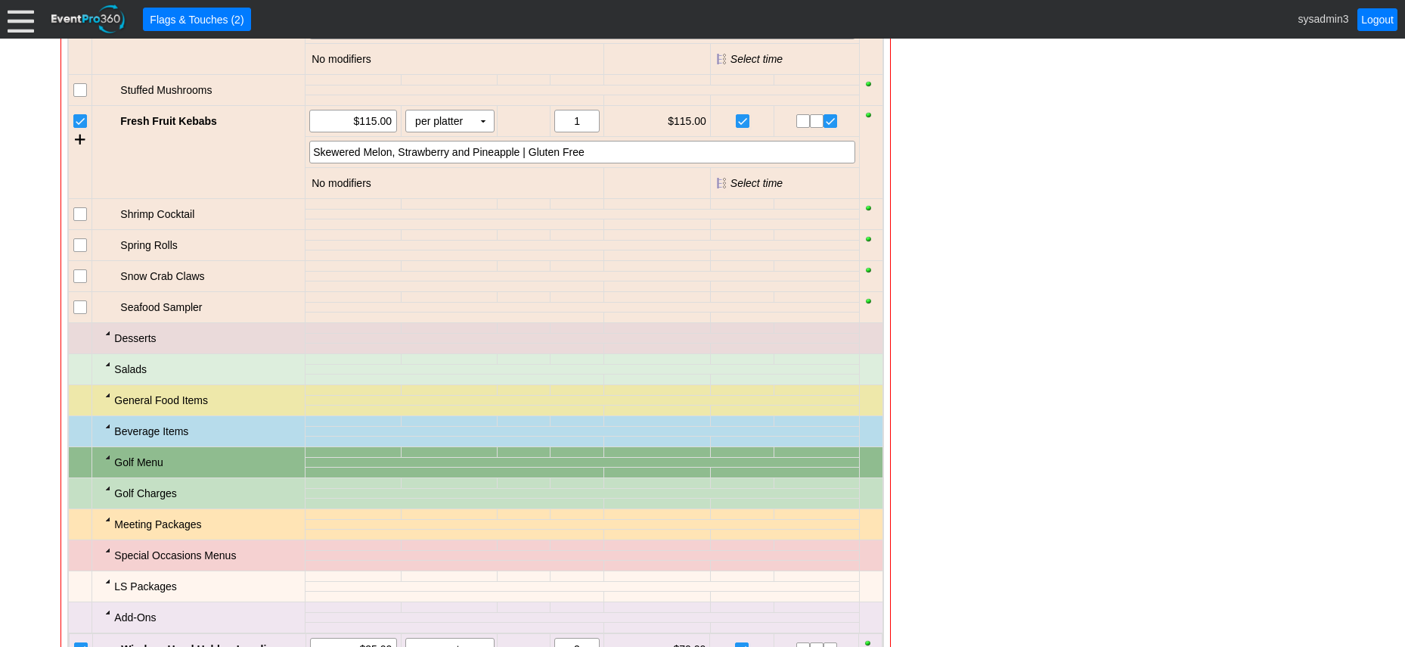
click at [107, 432] on div at bounding box center [108, 426] width 12 height 12
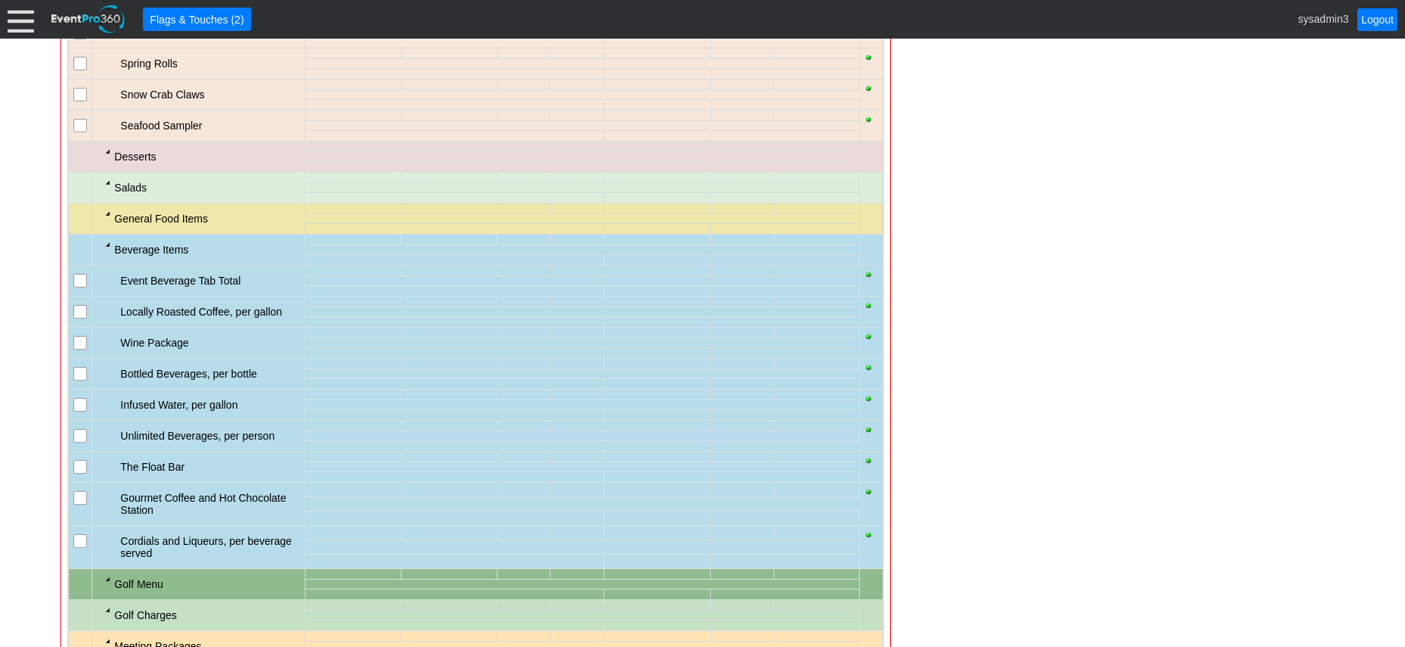
scroll to position [1905, 0]
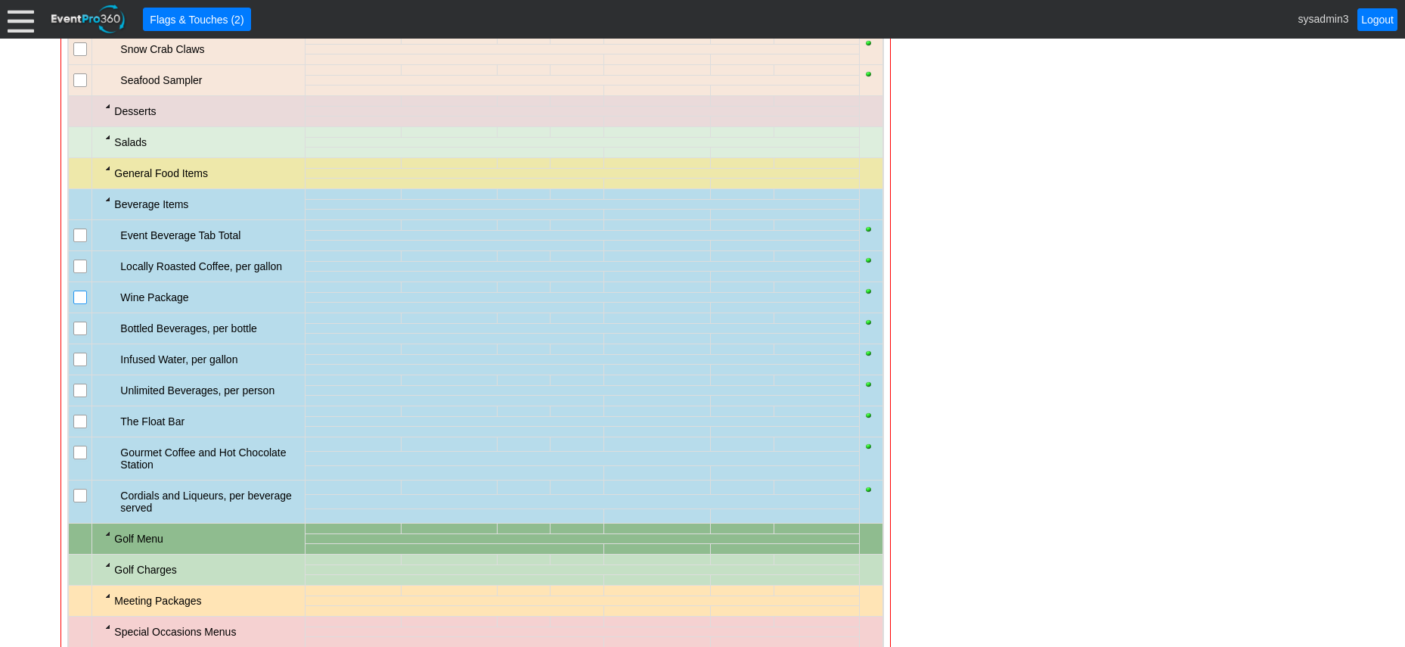
click at [79, 306] on input "checkbox" at bounding box center [81, 298] width 15 height 15
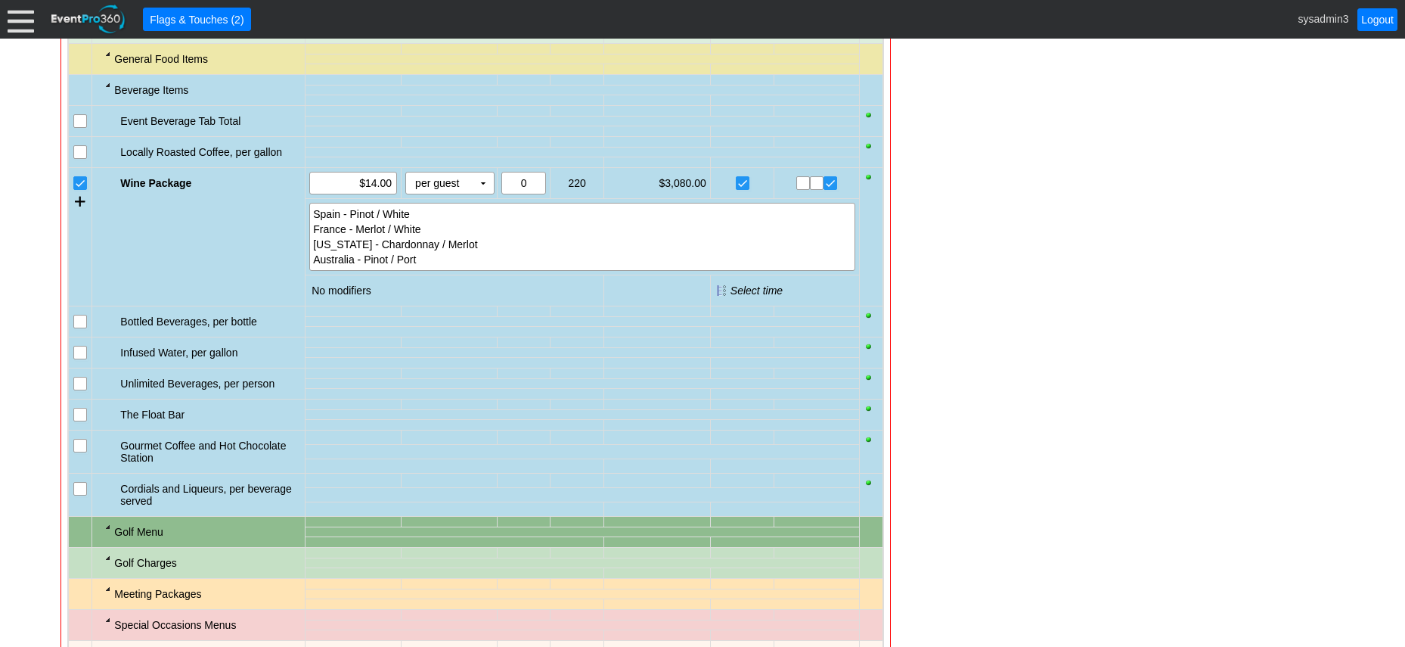
scroll to position [2057, 0]
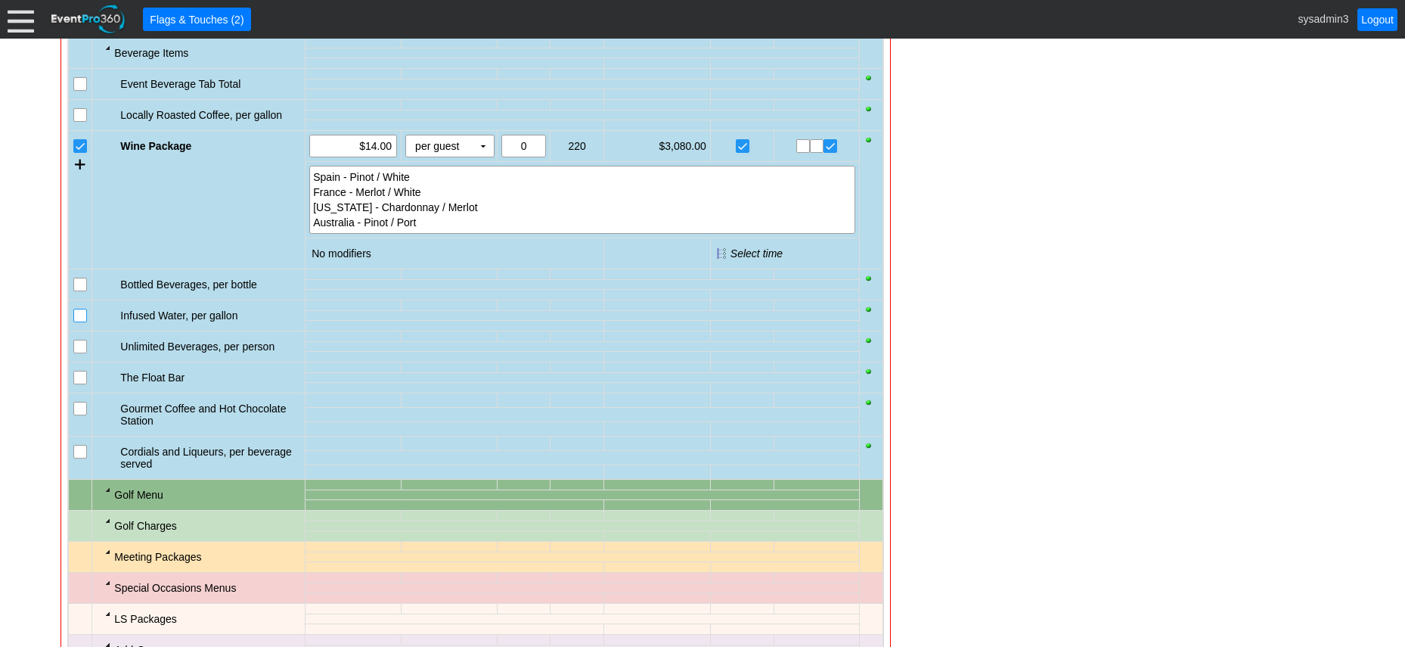
click at [84, 324] on input "checkbox" at bounding box center [81, 316] width 15 height 15
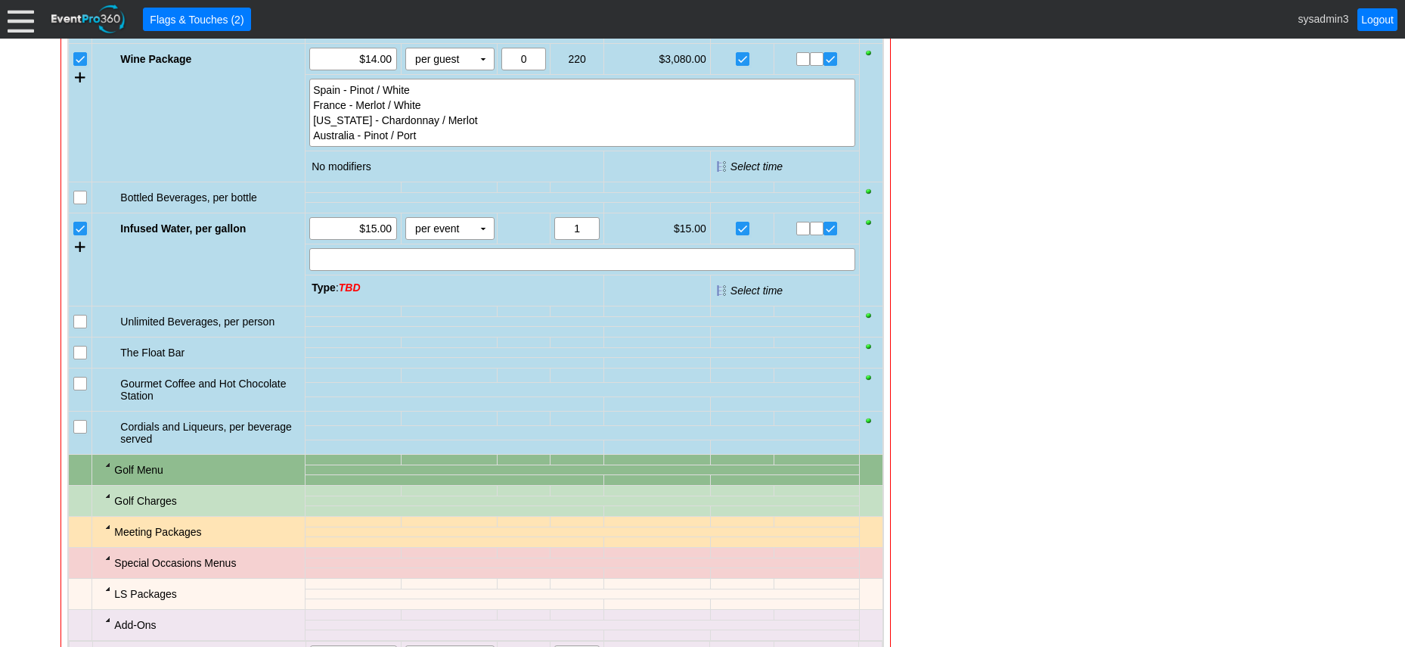
scroll to position [2132, 0]
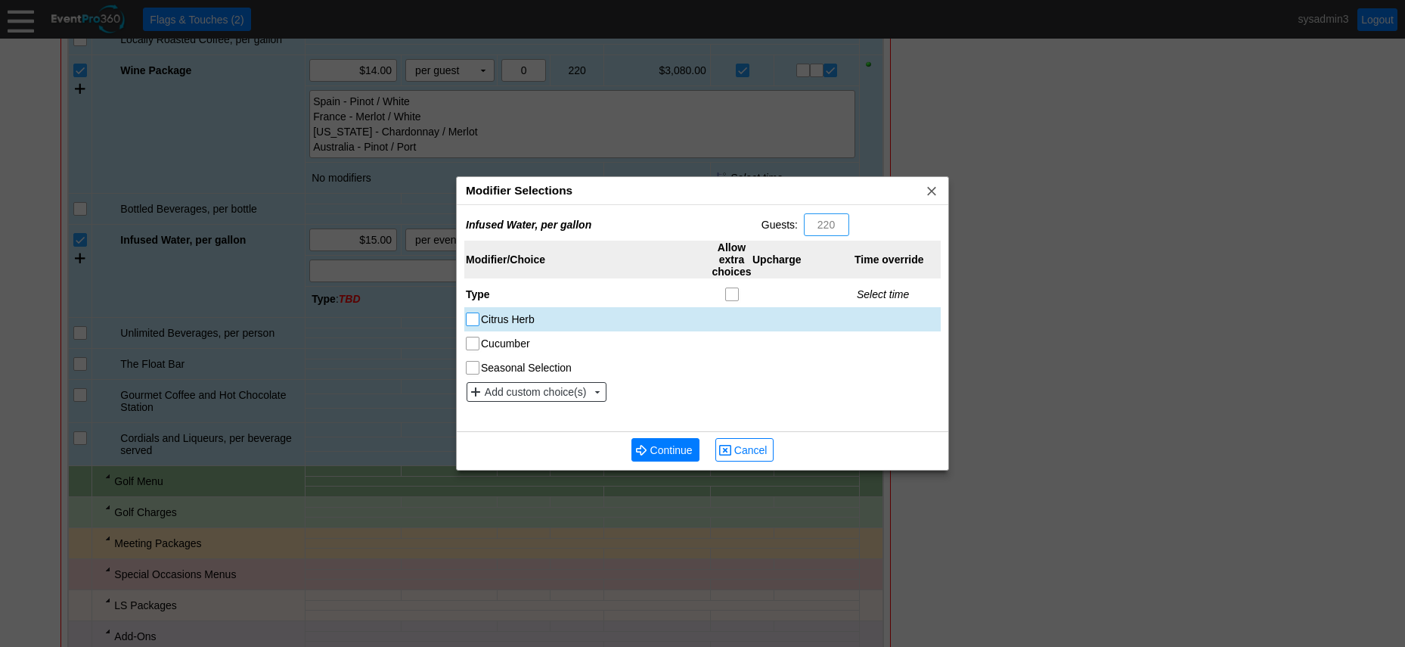
click at [472, 315] on input "Citrus Herb" at bounding box center [474, 320] width 15 height 15
checkbox input "true"
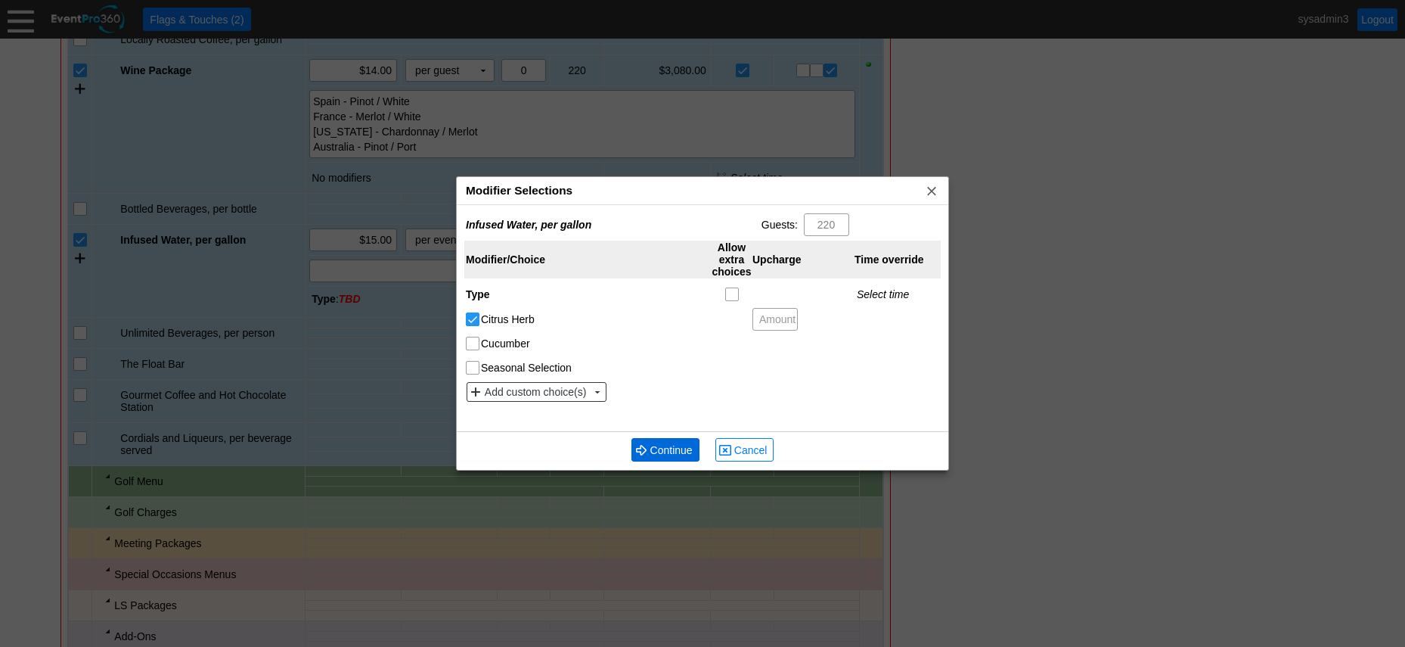
click at [671, 452] on span "Continue" at bounding box center [671, 449] width 48 height 15
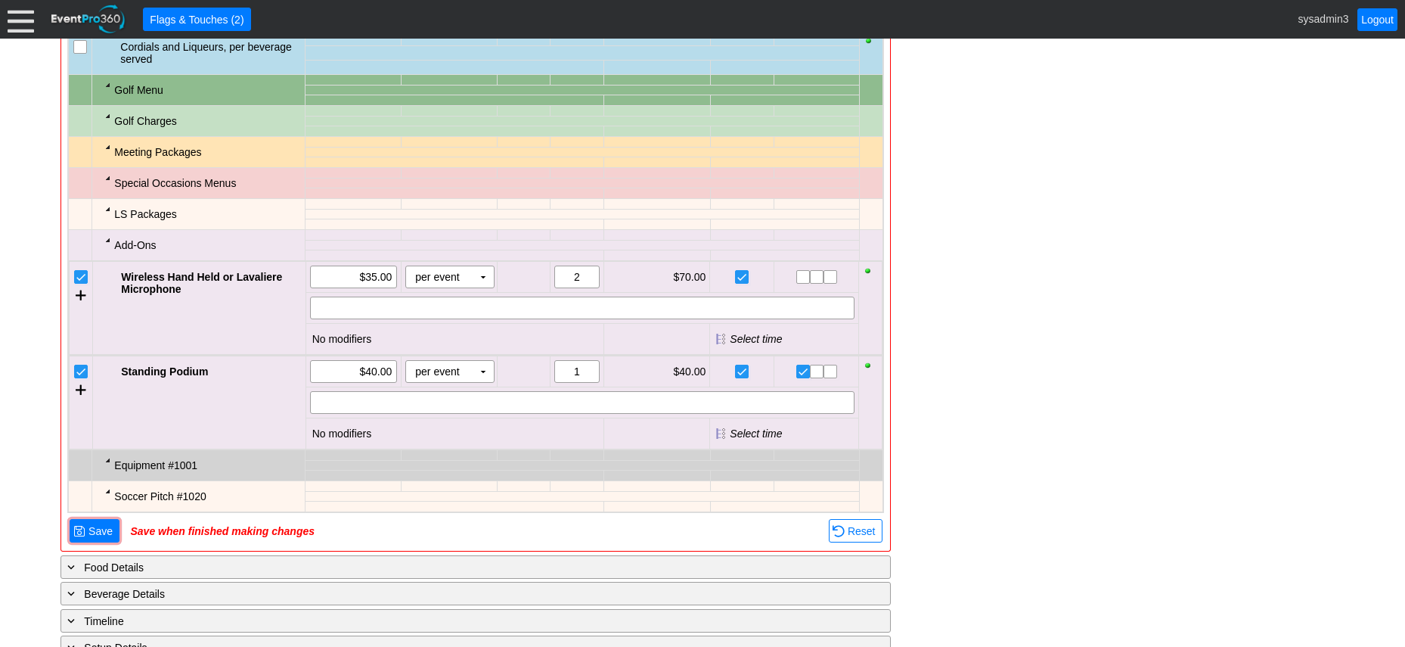
scroll to position [2586, 0]
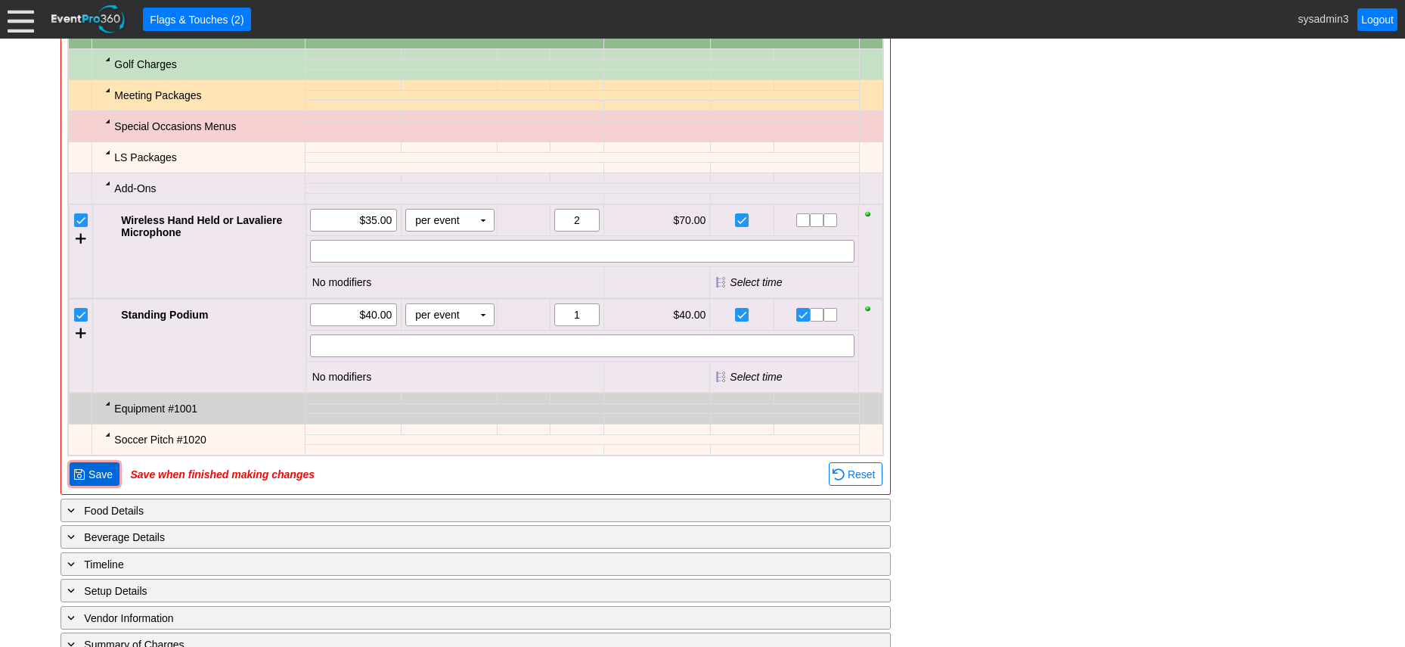
click at [98, 482] on span "Save" at bounding box center [100, 474] width 30 height 15
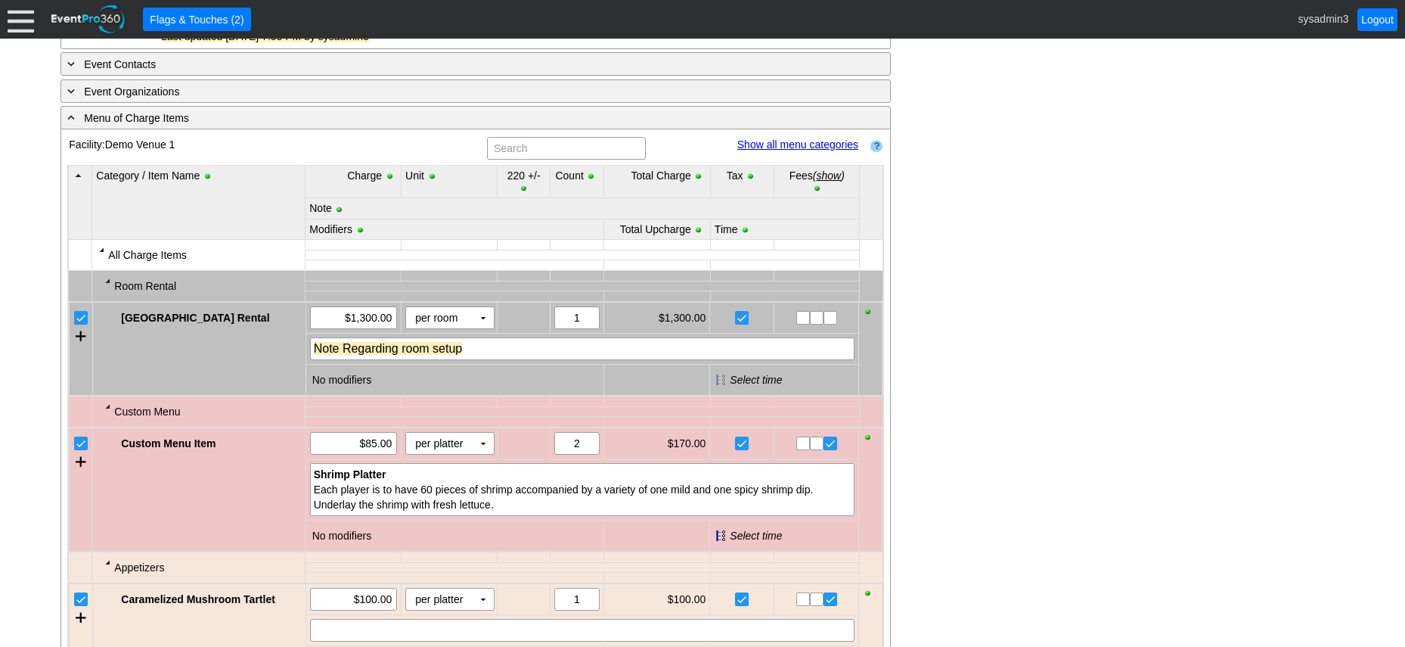
scroll to position [797, 0]
click at [796, 151] on link "Show all menu categories" at bounding box center [797, 145] width 121 height 12
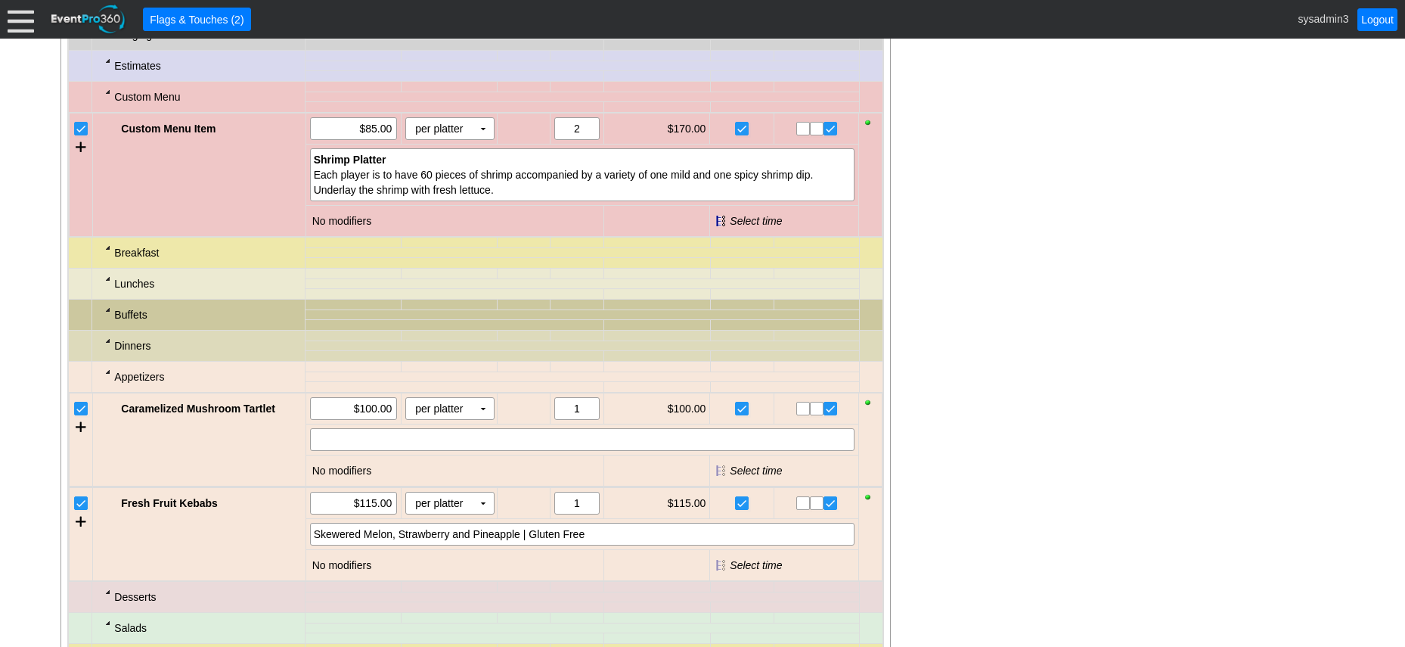
scroll to position [1175, 0]
click at [109, 346] on div at bounding box center [108, 340] width 12 height 12
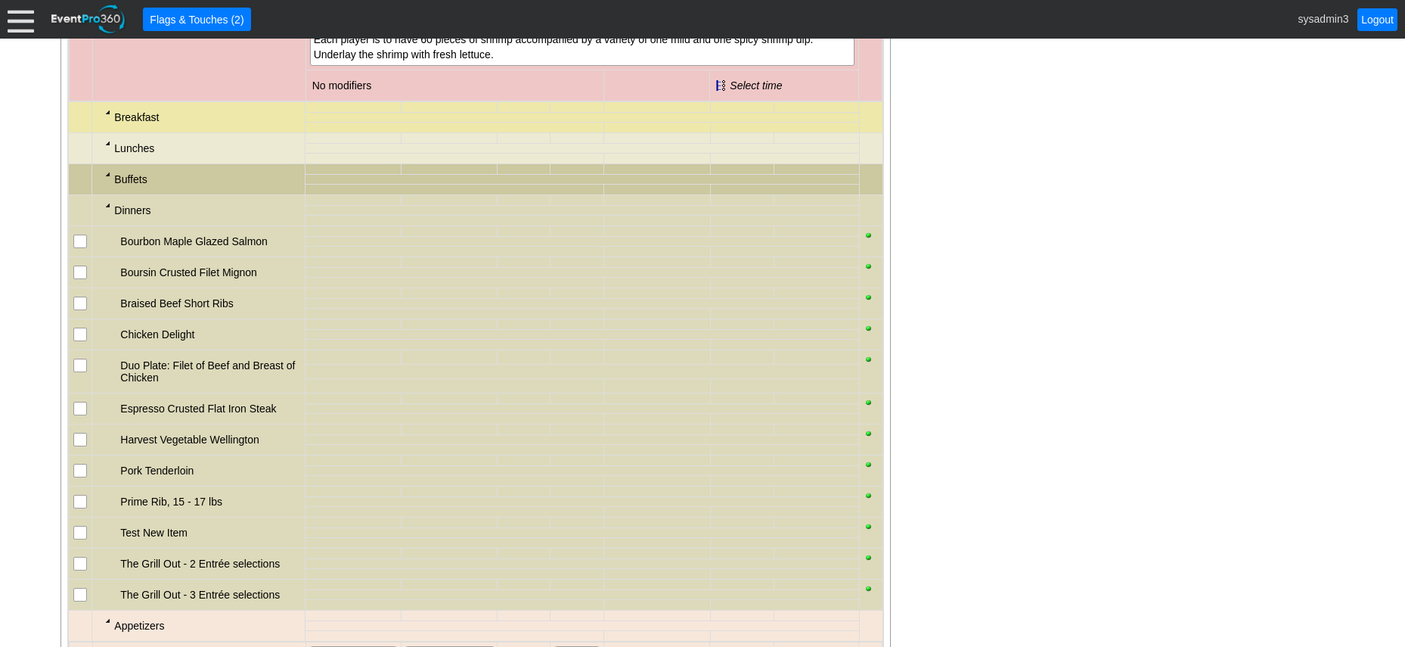
scroll to position [1327, 0]
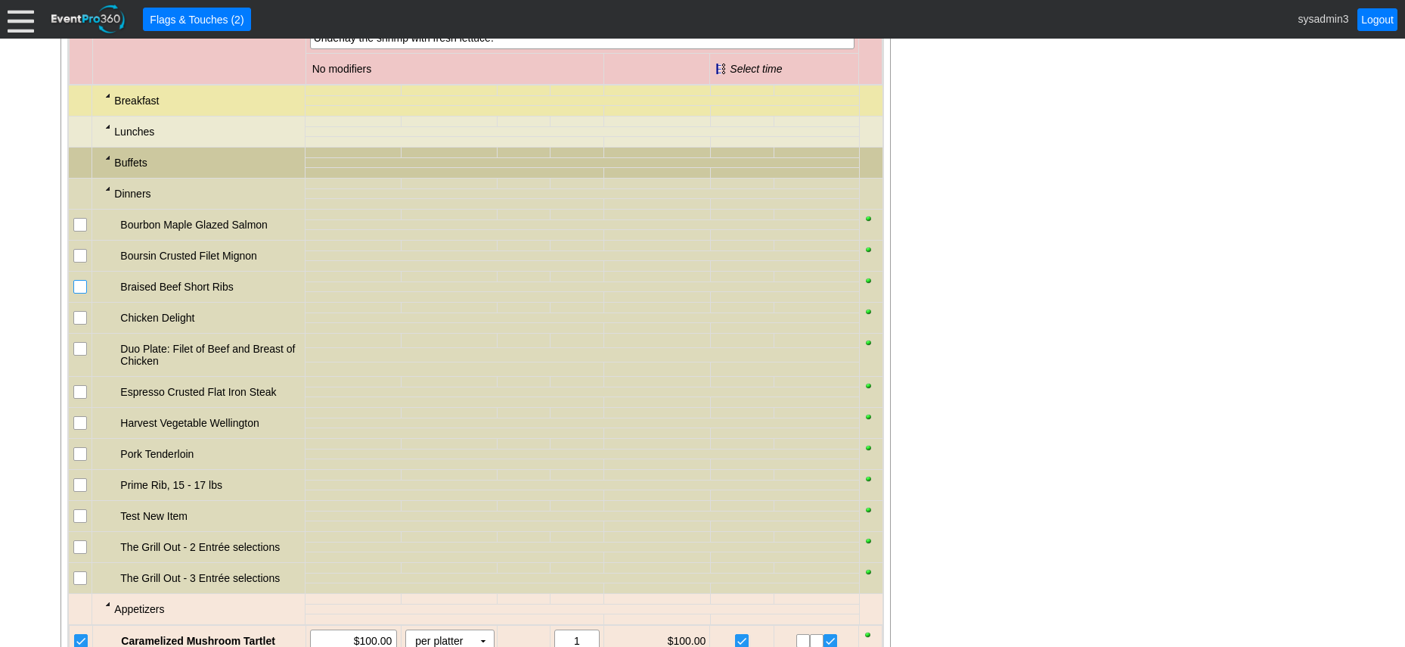
click at [79, 296] on input "checkbox" at bounding box center [81, 288] width 15 height 15
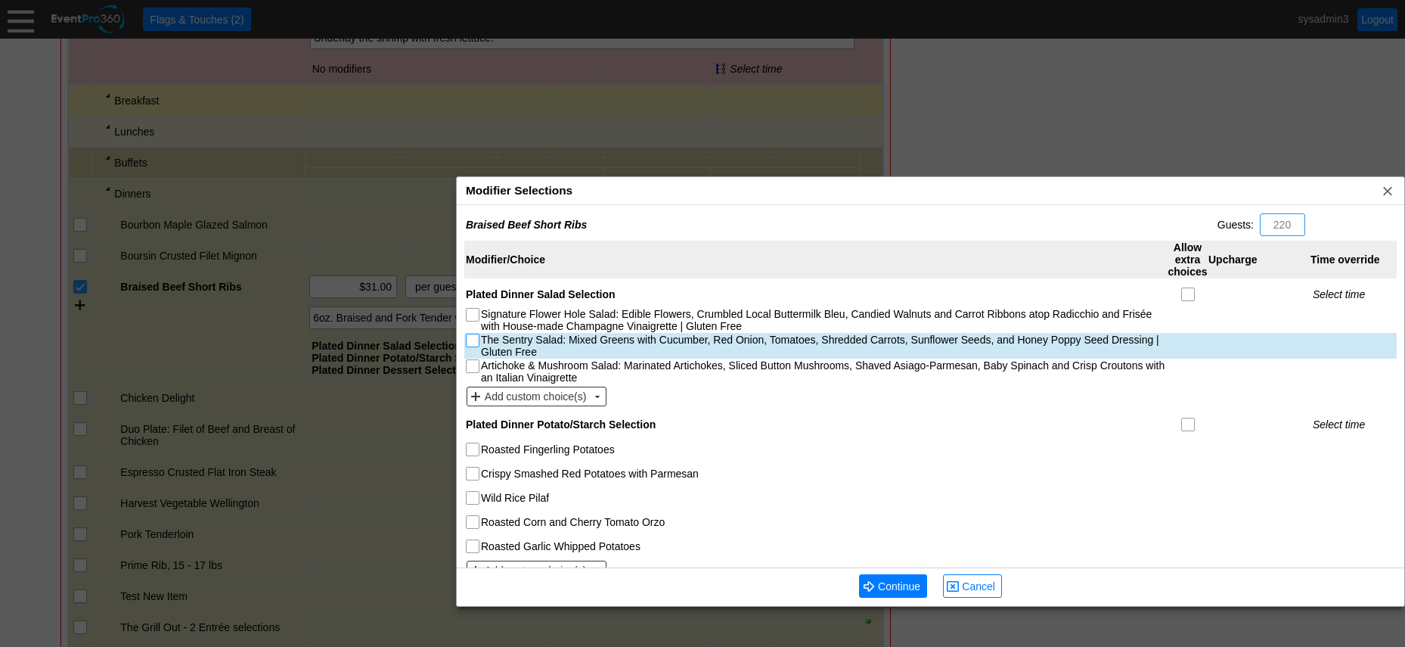
click at [472, 341] on input "The Sentry Salad: Mixed Greens with Cucumber, Red Onion, Tomatoes, Shredded Car…" at bounding box center [474, 341] width 15 height 15
checkbox input "true"
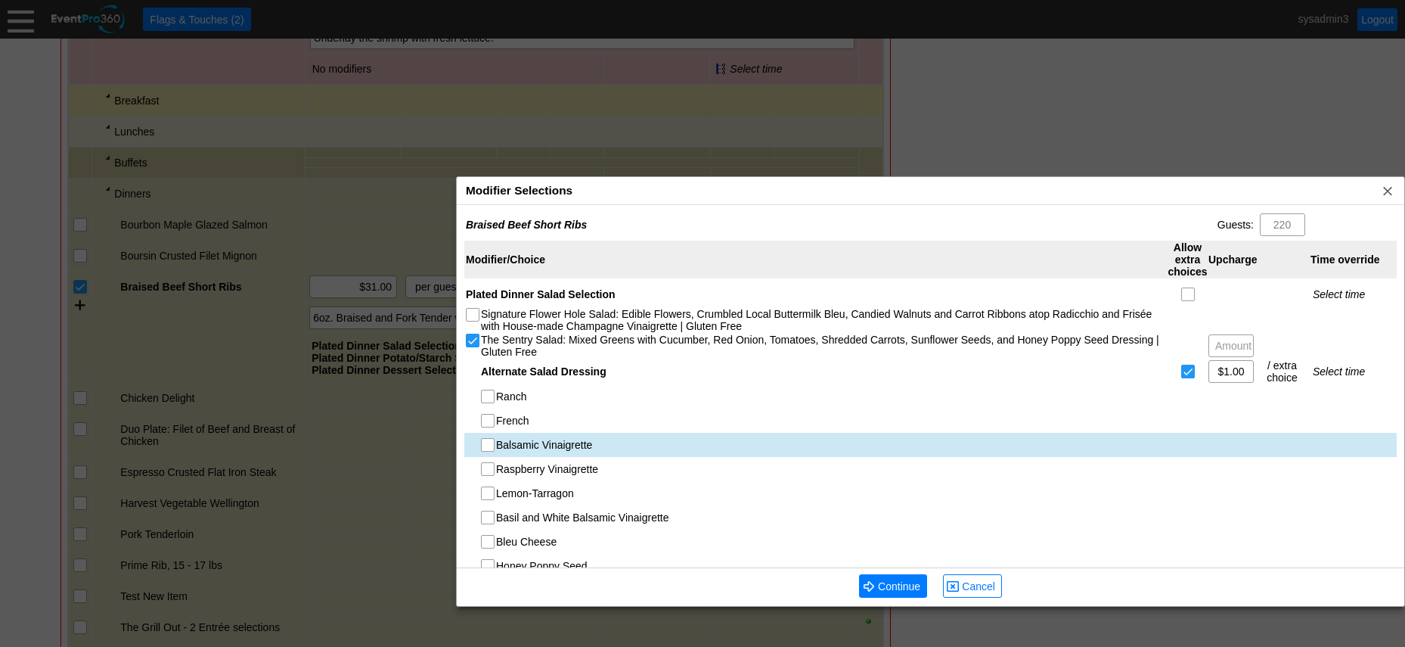
click at [492, 445] on input "Balsamic Vinaigrette" at bounding box center [489, 446] width 15 height 15
checkbox input "true"
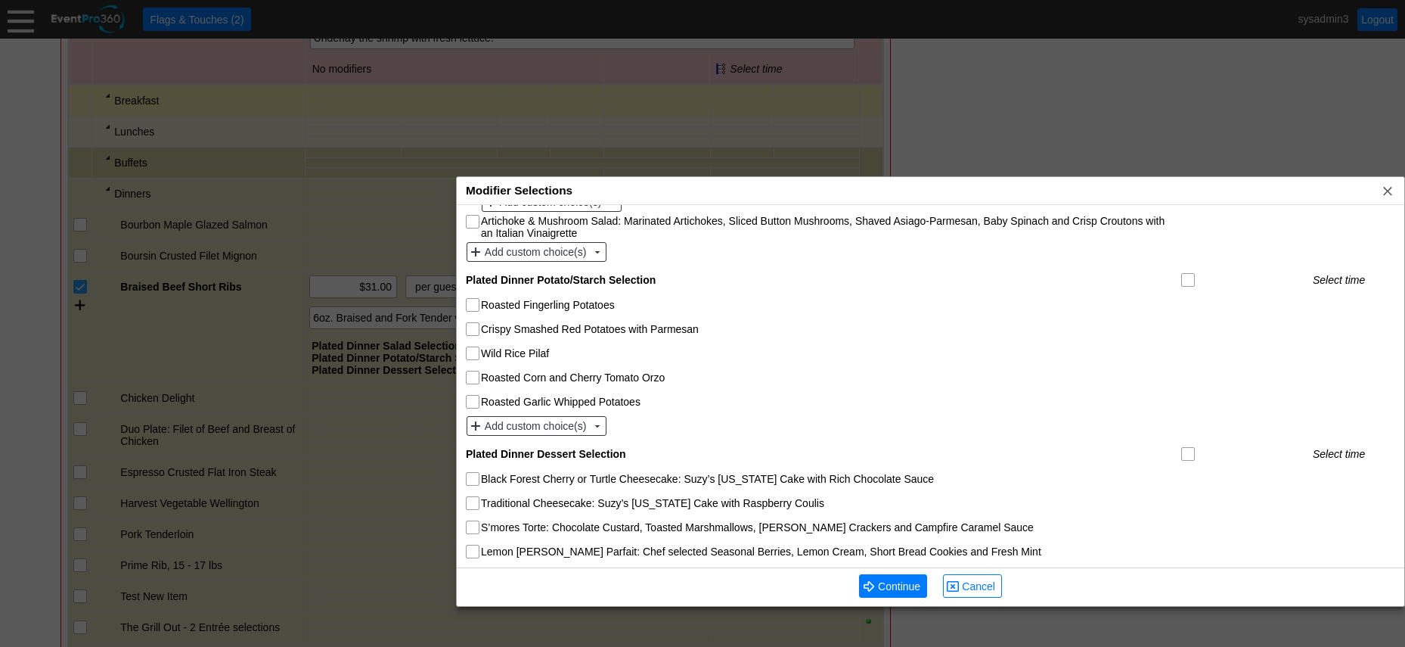
scroll to position [454, 0]
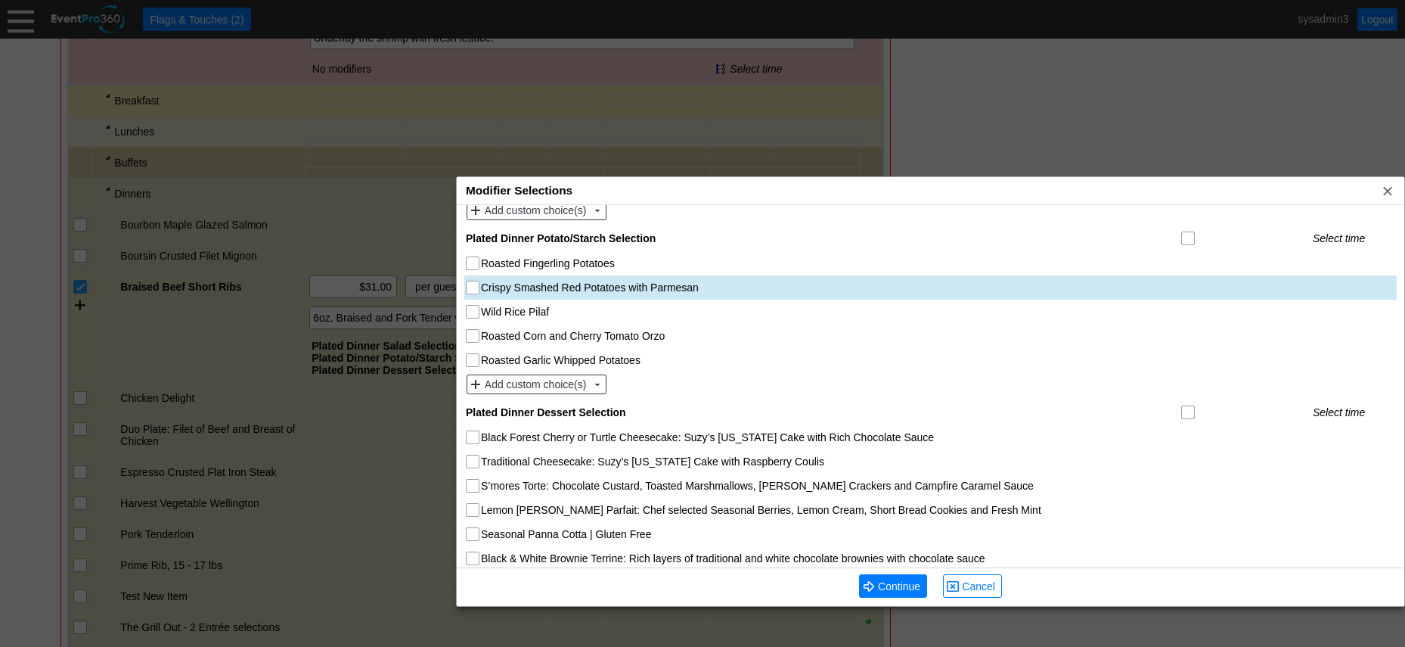
click at [471, 284] on input "Crispy Smashed Red Potatoes with Parmesan" at bounding box center [474, 288] width 15 height 15
checkbox input "true"
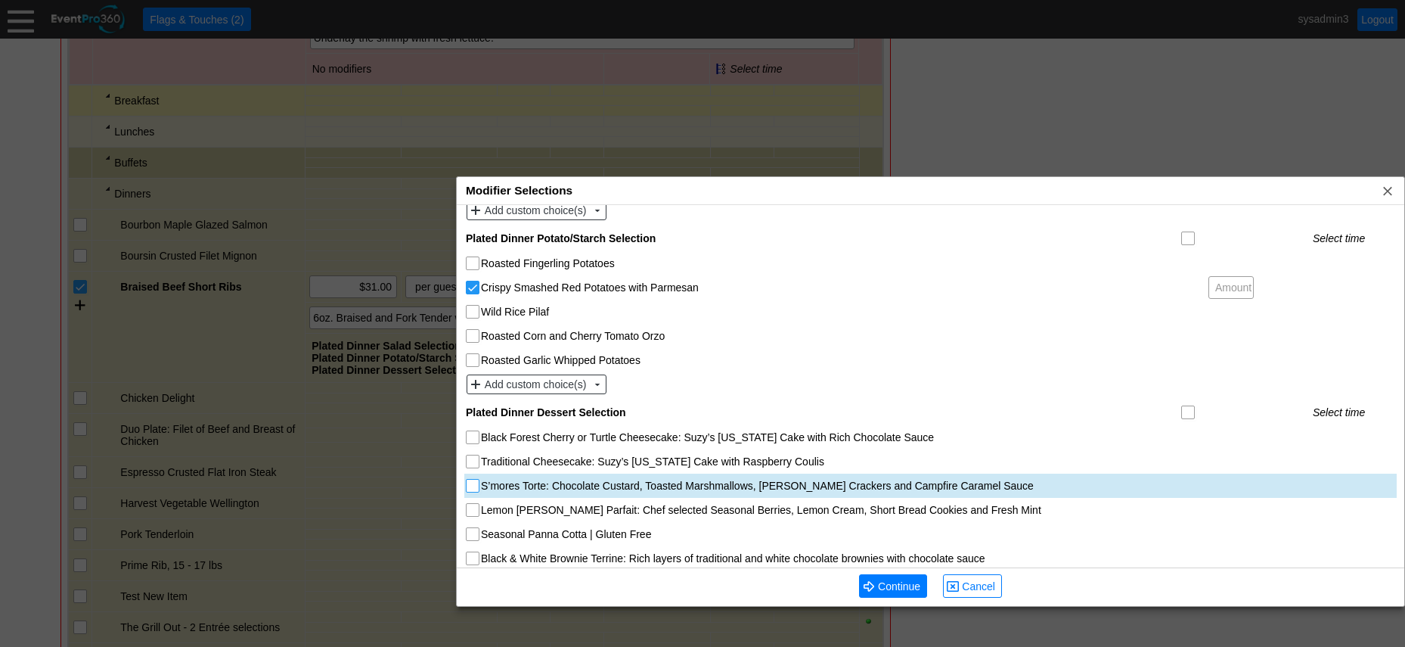
click at [473, 483] on input "S’mores Torte: Chocolate Custard, Toasted Marshmallows, Graham Crackers and Cam…" at bounding box center [474, 487] width 15 height 15
checkbox input "true"
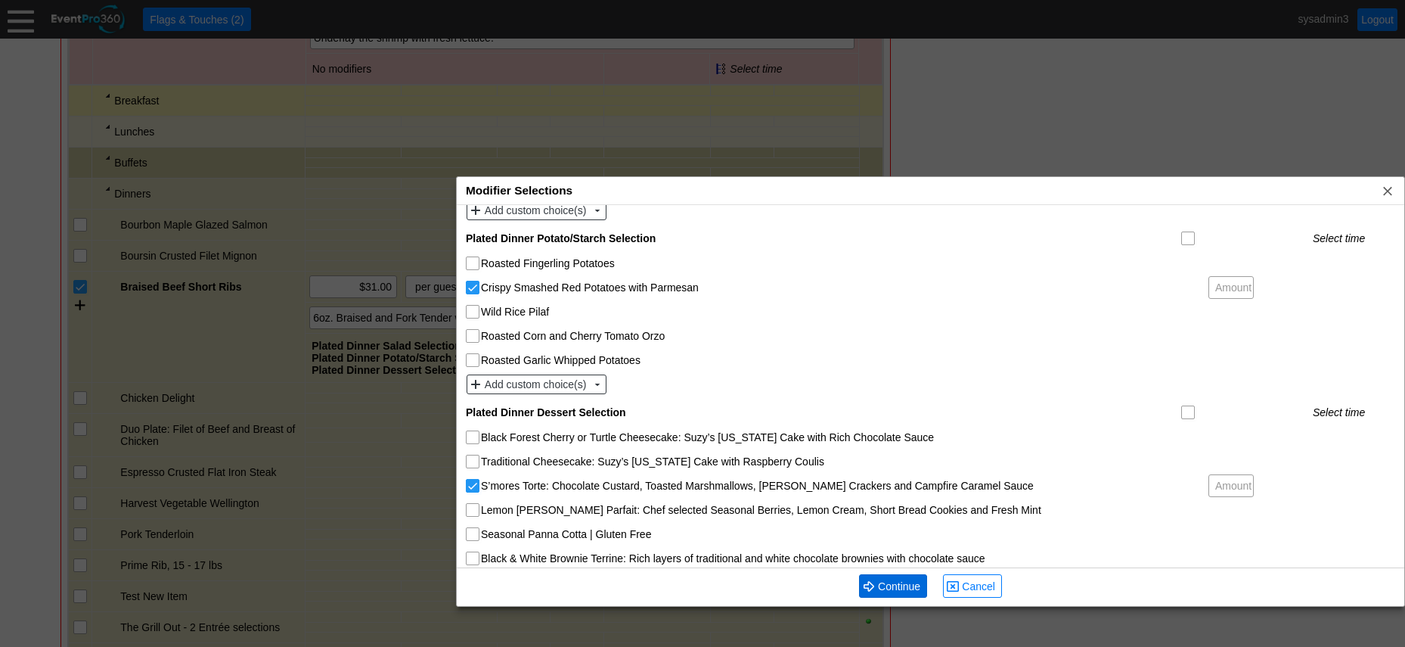
click at [898, 593] on span "Continue" at bounding box center [899, 586] width 48 height 15
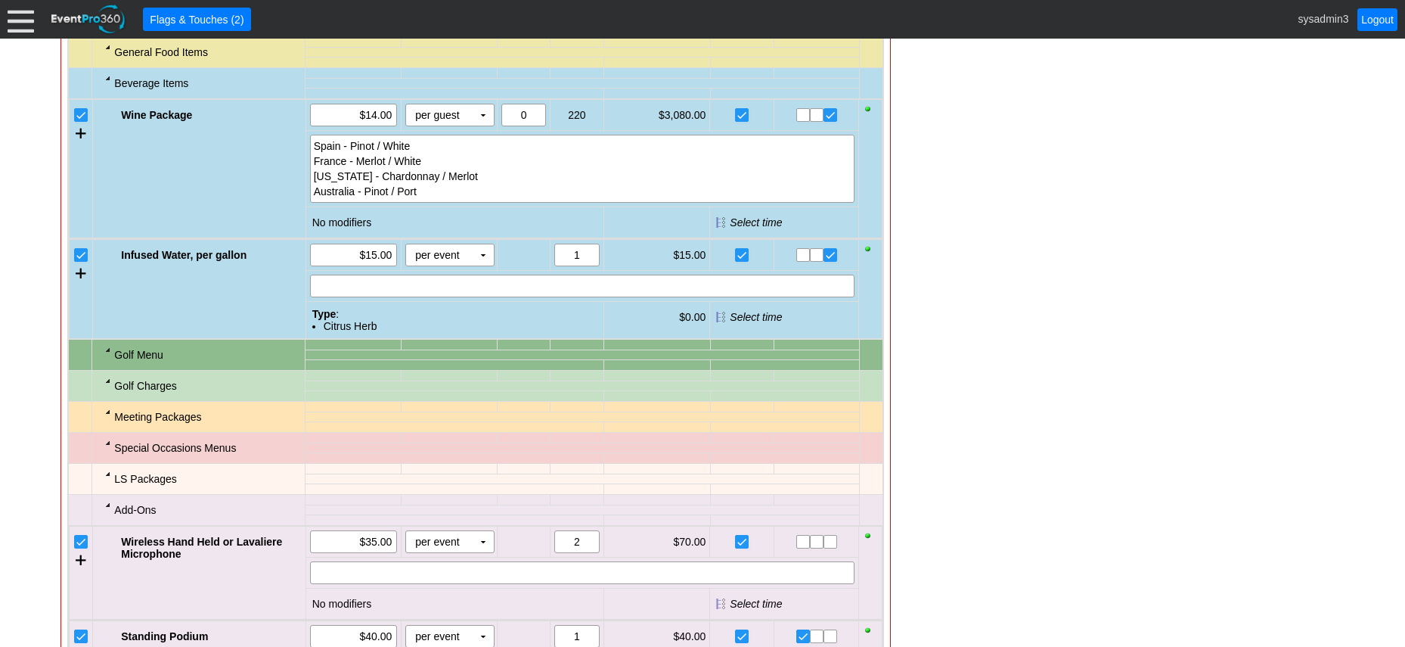
scroll to position [2764, 0]
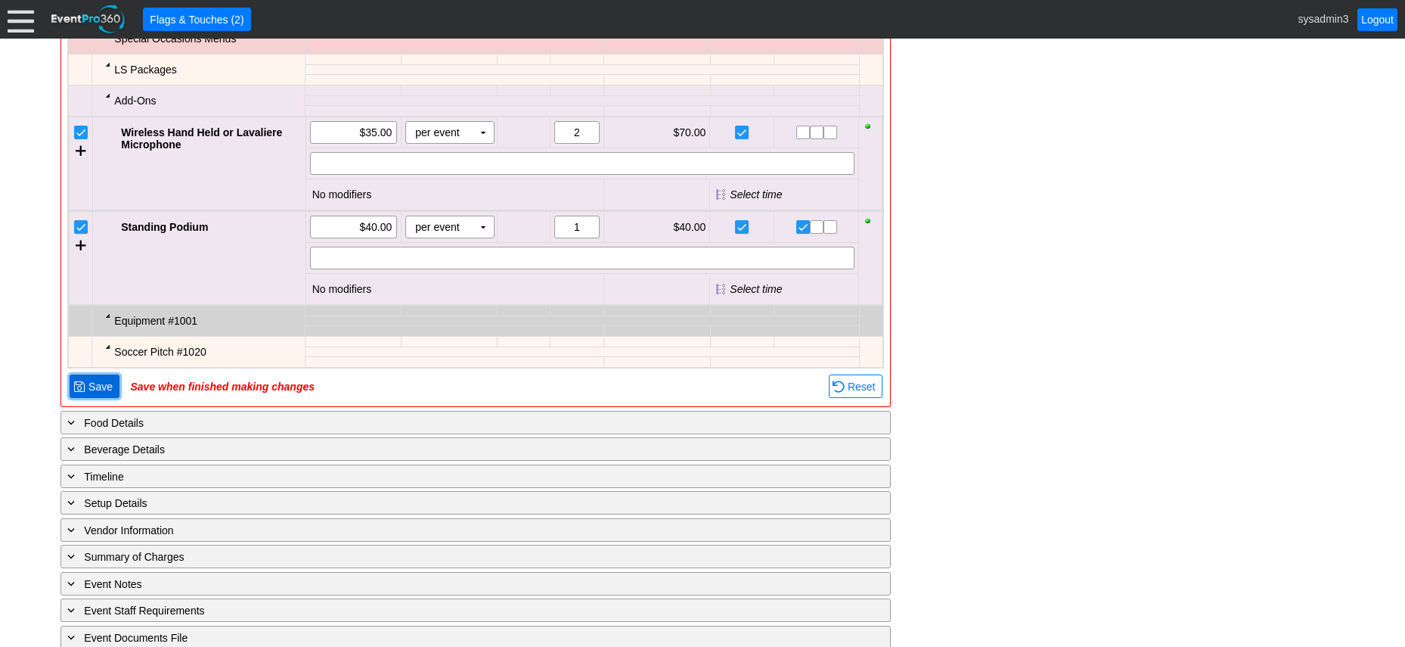
click at [98, 394] on span "Save" at bounding box center [100, 386] width 30 height 15
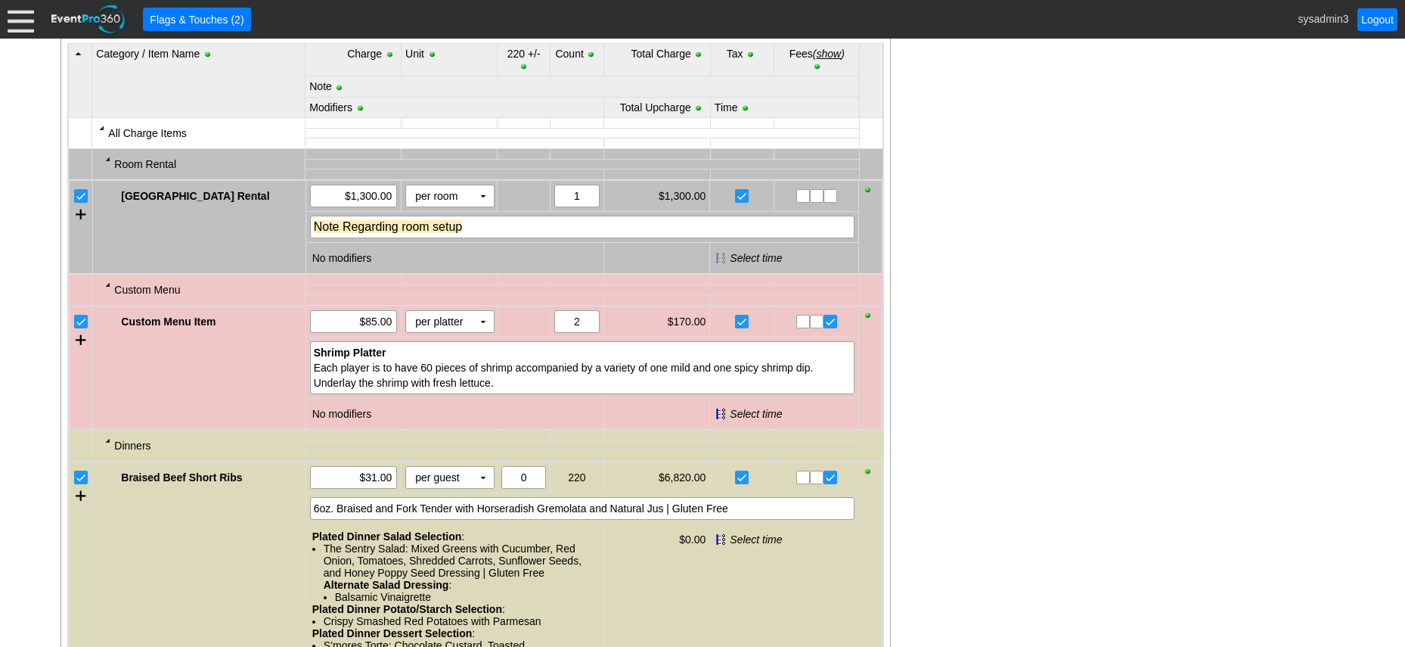
scroll to position [732, 0]
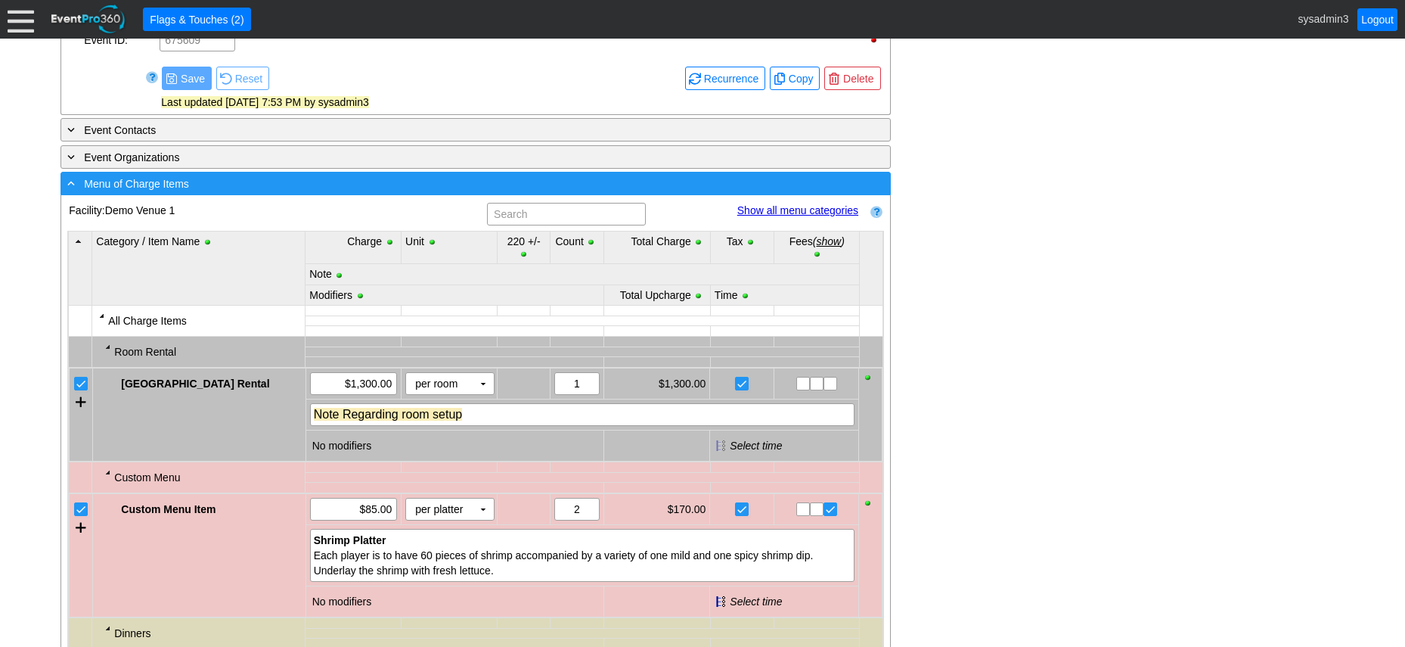
click at [396, 192] on div "- Menu of Charge Items" at bounding box center [444, 183] width 761 height 17
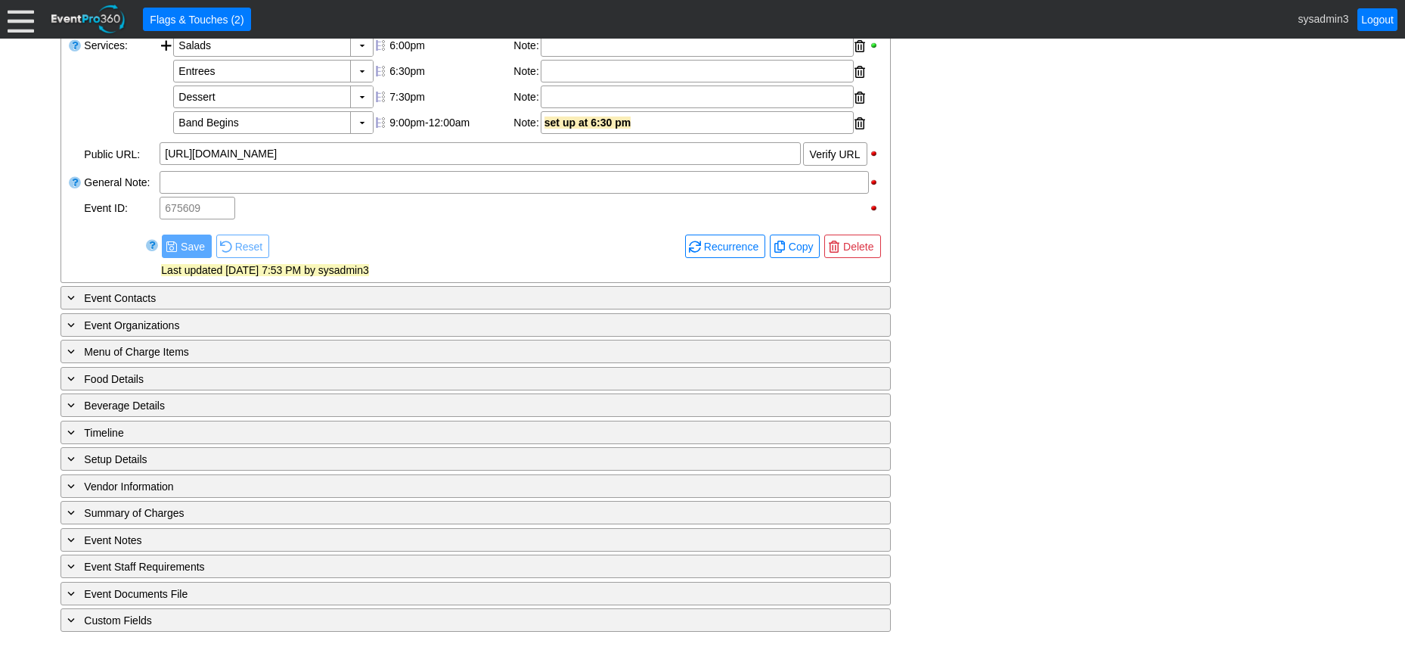
scroll to position [591, 0]
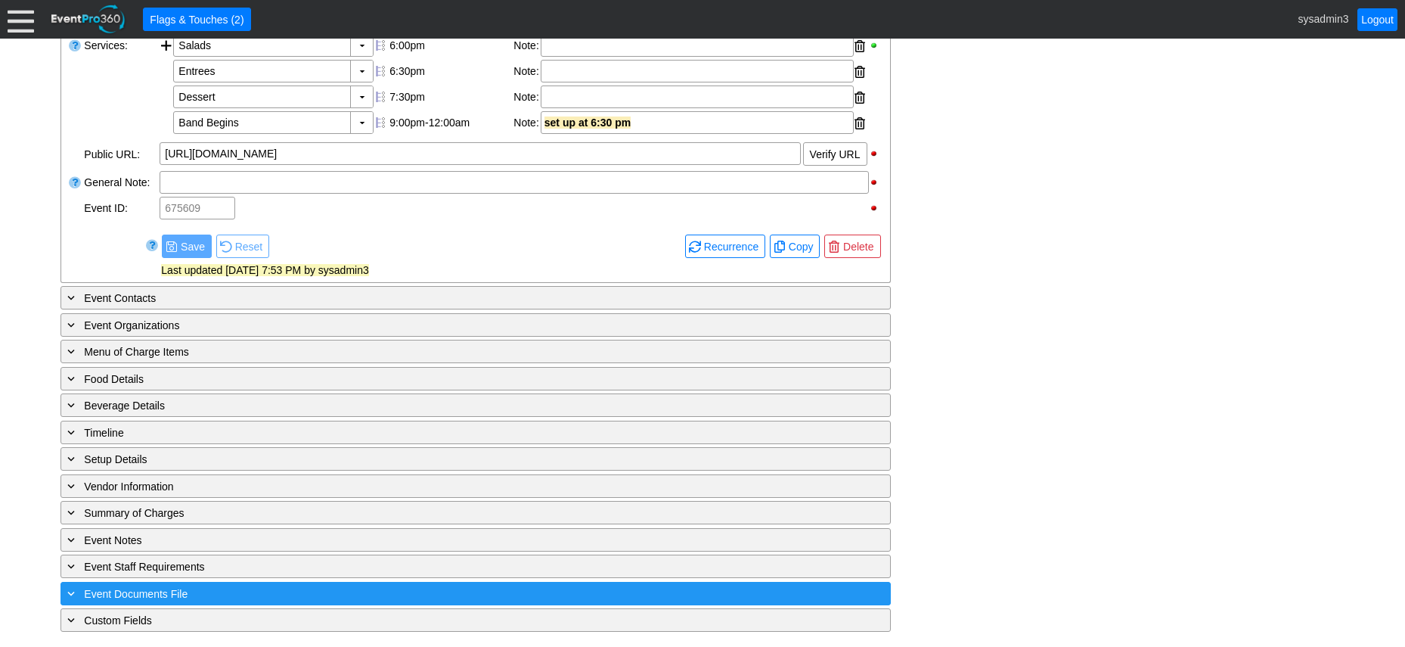
click at [222, 589] on div "+ Event Documents File" at bounding box center [444, 593] width 761 height 17
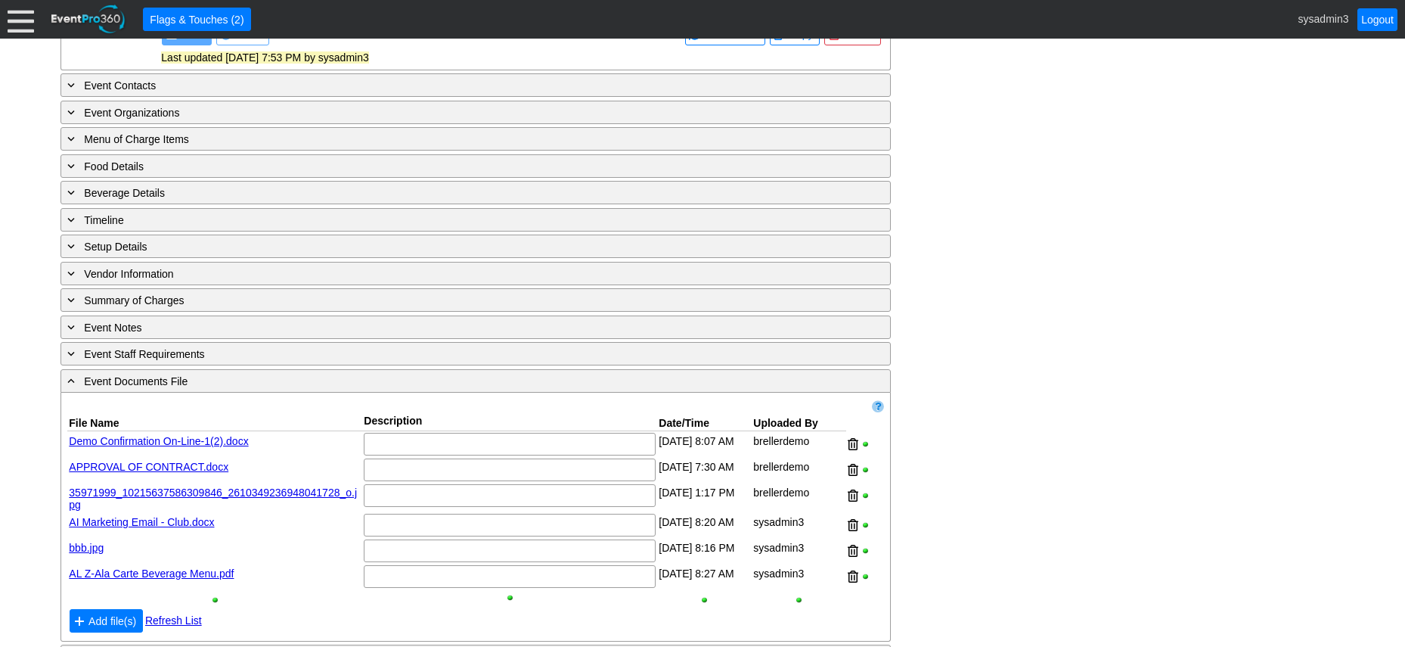
scroll to position [840, 0]
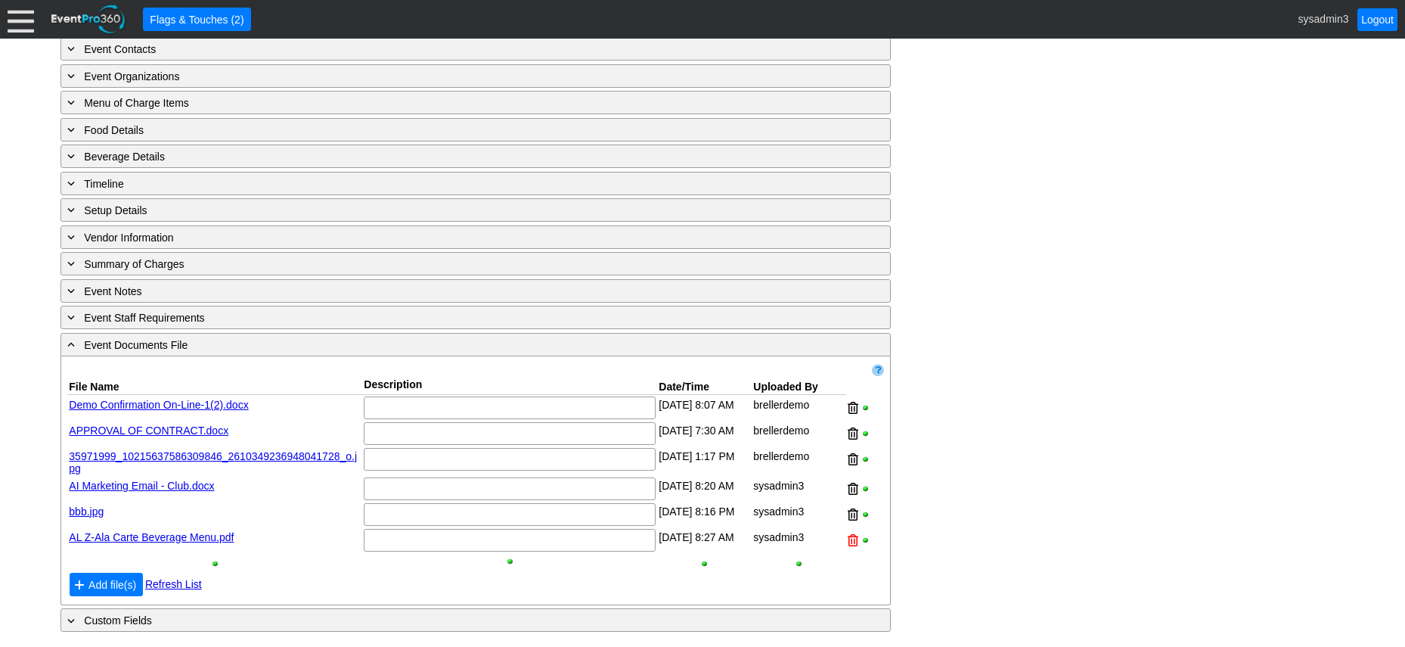
click at [855, 540] on div at bounding box center [853, 540] width 11 height 23
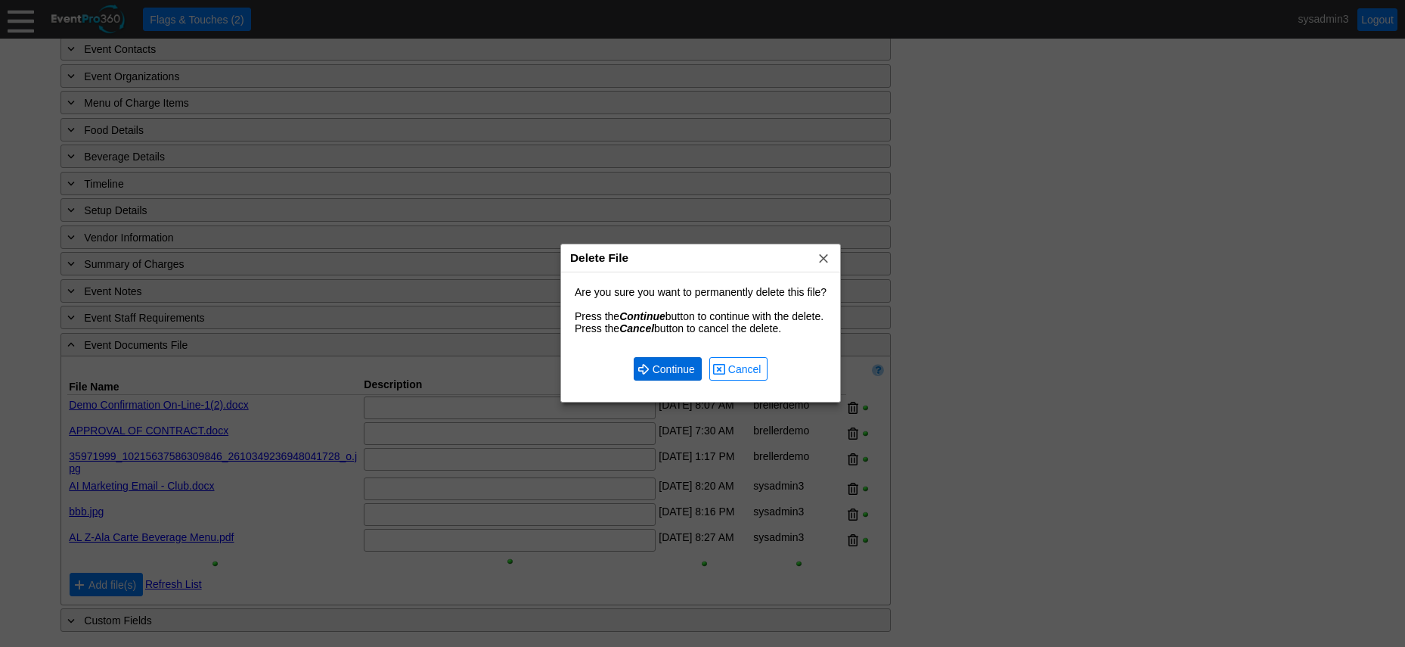
click at [652, 367] on span "Continue" at bounding box center [674, 369] width 48 height 15
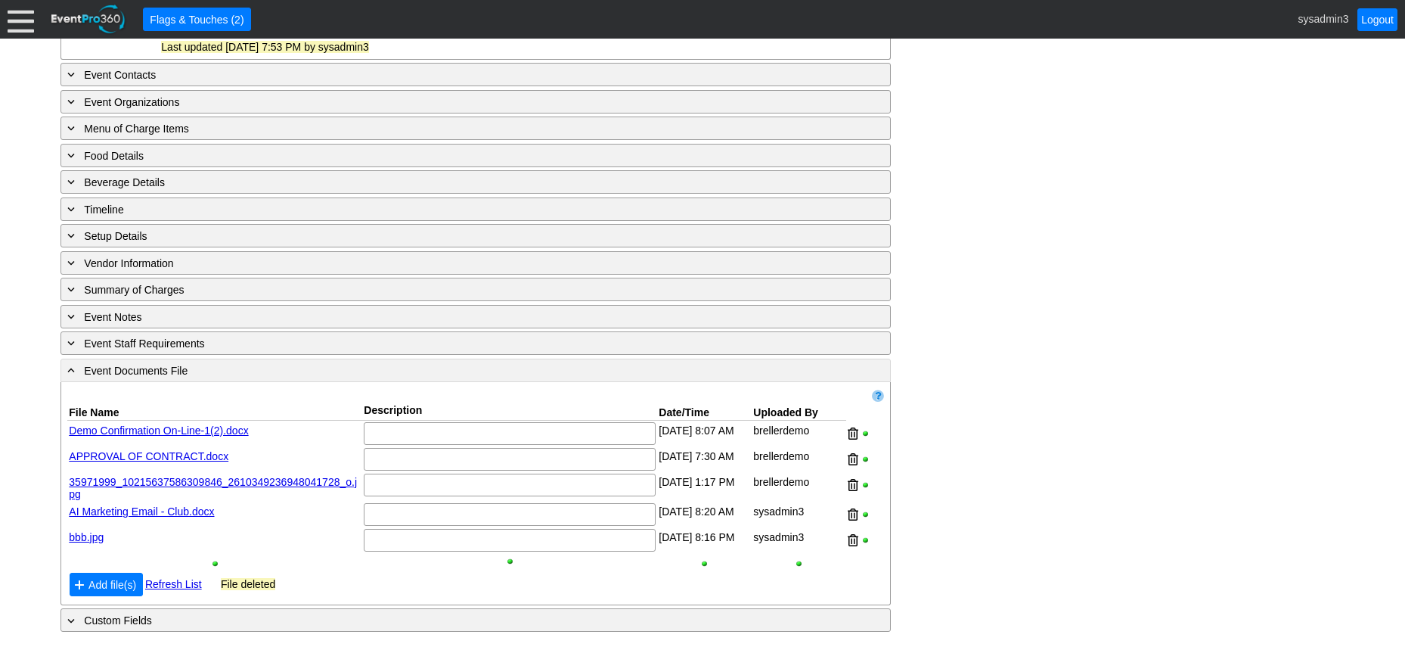
scroll to position [815, 0]
click at [94, 536] on link "bbb.jpg" at bounding box center [86, 537] width 35 height 12
click at [850, 541] on div at bounding box center [853, 540] width 11 height 23
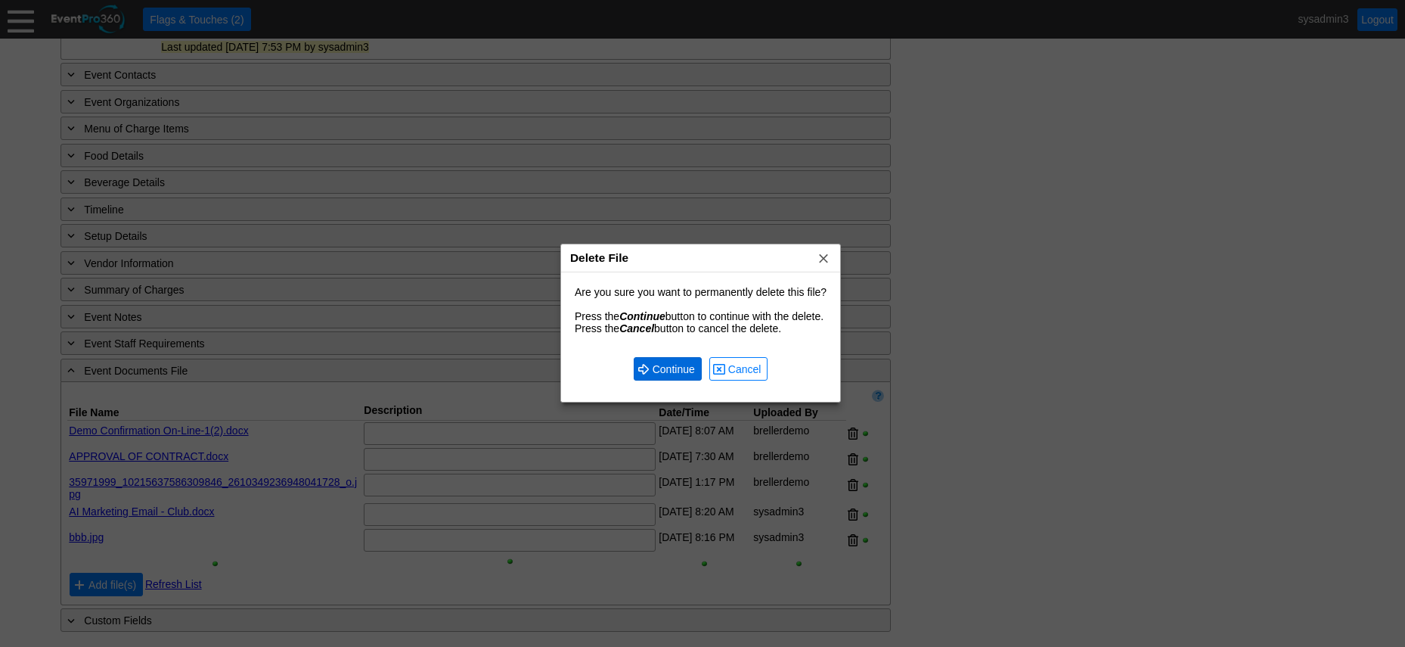
click at [678, 362] on span "Continue" at bounding box center [674, 369] width 48 height 15
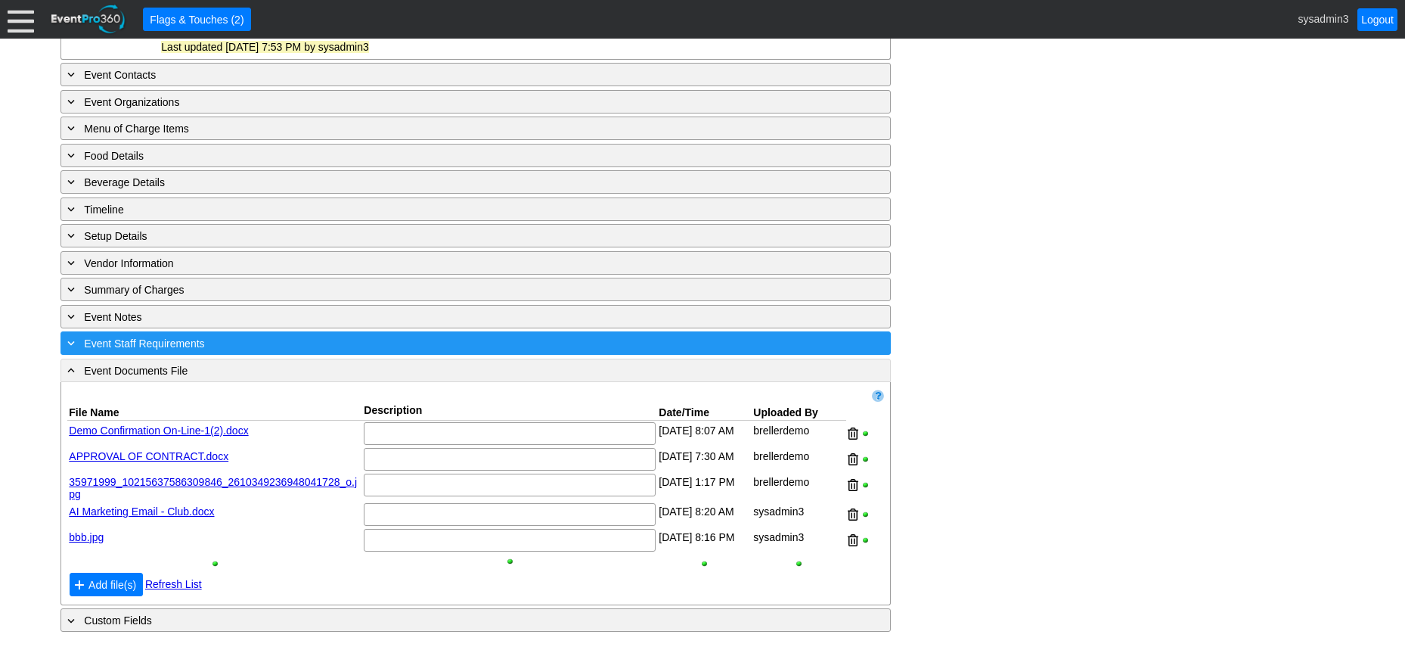
scroll to position [789, 0]
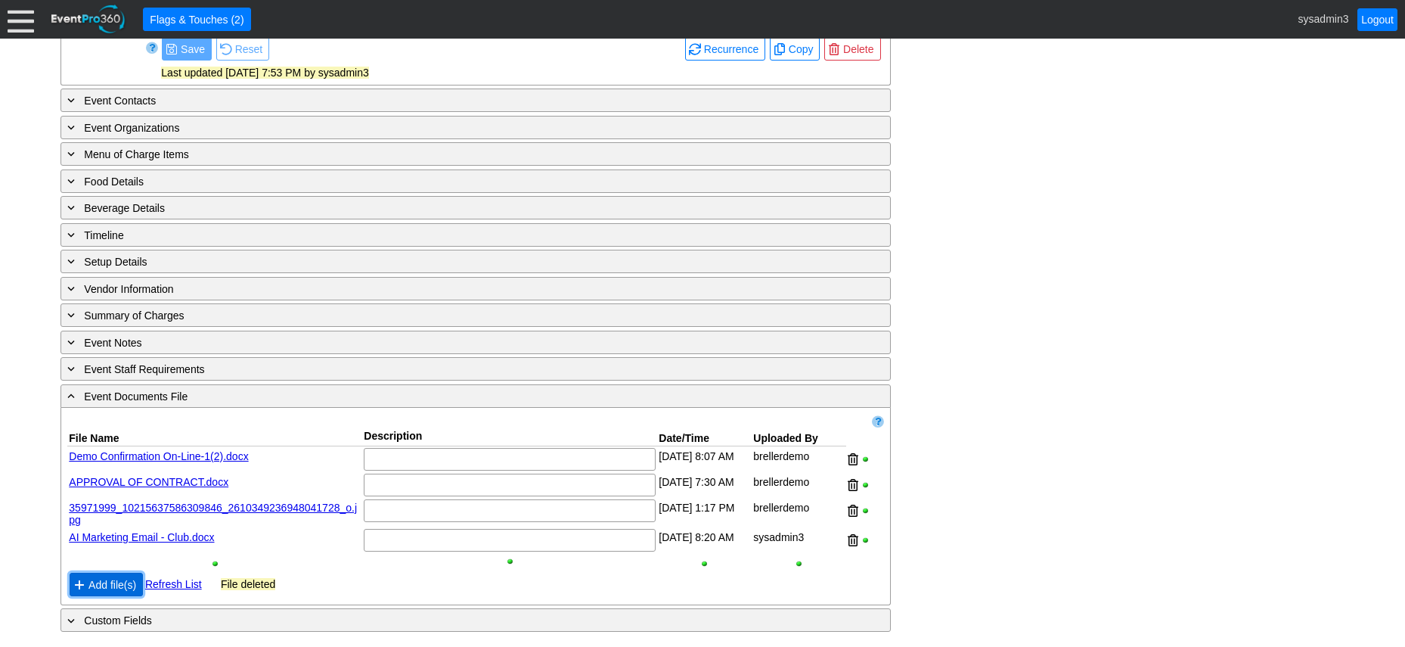
click at [115, 579] on span "Add file(s)" at bounding box center [112, 584] width 54 height 15
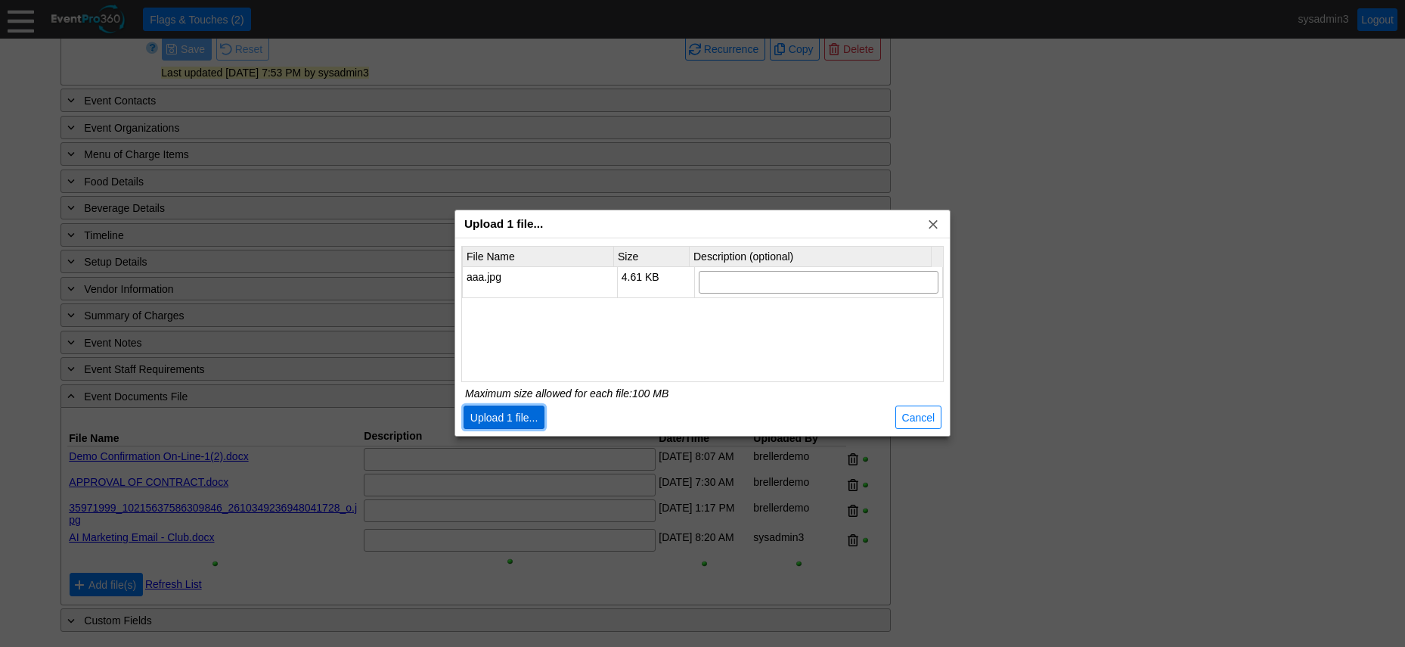
click at [523, 412] on span "Upload 1 file..." at bounding box center [504, 417] width 74 height 15
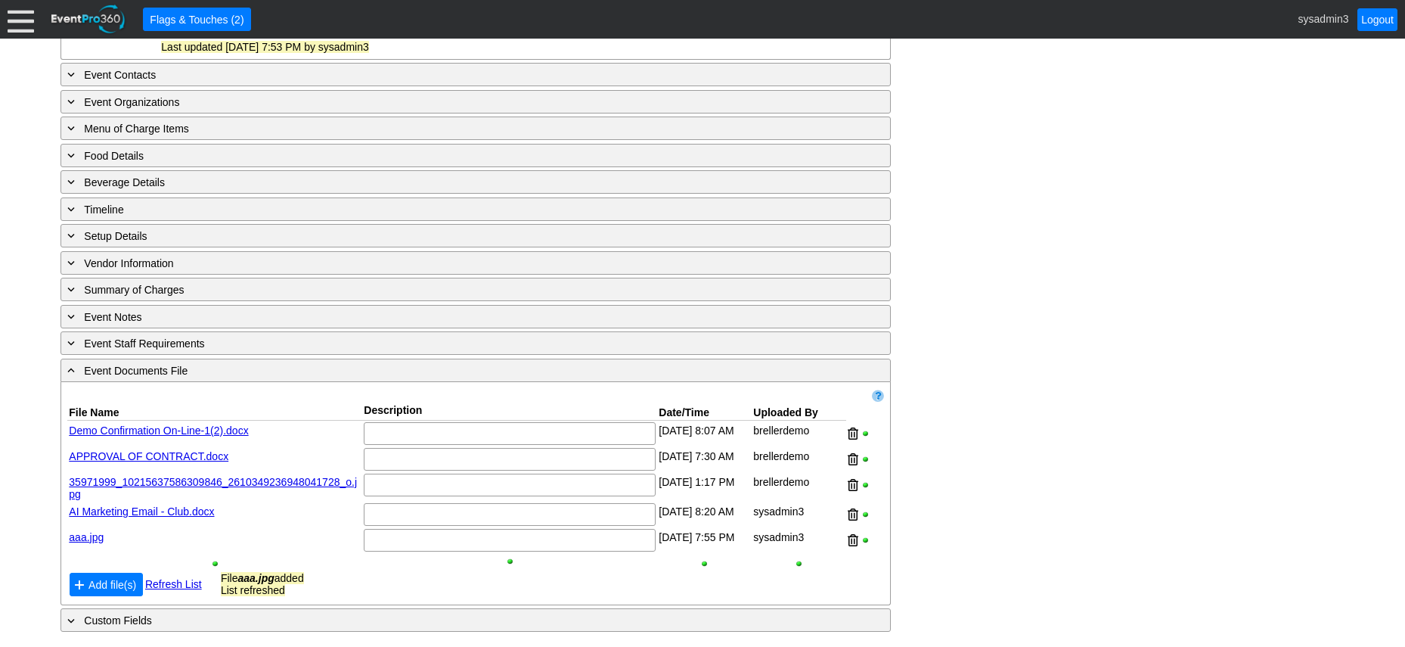
click at [85, 543] on link "aaa.jpg" at bounding box center [86, 537] width 35 height 12
click at [95, 543] on link "aaa.jpg" at bounding box center [86, 537] width 35 height 12
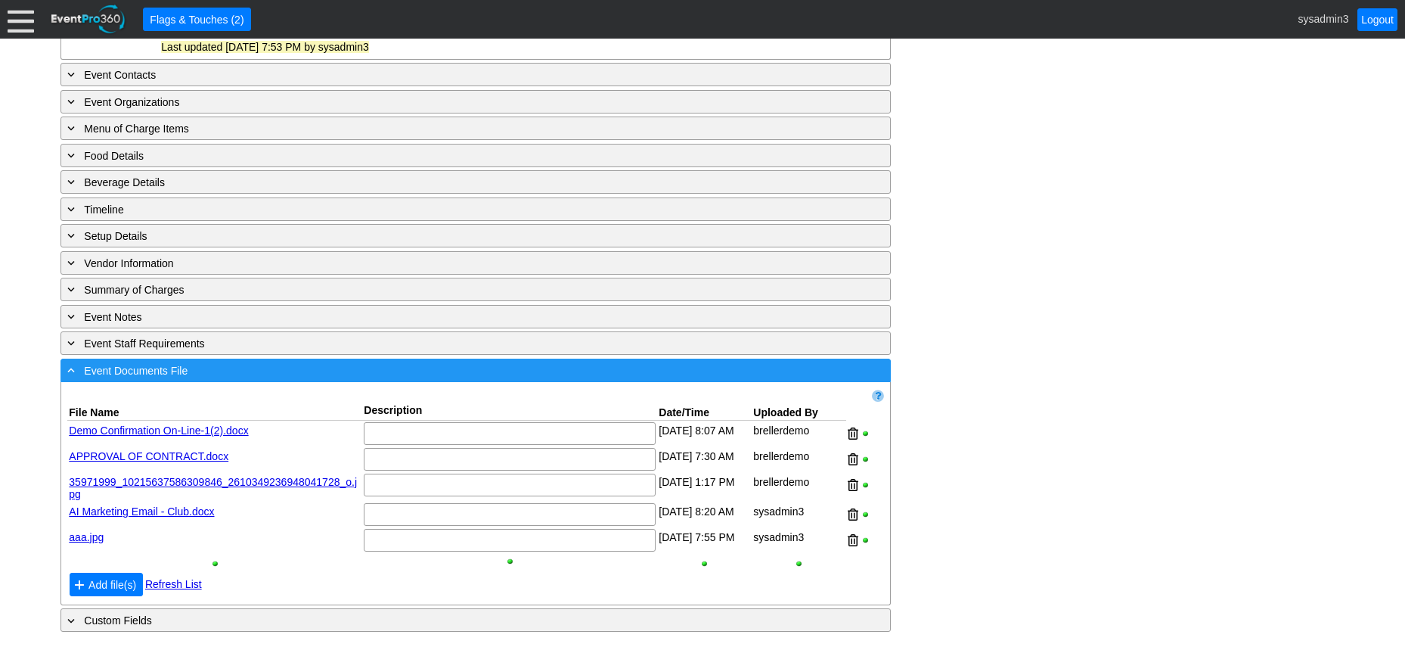
click at [418, 379] on div "- Event Documents File" at bounding box center [444, 370] width 761 height 17
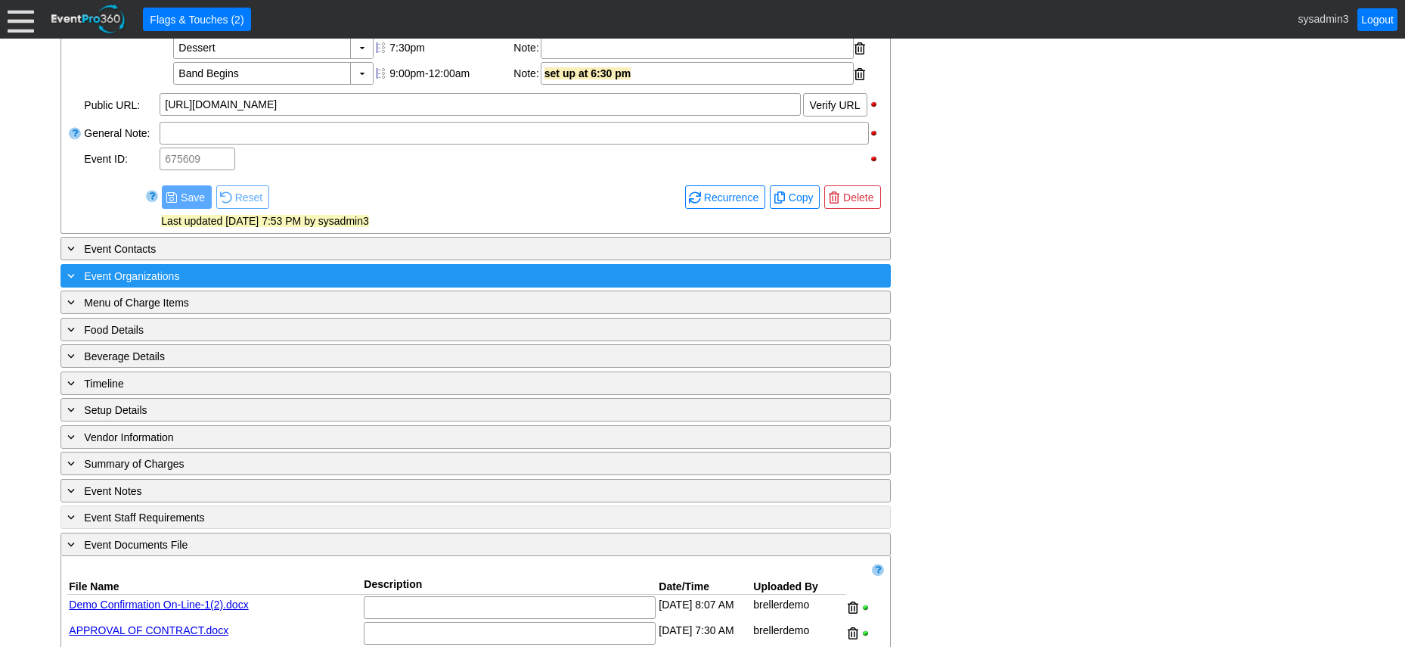
scroll to position [591, 0]
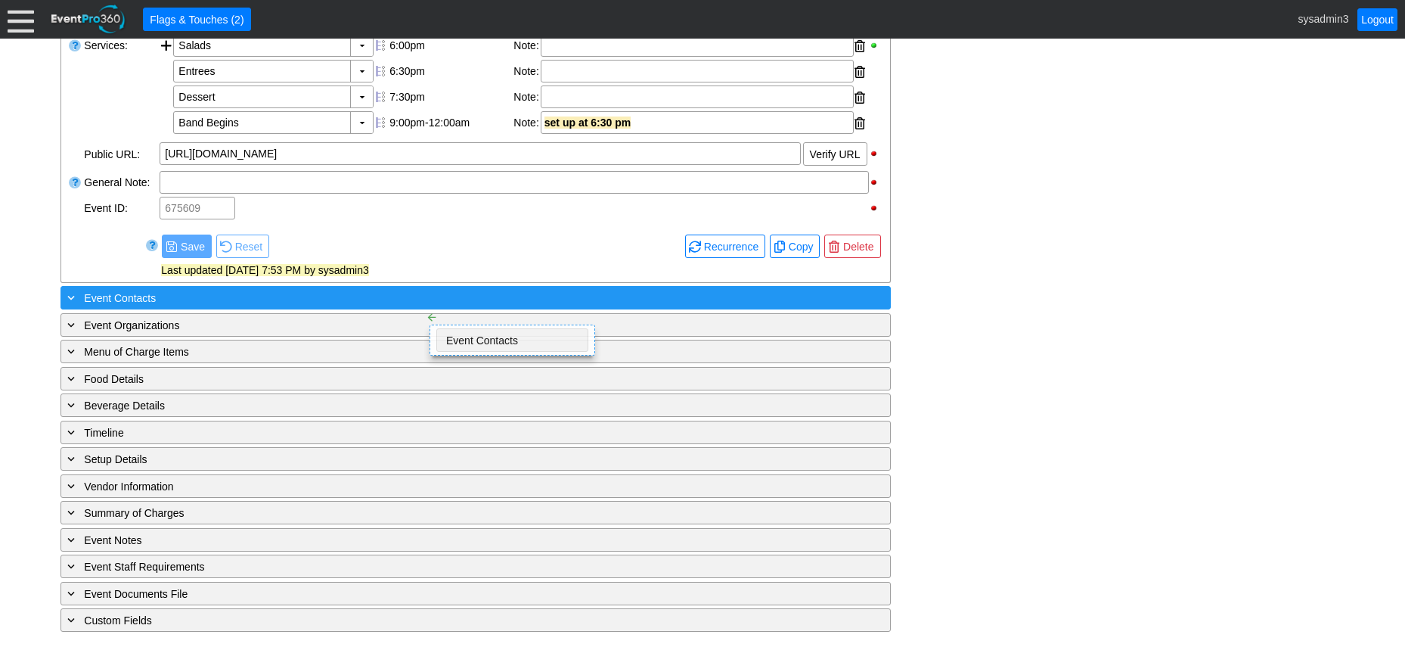
click at [412, 297] on div "+ Event Contacts" at bounding box center [444, 297] width 761 height 17
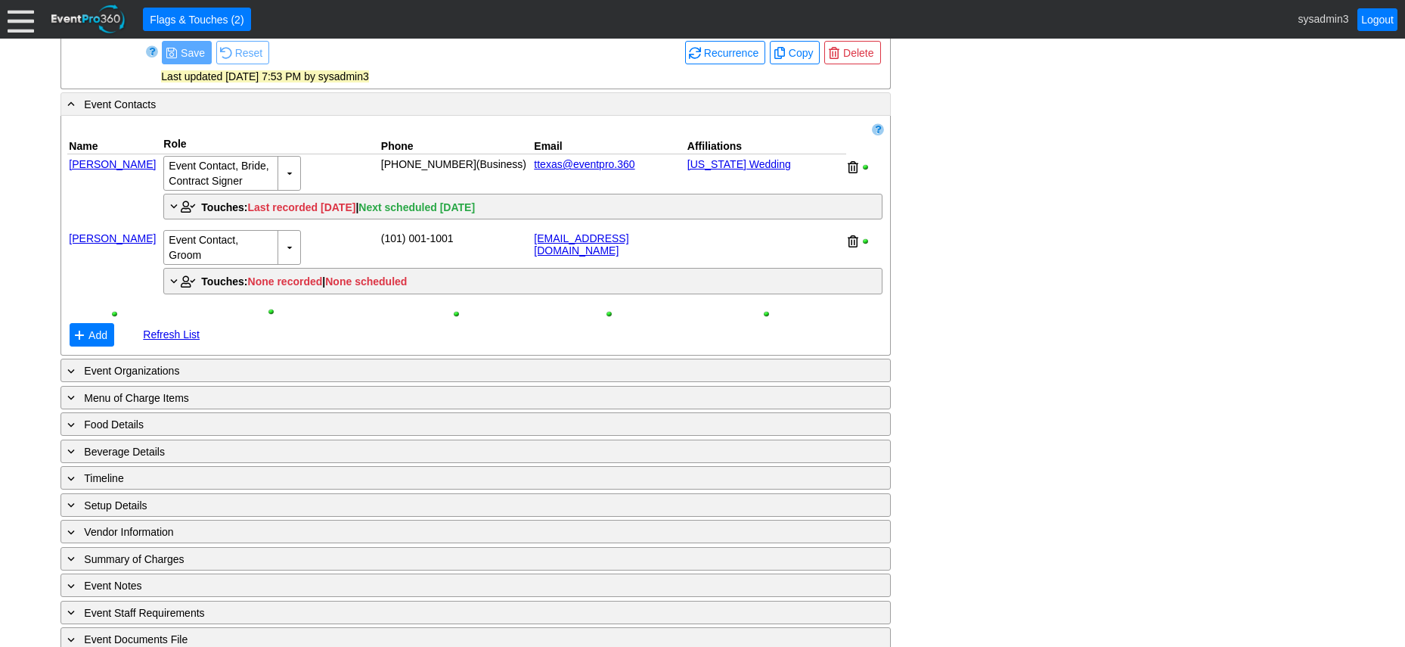
scroll to position [818, 0]
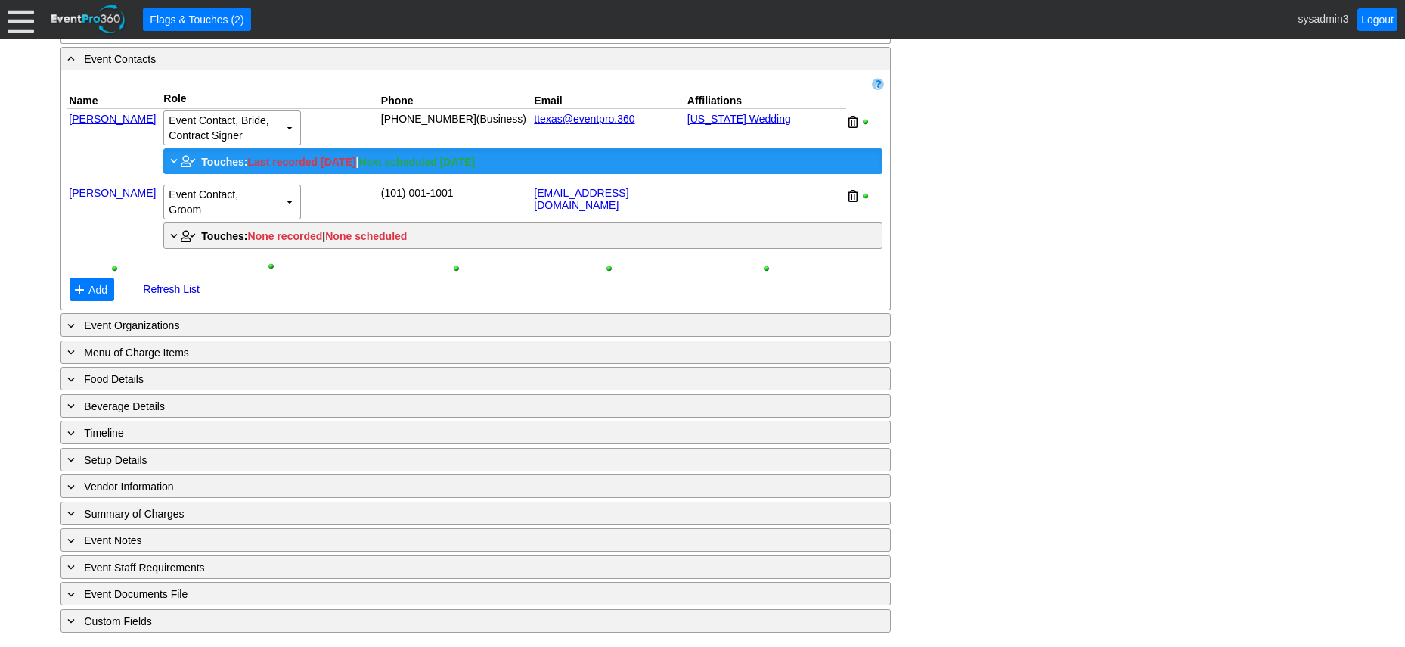
click at [219, 163] on div "+ Touches: Last recorded 2/8/2024 | Next scheduled 12/10/2025" at bounding box center [522, 161] width 719 height 26
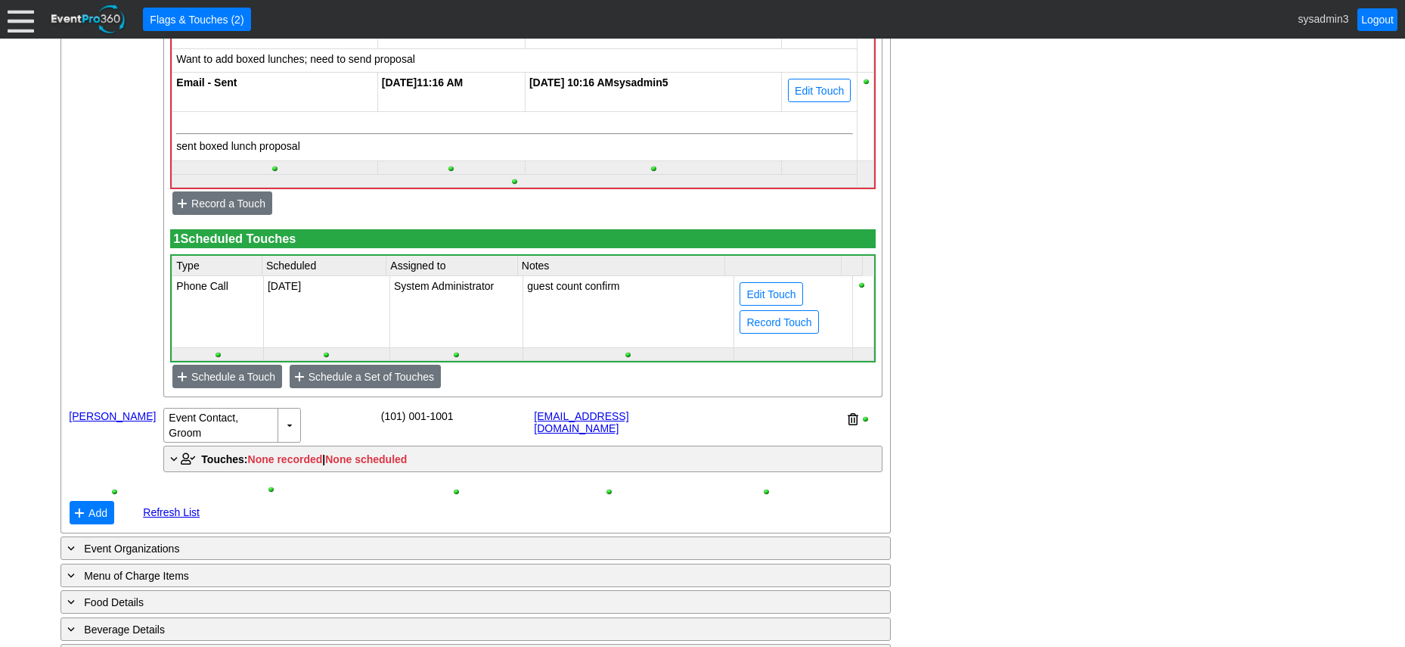
scroll to position [1121, 0]
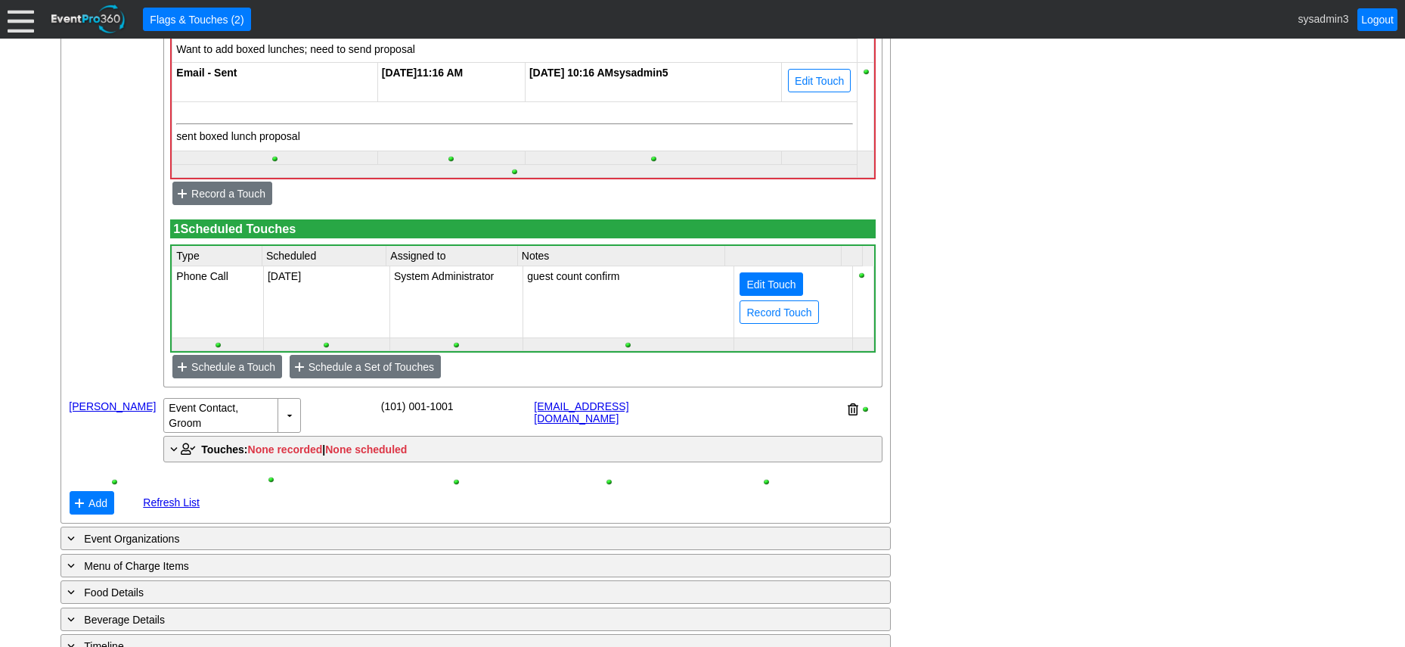
click at [756, 292] on span "Edit Touch" at bounding box center [771, 284] width 55 height 15
type input "Phone Call"
type input "12/10/2025"
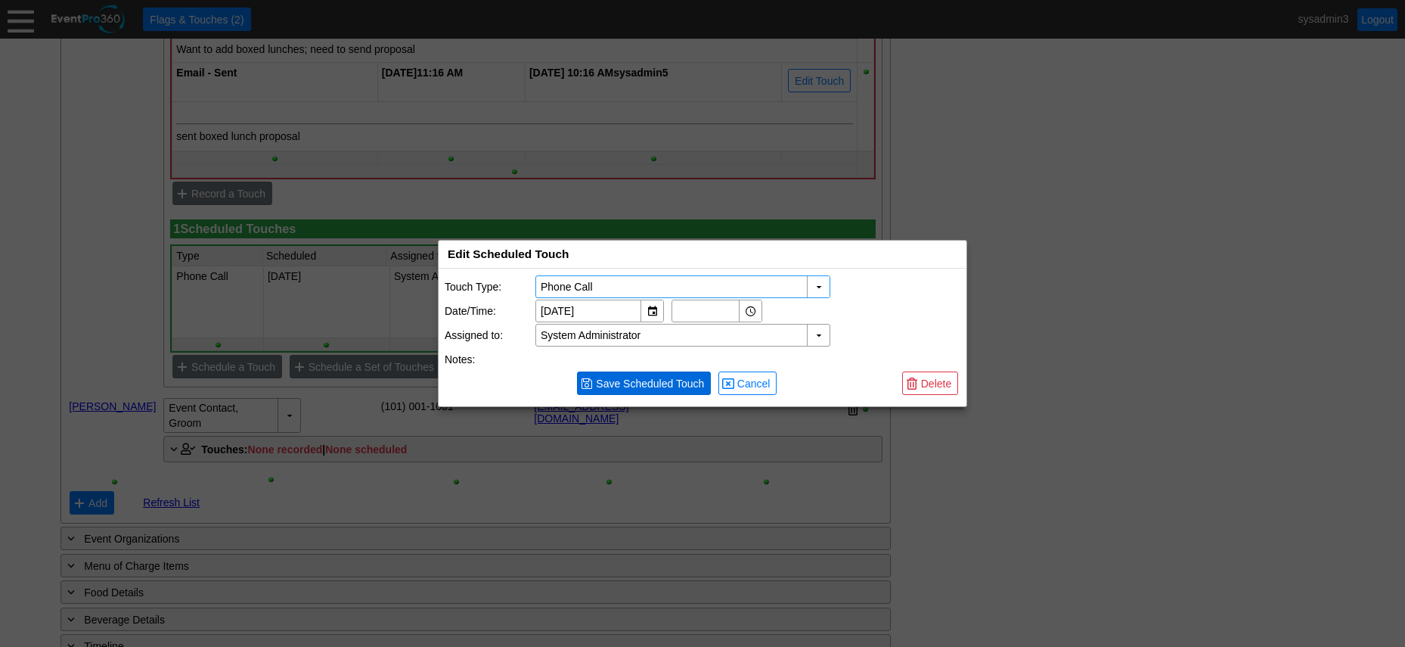
click at [626, 383] on span "Save Scheduled Touch" at bounding box center [650, 383] width 114 height 15
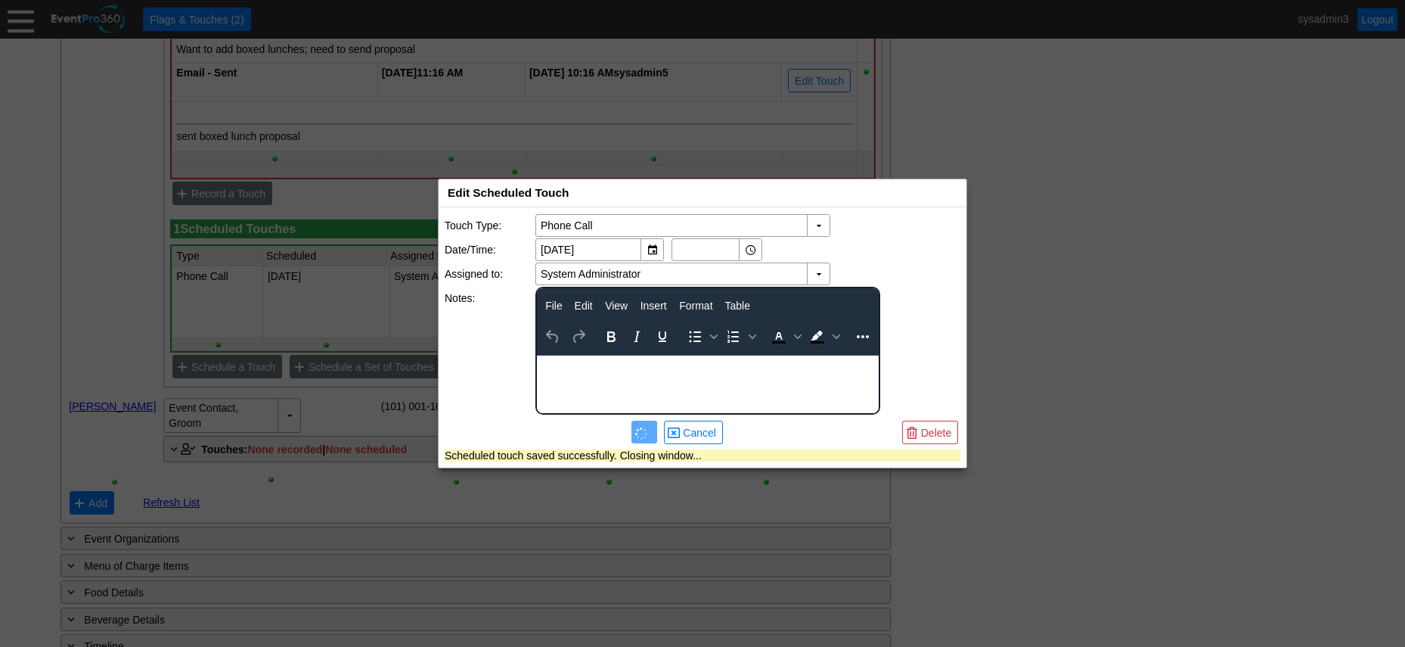
scroll to position [0, 0]
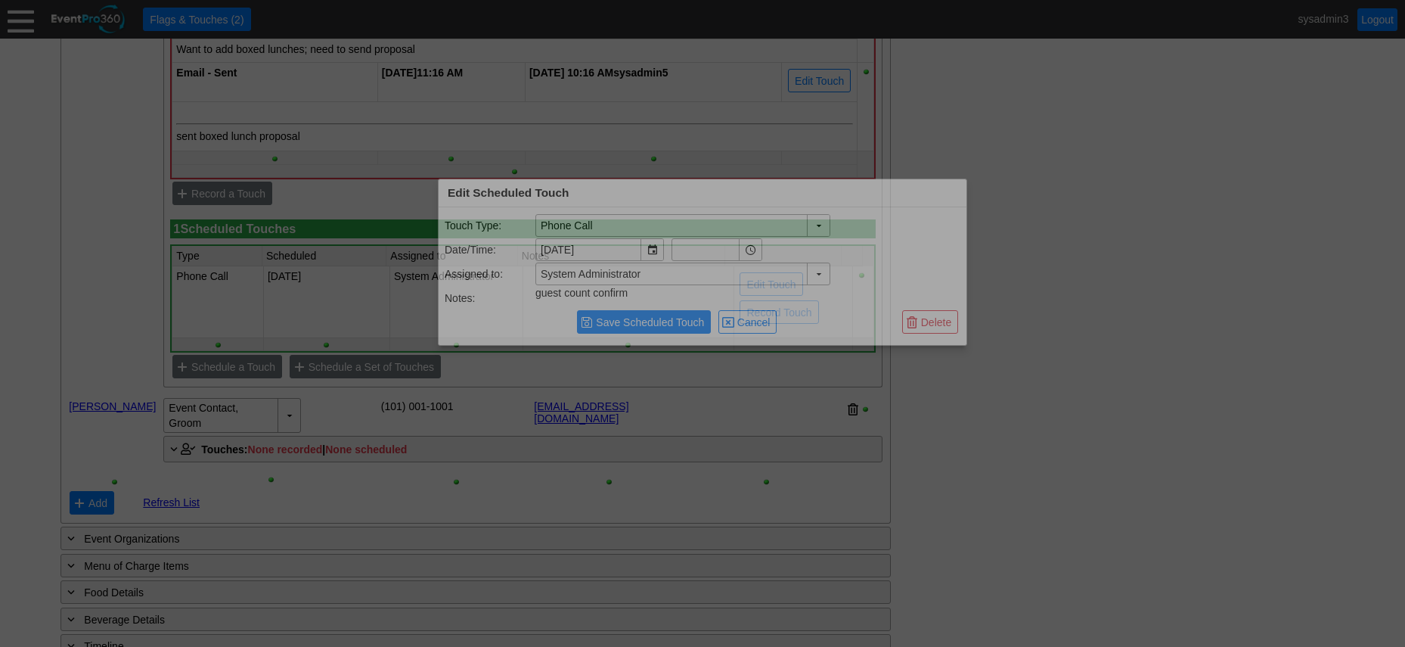
click at [927, 429] on body "Calendar of Events + New Event + Reports + Manage Contacts + Manage Organizatio…" at bounding box center [702, 323] width 1405 height 647
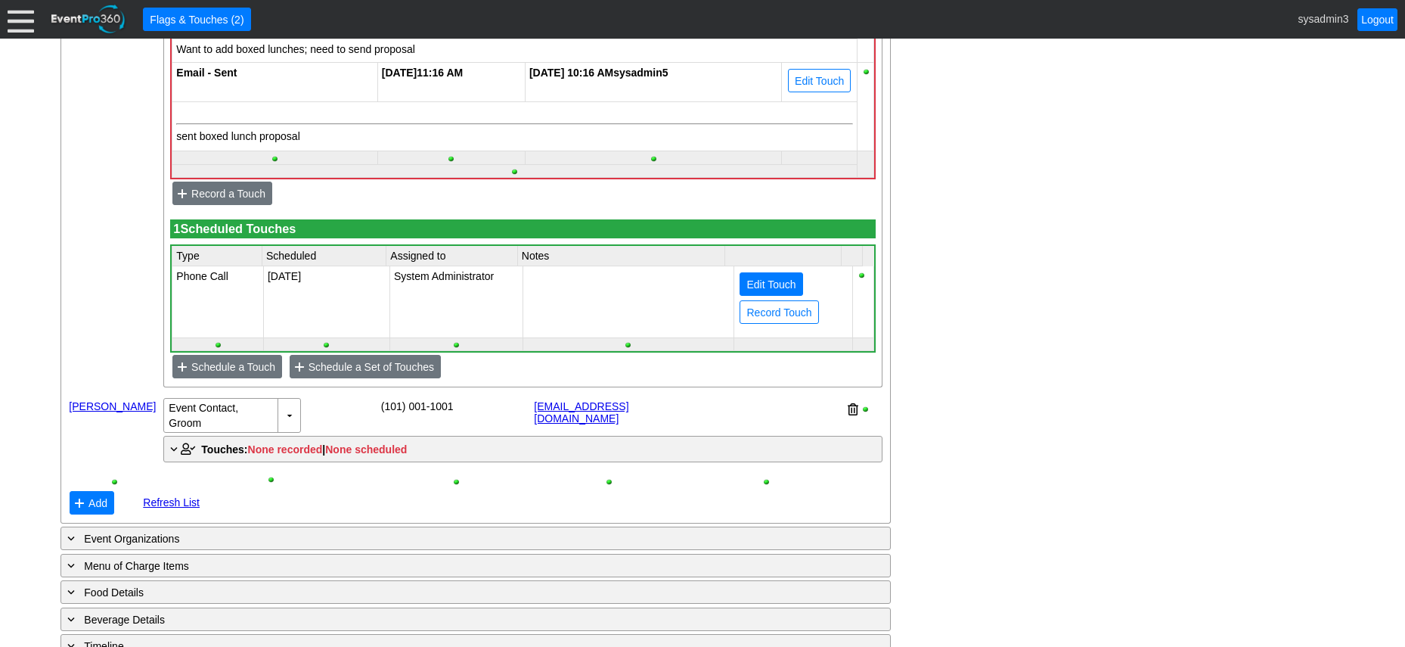
click at [765, 292] on span "Edit Touch" at bounding box center [771, 284] width 55 height 15
type input "Phone Call"
type input "12/10/2025"
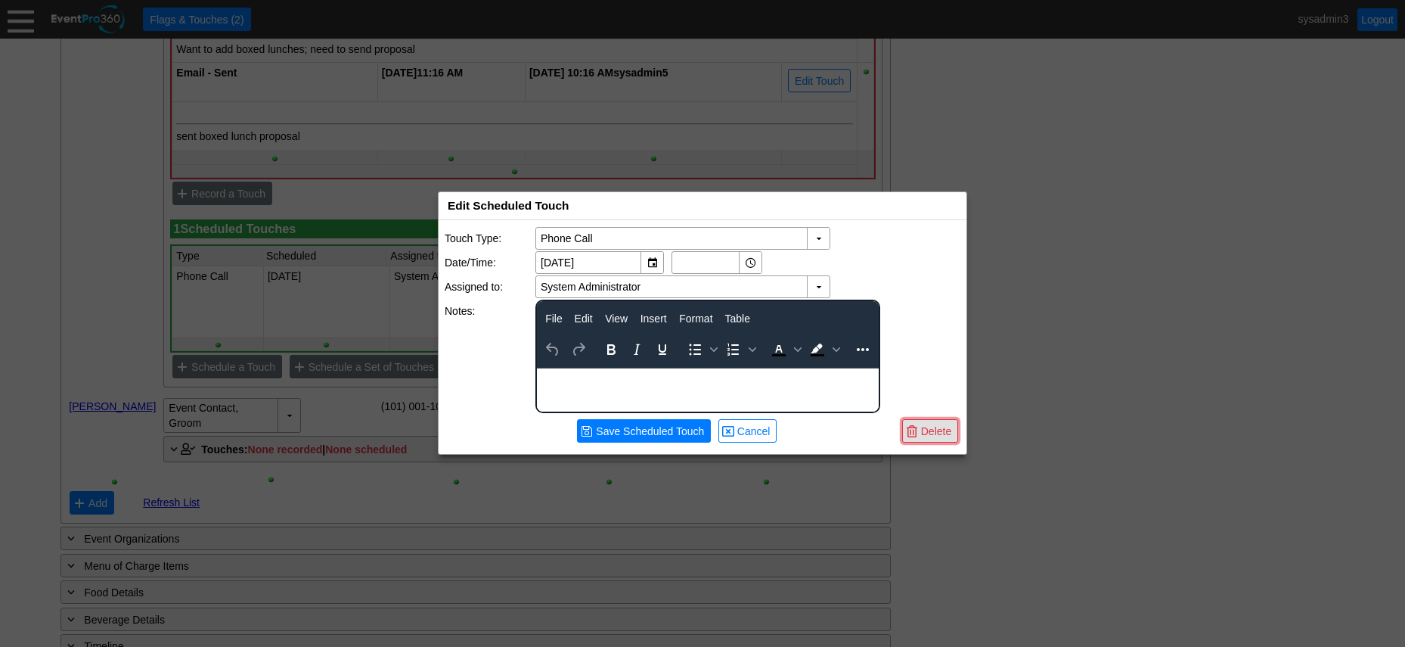
click at [930, 430] on span "Delete" at bounding box center [936, 431] width 36 height 15
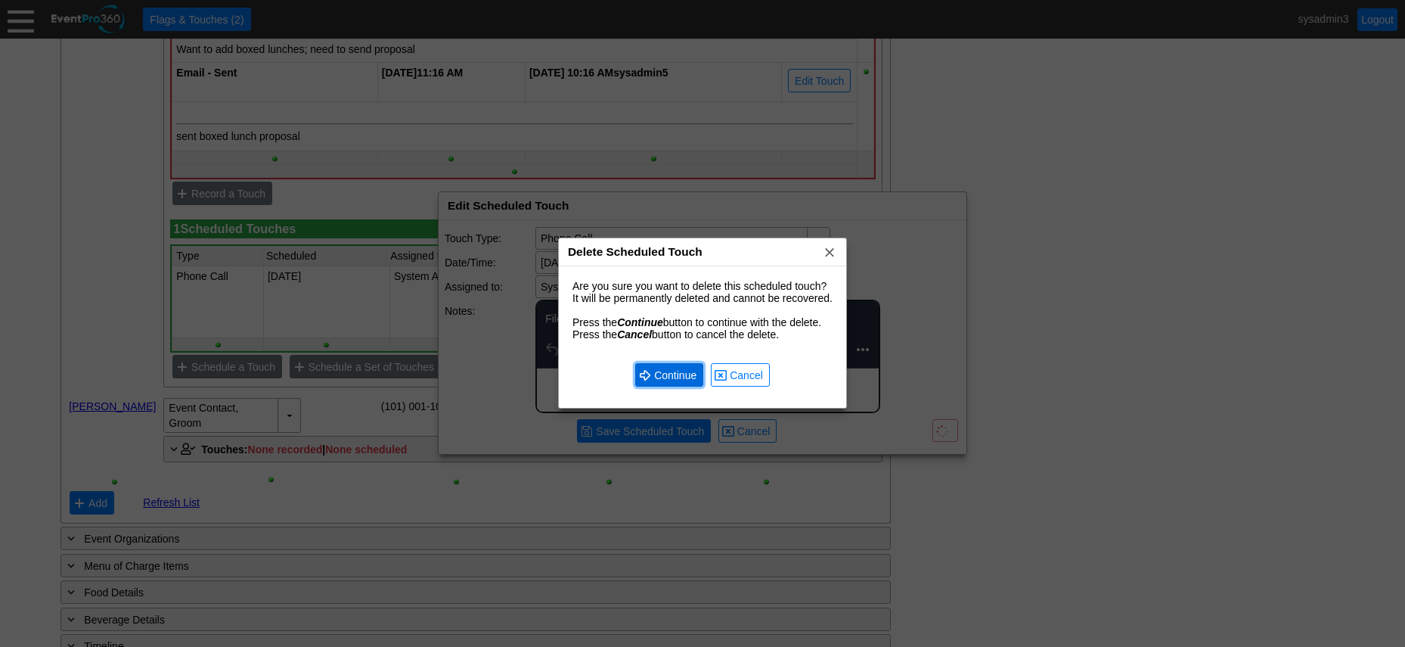
drag, startPoint x: 675, startPoint y: 372, endPoint x: 132, endPoint y: 2, distance: 658.1
click at [675, 372] on span "Continue" at bounding box center [675, 375] width 48 height 15
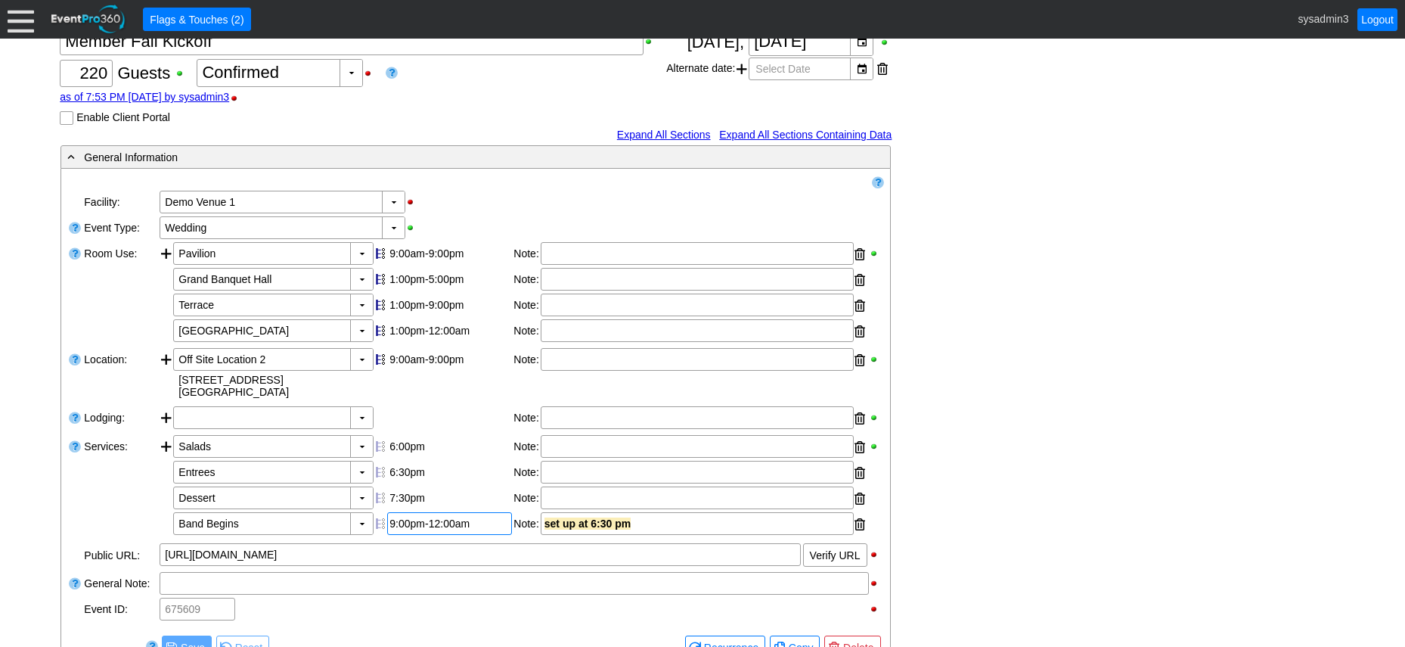
scroll to position [138, 0]
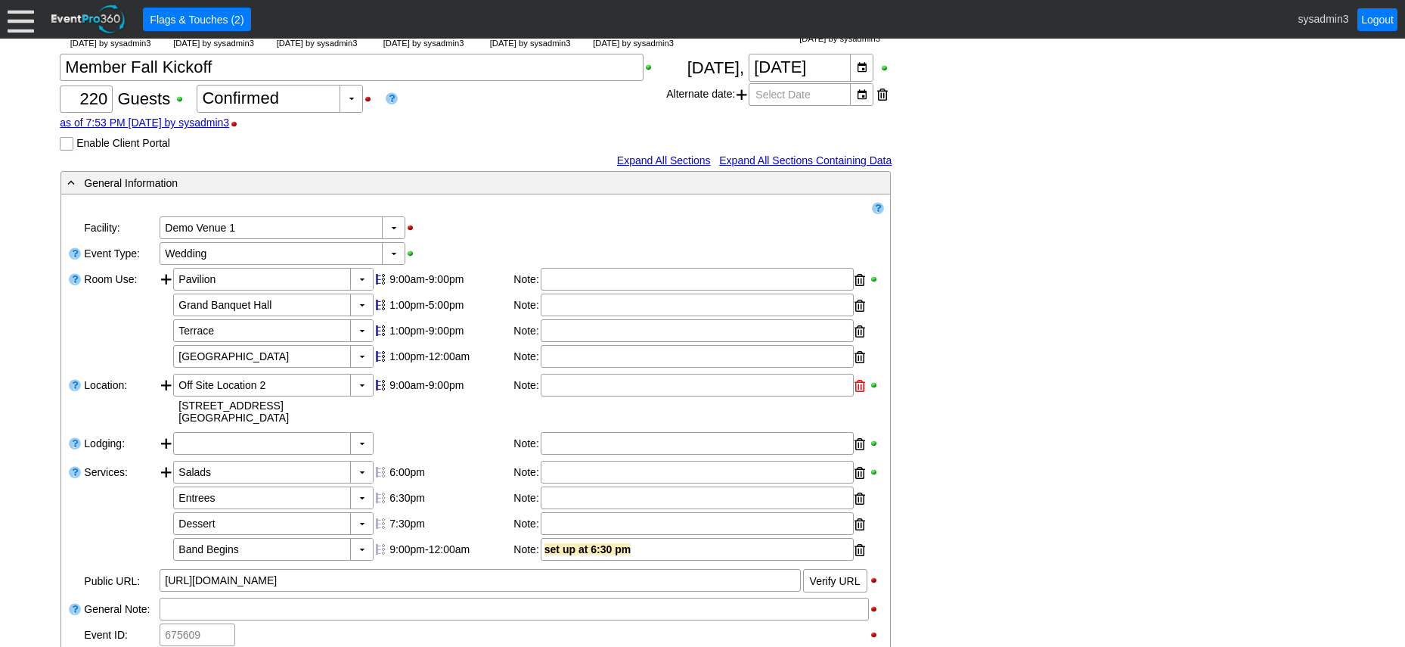
click at [861, 397] on div at bounding box center [860, 385] width 11 height 23
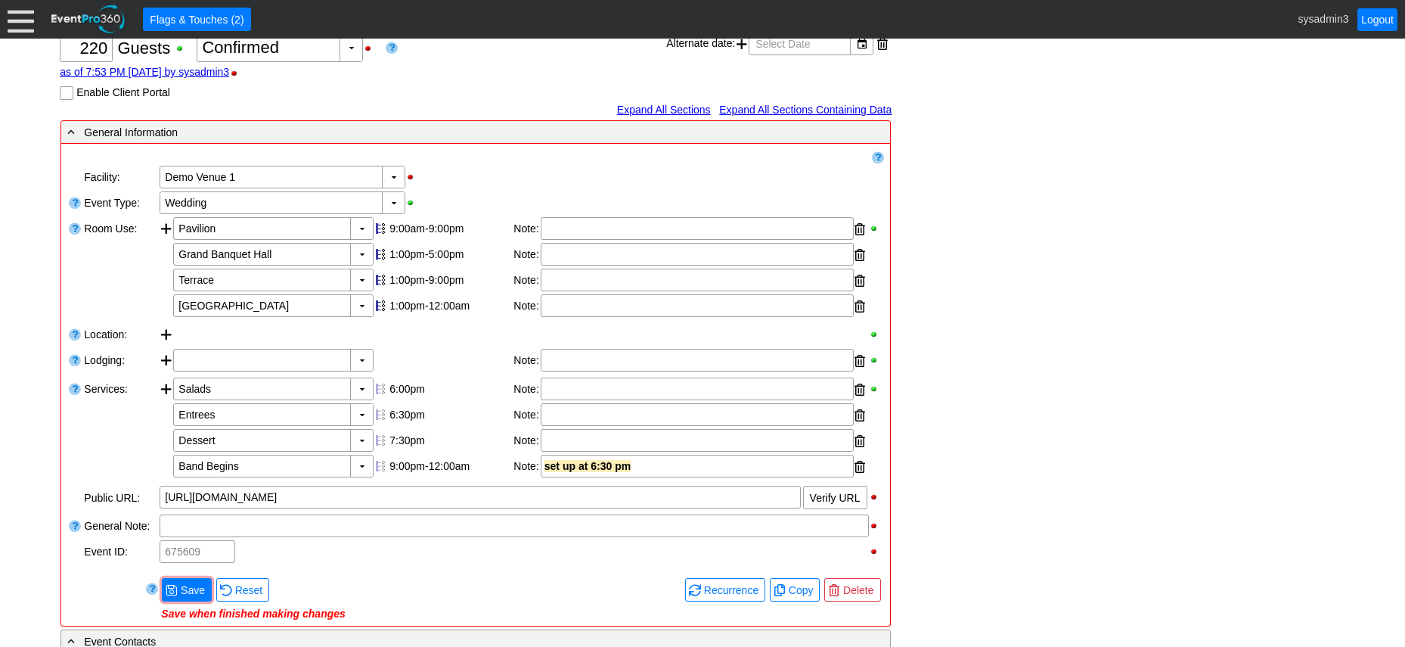
scroll to position [213, 0]
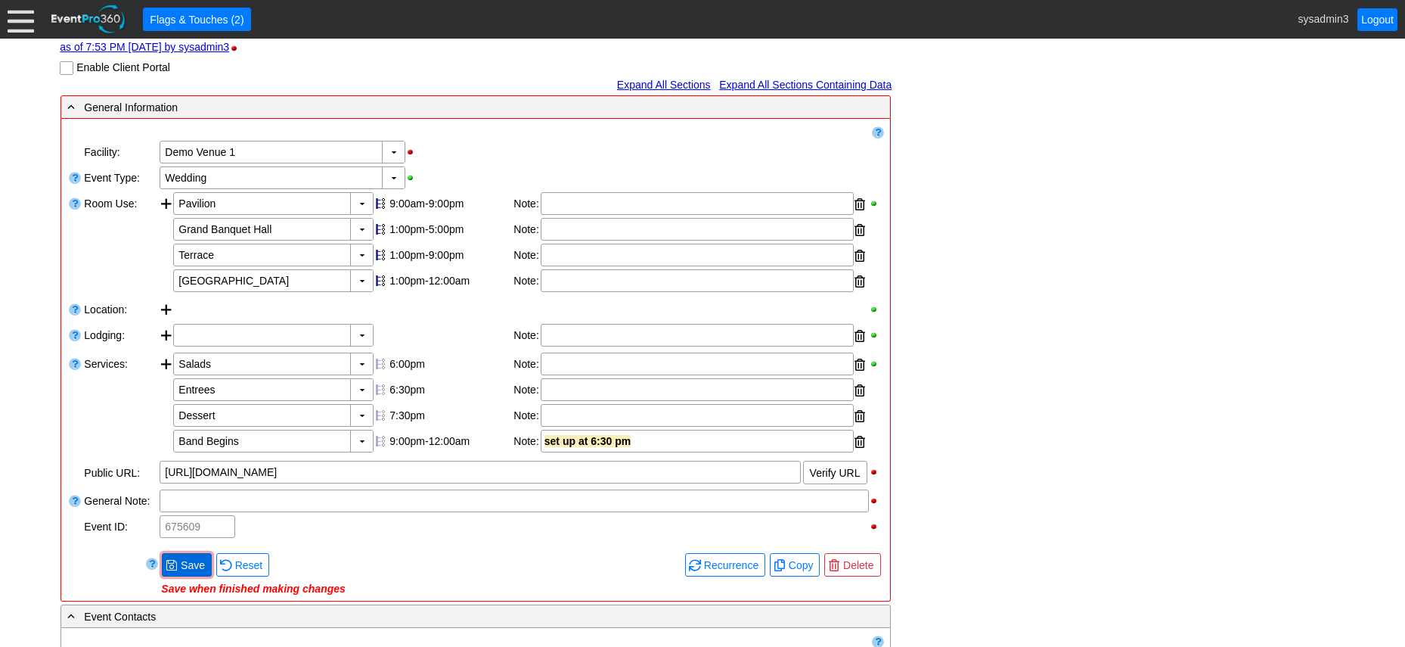
click at [193, 573] on span "Save" at bounding box center [193, 564] width 30 height 15
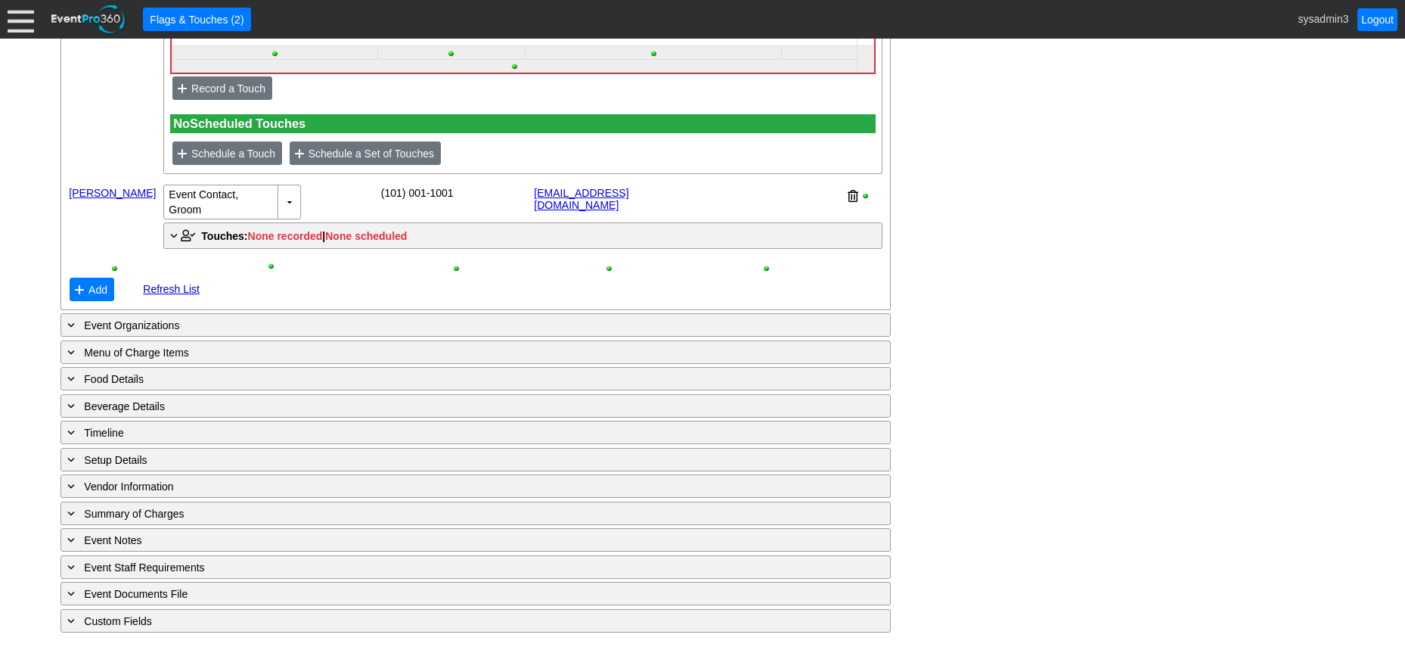
scroll to position [1230, 0]
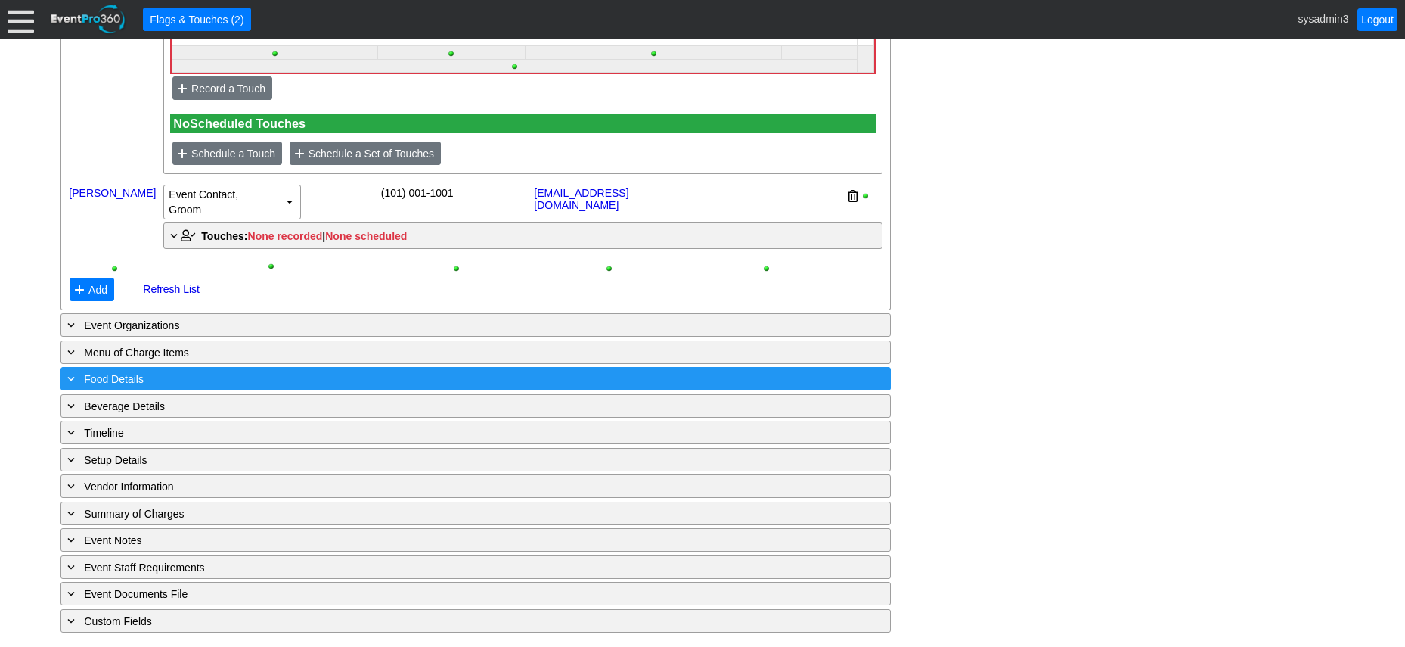
click at [280, 371] on div "+ Food Details" at bounding box center [444, 378] width 761 height 17
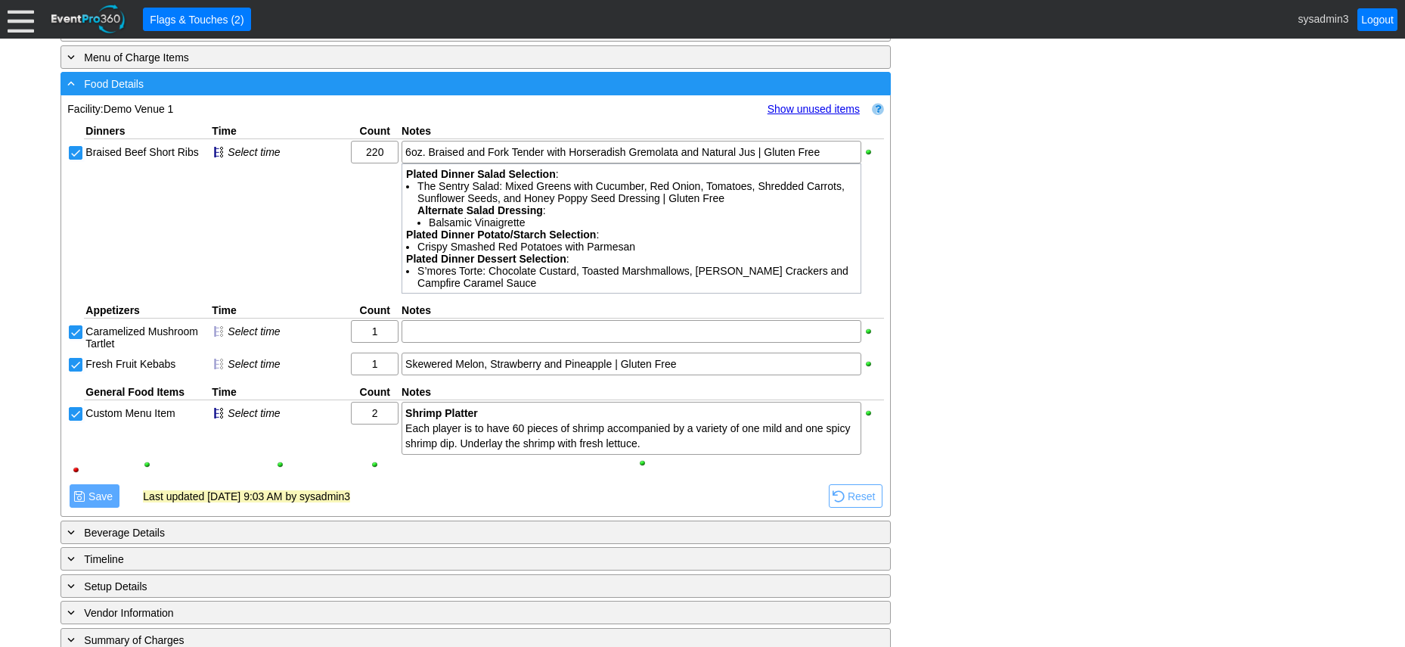
scroll to position [1457, 0]
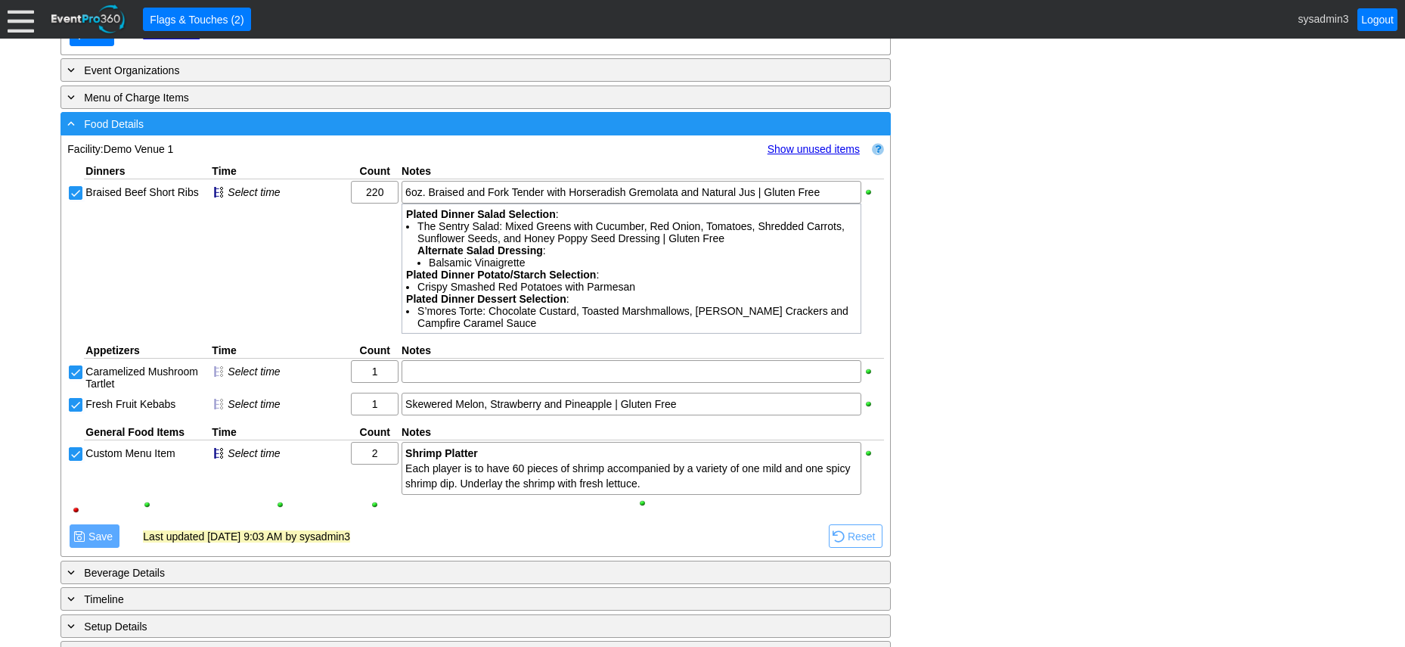
click at [340, 132] on div "- Food Details" at bounding box center [444, 123] width 761 height 17
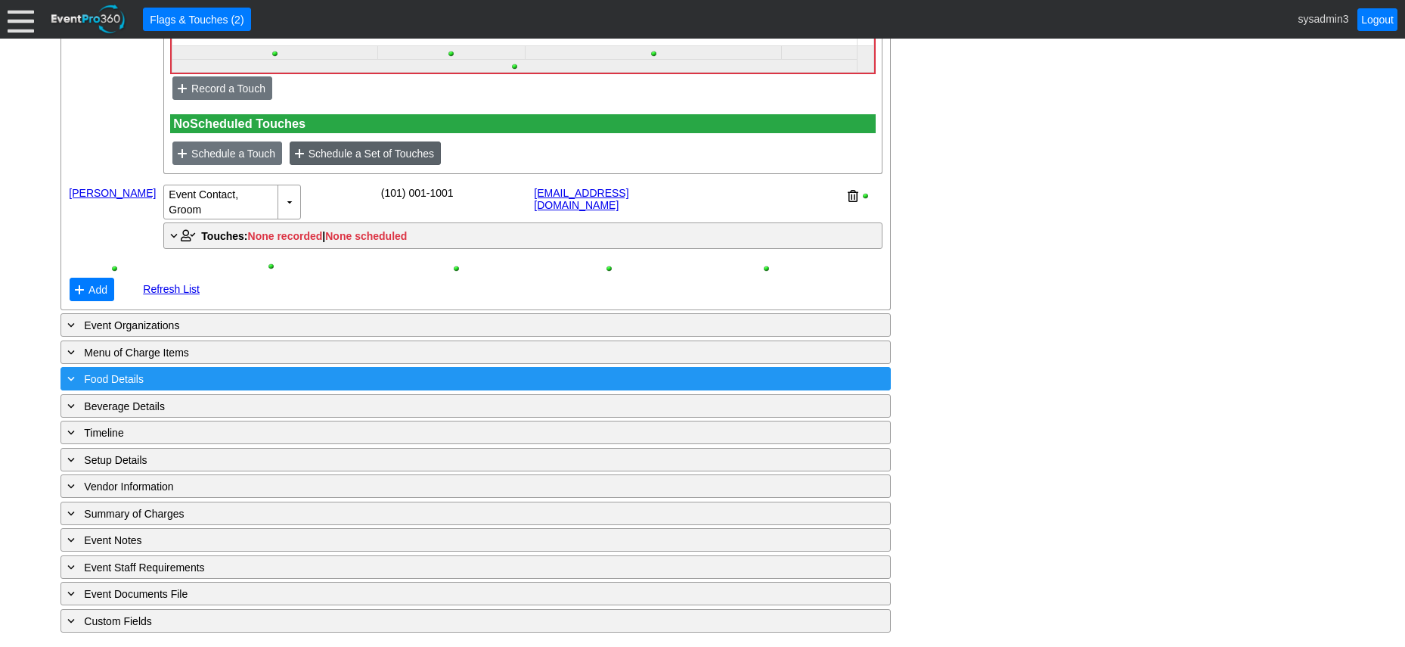
scroll to position [1230, 0]
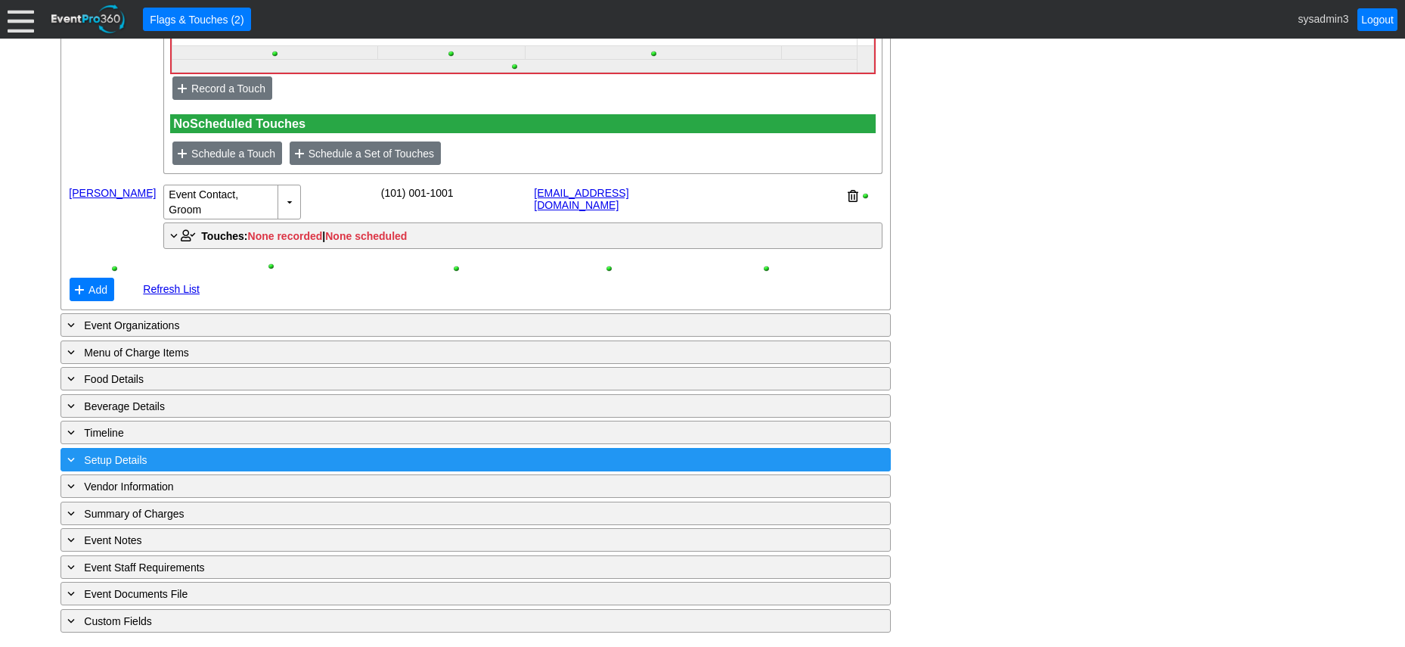
click at [261, 461] on div "+ Setup Details" at bounding box center [444, 459] width 761 height 17
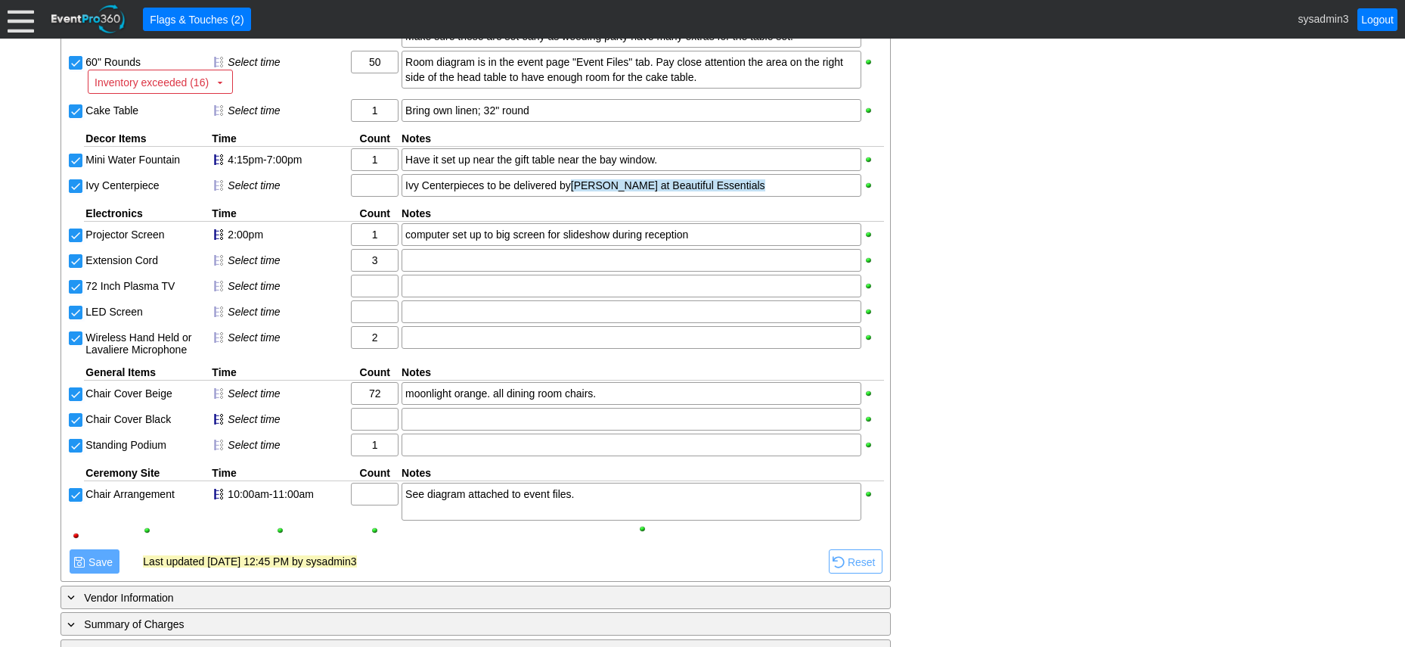
scroll to position [1911, 0]
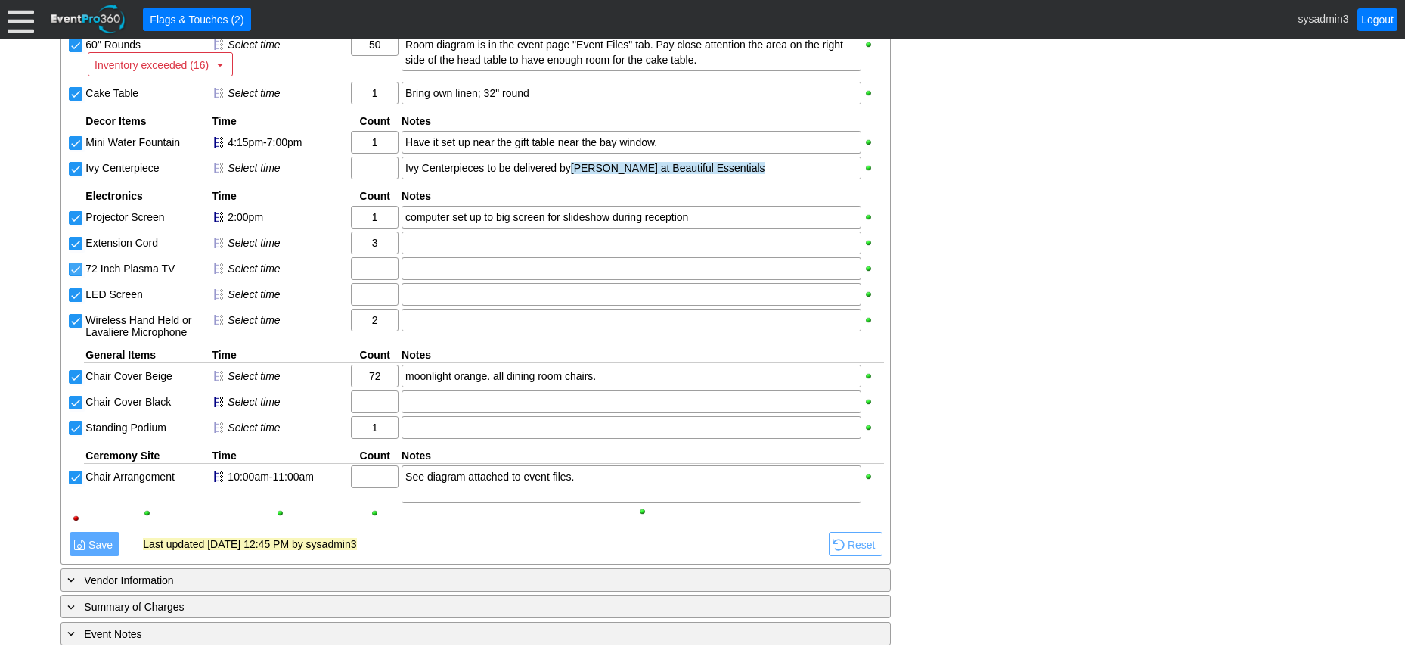
click at [76, 278] on input "72 Inch Plasma TV" at bounding box center [77, 270] width 15 height 15
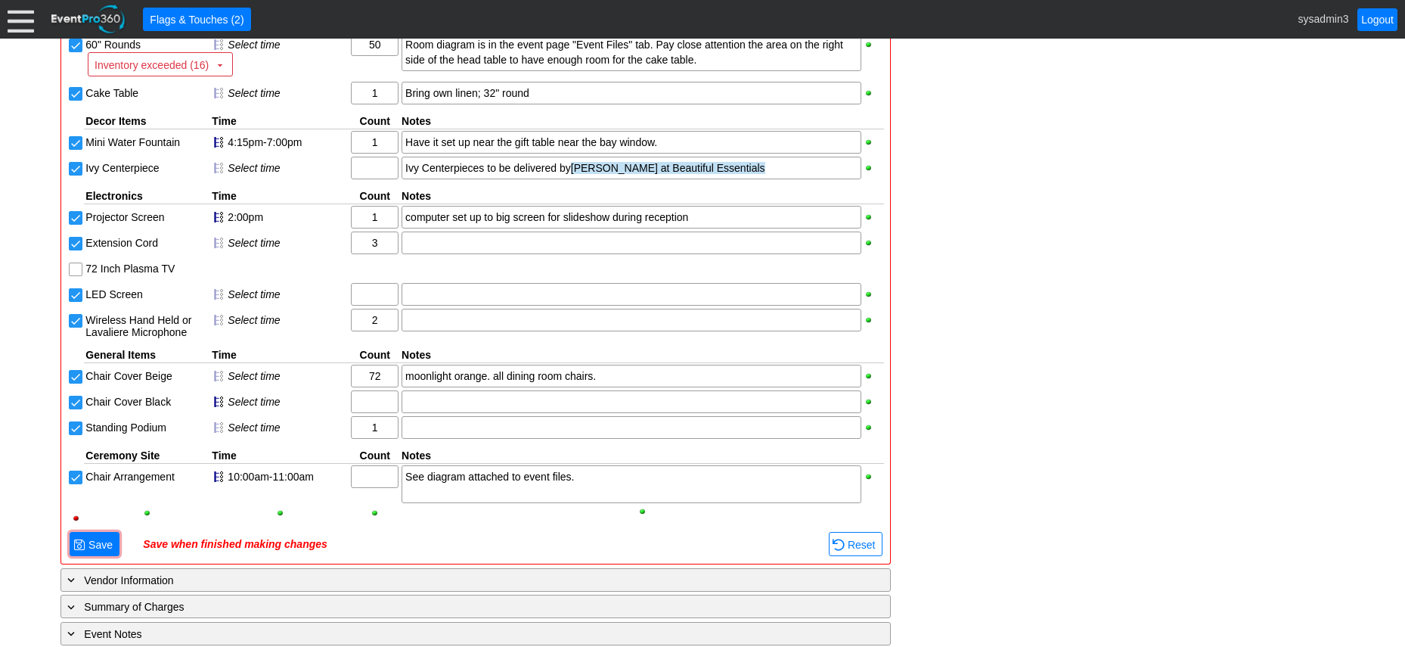
click at [76, 304] on input "LED Screen" at bounding box center [77, 296] width 15 height 15
click at [77, 411] on input "Chair Cover Black" at bounding box center [77, 403] width 15 height 15
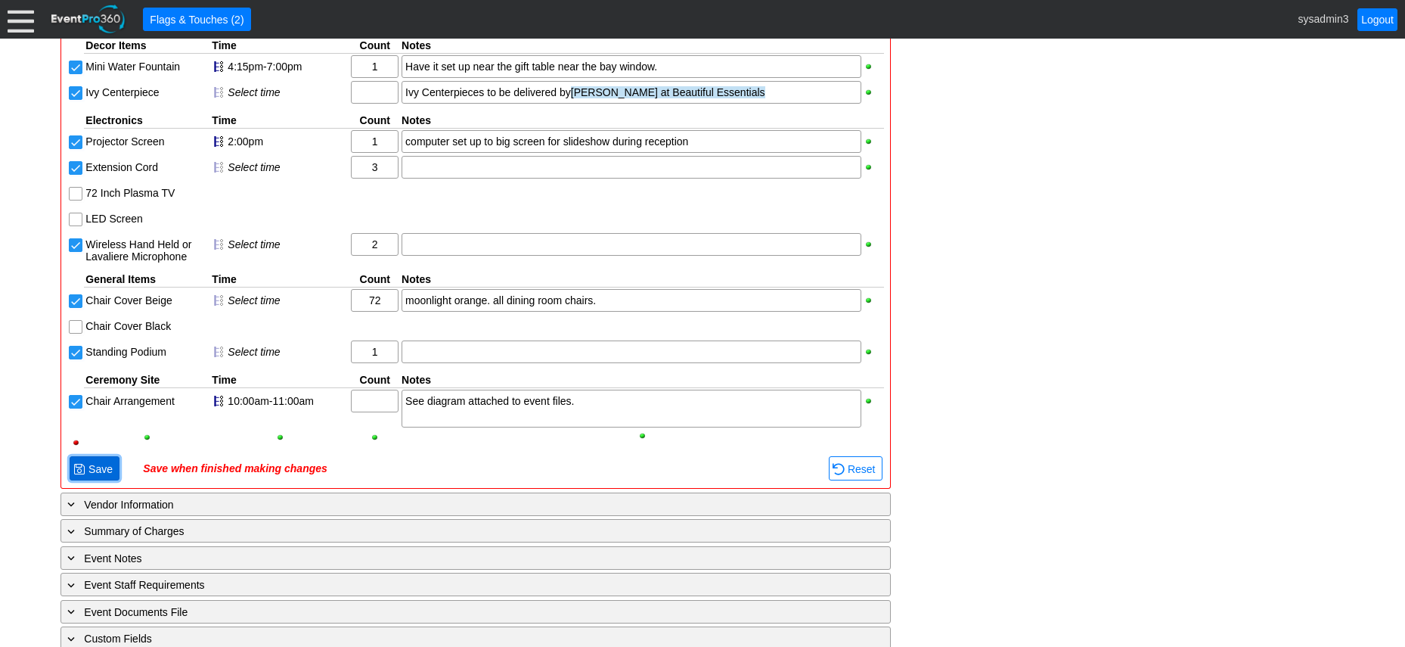
click at [102, 477] on span "Save" at bounding box center [100, 468] width 30 height 15
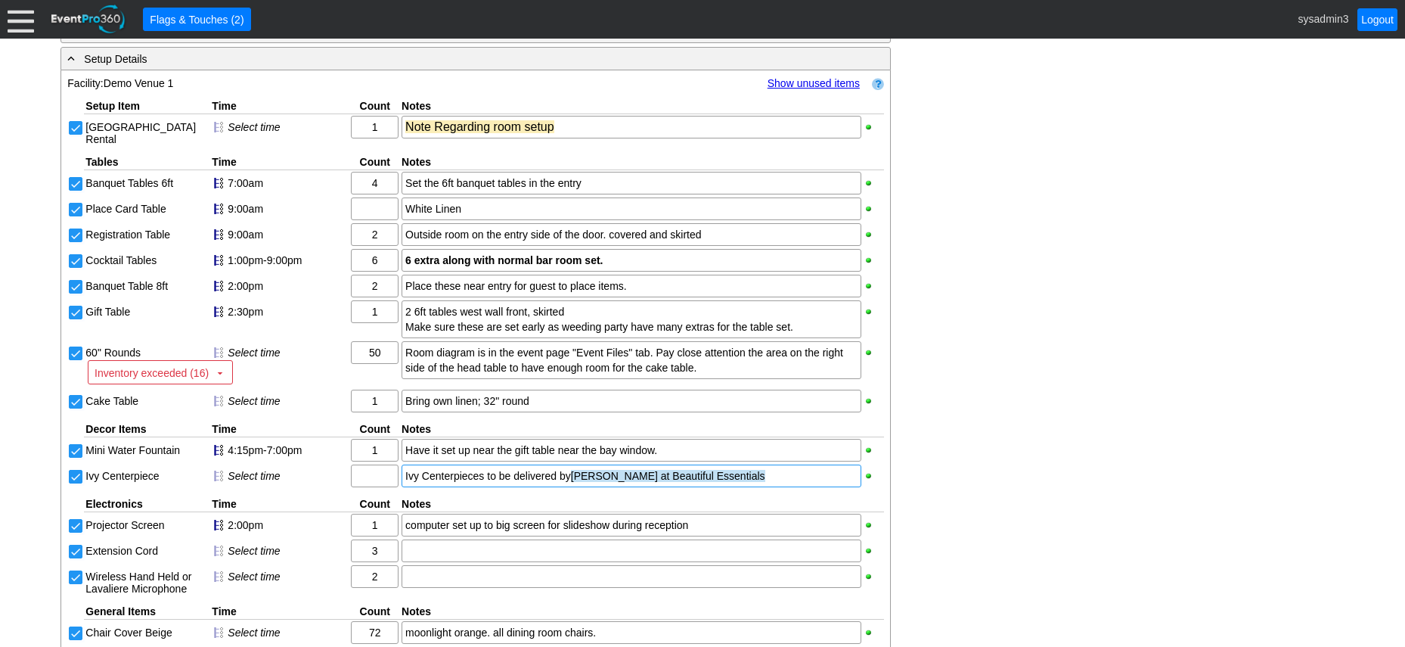
scroll to position [1570, 0]
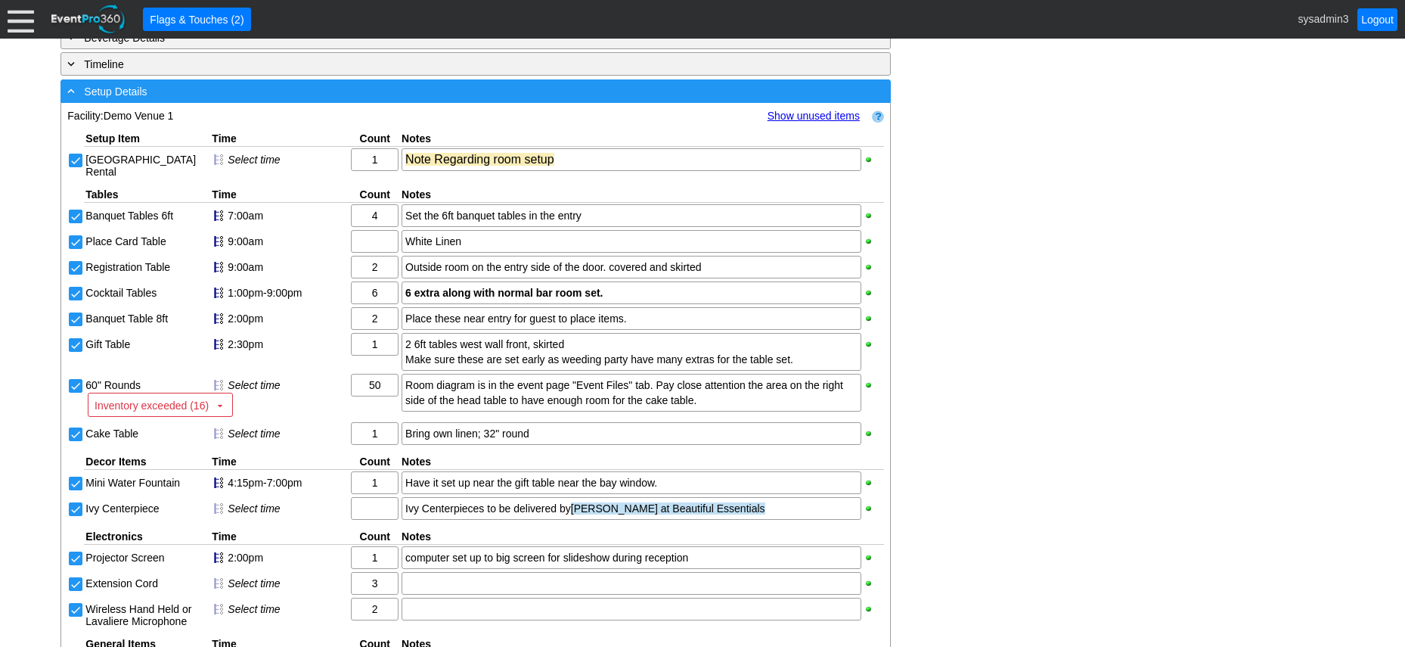
click at [379, 100] on div "- Setup Details" at bounding box center [444, 90] width 761 height 17
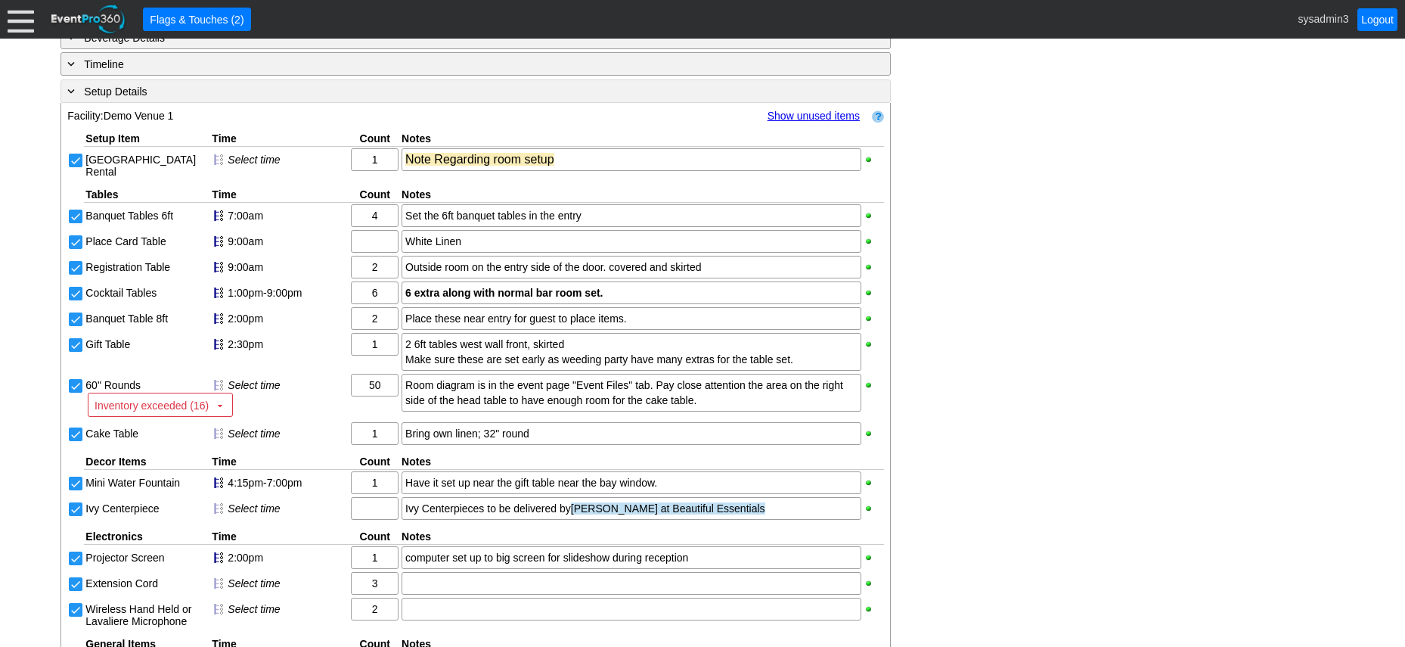
scroll to position [1230, 0]
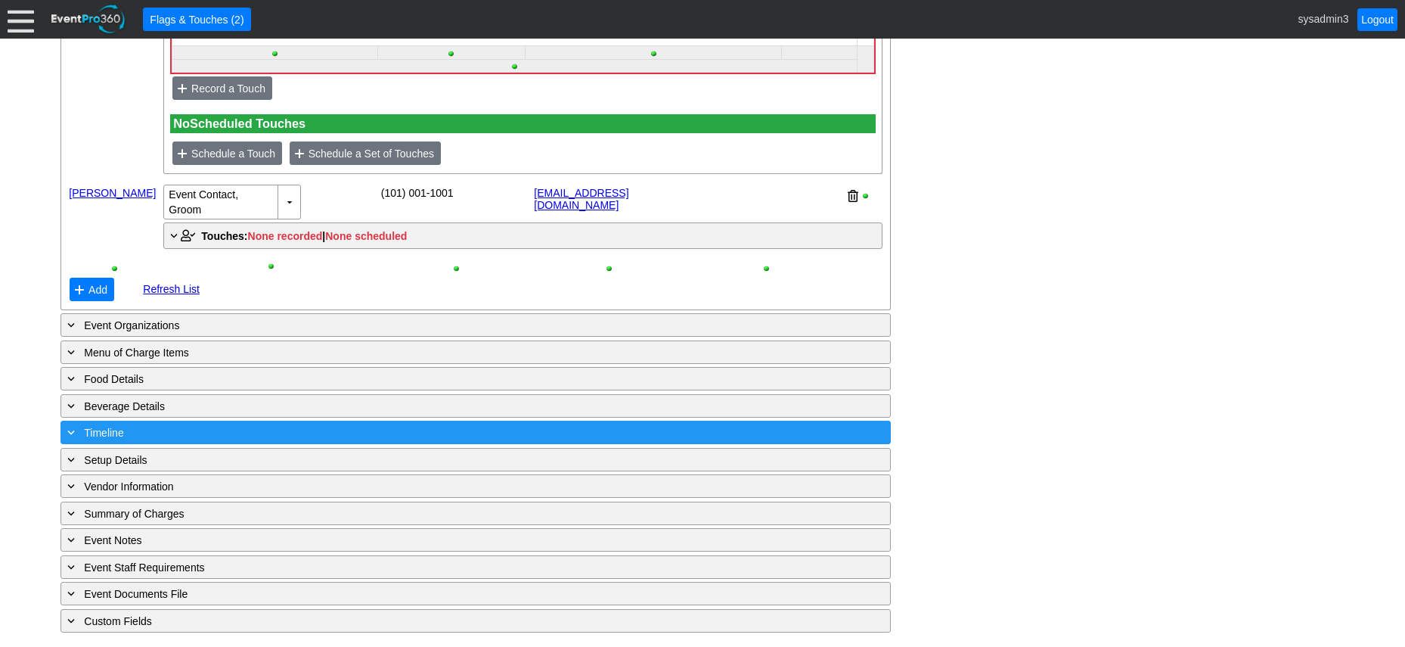
click at [263, 436] on div "+ Timeline" at bounding box center [444, 432] width 761 height 17
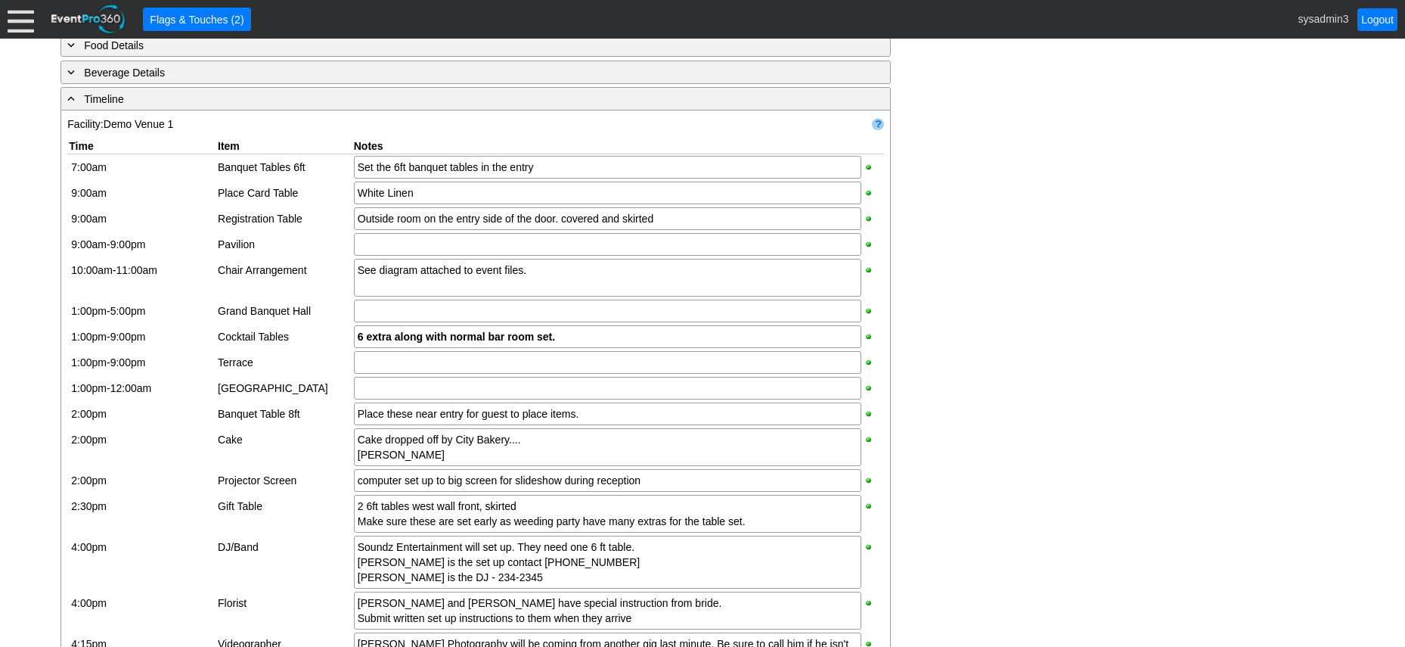
scroll to position [1532, 0]
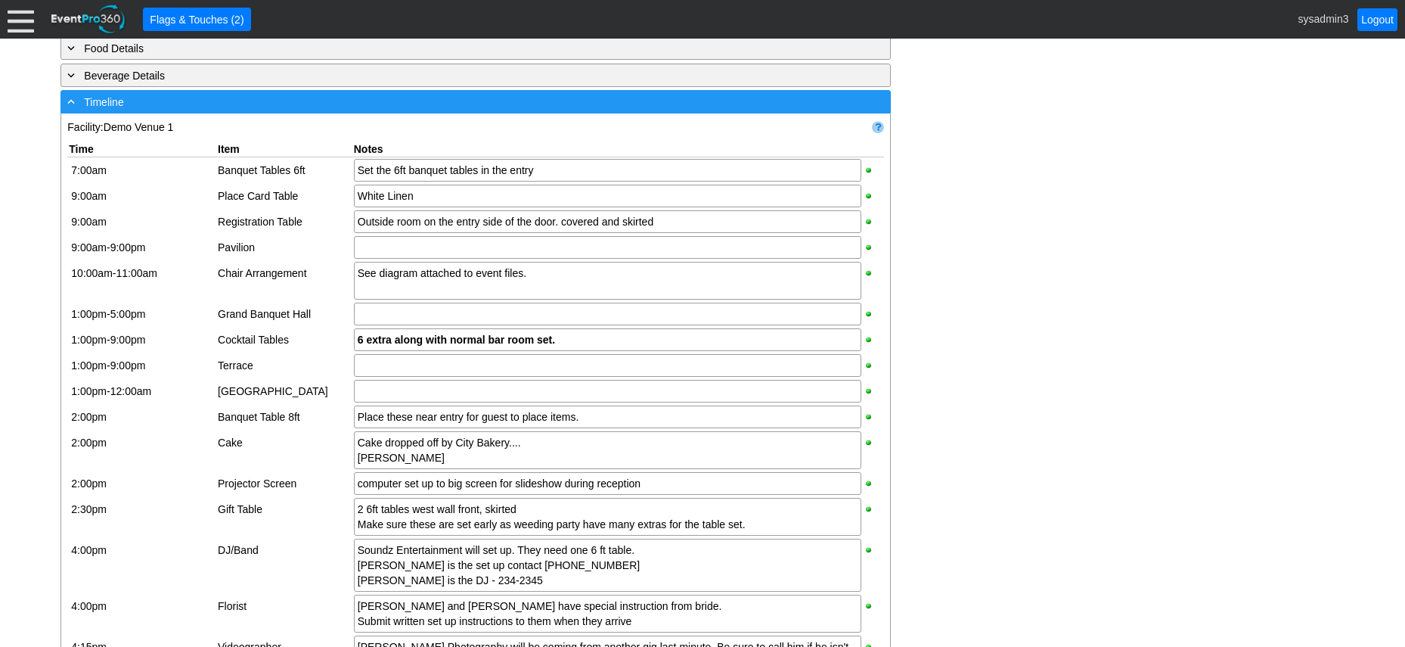
click at [380, 110] on div "- Timeline" at bounding box center [444, 101] width 761 height 17
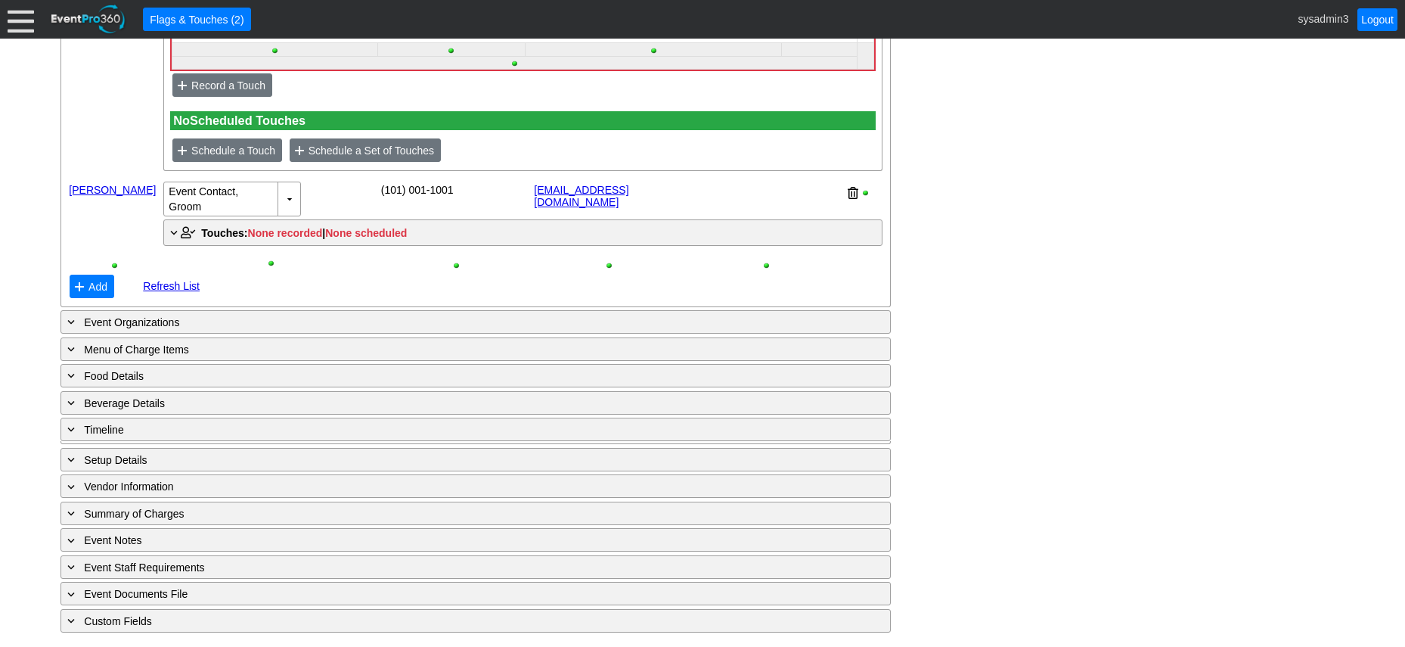
scroll to position [1230, 0]
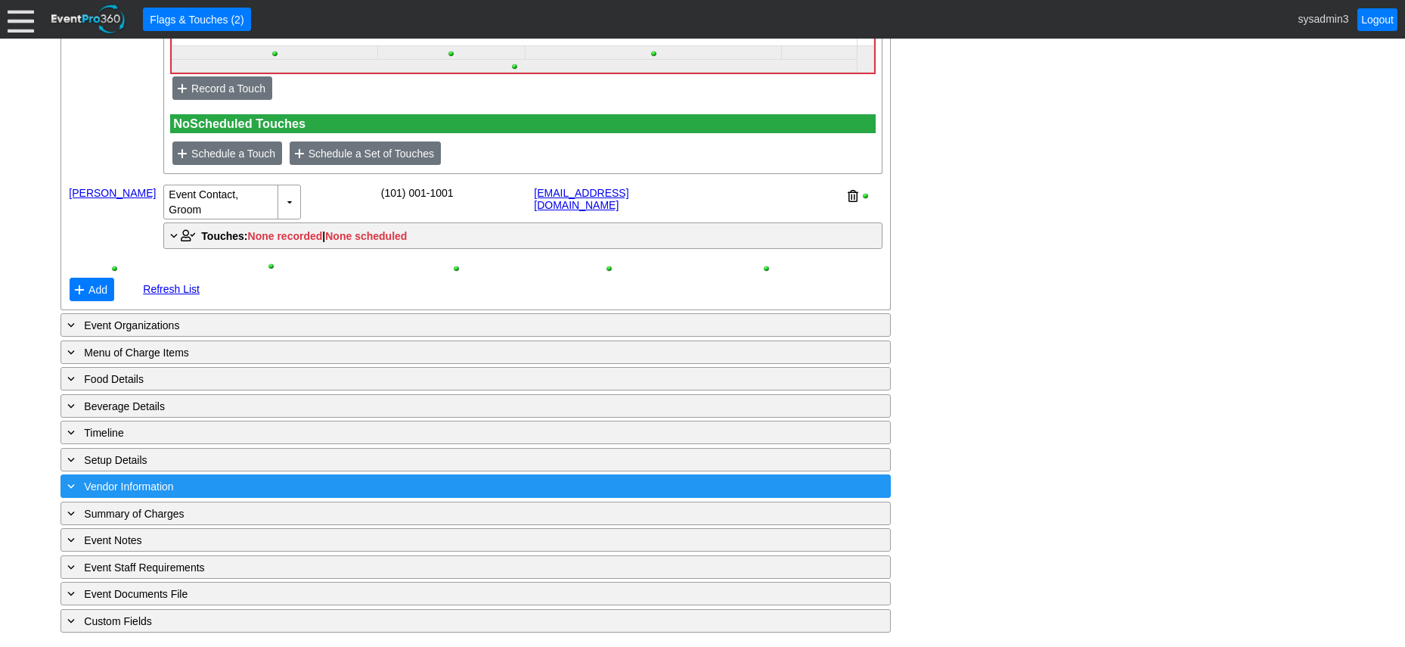
click at [250, 480] on div "+ Vendor Information" at bounding box center [444, 485] width 761 height 17
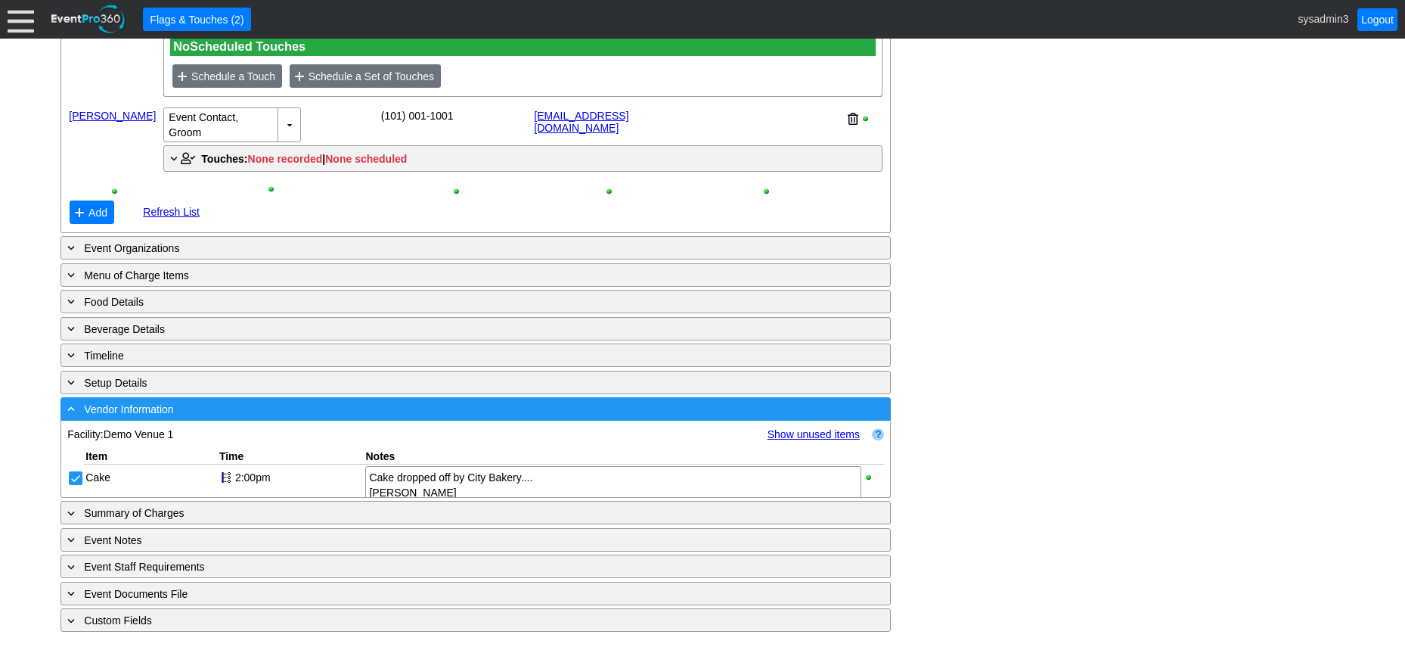
scroll to position [1528, 0]
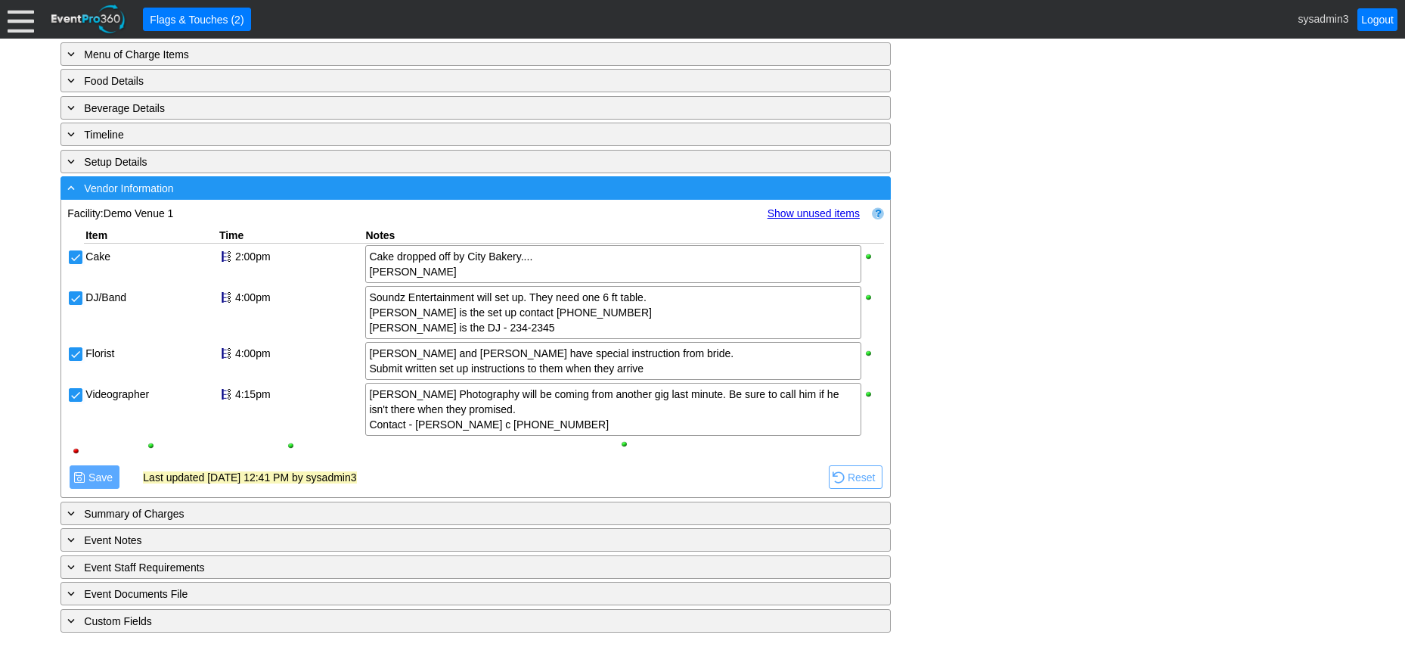
click at [353, 191] on div "- Vendor Information" at bounding box center [444, 187] width 761 height 17
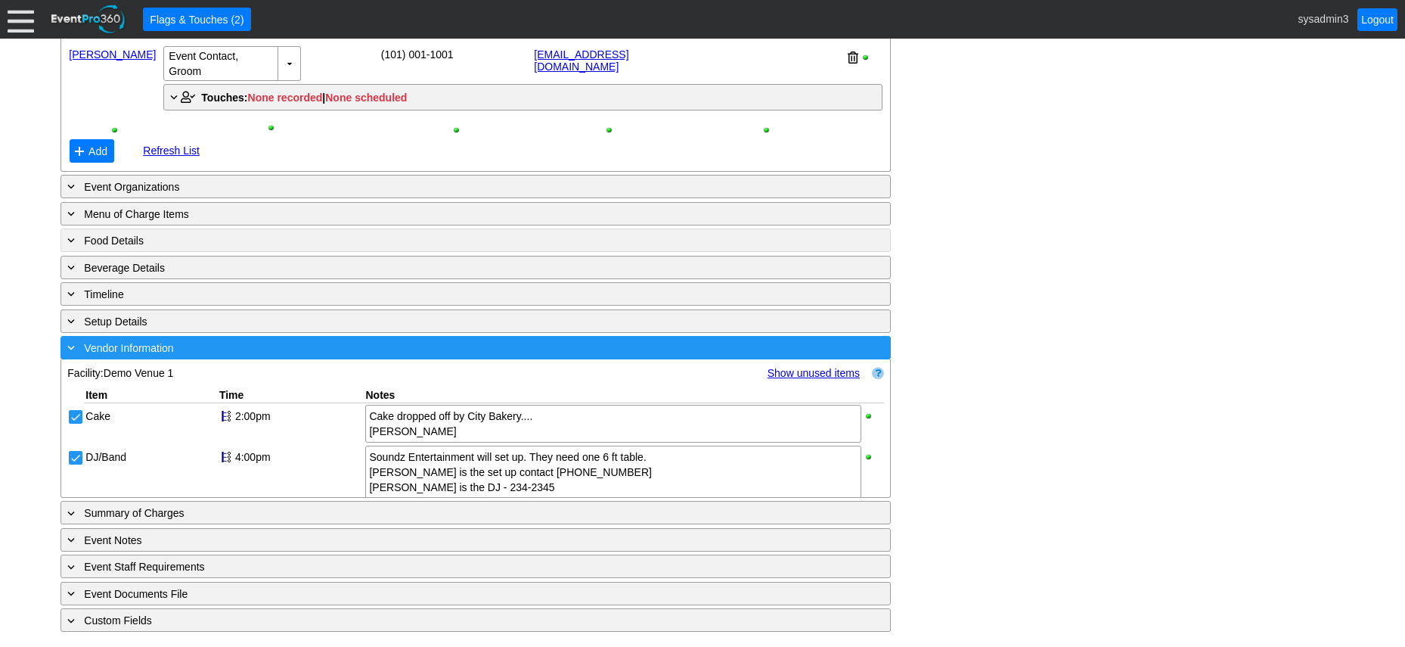
scroll to position [1230, 0]
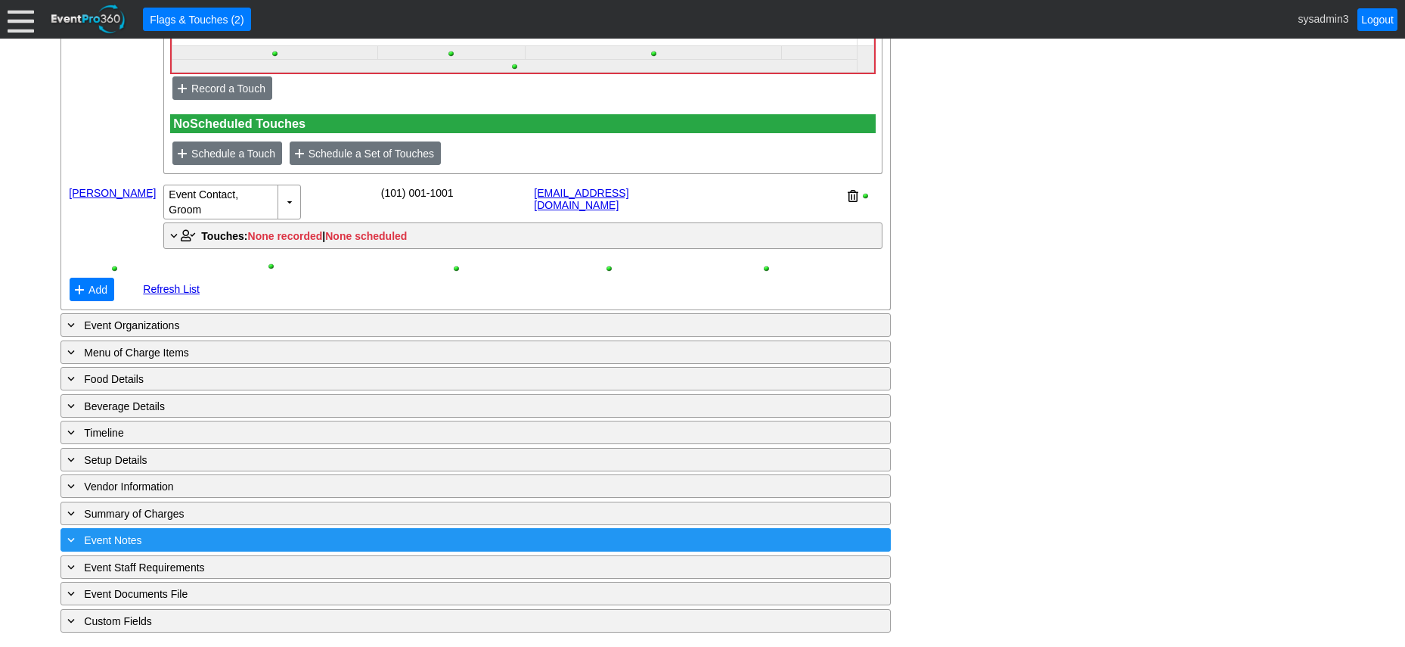
click at [260, 532] on div "+ Event Notes" at bounding box center [444, 539] width 761 height 17
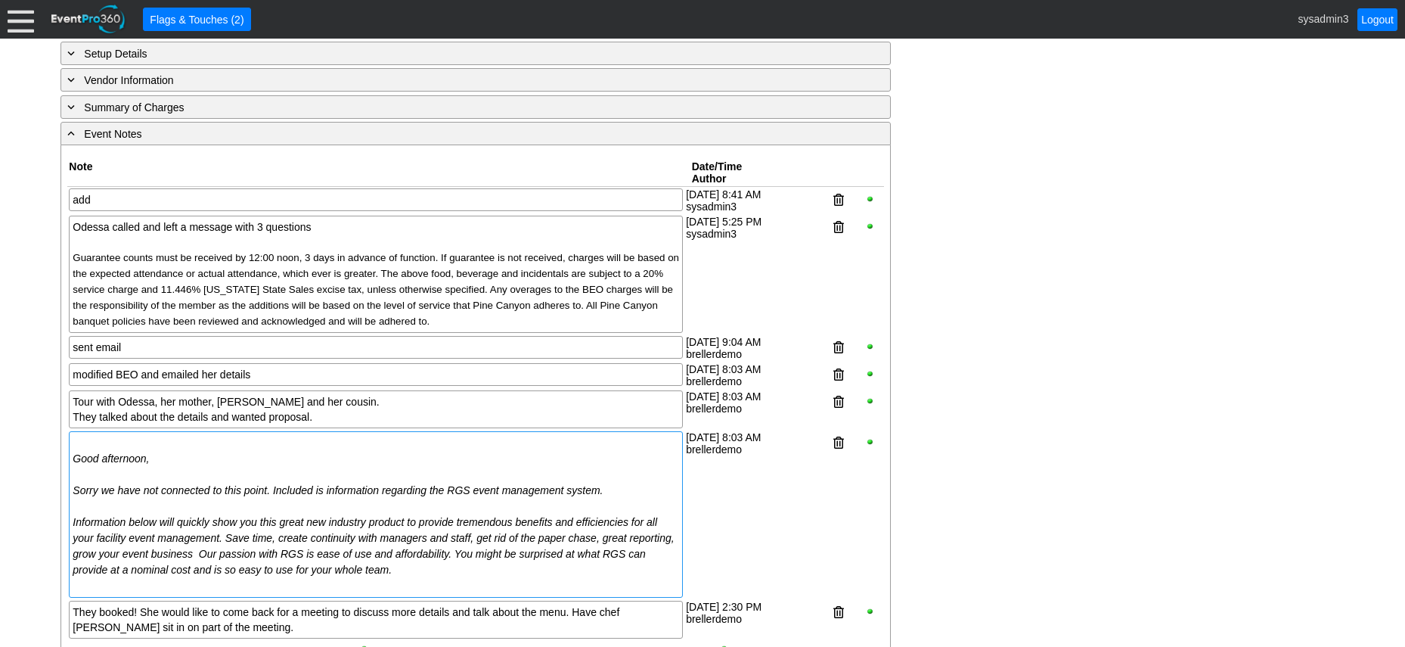
scroll to position [1532, 0]
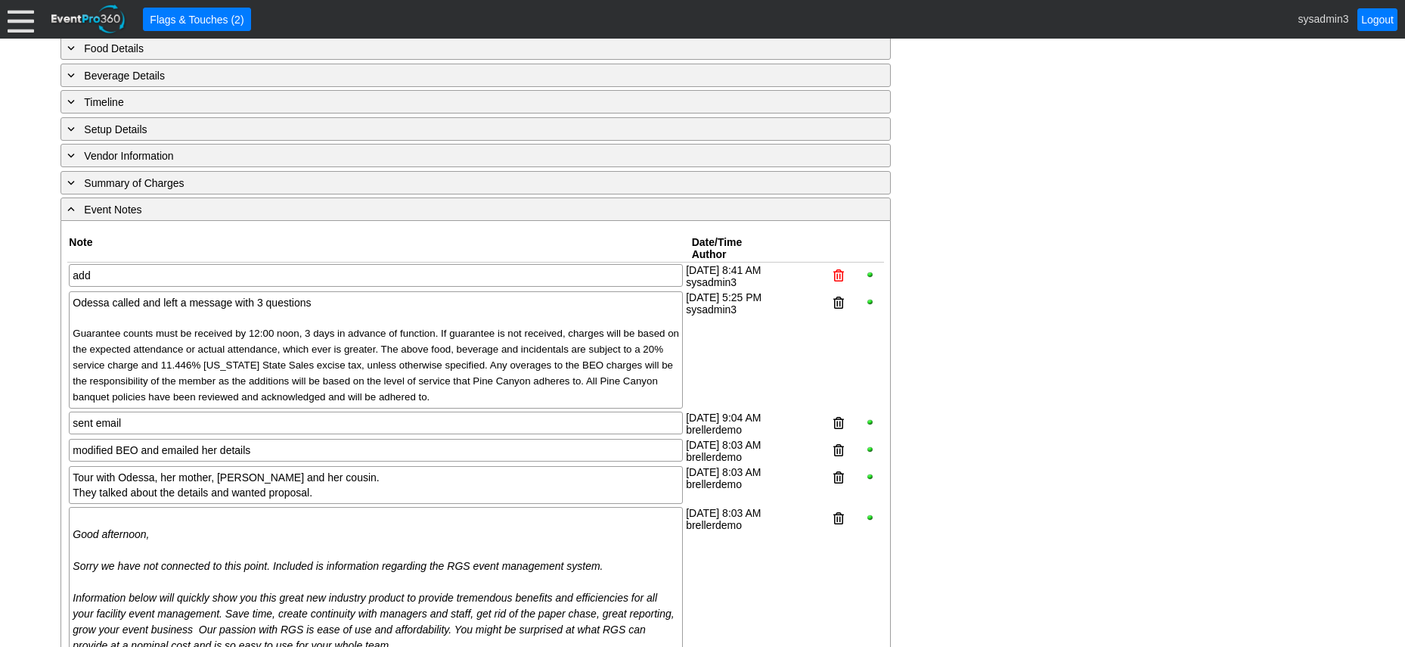
click at [837, 290] on div at bounding box center [838, 275] width 51 height 27
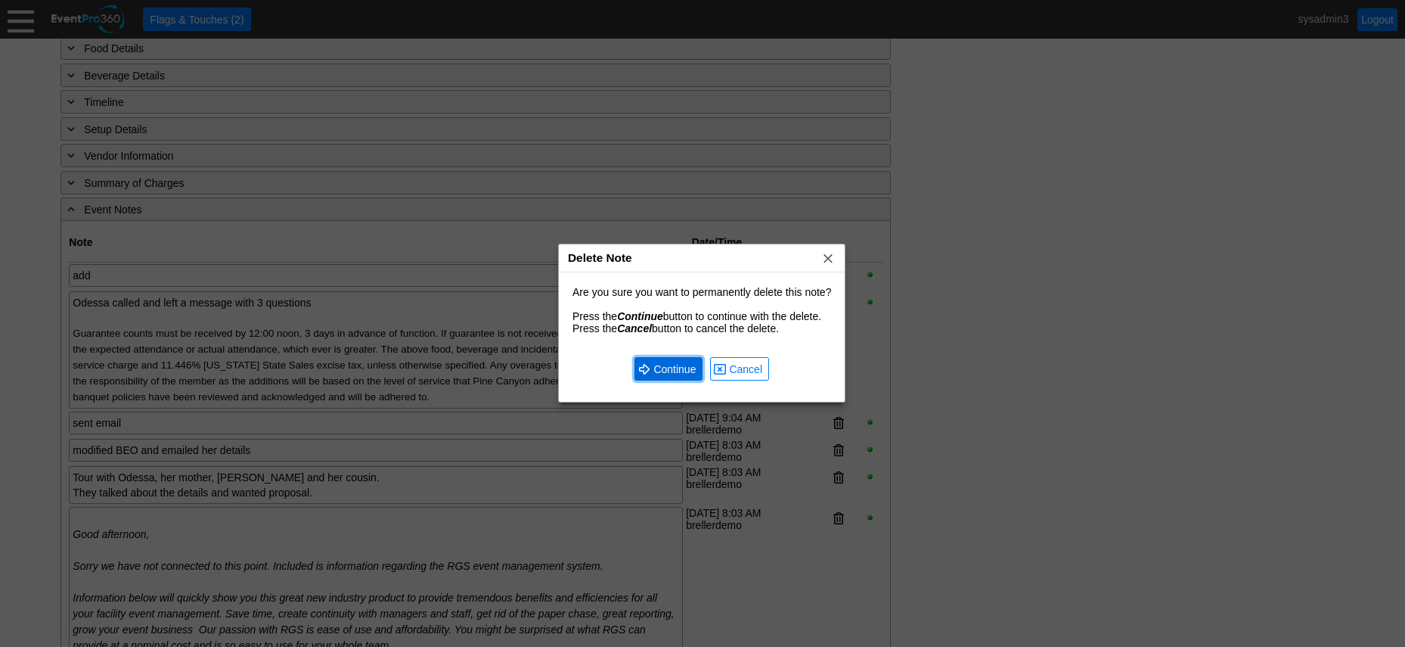
click at [669, 366] on span "Continue" at bounding box center [674, 369] width 48 height 15
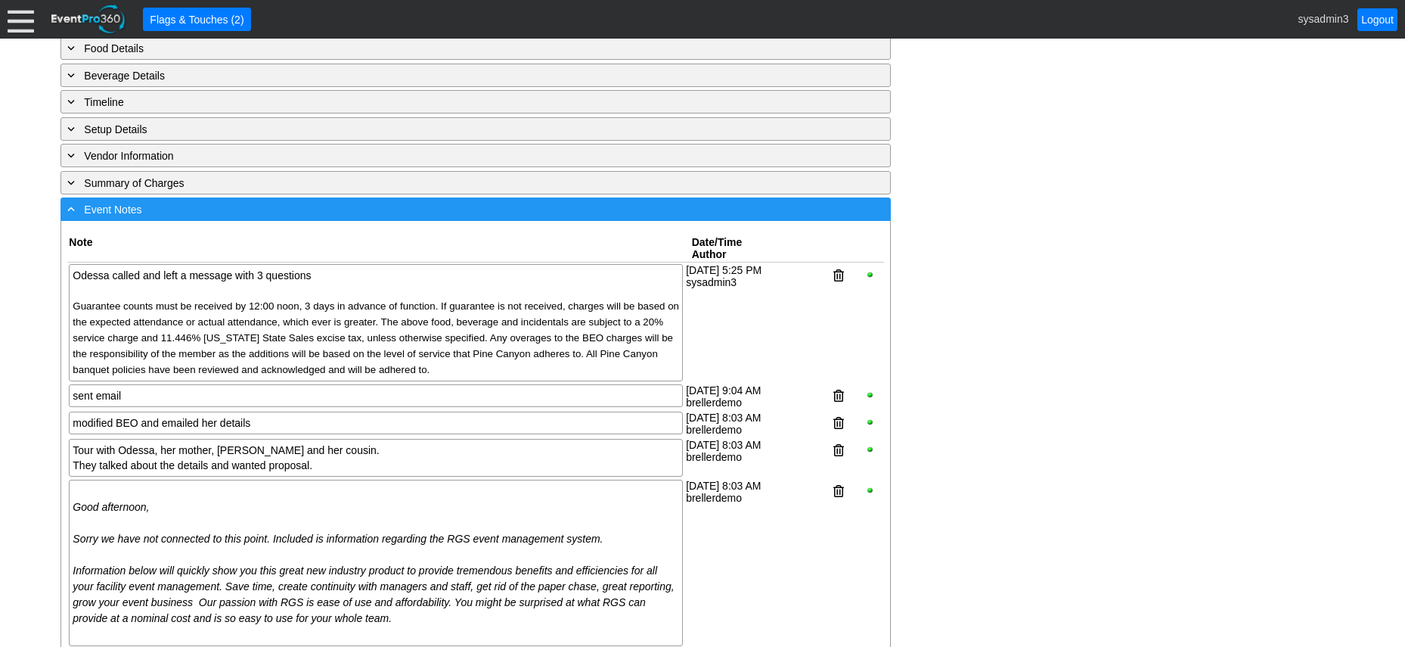
click at [253, 218] on div "- Event Notes" at bounding box center [444, 208] width 761 height 17
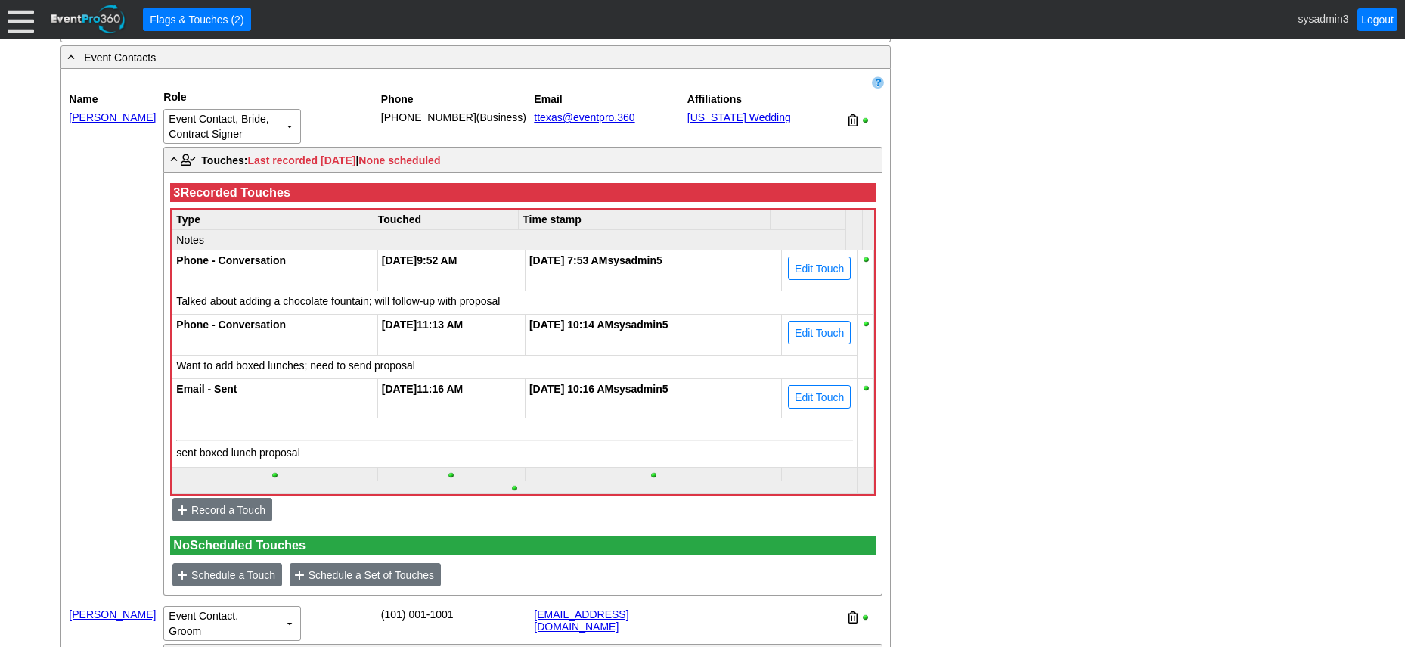
scroll to position [625, 0]
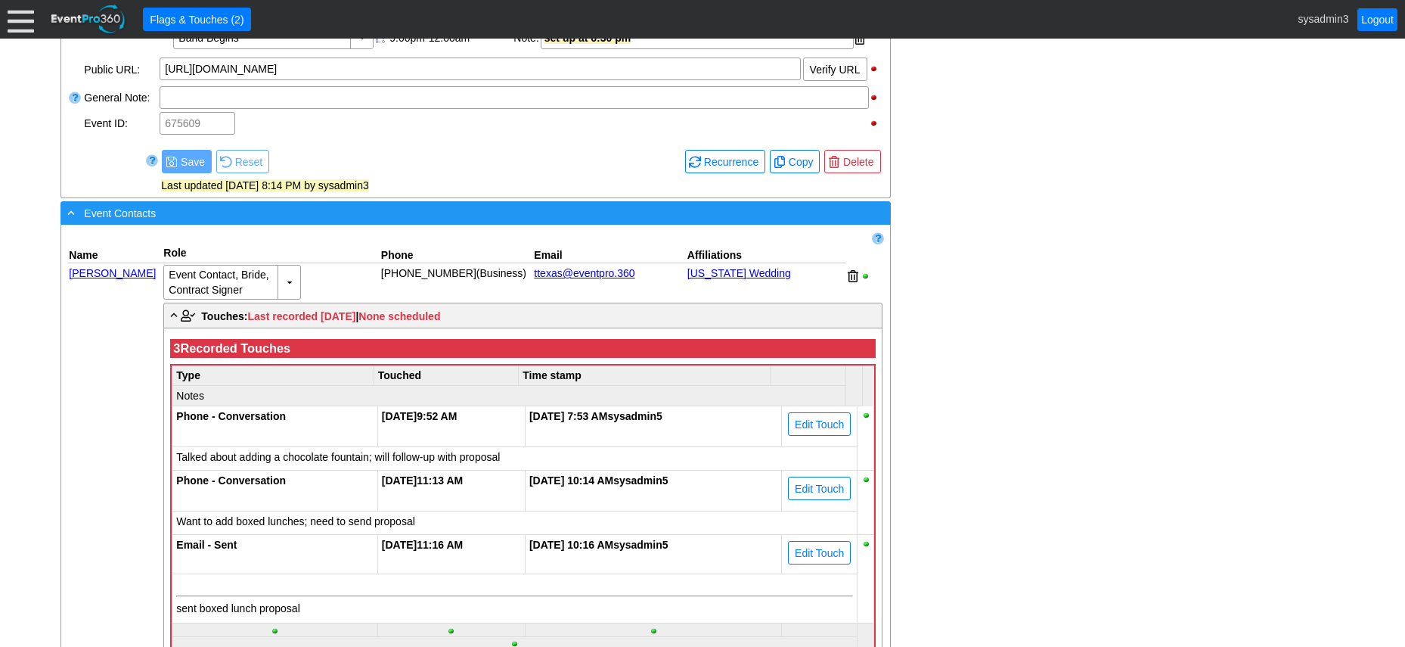
click at [314, 222] on div "- Event Contacts" at bounding box center [444, 212] width 761 height 17
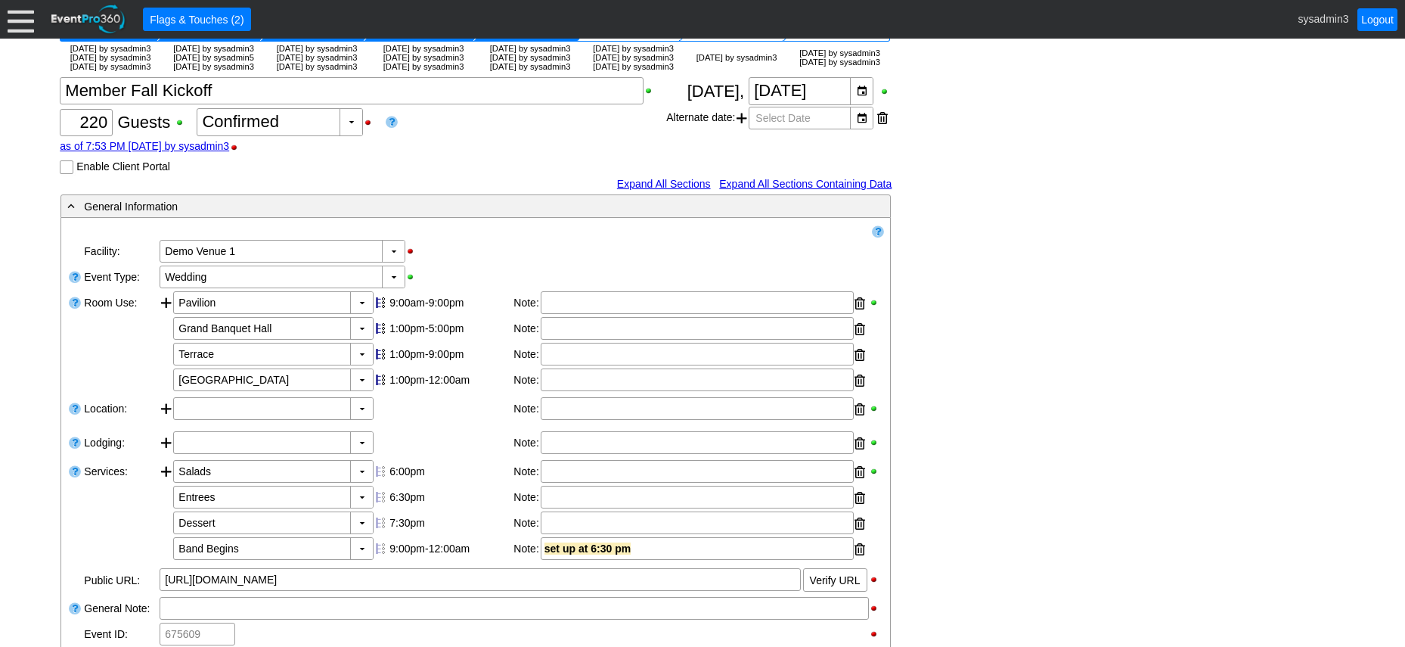
scroll to position [0, 0]
